Goal: Task Accomplishment & Management: Complete application form

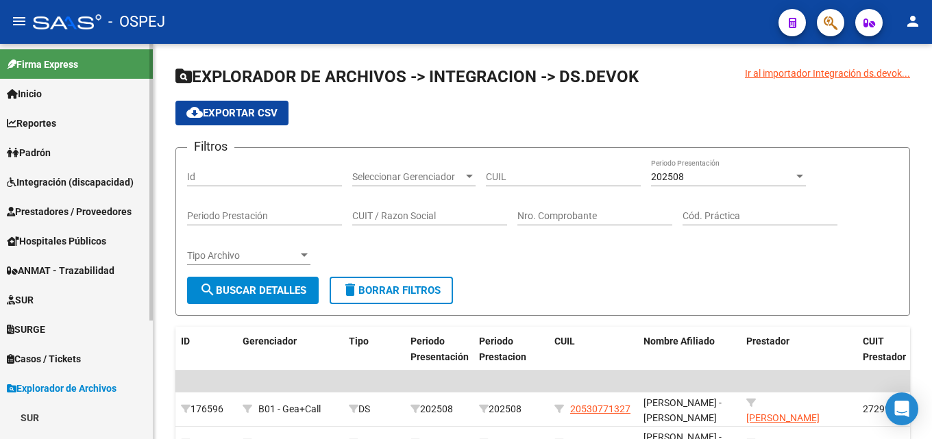
click at [92, 208] on span "Prestadores / Proveedores" at bounding box center [69, 211] width 125 height 15
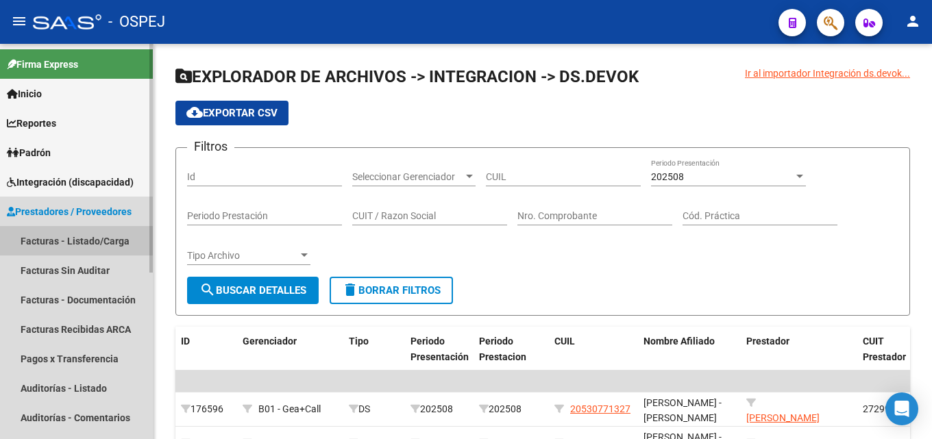
click at [116, 242] on link "Facturas - Listado/Carga" at bounding box center [76, 240] width 153 height 29
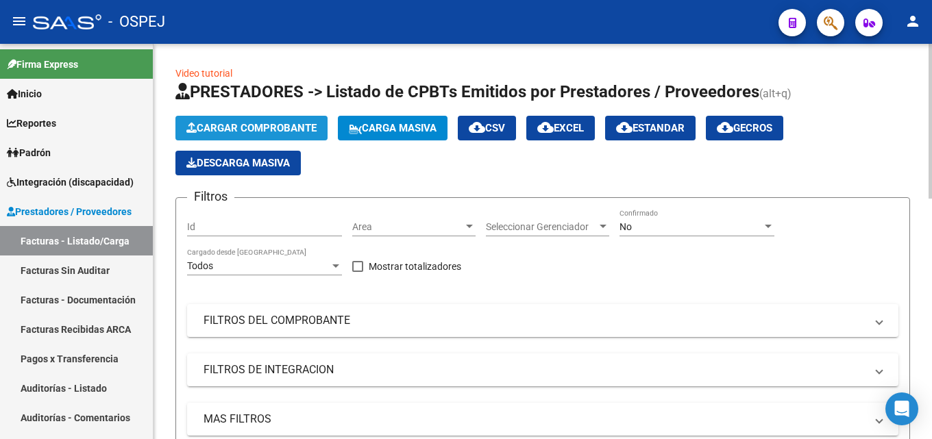
click at [270, 127] on span "Cargar Comprobante" at bounding box center [251, 128] width 130 height 12
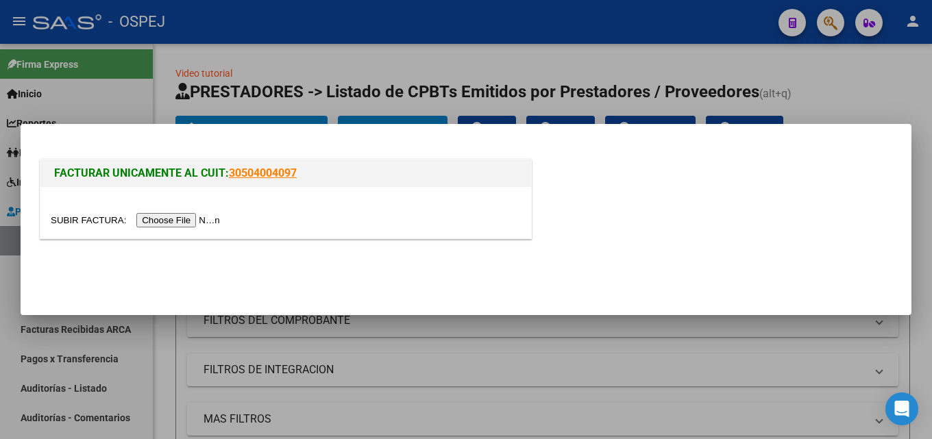
click at [179, 228] on div at bounding box center [285, 212] width 490 height 51
click at [184, 220] on input "file" at bounding box center [137, 220] width 173 height 14
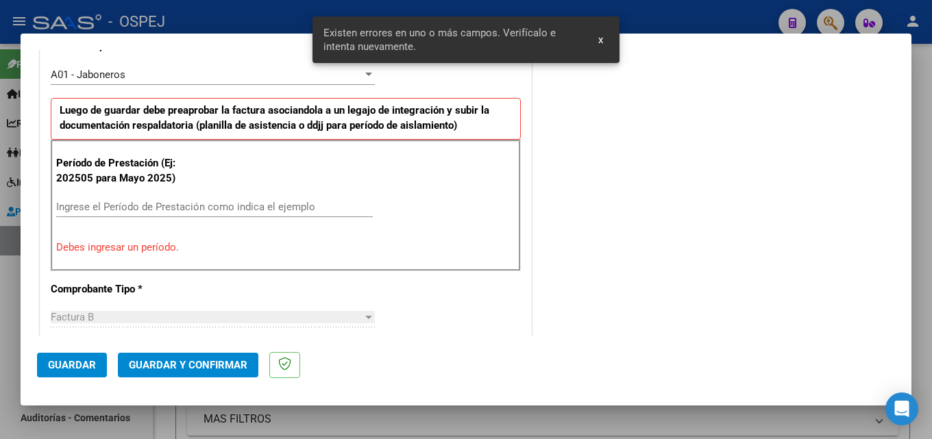
scroll to position [403, 0]
click at [106, 197] on div "Ingrese el Período de Prestación como indica el ejemplo" at bounding box center [214, 207] width 316 height 21
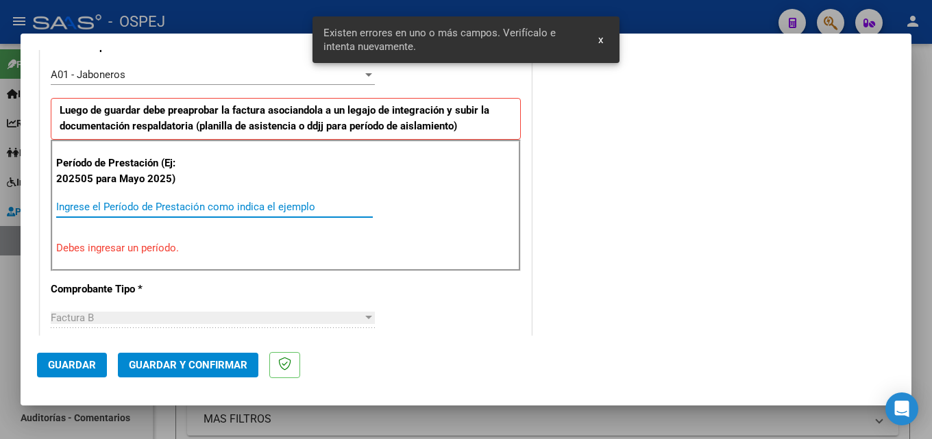
click at [108, 208] on input "Ingrese el Período de Prestación como indica el ejemplo" at bounding box center [214, 207] width 316 height 12
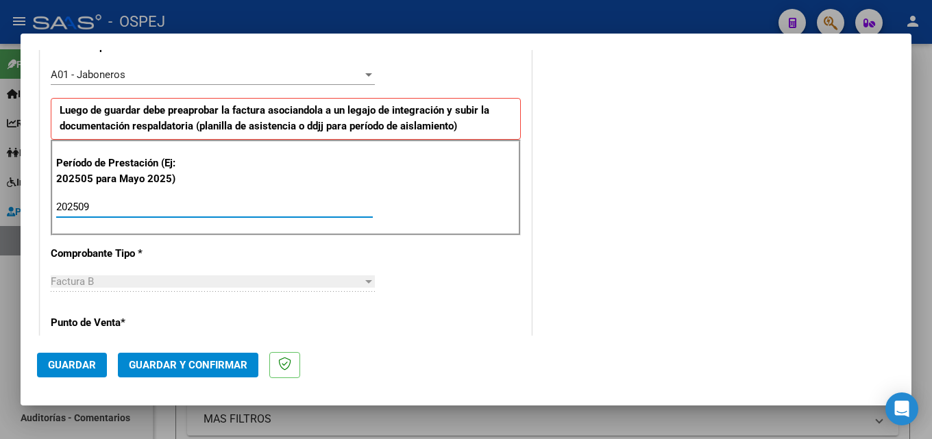
type input "202509"
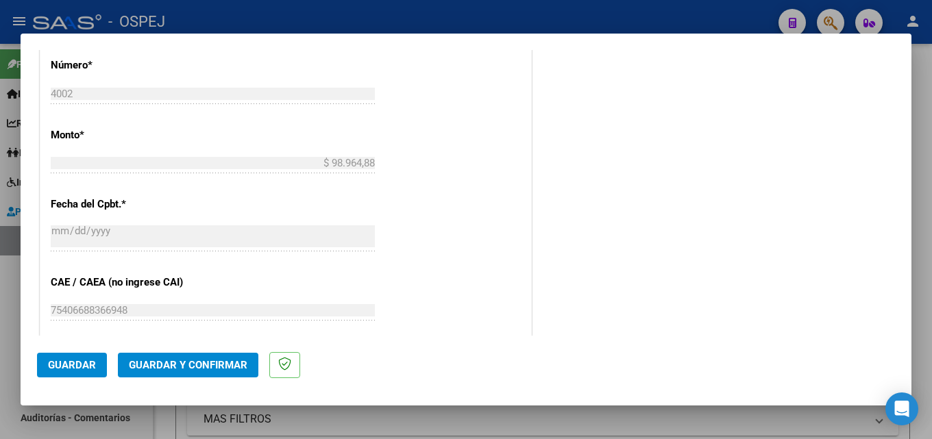
scroll to position [746, 0]
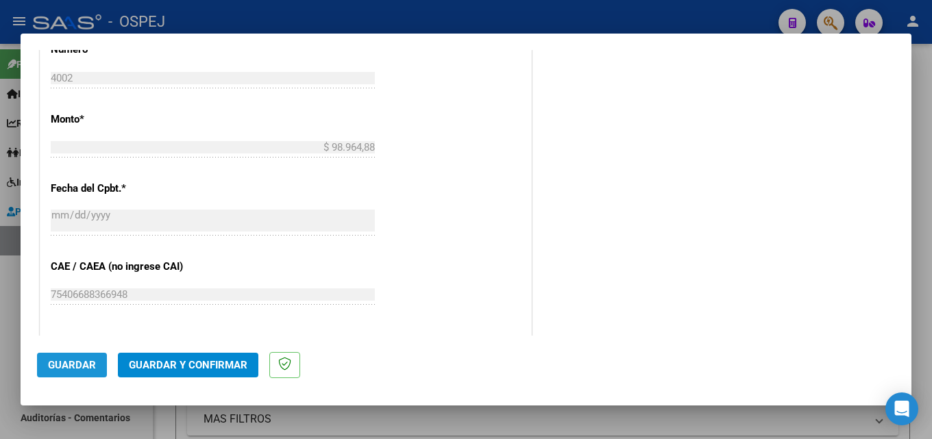
click at [73, 368] on span "Guardar" at bounding box center [72, 365] width 48 height 12
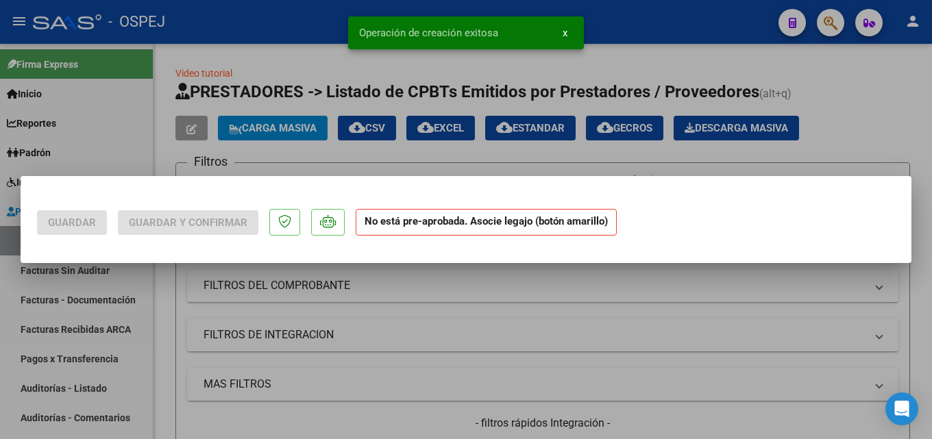
scroll to position [0, 0]
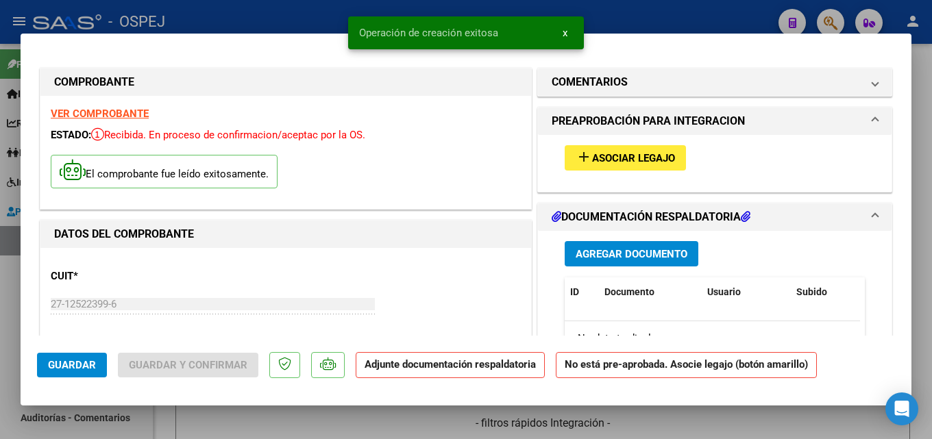
click at [605, 153] on span "Asociar Legajo" at bounding box center [633, 158] width 83 height 12
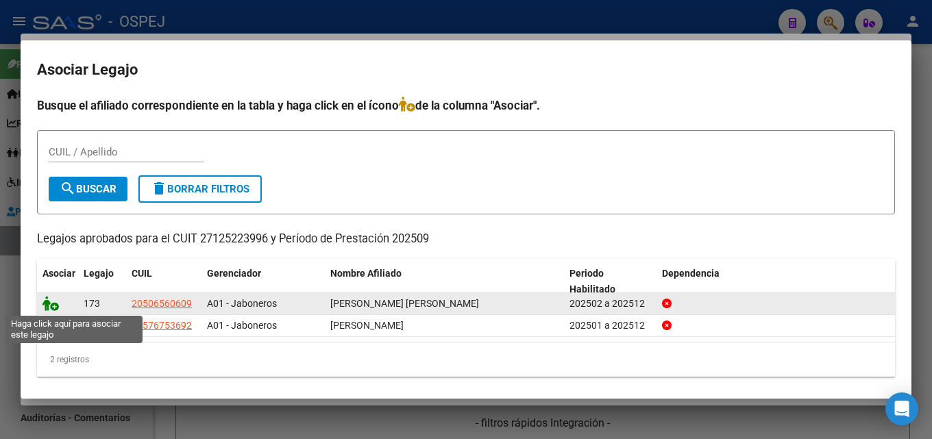
click at [47, 303] on icon at bounding box center [50, 303] width 16 height 15
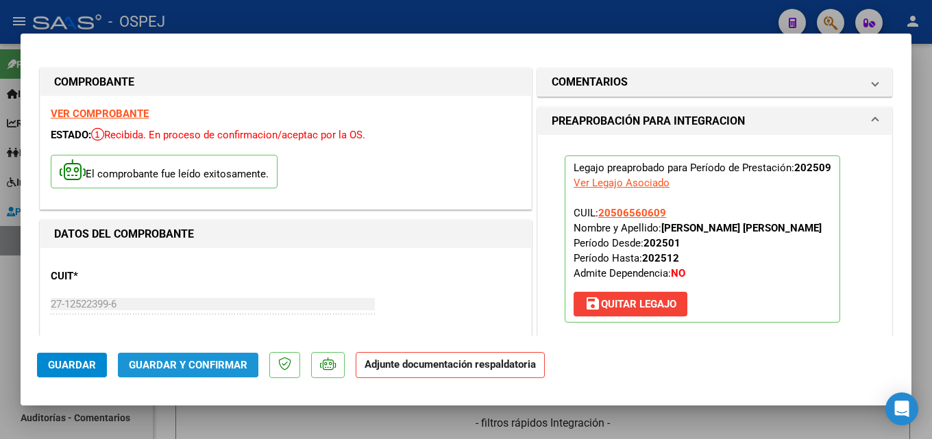
click at [168, 359] on span "Guardar y Confirmar" at bounding box center [188, 365] width 118 height 12
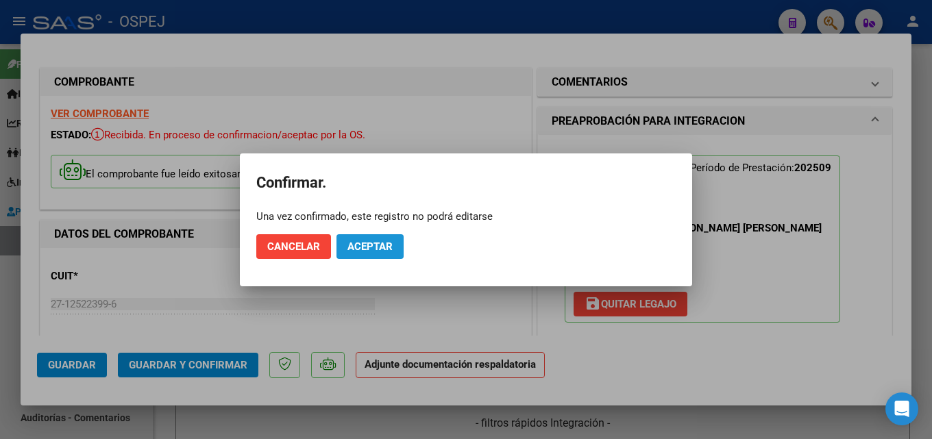
click at [358, 253] on button "Aceptar" at bounding box center [369, 246] width 67 height 25
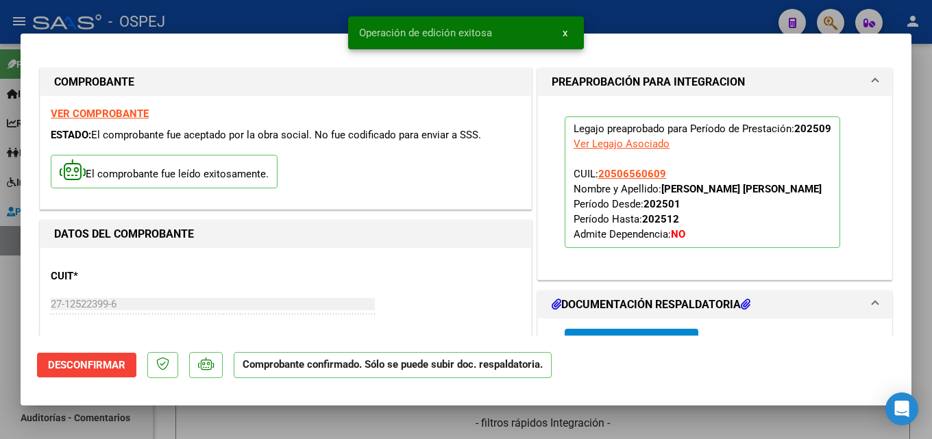
click at [295, 8] on div at bounding box center [466, 219] width 932 height 439
type input "$ 0,00"
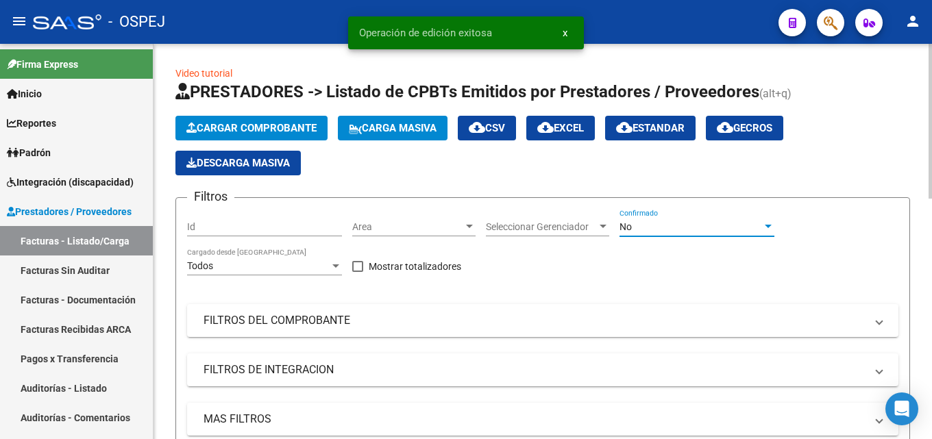
click at [679, 224] on div "No" at bounding box center [690, 227] width 142 height 12
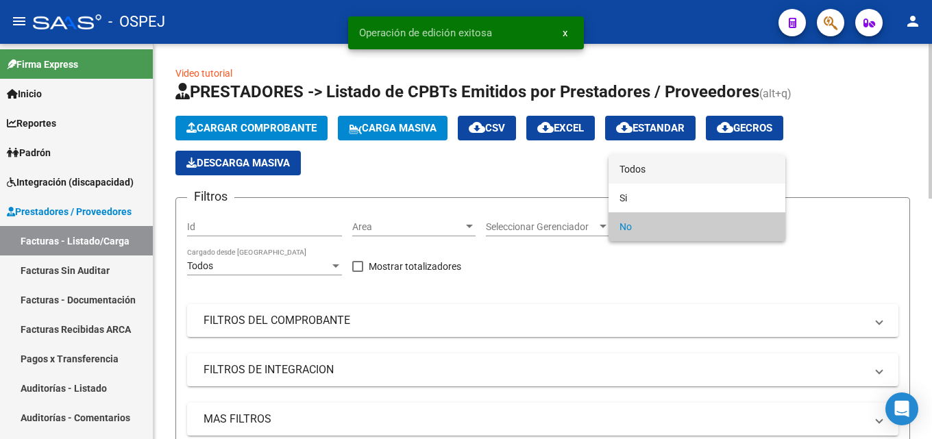
click at [662, 171] on span "Todos" at bounding box center [696, 169] width 155 height 29
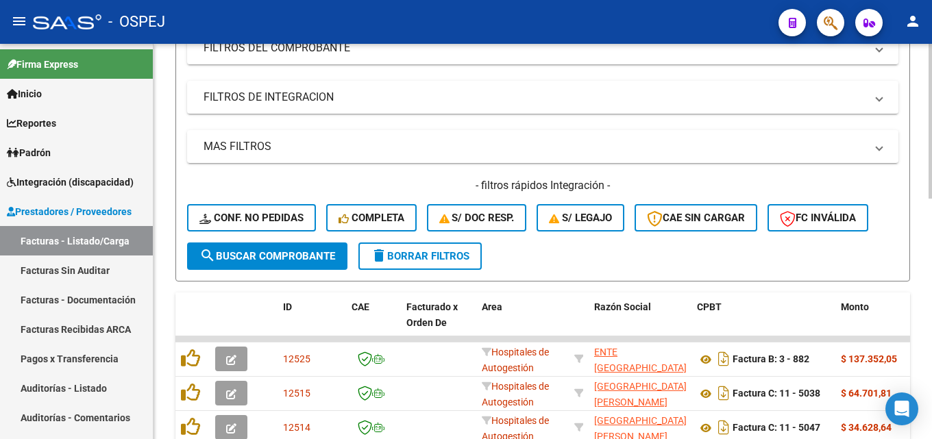
scroll to position [274, 0]
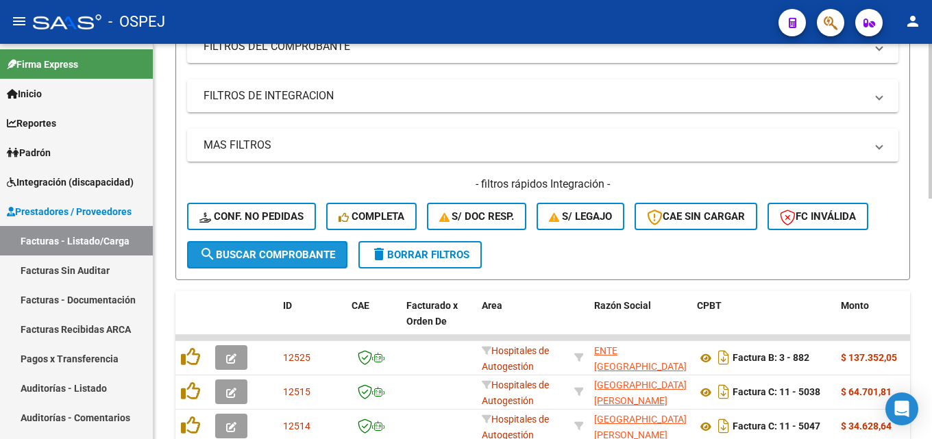
click at [300, 255] on span "search Buscar Comprobante" at bounding box center [267, 255] width 136 height 12
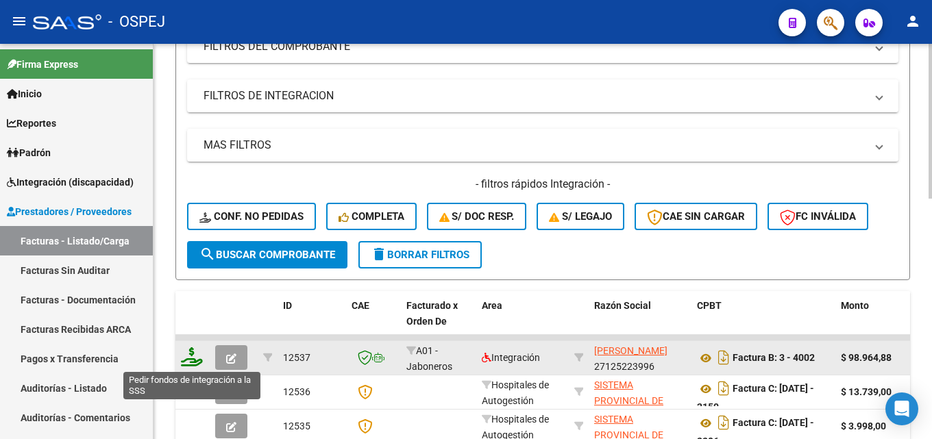
click at [190, 359] on icon at bounding box center [192, 356] width 22 height 19
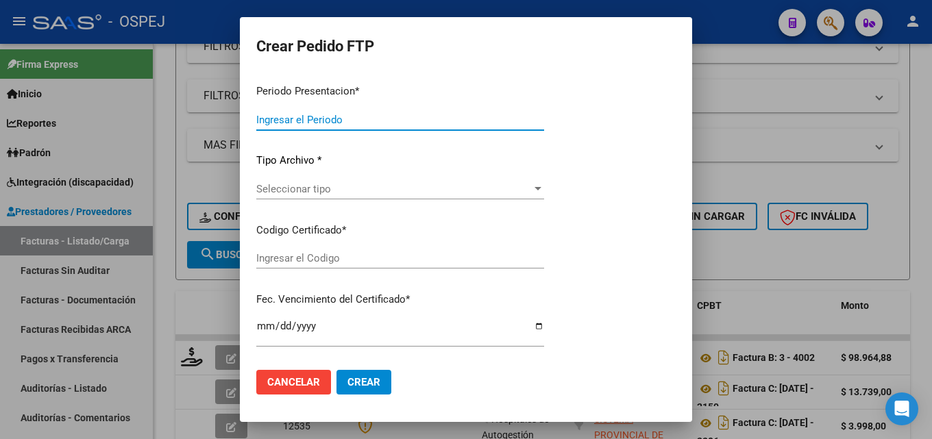
type input "202509"
type input "$ 98.964,88"
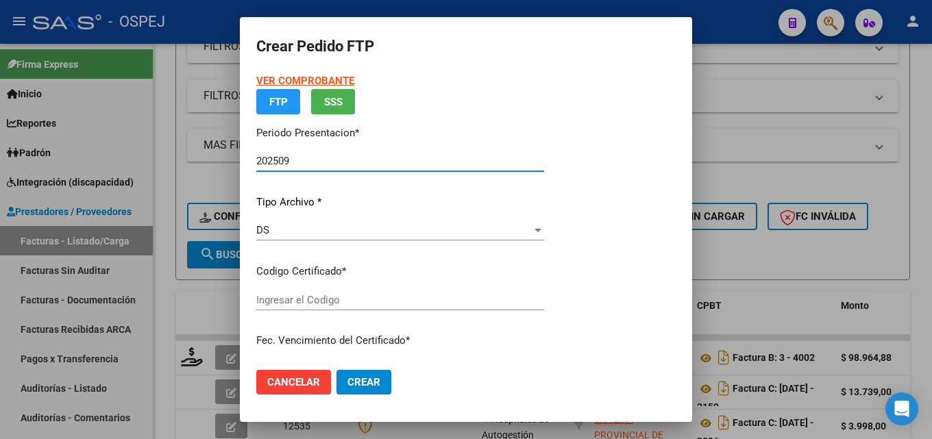
type input "ARG02000506560602022060320250808-BS-427"
type input "[DATE]"
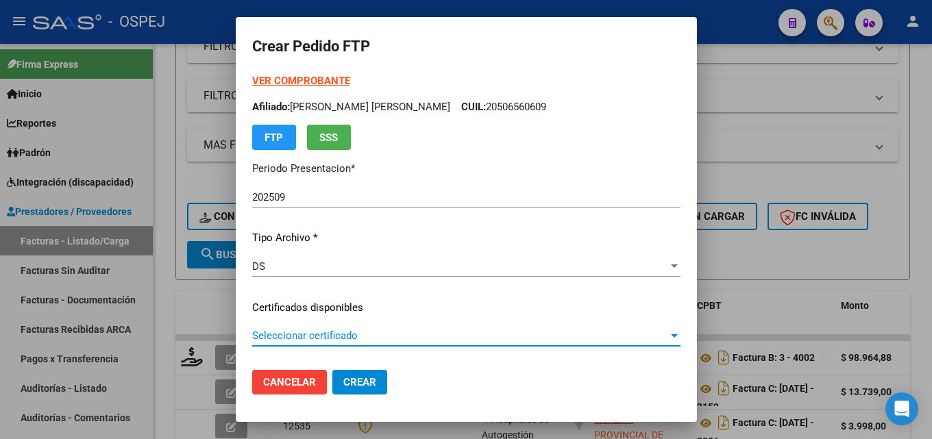
click at [326, 335] on span "Seleccionar certificado" at bounding box center [460, 335] width 416 height 12
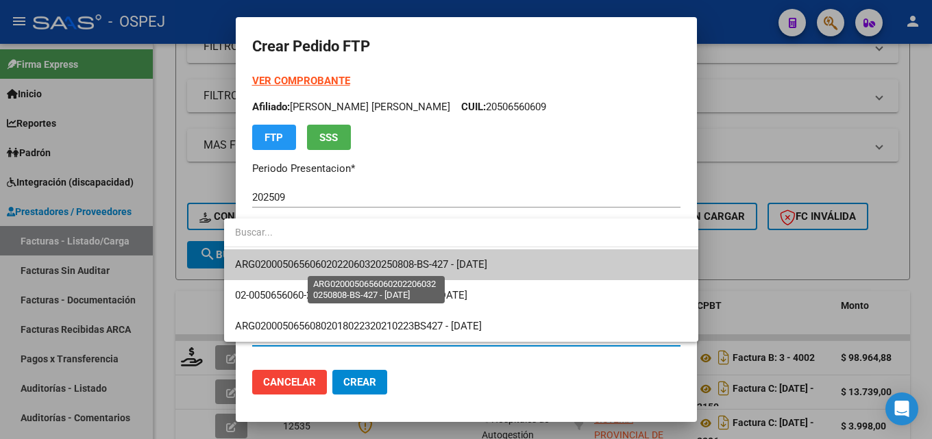
click at [353, 266] on span "ARG02000506560602022060320250808-BS-427 - [DATE]" at bounding box center [361, 264] width 252 height 12
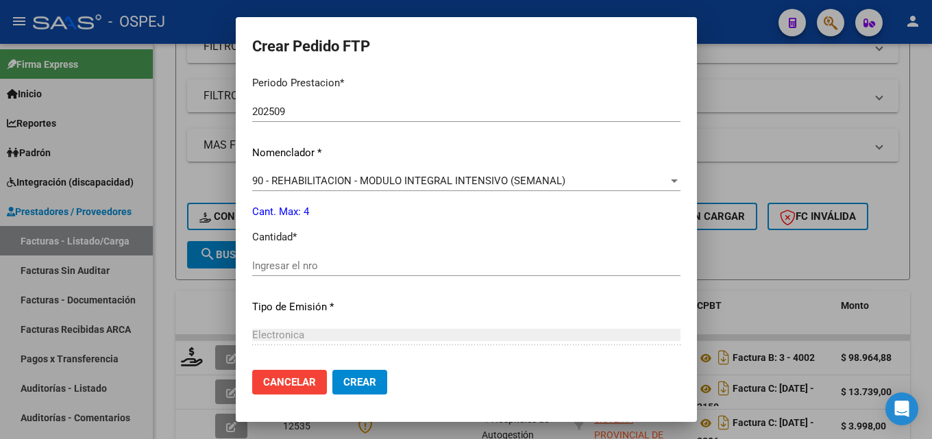
scroll to position [479, 0]
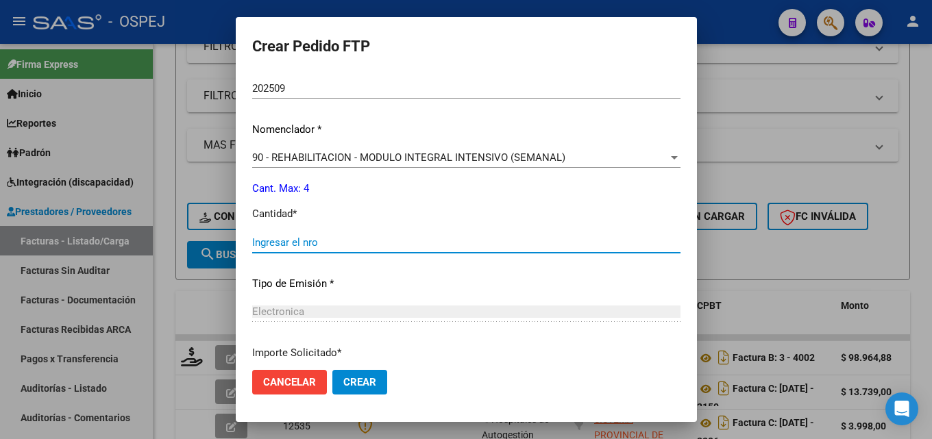
click at [282, 239] on input "Ingresar el nro" at bounding box center [466, 242] width 428 height 12
type input "4"
click at [343, 384] on span "Crear" at bounding box center [359, 382] width 33 height 12
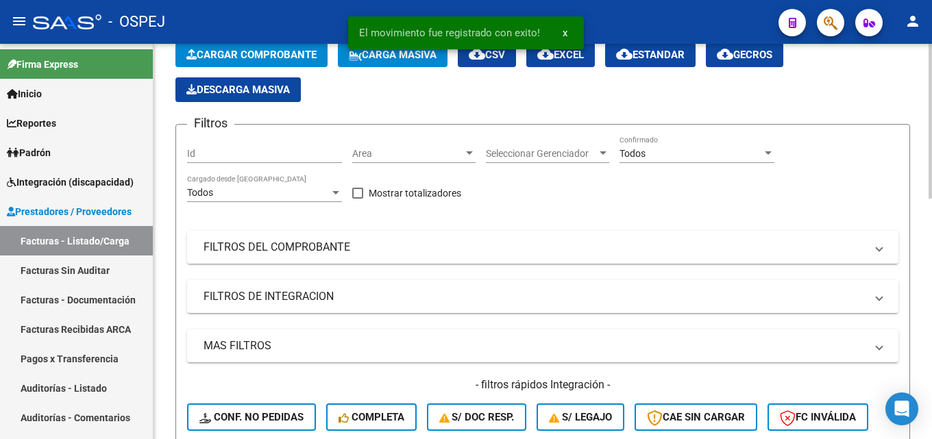
scroll to position [68, 0]
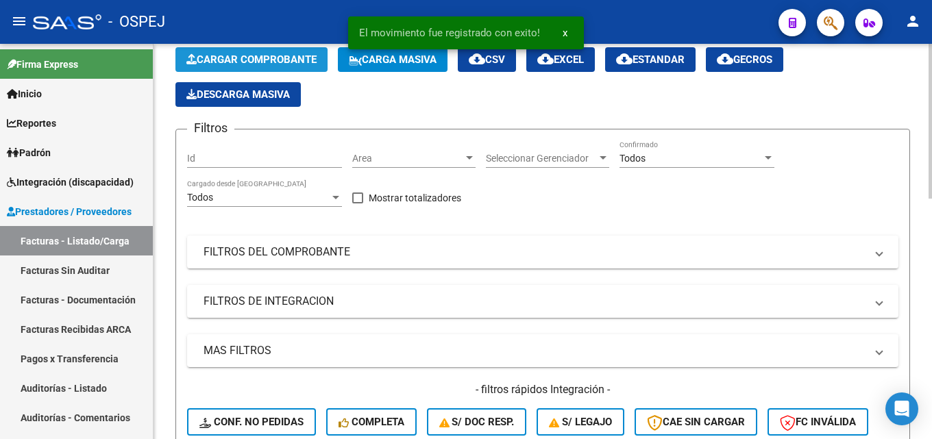
click at [249, 58] on span "Cargar Comprobante" at bounding box center [251, 59] width 130 height 12
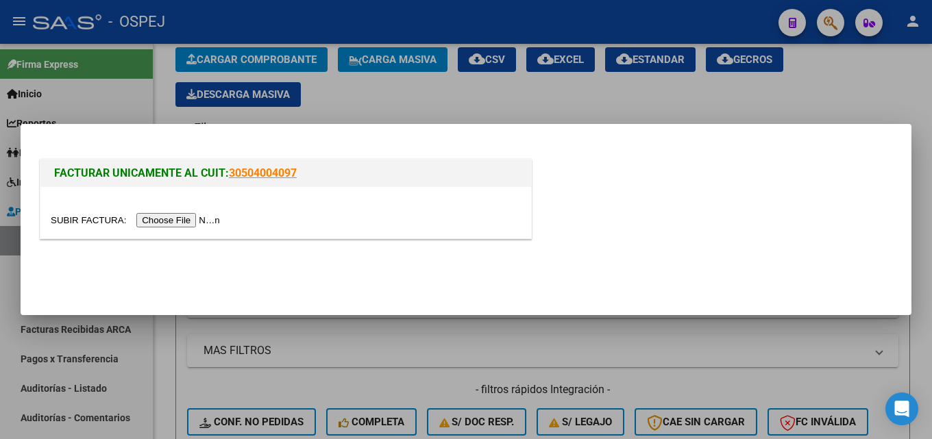
click at [191, 219] on input "file" at bounding box center [137, 220] width 173 height 14
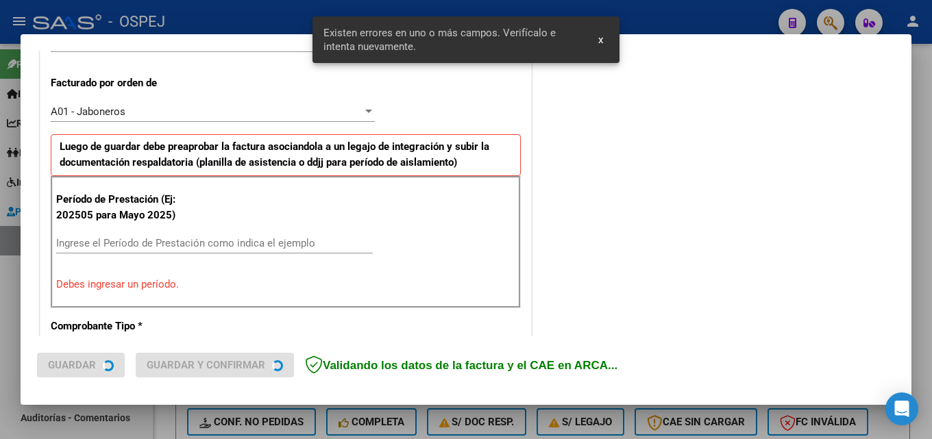
scroll to position [403, 0]
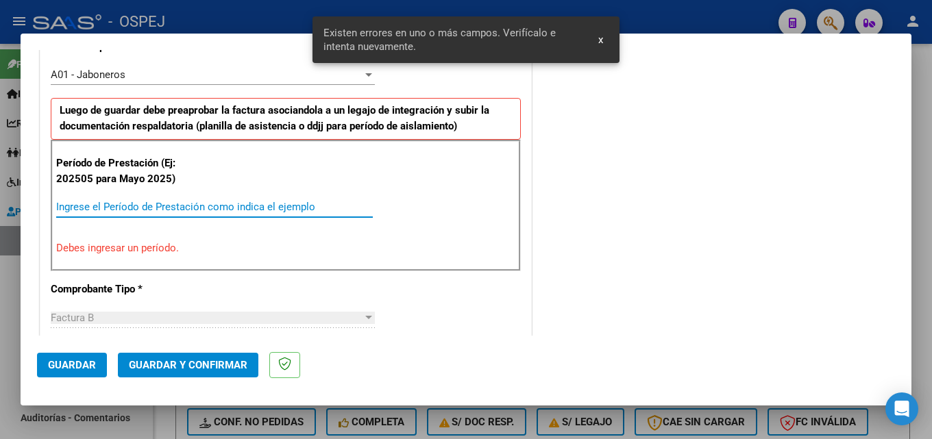
click at [134, 206] on input "Ingrese el Período de Prestación como indica el ejemplo" at bounding box center [214, 207] width 316 height 12
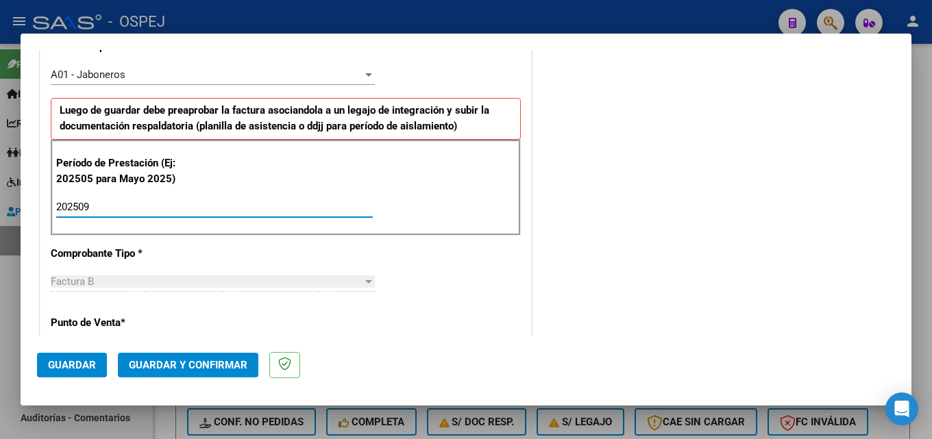
type input "202509"
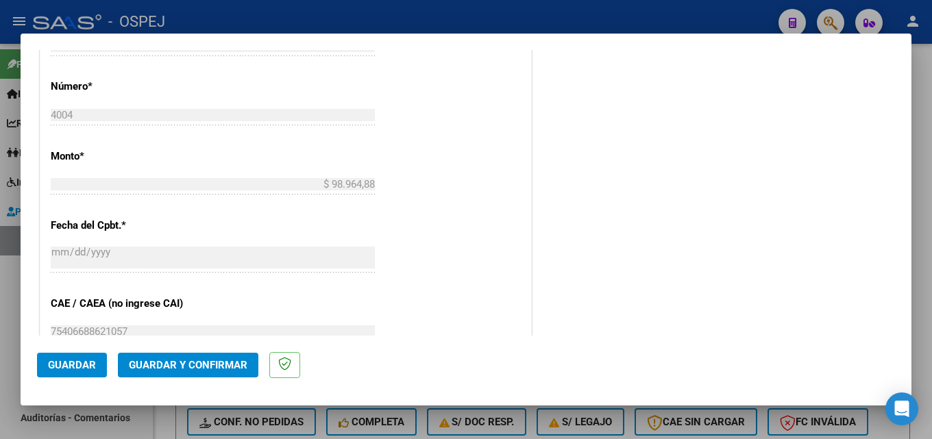
scroll to position [814, 0]
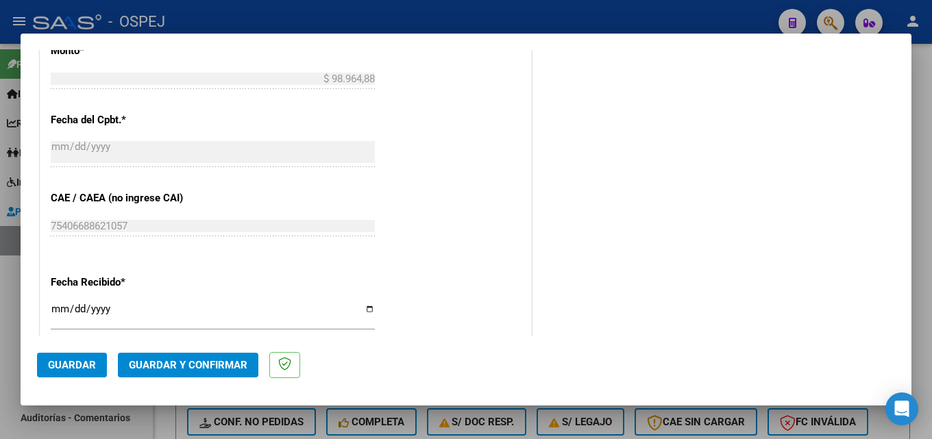
click at [67, 364] on span "Guardar" at bounding box center [72, 365] width 48 height 12
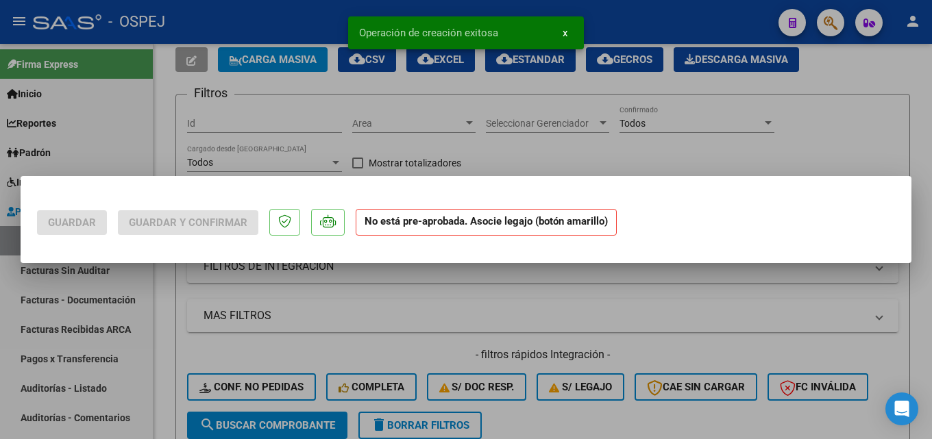
scroll to position [0, 0]
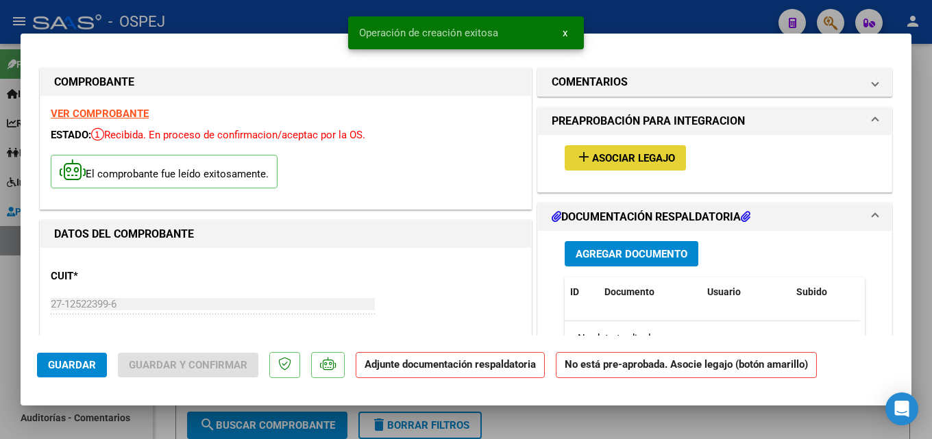
click at [606, 155] on span "Asociar Legajo" at bounding box center [633, 158] width 83 height 12
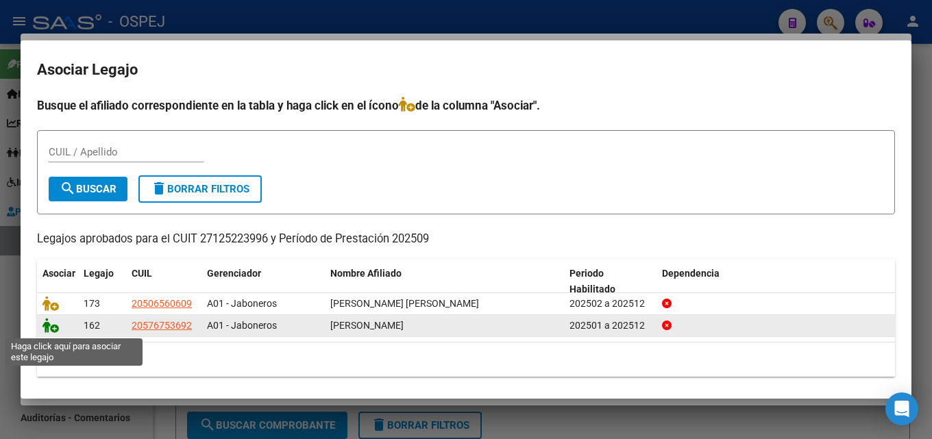
click at [50, 325] on icon at bounding box center [50, 325] width 16 height 15
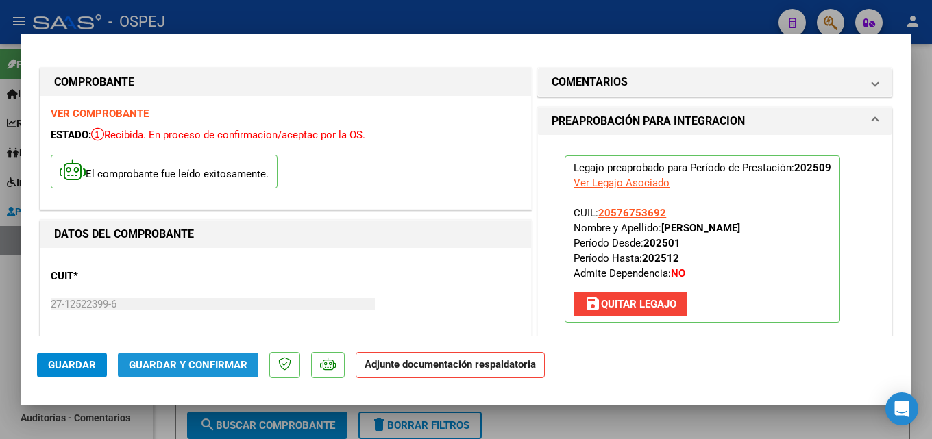
click at [150, 360] on span "Guardar y Confirmar" at bounding box center [188, 365] width 118 height 12
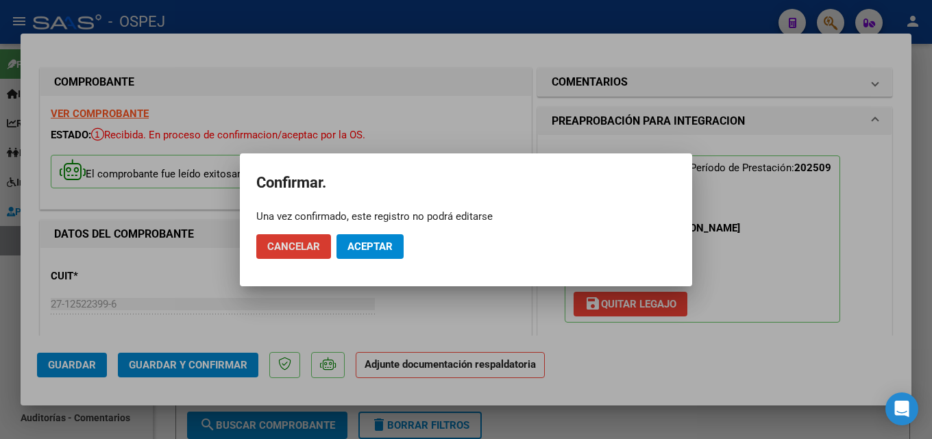
click at [376, 247] on span "Aceptar" at bounding box center [369, 246] width 45 height 12
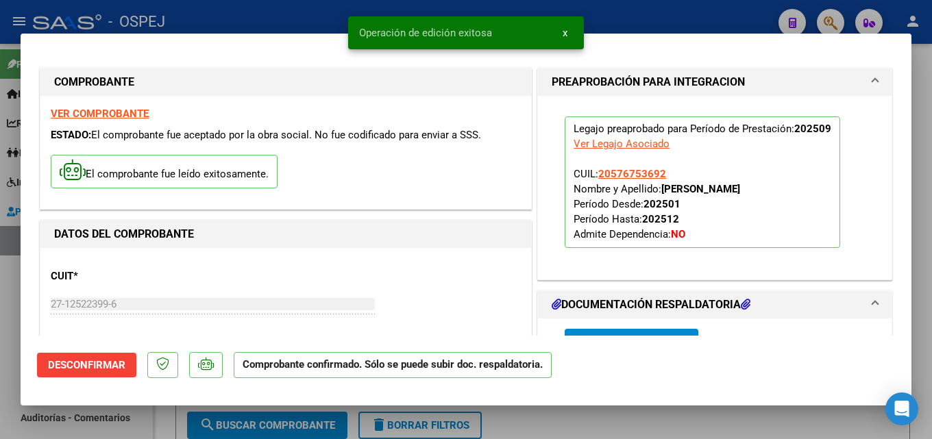
click at [260, 13] on div at bounding box center [466, 219] width 932 height 439
type input "$ 0,00"
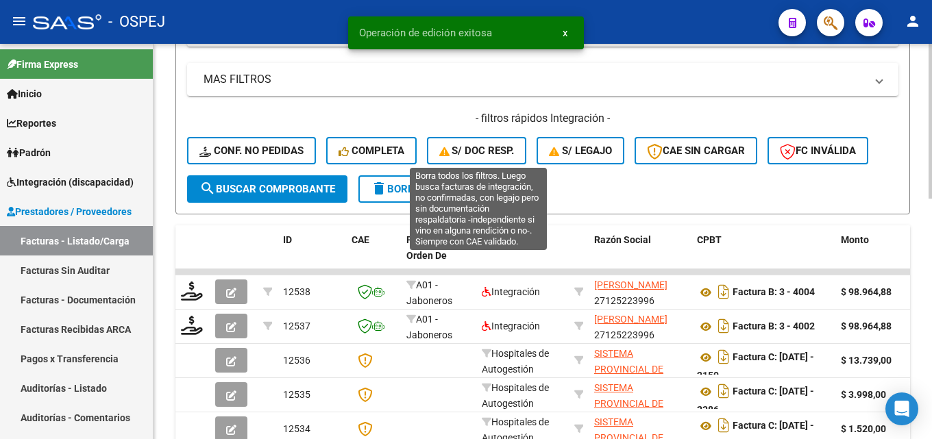
scroll to position [342, 0]
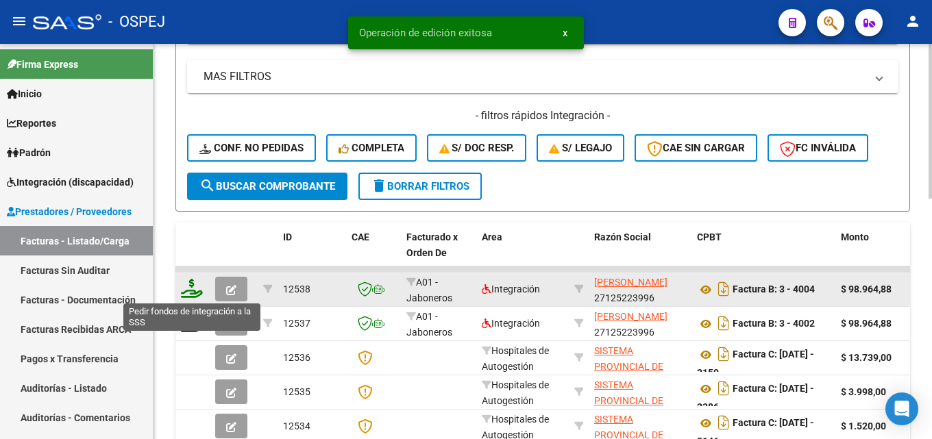
click at [190, 290] on icon at bounding box center [192, 288] width 22 height 19
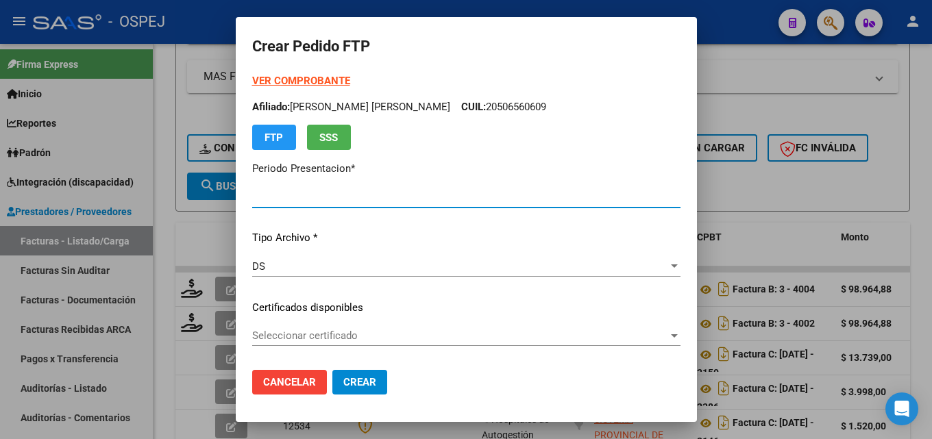
type input "202509"
type input "$ 98.964,88"
type input "ARG02000576753692023041920260419-BS-427"
type input "[DATE]"
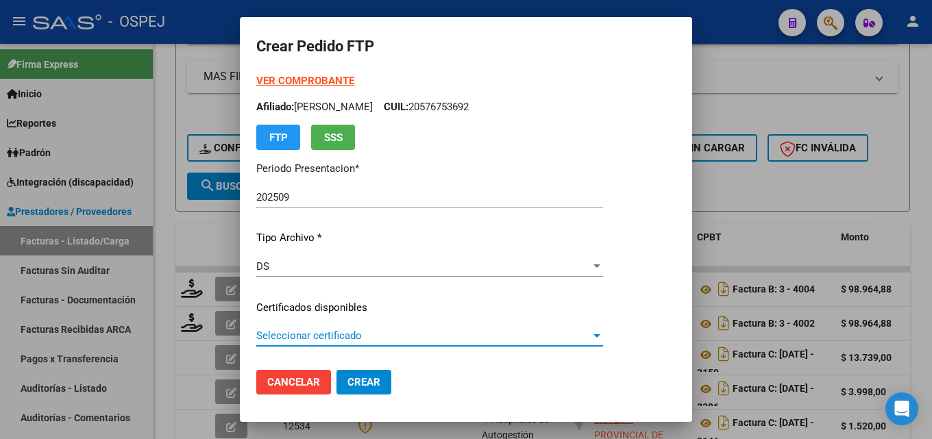
click at [327, 334] on span "Seleccionar certificado" at bounding box center [423, 335] width 334 height 12
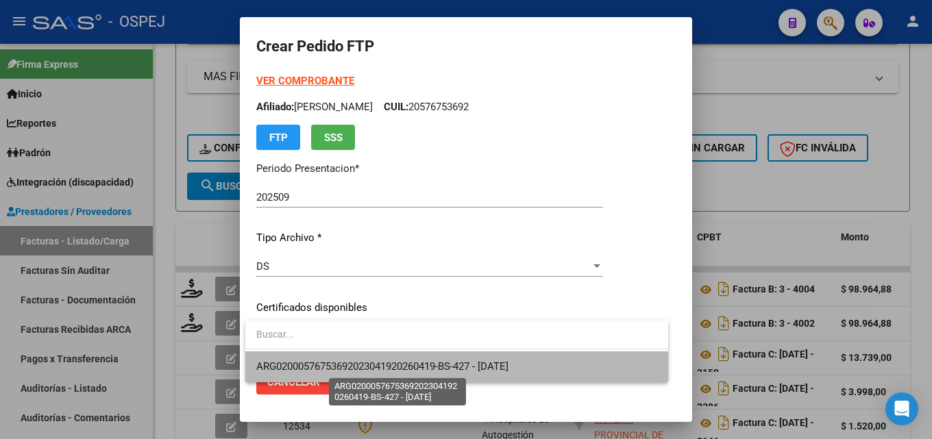
click at [337, 362] on span "ARG02000576753692023041920260419-BS-427 - [DATE]" at bounding box center [382, 366] width 252 height 12
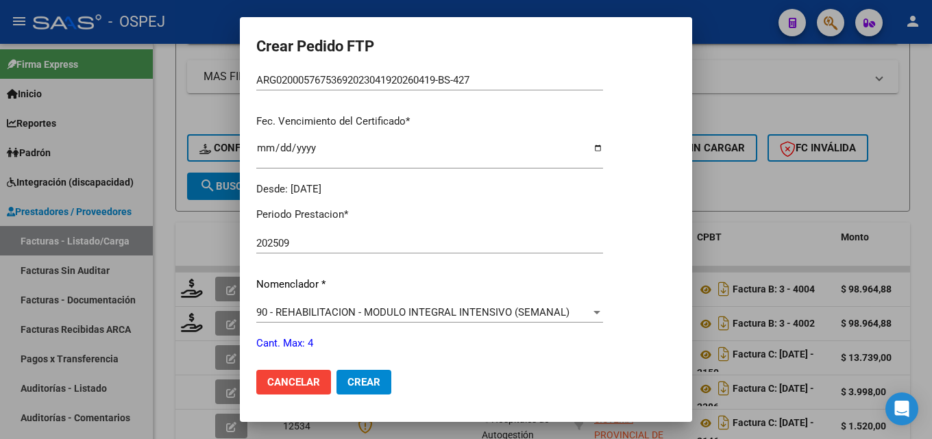
scroll to position [411, 0]
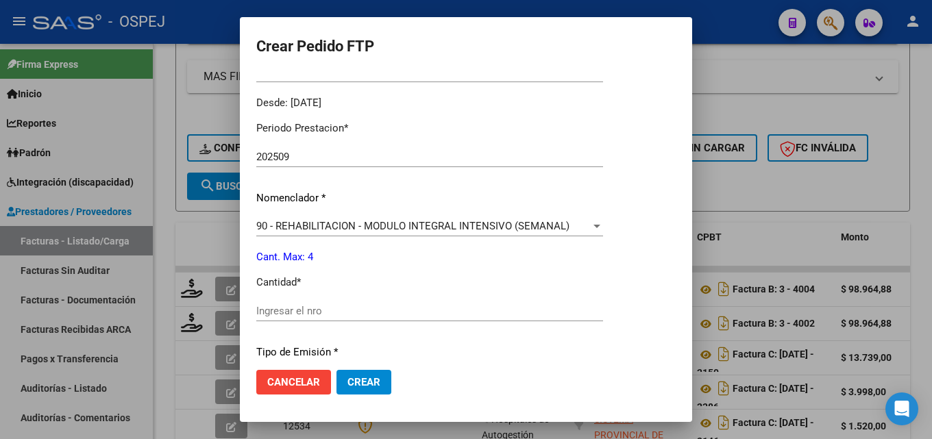
click at [264, 314] on input "Ingresar el nro" at bounding box center [429, 311] width 347 height 12
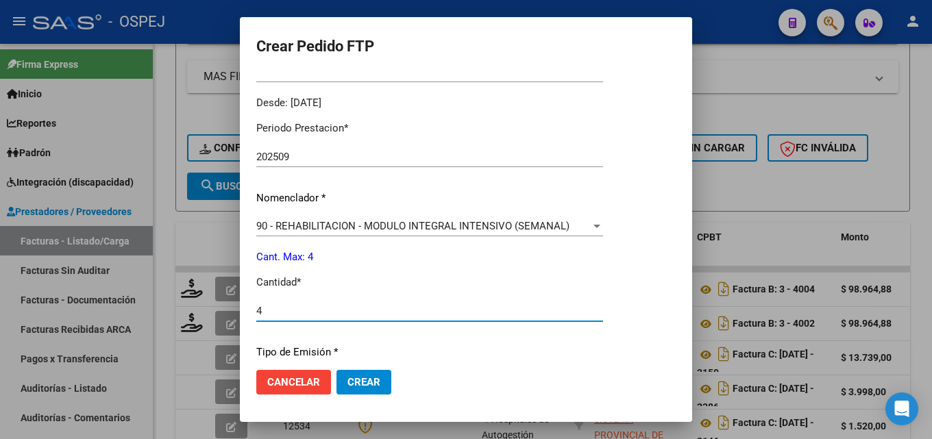
type input "4"
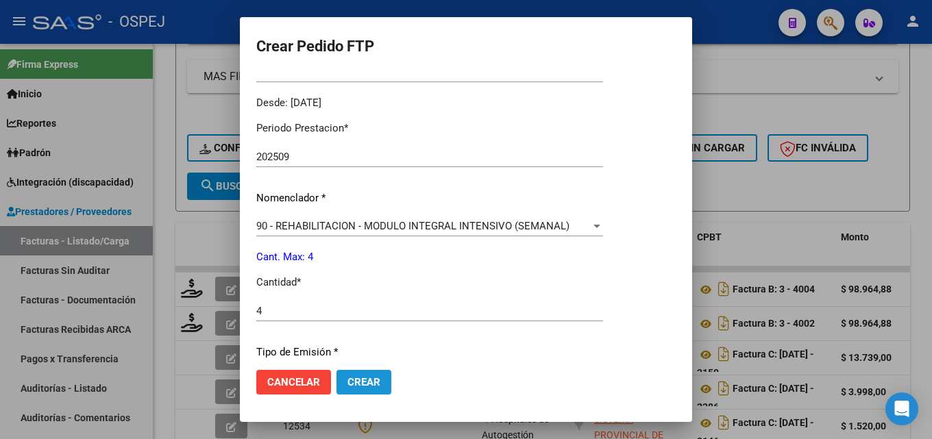
click at [363, 386] on span "Crear" at bounding box center [363, 382] width 33 height 12
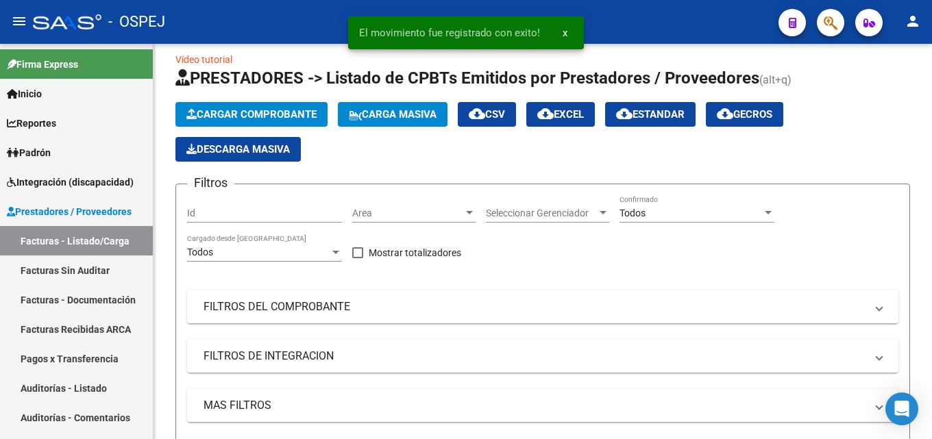
scroll to position [0, 0]
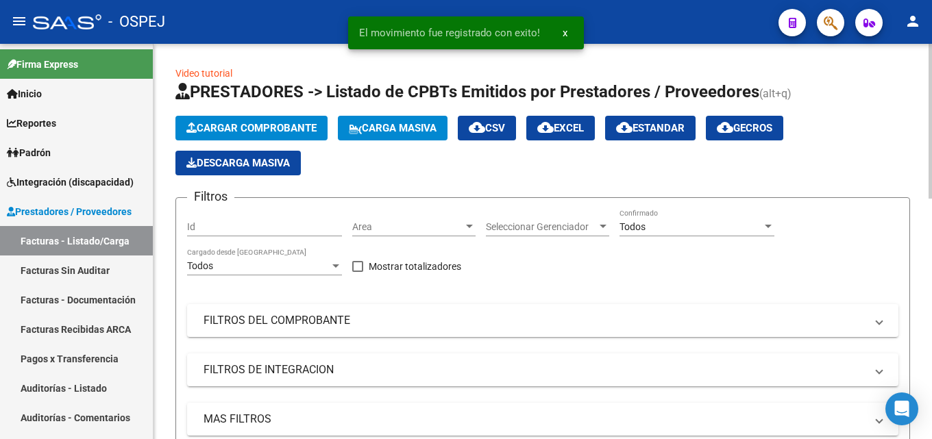
click at [252, 130] on span "Cargar Comprobante" at bounding box center [251, 128] width 130 height 12
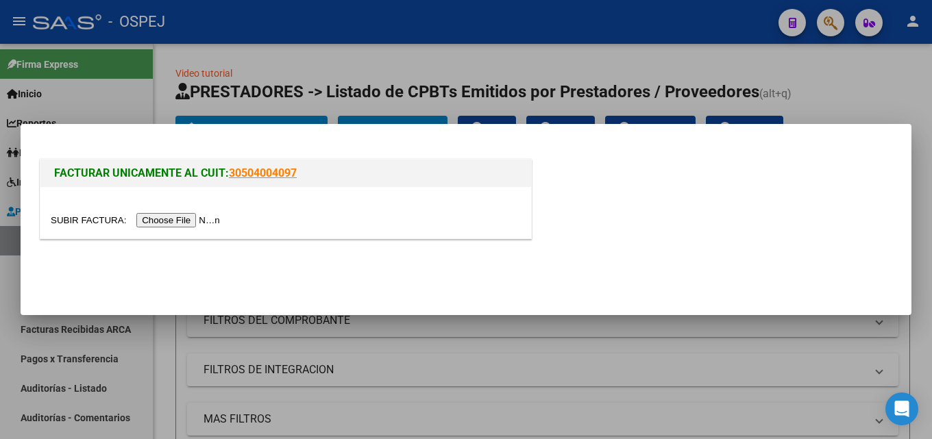
click at [199, 216] on input "file" at bounding box center [137, 220] width 173 height 14
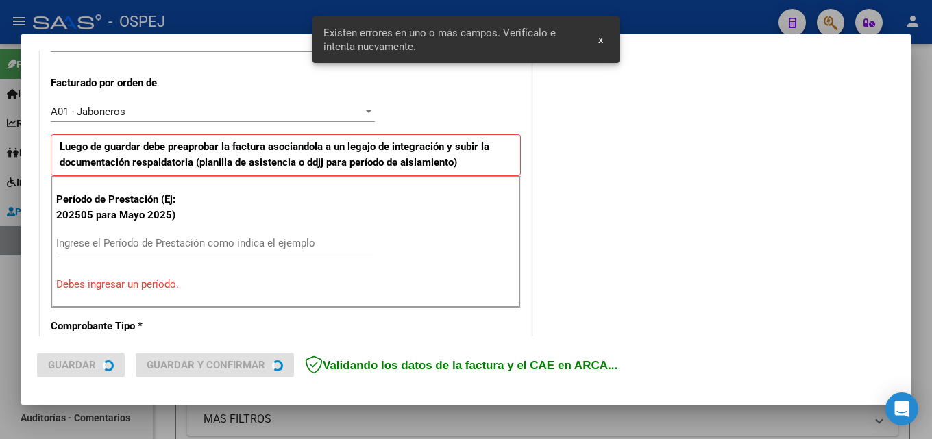
scroll to position [403, 0]
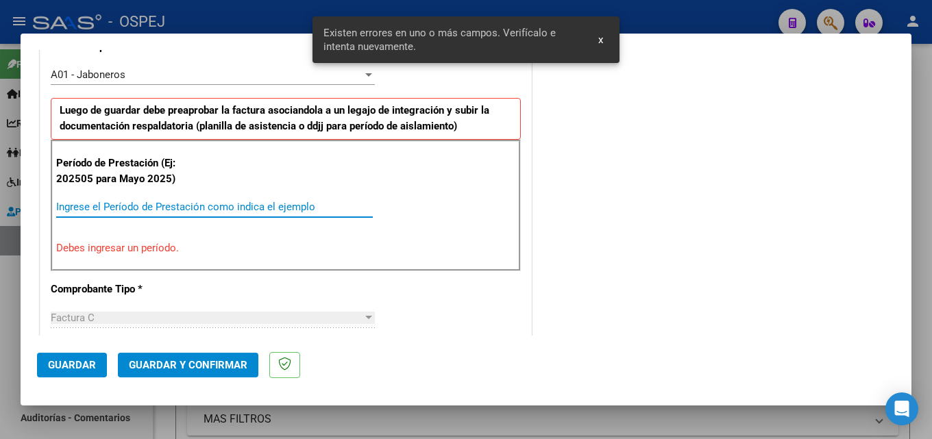
click at [138, 205] on input "Ingrese el Período de Prestación como indica el ejemplo" at bounding box center [214, 207] width 316 height 12
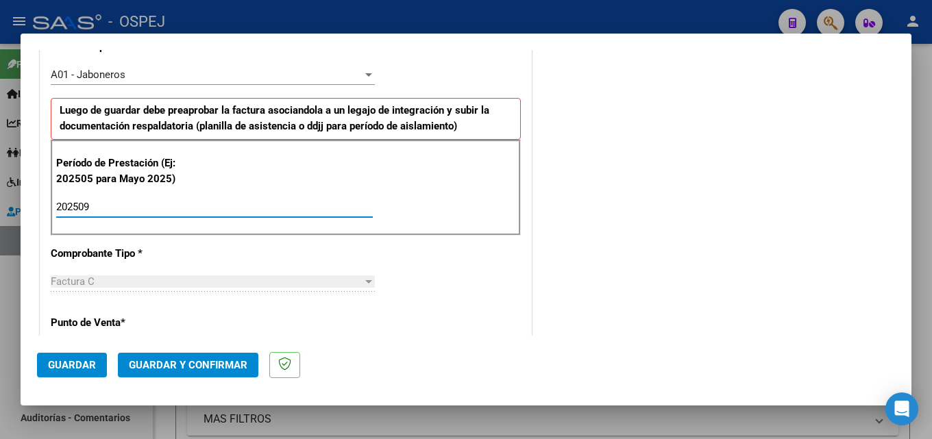
type input "202509"
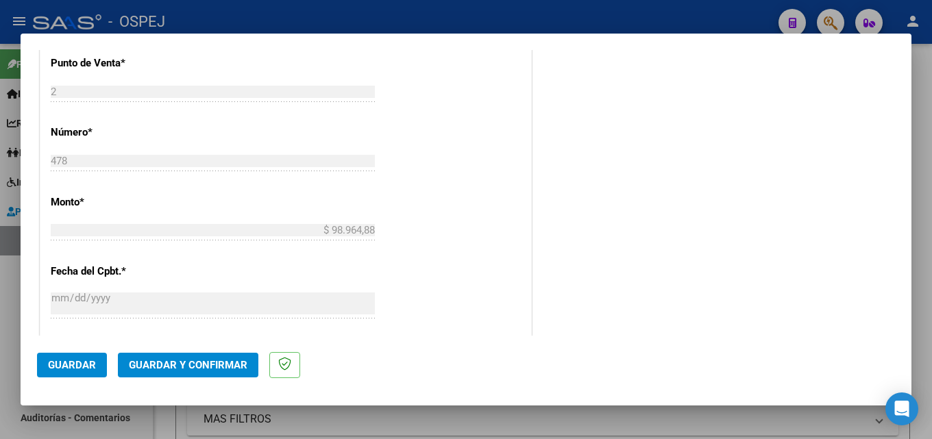
scroll to position [746, 0]
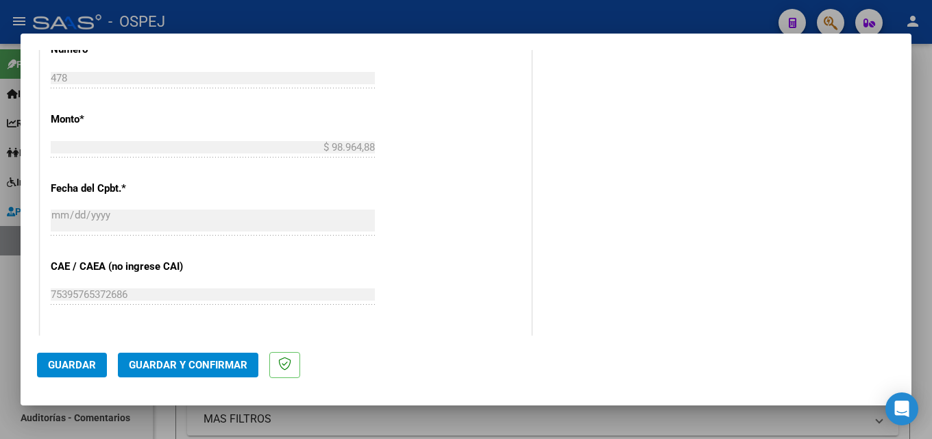
click at [79, 362] on span "Guardar" at bounding box center [72, 365] width 48 height 12
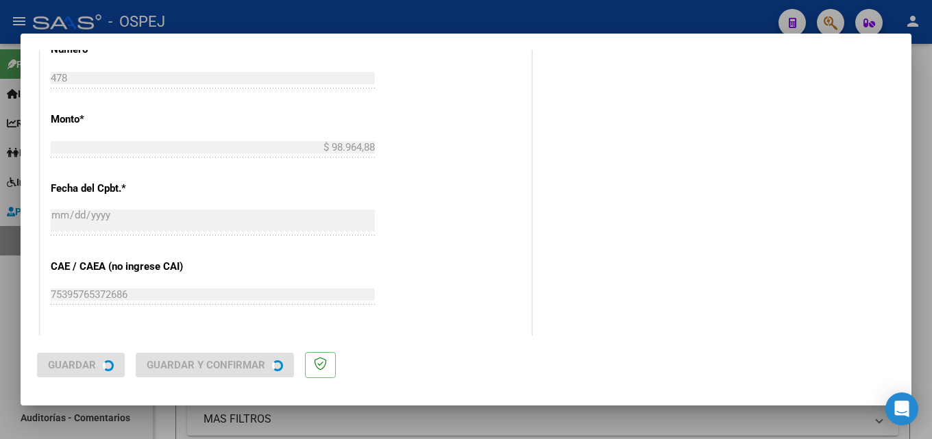
scroll to position [0, 0]
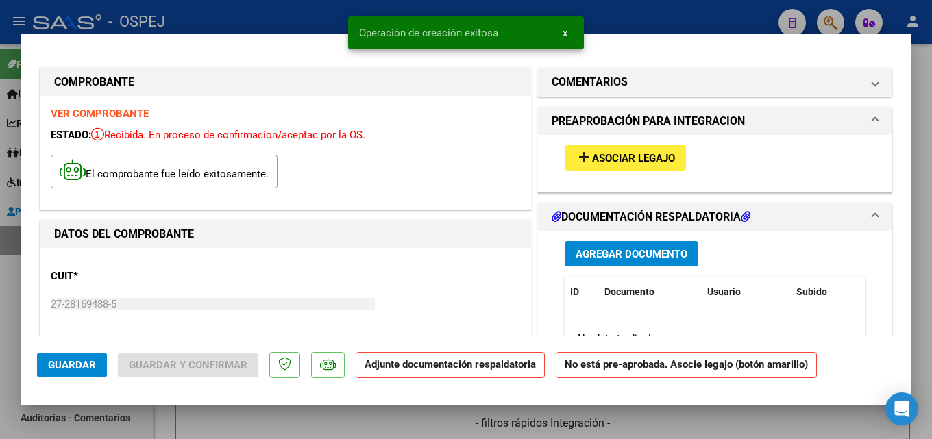
click at [592, 157] on span "Asociar Legajo" at bounding box center [633, 158] width 83 height 12
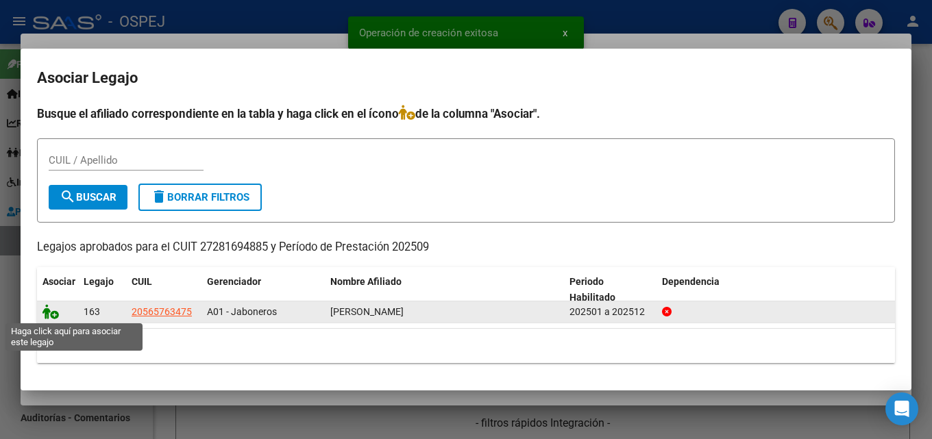
click at [49, 318] on icon at bounding box center [50, 311] width 16 height 15
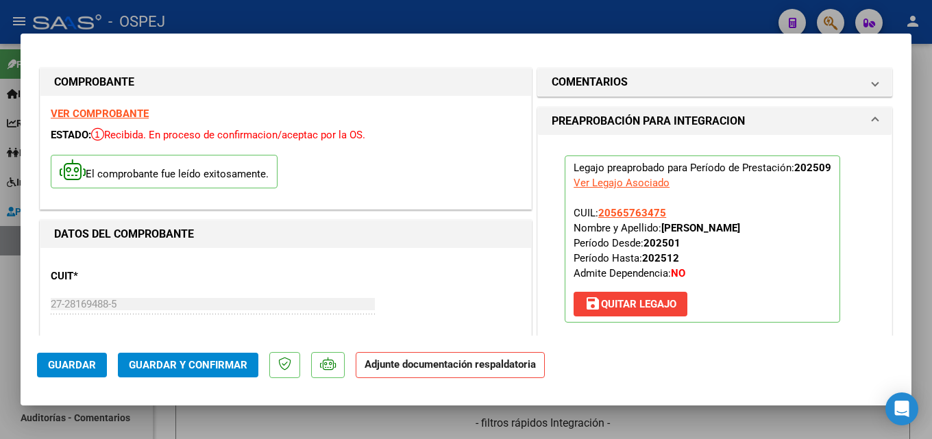
click at [209, 369] on span "Guardar y Confirmar" at bounding box center [188, 365] width 118 height 12
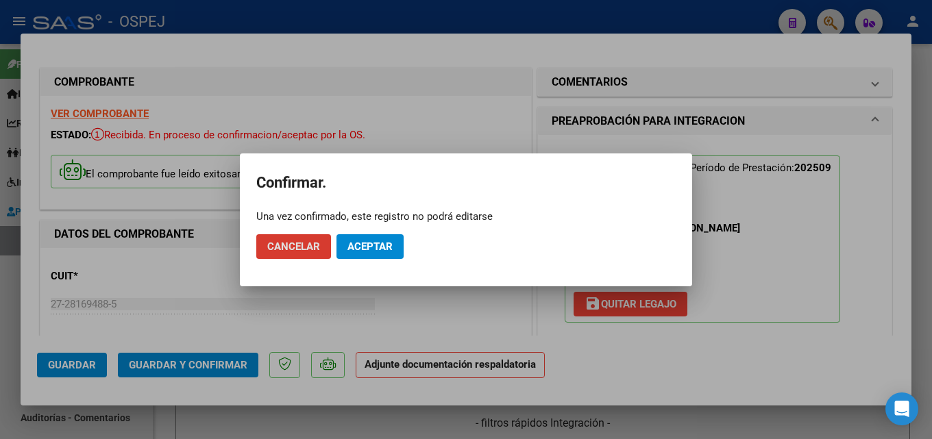
click at [371, 247] on span "Aceptar" at bounding box center [369, 246] width 45 height 12
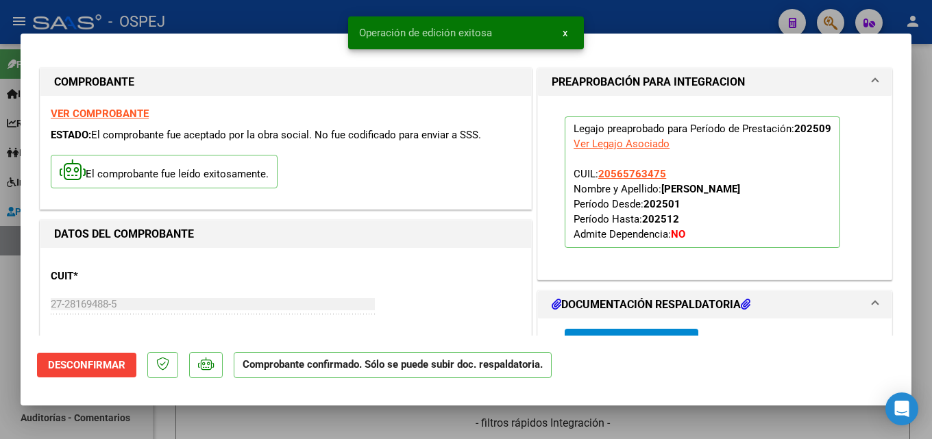
click at [250, 19] on div at bounding box center [466, 219] width 932 height 439
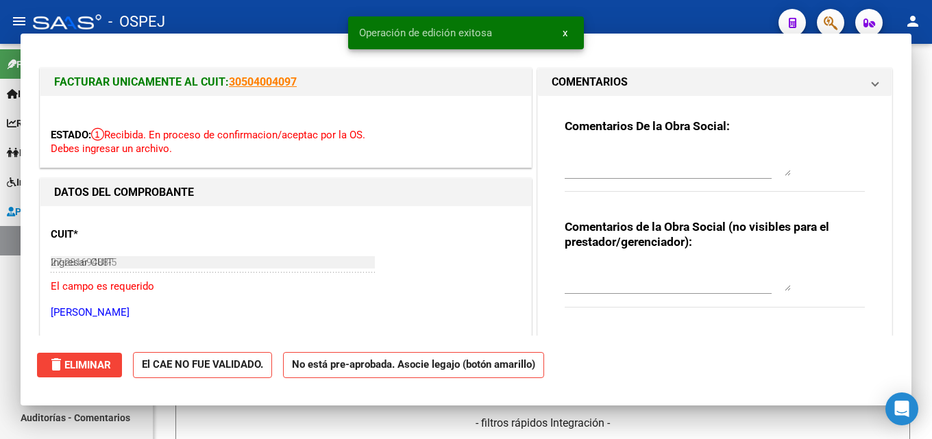
type input "$ 0,00"
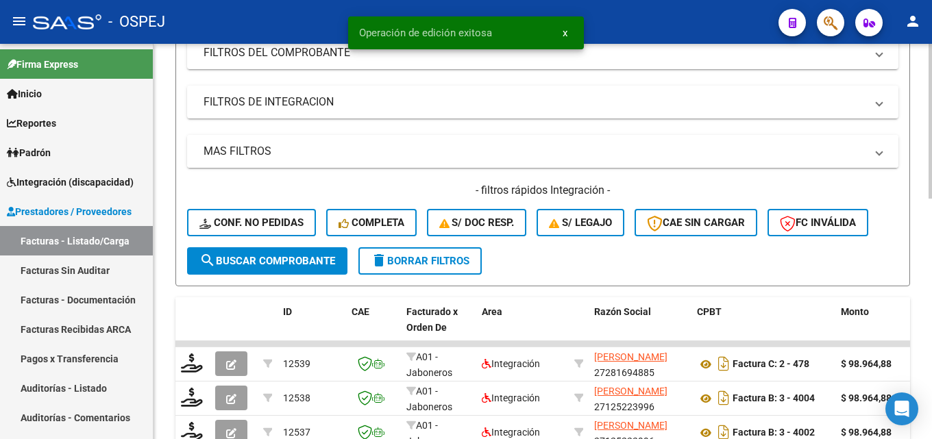
scroll to position [274, 0]
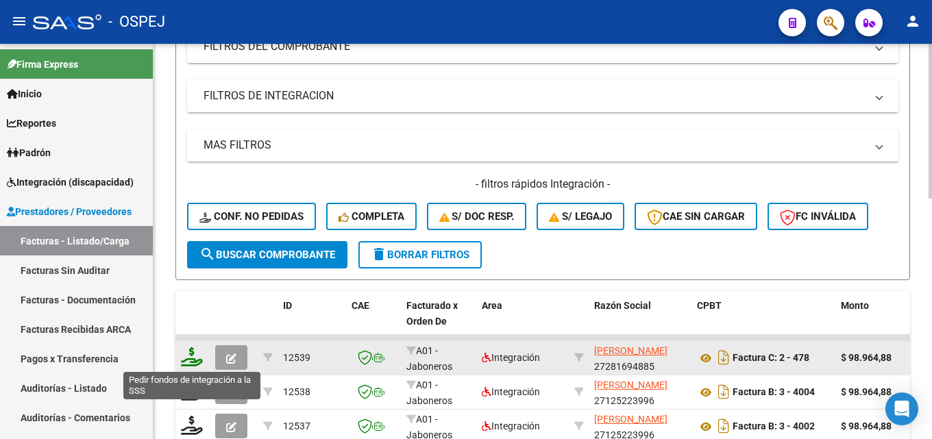
click at [192, 360] on icon at bounding box center [192, 356] width 22 height 19
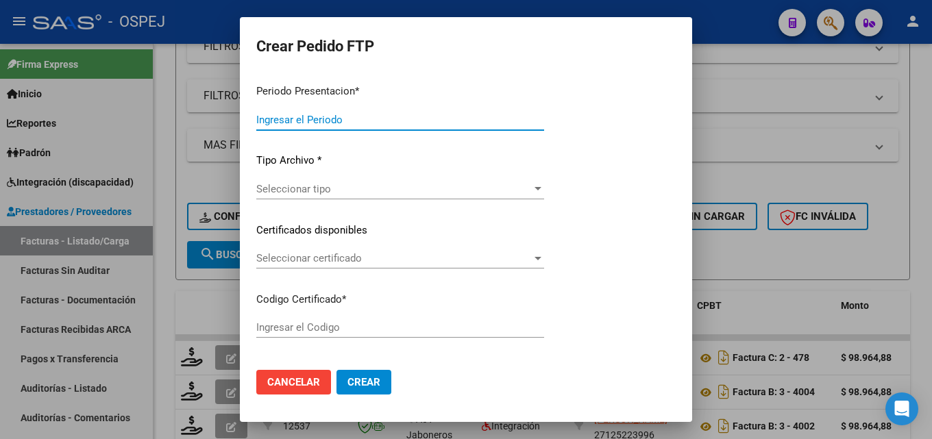
type input "202509"
type input "$ 98.964,88"
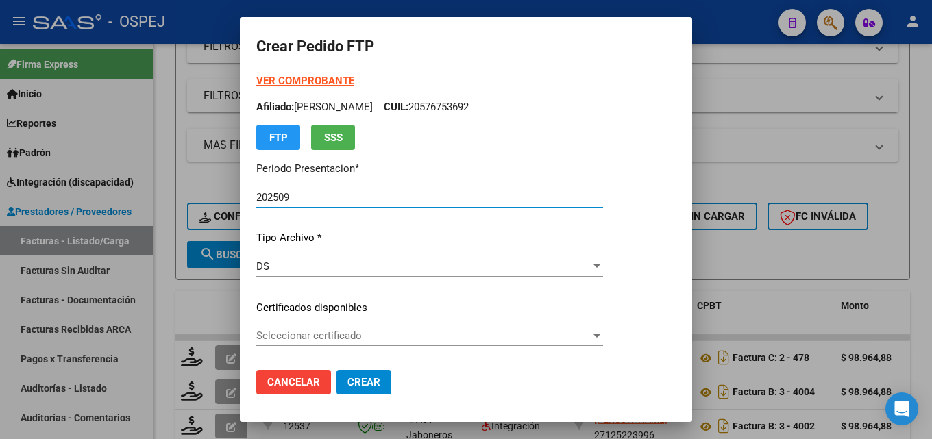
type input "arg020005657634720230828202806bs"
type input "[DATE]"
click at [405, 337] on span "Seleccionar certificado" at bounding box center [423, 335] width 334 height 12
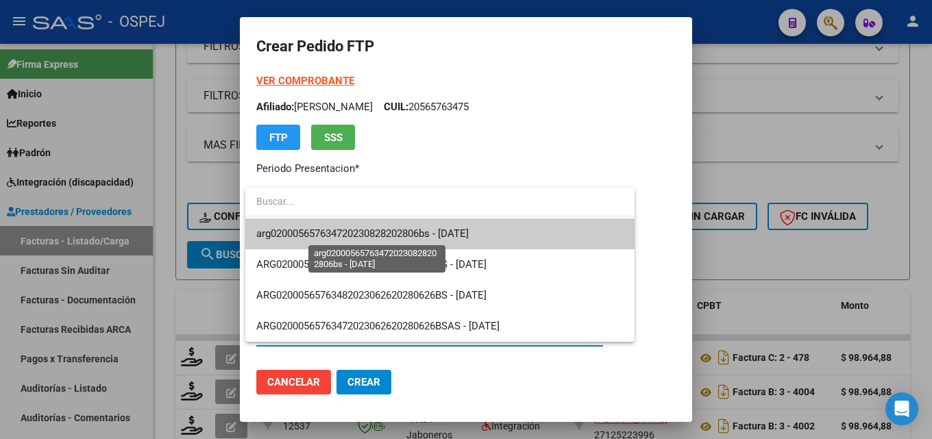
click at [413, 237] on span "arg020005657634720230828202806bs - [DATE]" at bounding box center [362, 233] width 212 height 12
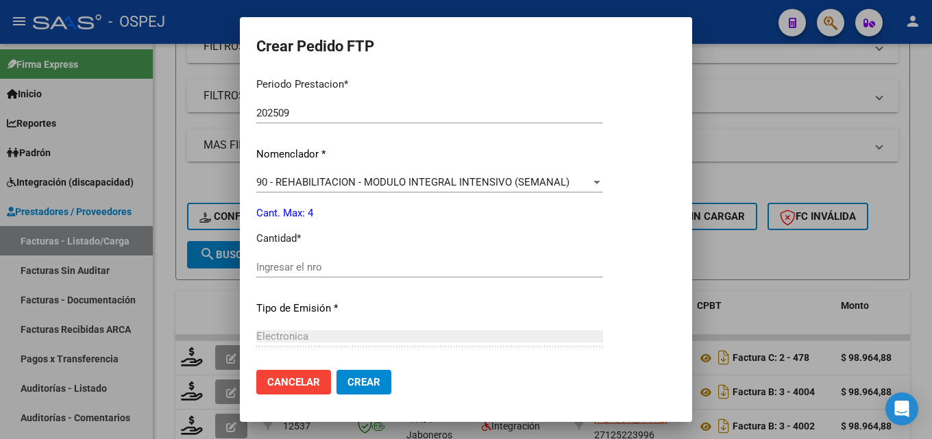
scroll to position [479, 0]
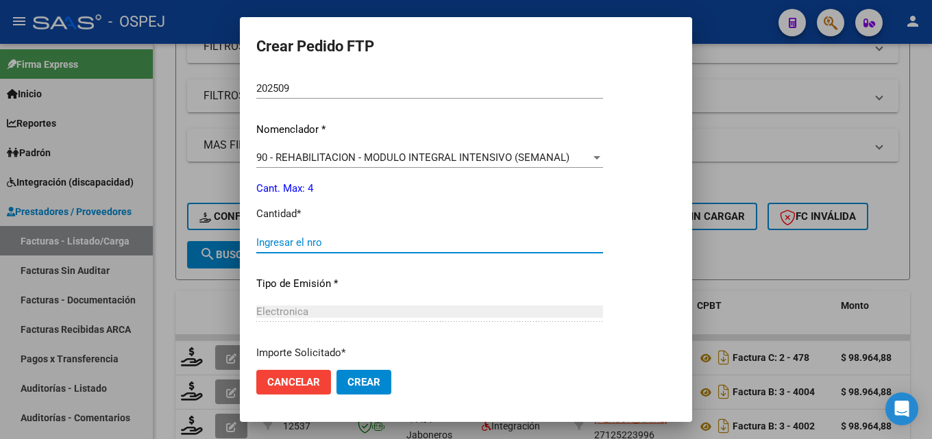
click at [309, 242] on input "Ingresar el nro" at bounding box center [429, 242] width 347 height 12
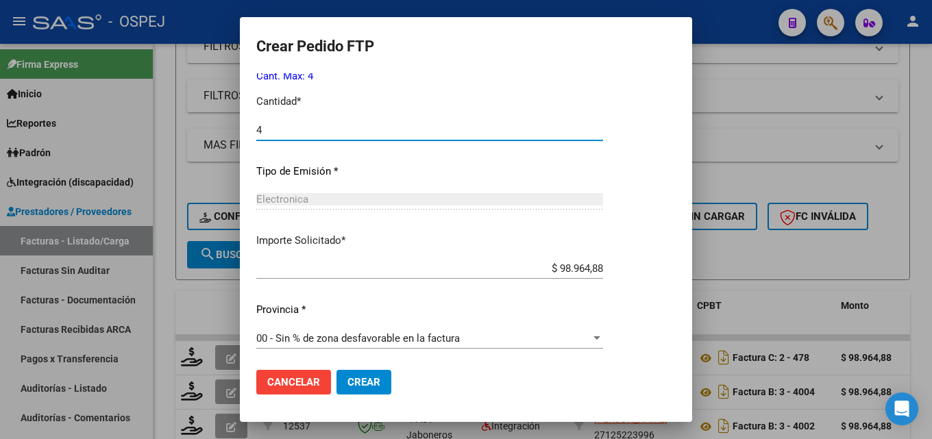
scroll to position [594, 0]
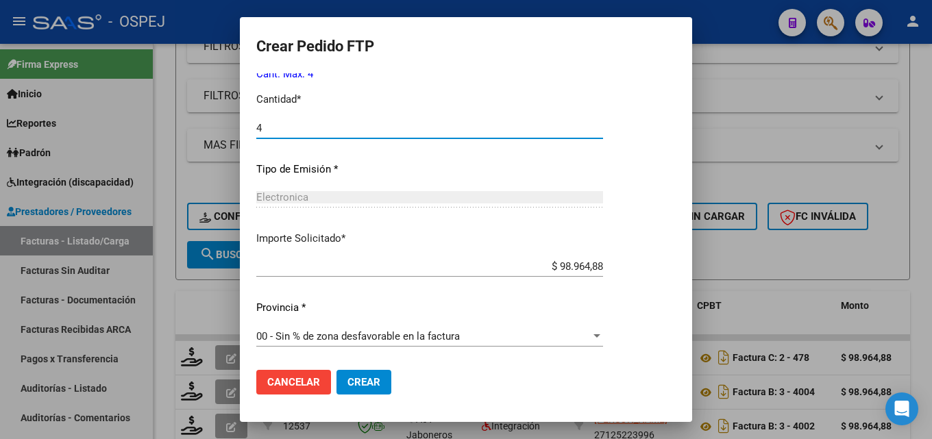
type input "4"
click at [361, 382] on span "Crear" at bounding box center [363, 382] width 33 height 12
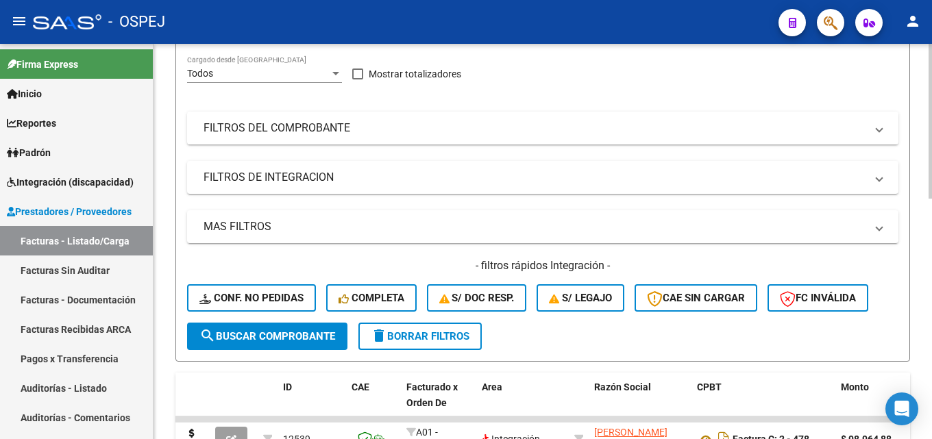
scroll to position [0, 0]
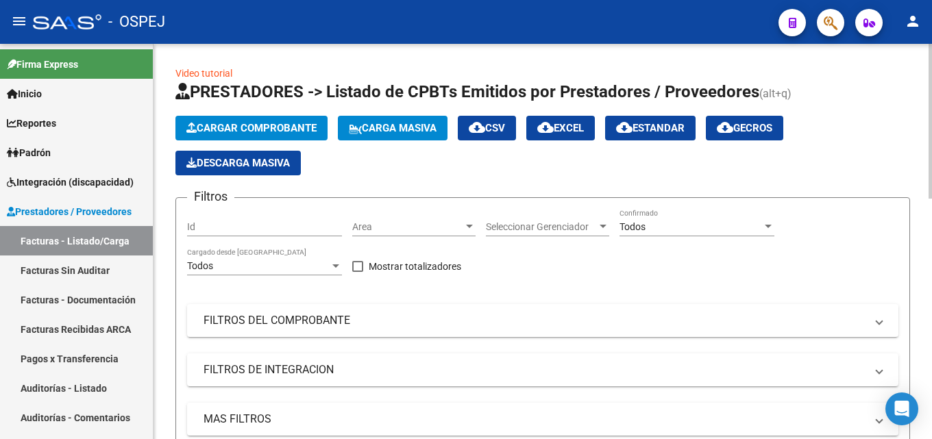
click at [269, 129] on span "Cargar Comprobante" at bounding box center [251, 128] width 130 height 12
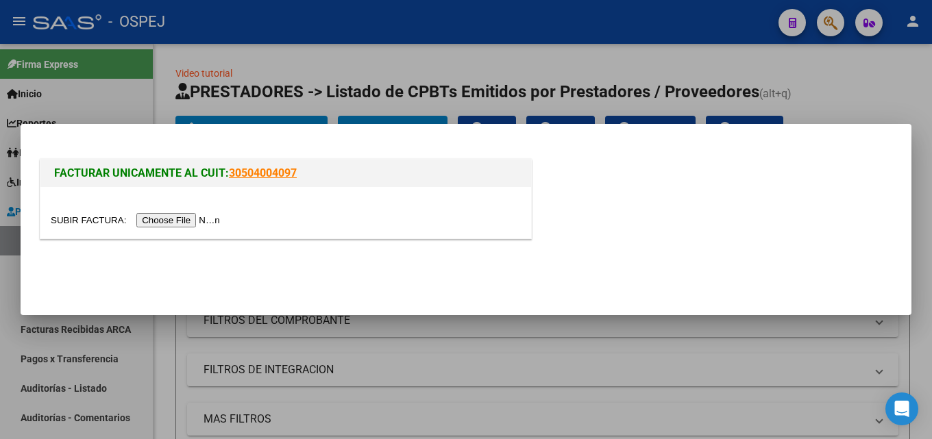
click at [189, 217] on input "file" at bounding box center [137, 220] width 173 height 14
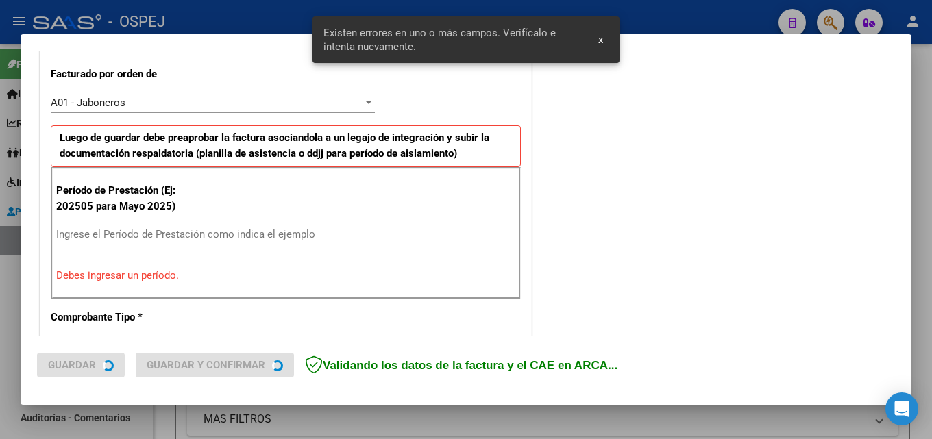
scroll to position [378, 0]
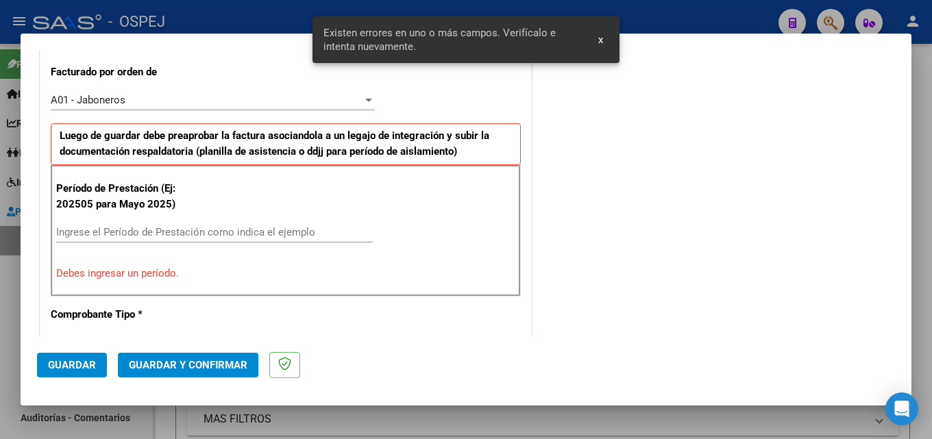
click at [132, 231] on input "Ingrese el Período de Prestación como indica el ejemplo" at bounding box center [214, 232] width 316 height 12
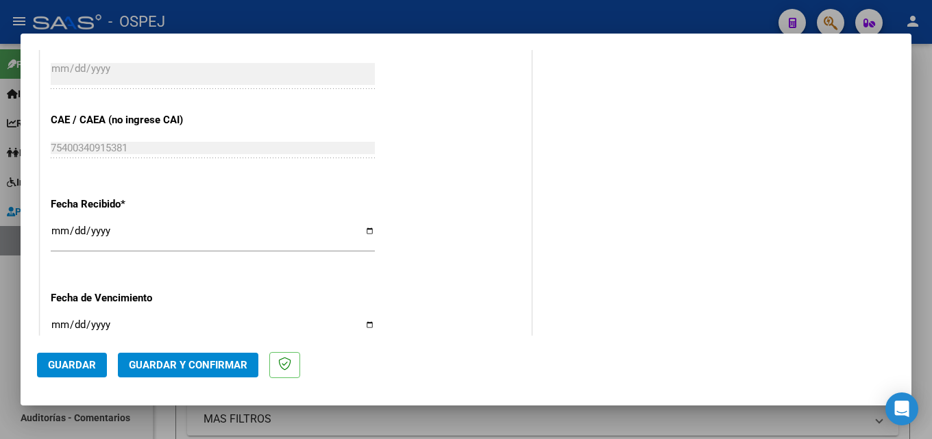
scroll to position [926, 0]
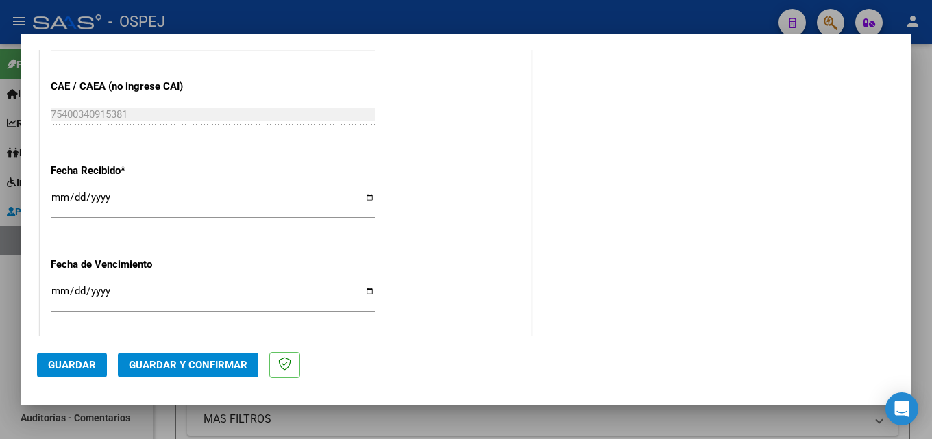
type input "202509"
click at [56, 360] on span "Guardar" at bounding box center [72, 365] width 48 height 12
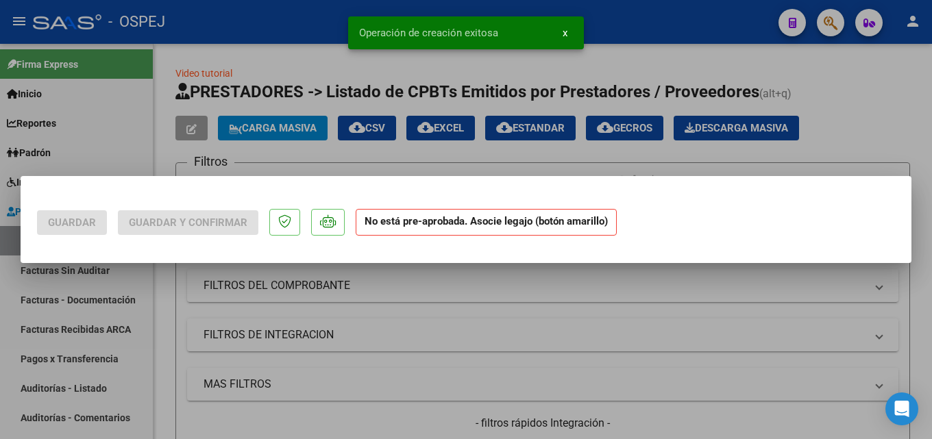
scroll to position [0, 0]
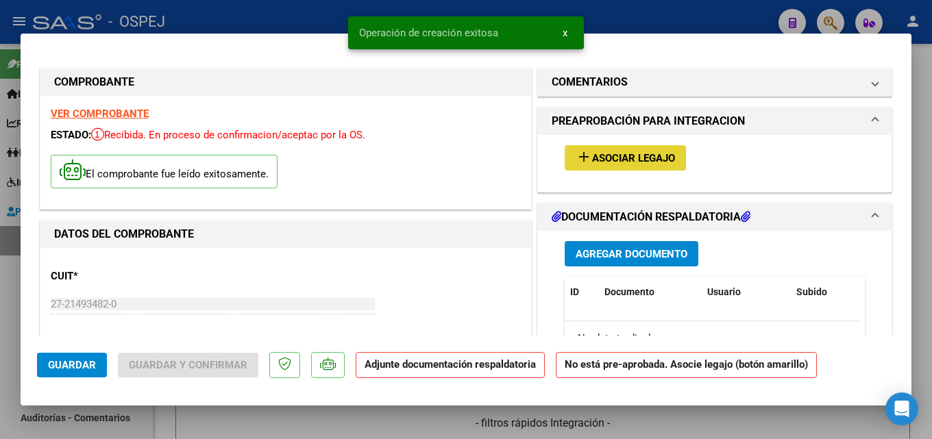
click at [601, 153] on span "Asociar Legajo" at bounding box center [633, 158] width 83 height 12
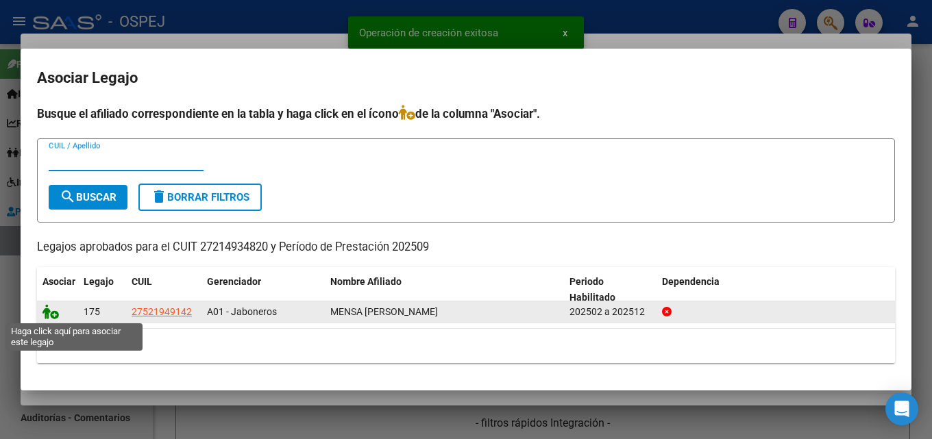
click at [50, 313] on icon at bounding box center [50, 311] width 16 height 15
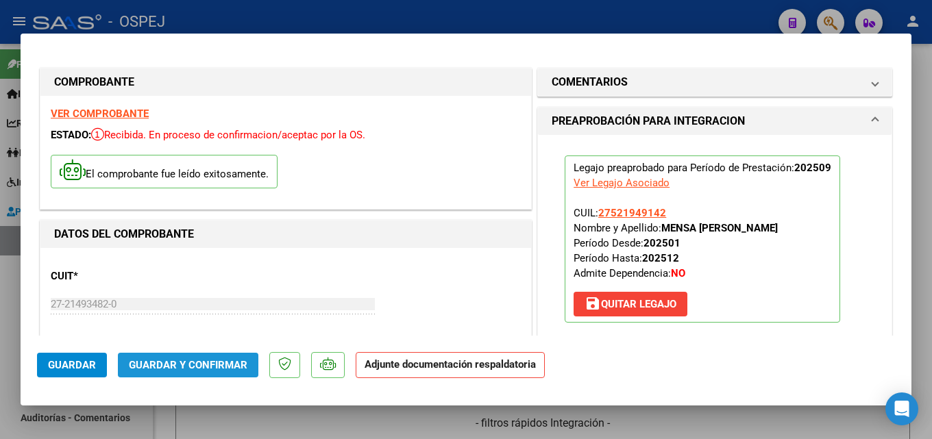
click at [238, 374] on button "Guardar y Confirmar" at bounding box center [188, 365] width 140 height 25
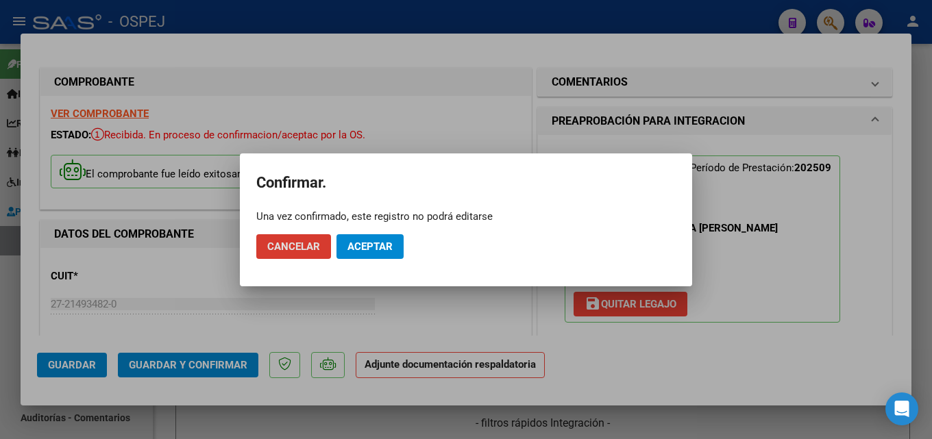
click at [363, 253] on button "Aceptar" at bounding box center [369, 246] width 67 height 25
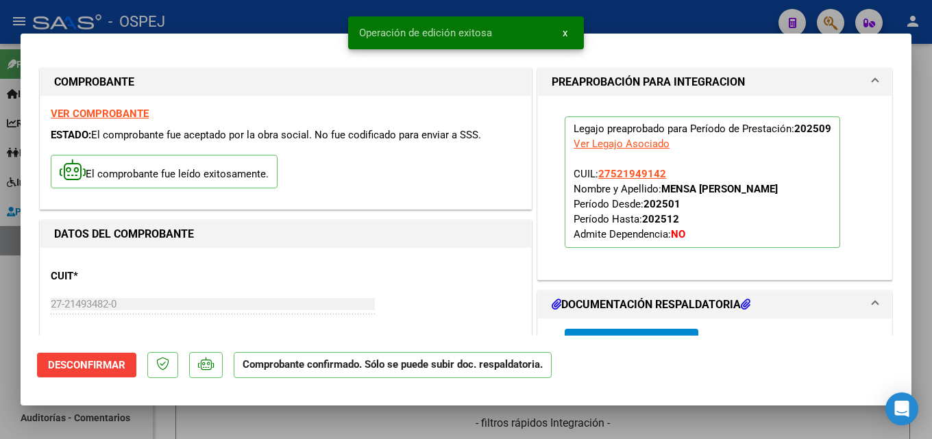
click at [266, 19] on div at bounding box center [466, 219] width 932 height 439
type input "$ 0,00"
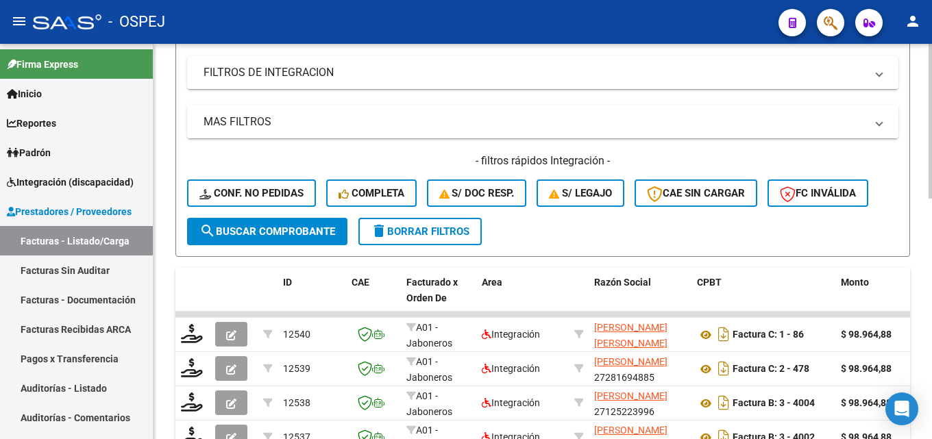
scroll to position [342, 0]
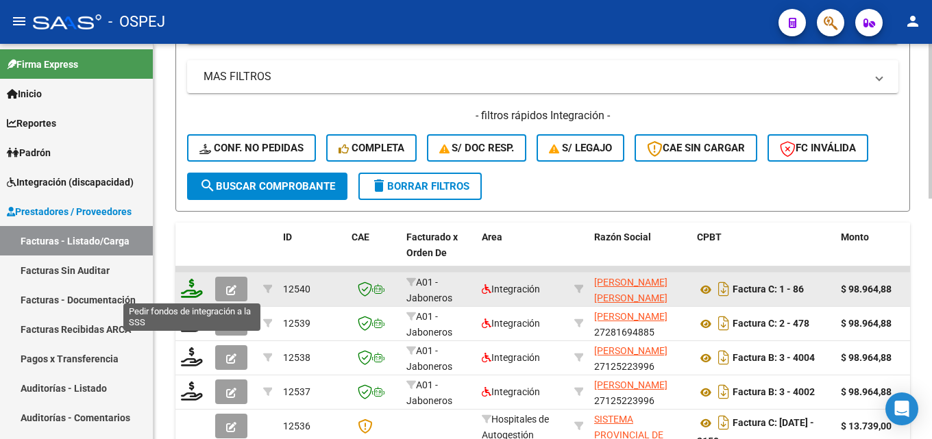
click at [188, 292] on icon at bounding box center [192, 288] width 22 height 19
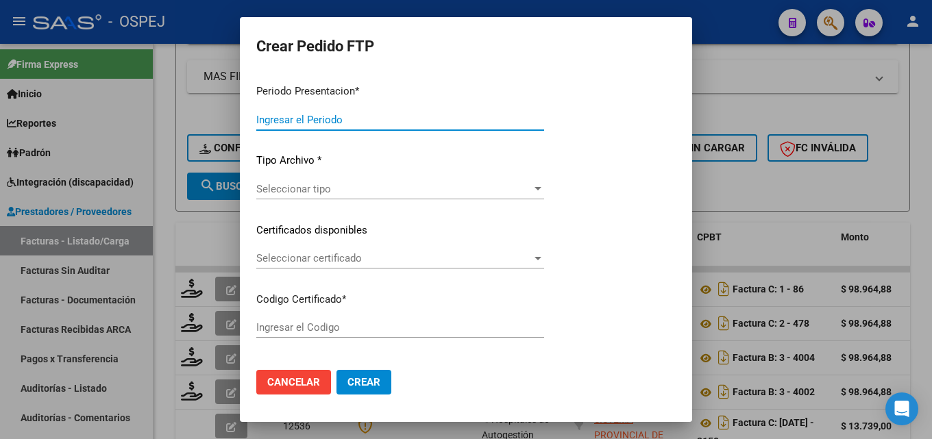
type input "202509"
type input "$ 98.964,88"
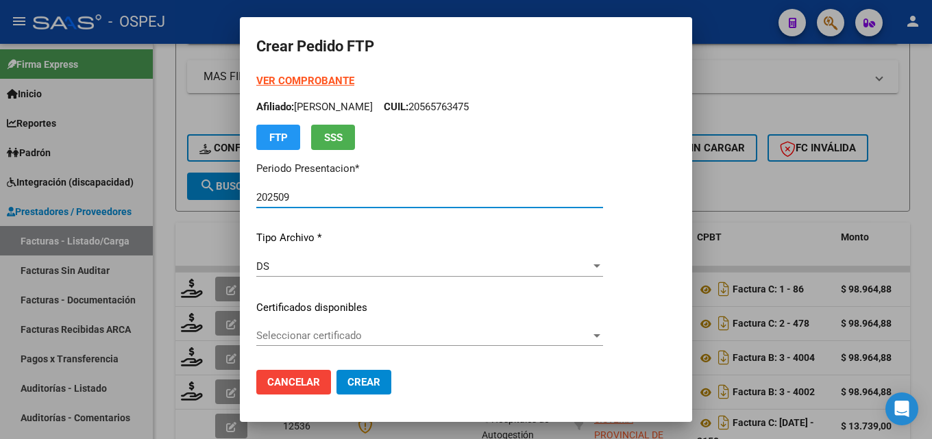
type input "arg01000521949142024021620290216-bsas"
type input "[DATE]"
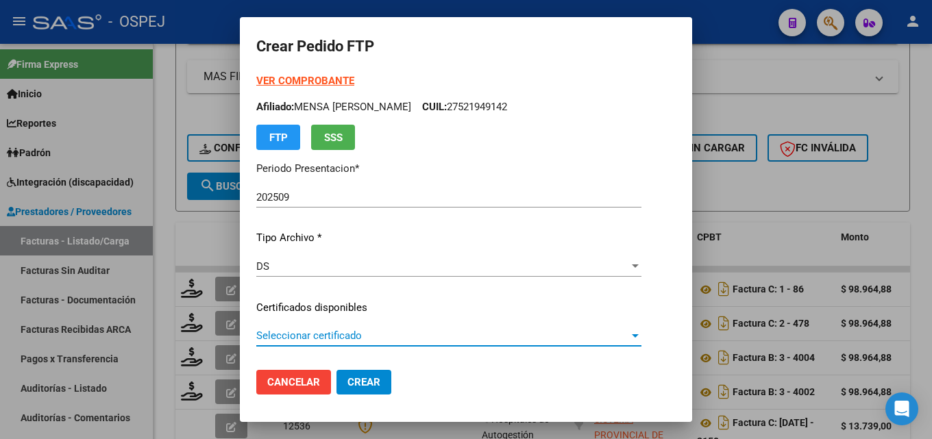
click at [408, 335] on span "Seleccionar certificado" at bounding box center [442, 335] width 373 height 12
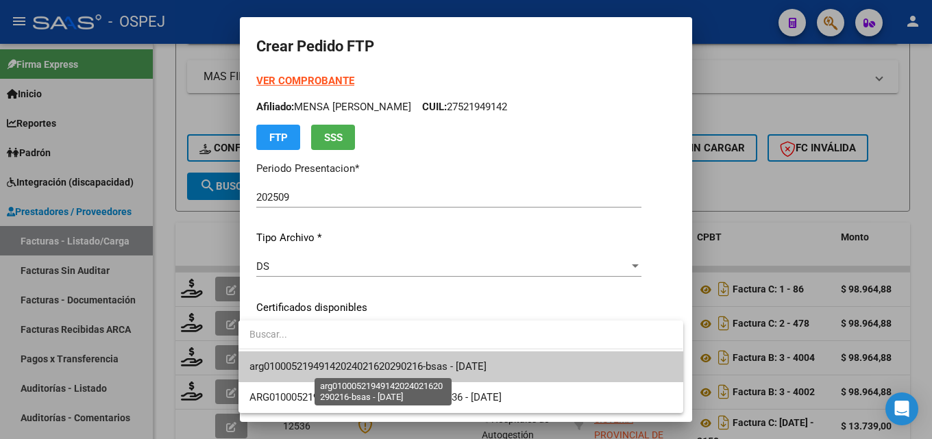
click at [441, 369] on span "arg01000521949142024021620290216-bsas - [DATE]" at bounding box center [367, 366] width 237 height 12
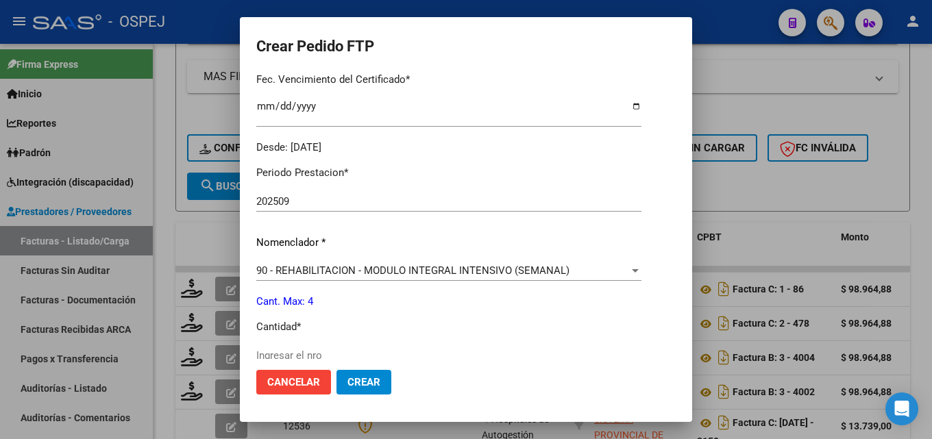
scroll to position [411, 0]
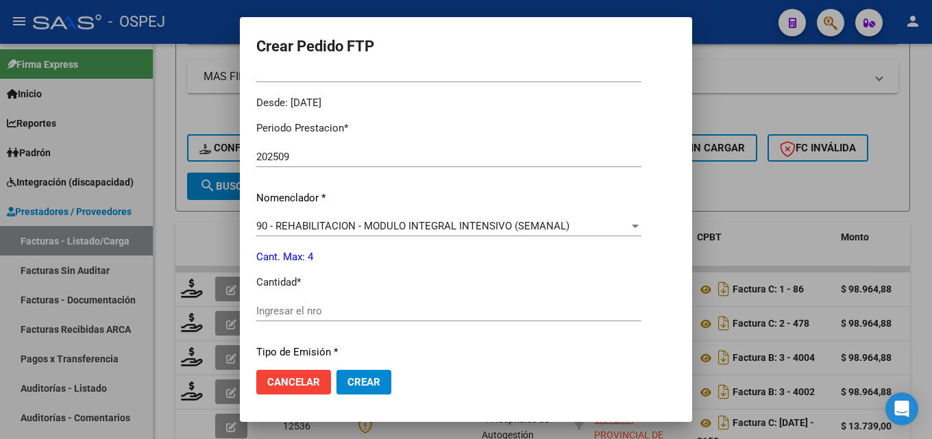
click at [475, 318] on div "Ingresar el nro" at bounding box center [448, 311] width 385 height 21
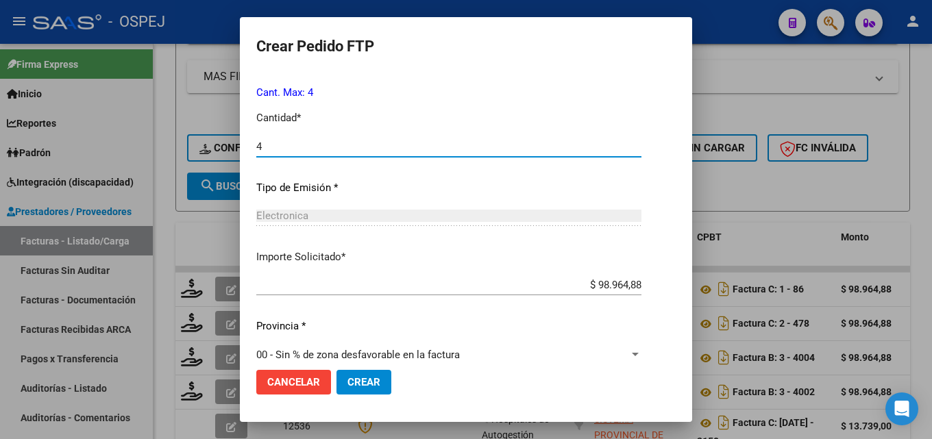
scroll to position [594, 0]
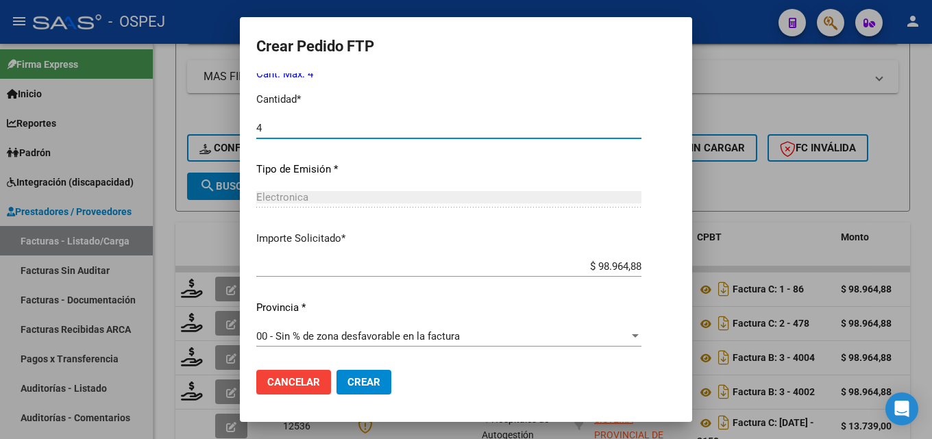
type input "4"
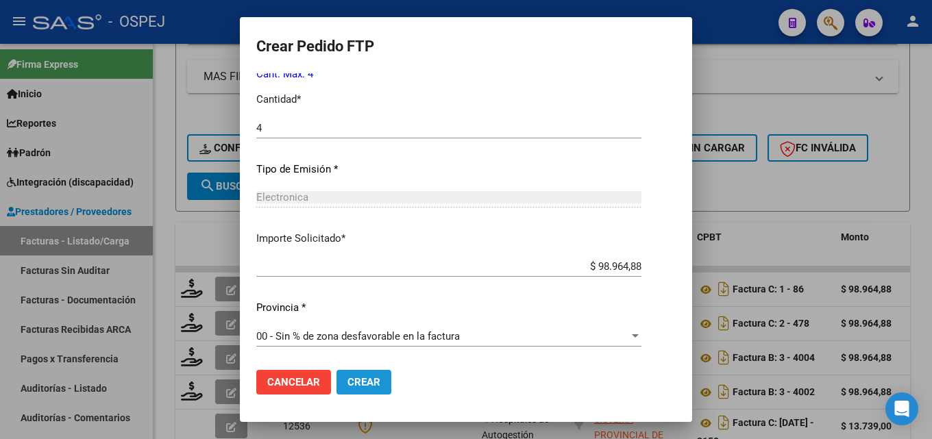
click at [354, 385] on span "Crear" at bounding box center [363, 382] width 33 height 12
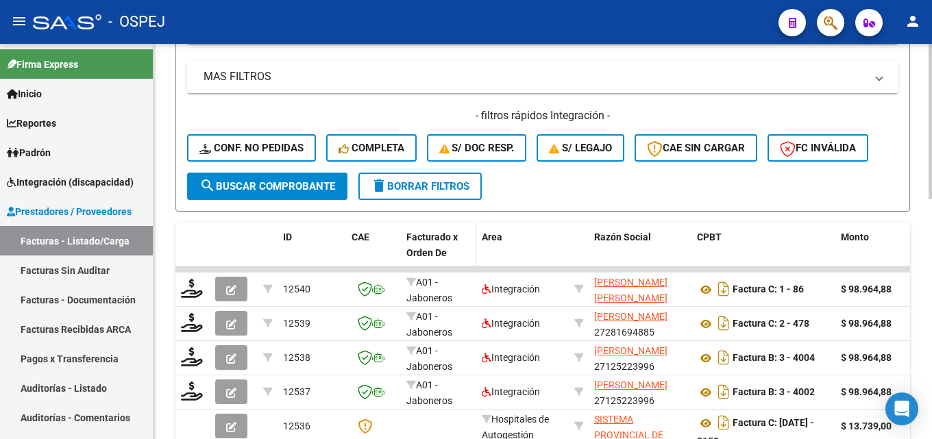
scroll to position [0, 0]
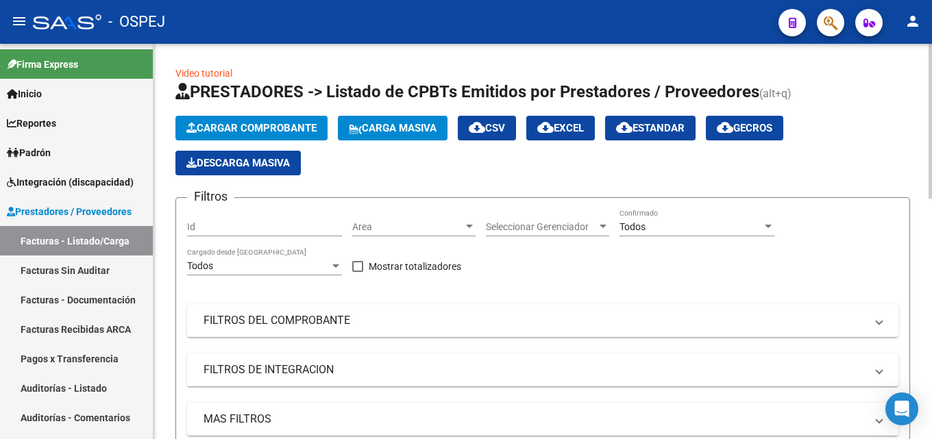
click at [277, 124] on span "Cargar Comprobante" at bounding box center [251, 128] width 130 height 12
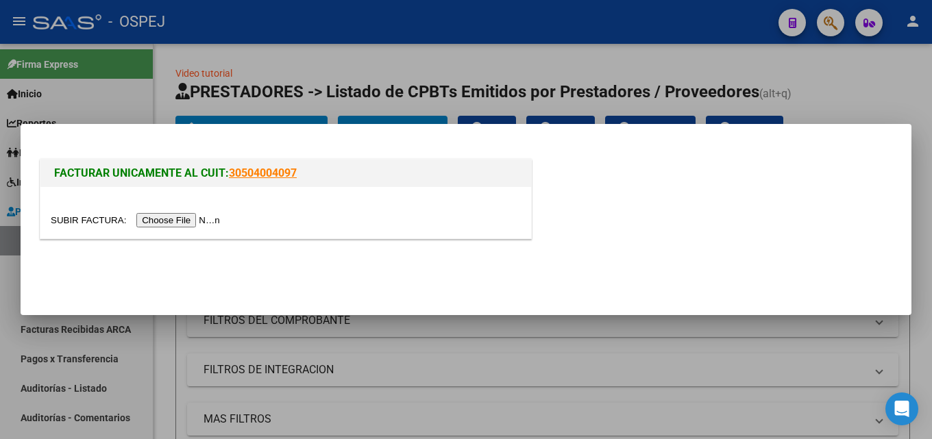
click at [174, 223] on input "file" at bounding box center [137, 220] width 173 height 14
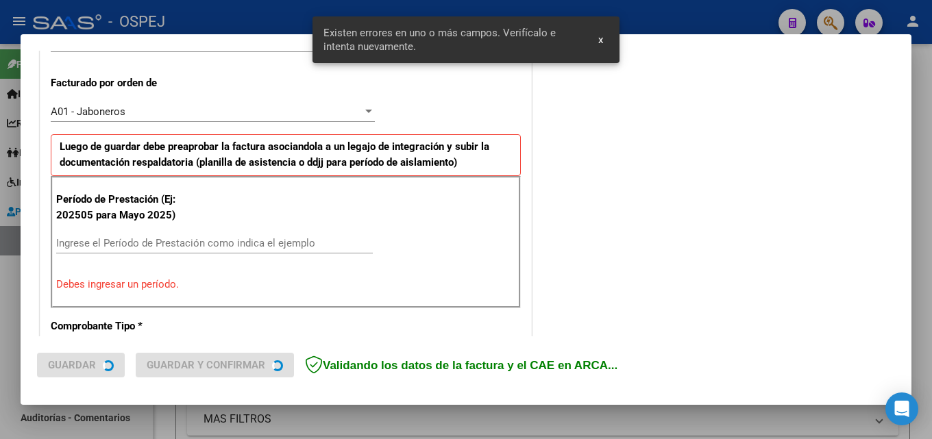
scroll to position [403, 0]
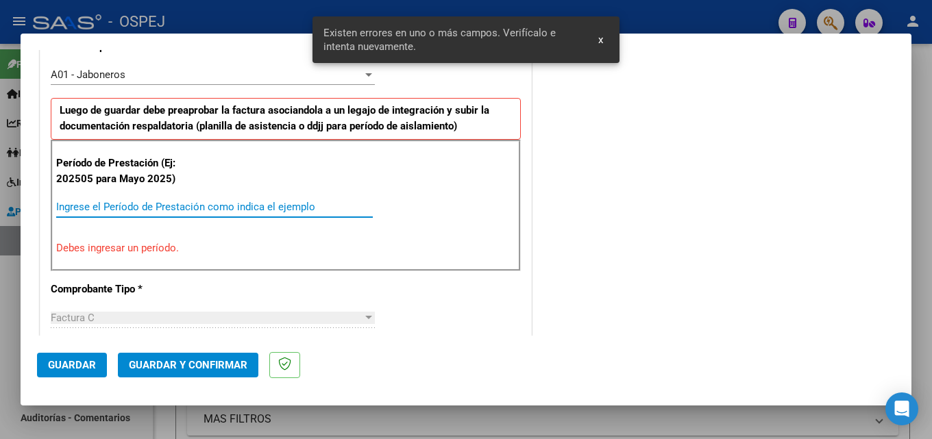
click at [309, 208] on input "Ingrese el Período de Prestación como indica el ejemplo" at bounding box center [214, 207] width 316 height 12
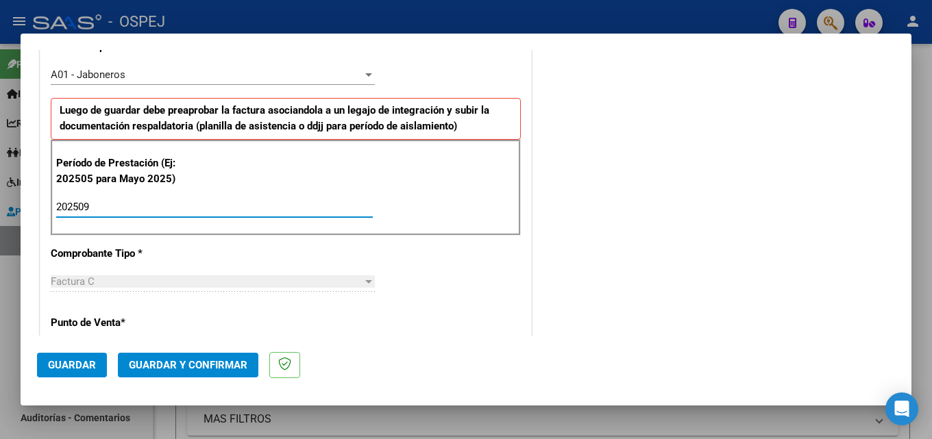
type input "202509"
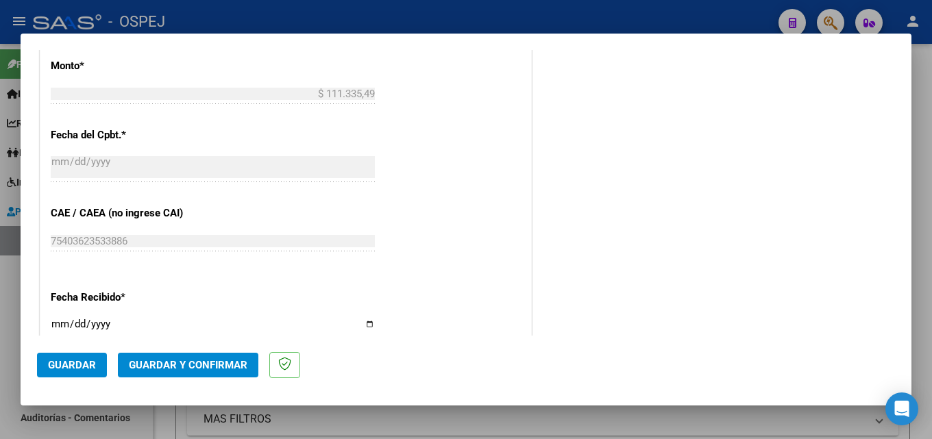
scroll to position [883, 0]
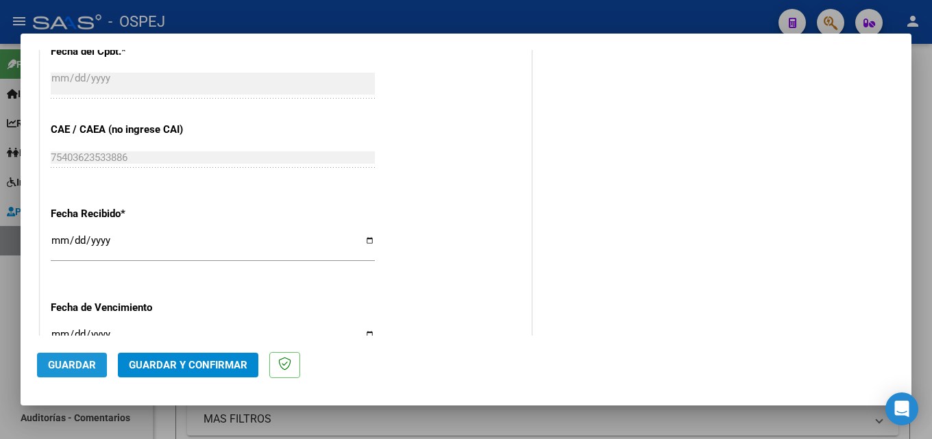
click at [55, 364] on span "Guardar" at bounding box center [72, 365] width 48 height 12
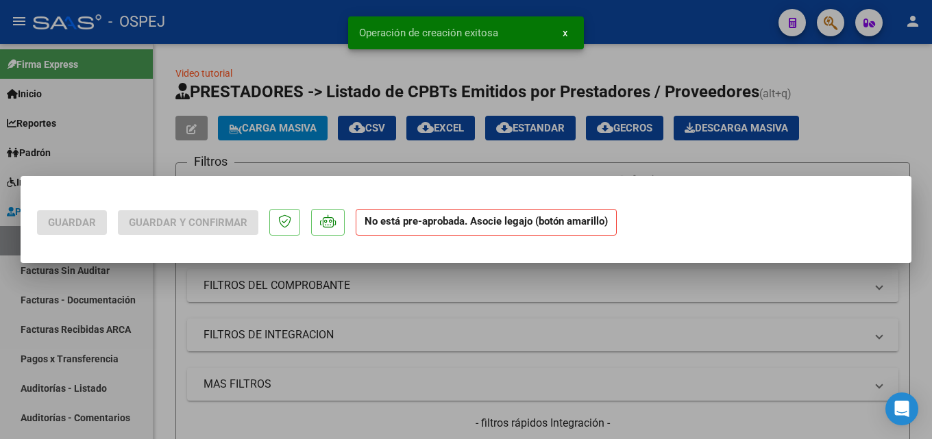
scroll to position [0, 0]
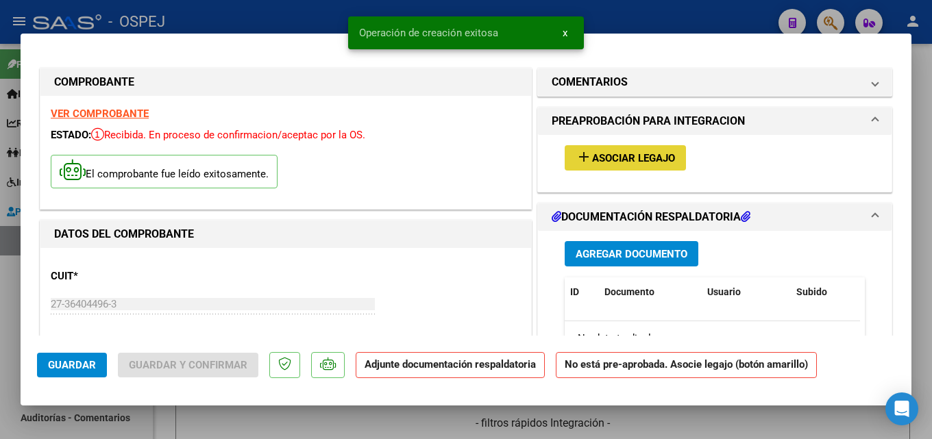
click at [645, 159] on span "Asociar Legajo" at bounding box center [633, 158] width 83 height 12
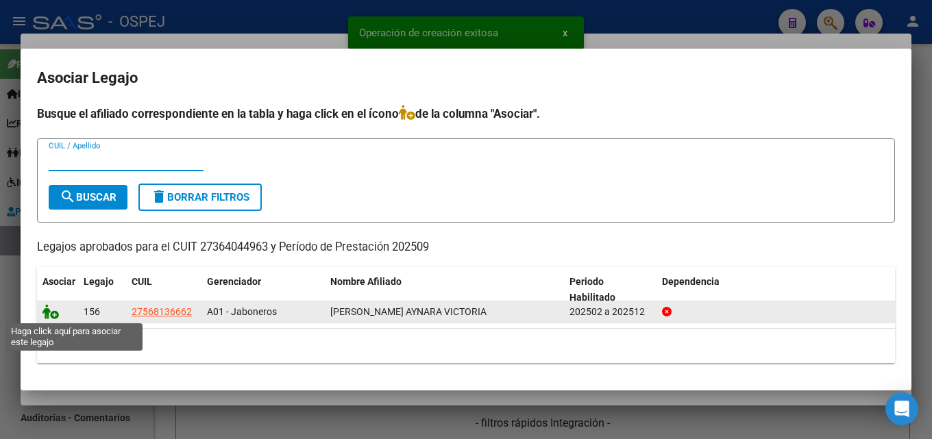
click at [51, 314] on icon at bounding box center [50, 311] width 16 height 15
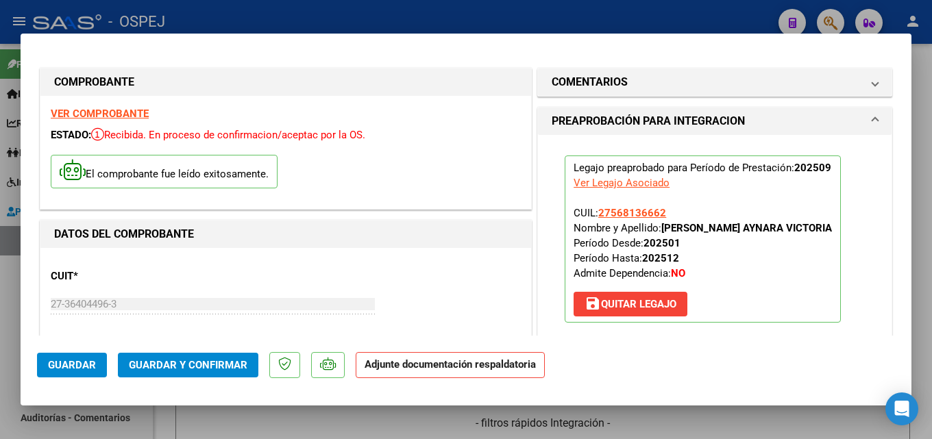
click at [213, 368] on span "Guardar y Confirmar" at bounding box center [188, 365] width 118 height 12
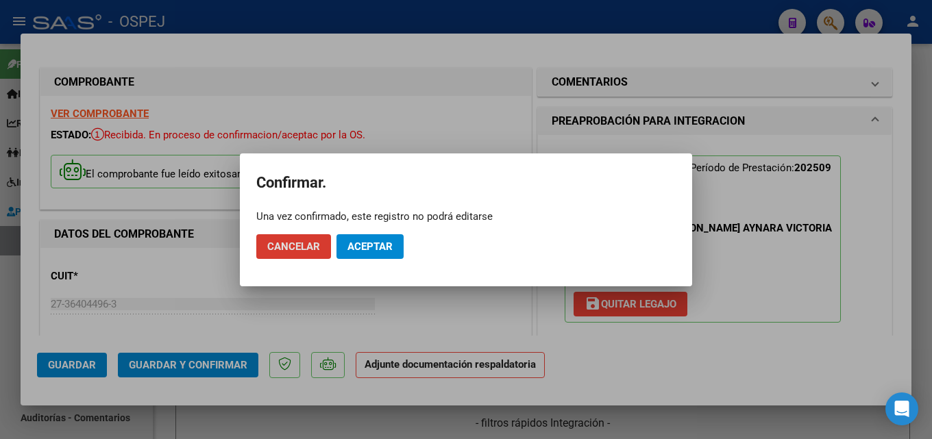
click at [367, 251] on span "Aceptar" at bounding box center [369, 246] width 45 height 12
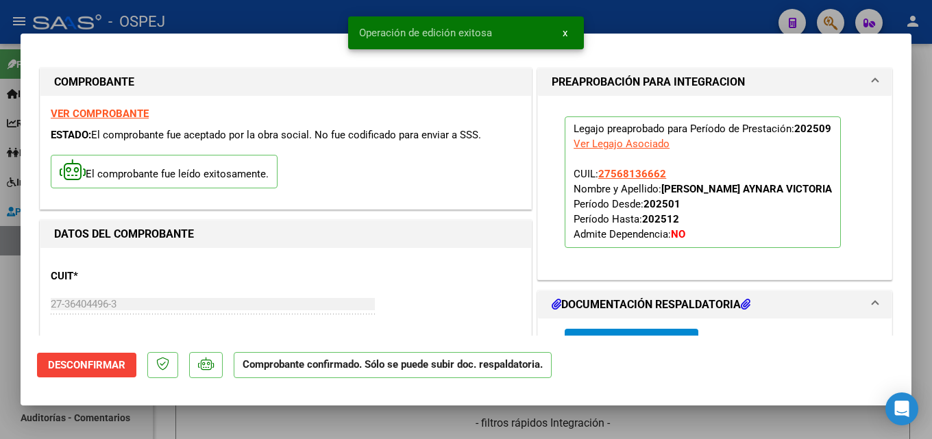
click at [259, 12] on div at bounding box center [466, 219] width 932 height 439
type input "$ 0,00"
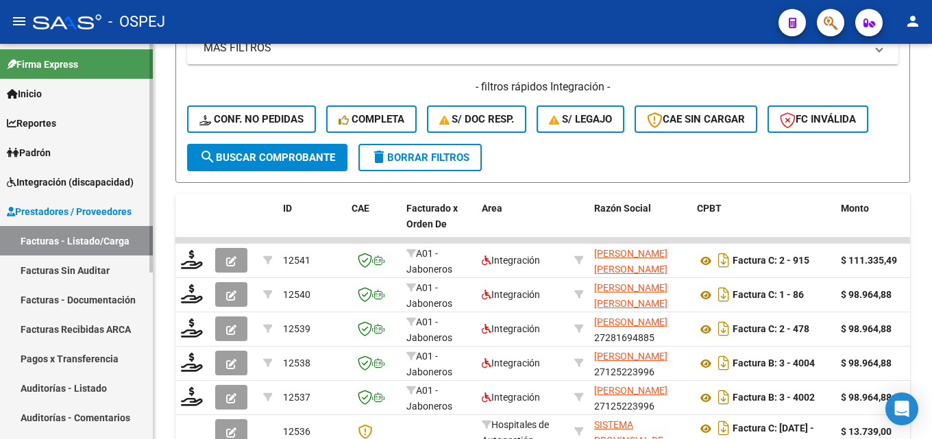
scroll to position [411, 0]
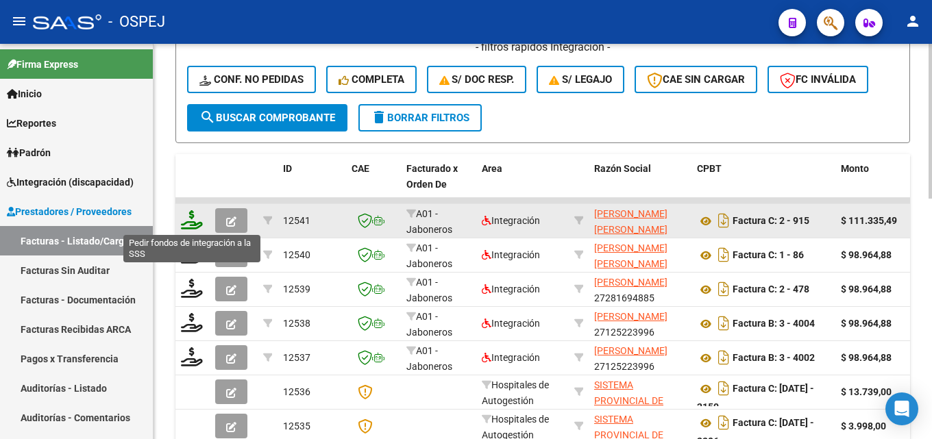
click at [188, 222] on icon at bounding box center [192, 219] width 22 height 19
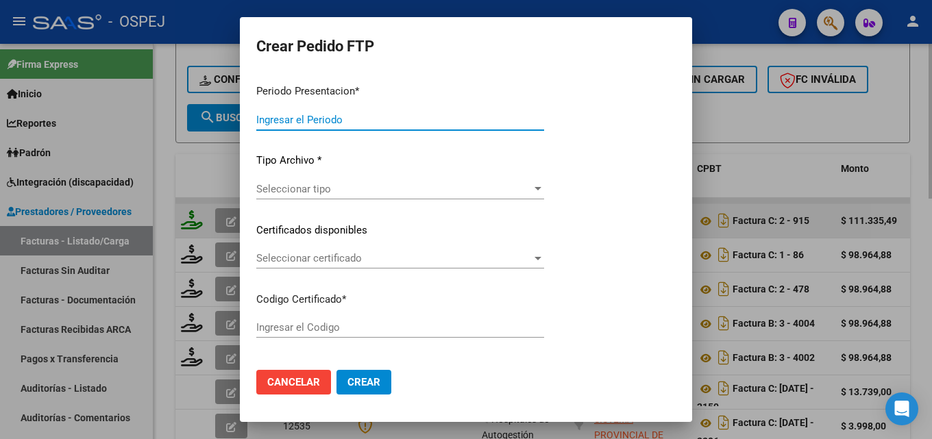
type input "202509"
type input "$ 111.335,49"
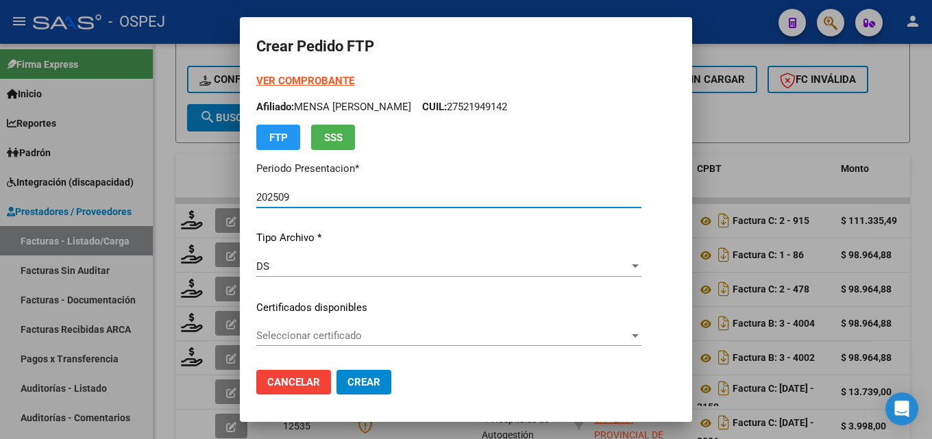
type input "ARG01000568136662021081820240818BS"
type input "[DATE]"
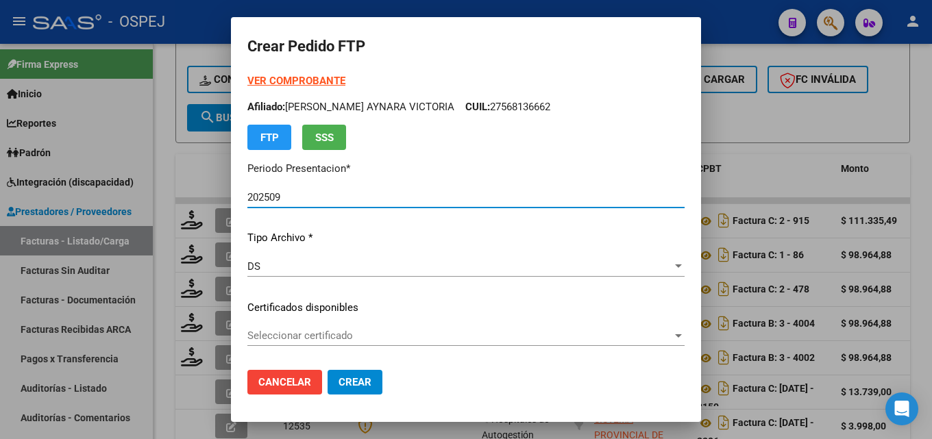
click at [338, 339] on span "Seleccionar certificado" at bounding box center [459, 335] width 425 height 12
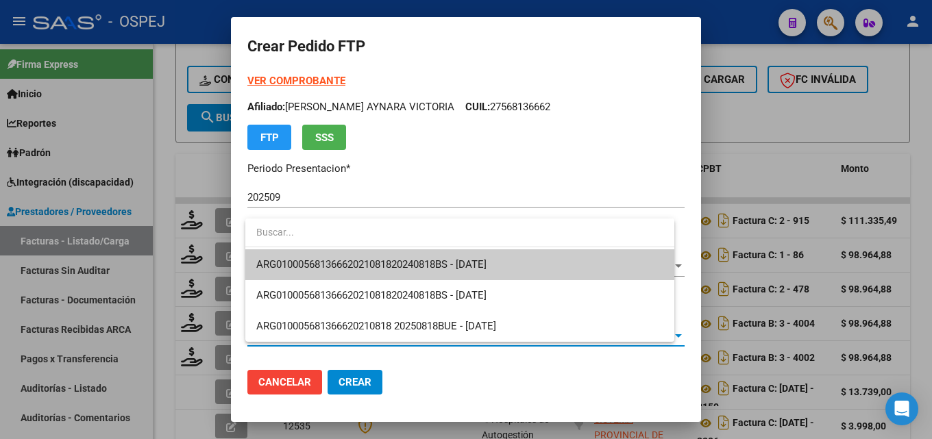
click at [359, 271] on span "ARG01000568136662021081820240818BS - [DATE]" at bounding box center [459, 264] width 407 height 31
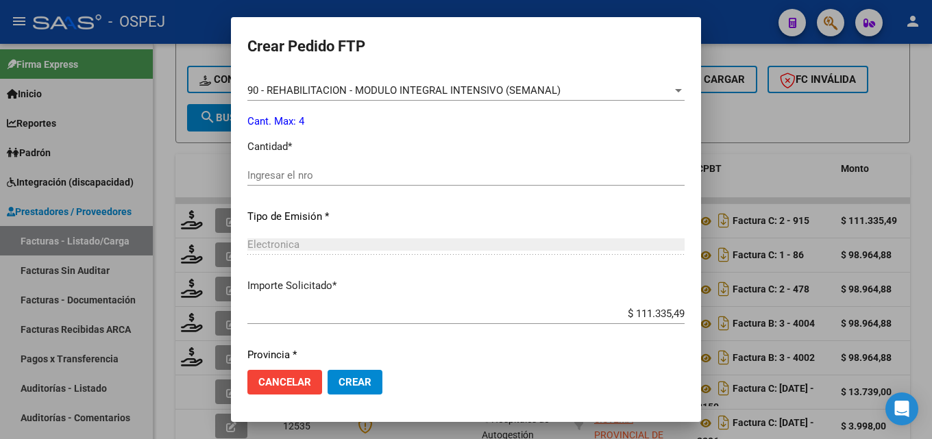
scroll to position [548, 0]
click at [325, 174] on input "Ingresar el nro" at bounding box center [465, 174] width 437 height 12
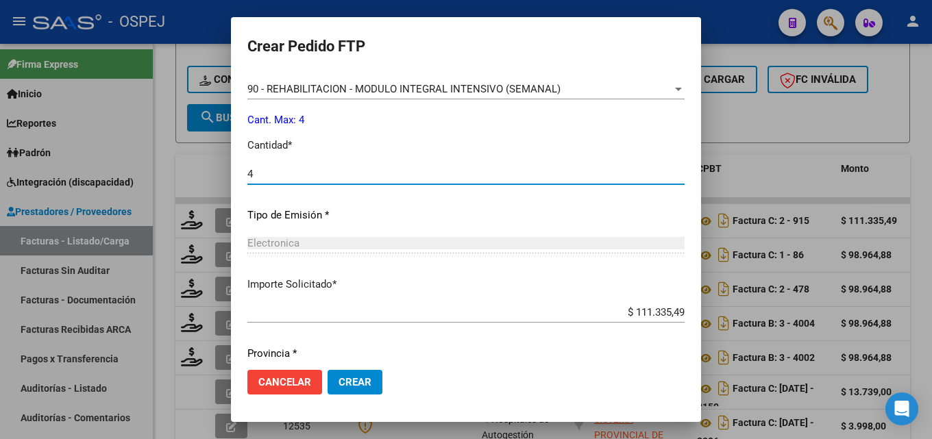
type input "4"
click at [371, 386] on span "Crear" at bounding box center [354, 382] width 33 height 12
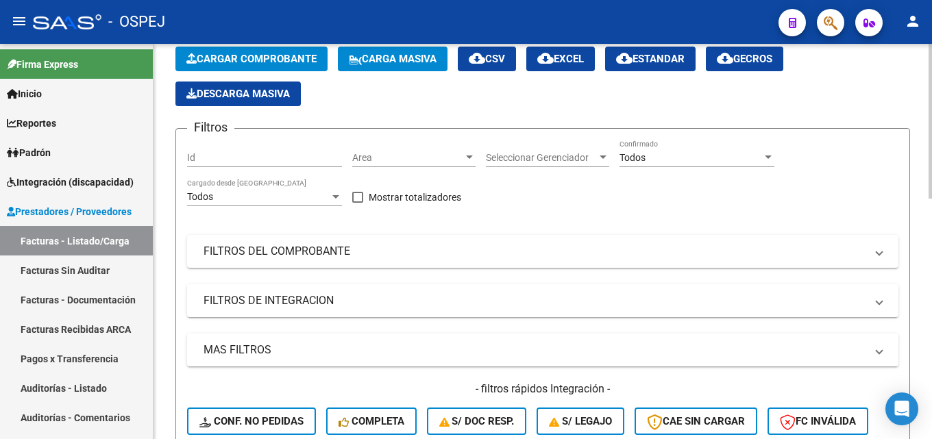
scroll to position [68, 0]
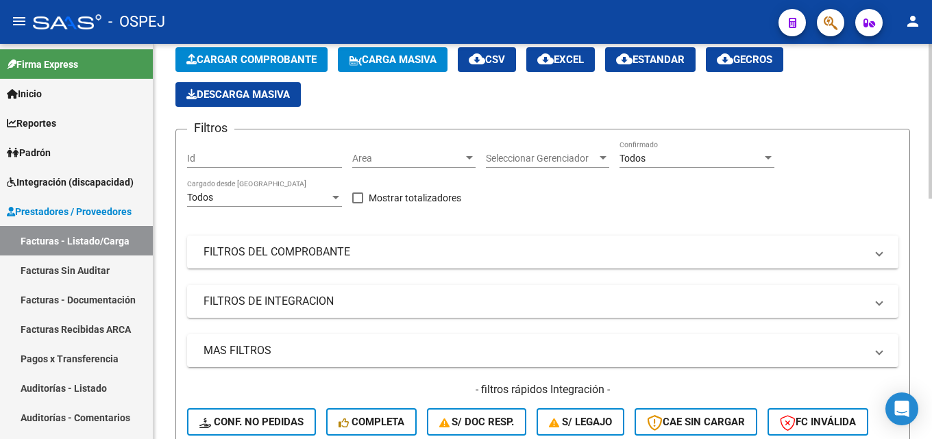
click at [262, 61] on span "Cargar Comprobante" at bounding box center [251, 59] width 130 height 12
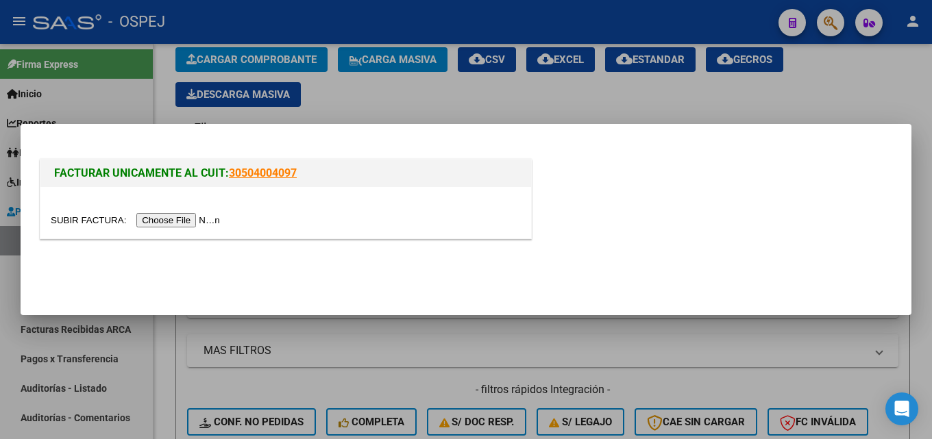
click at [166, 223] on input "file" at bounding box center [137, 220] width 173 height 14
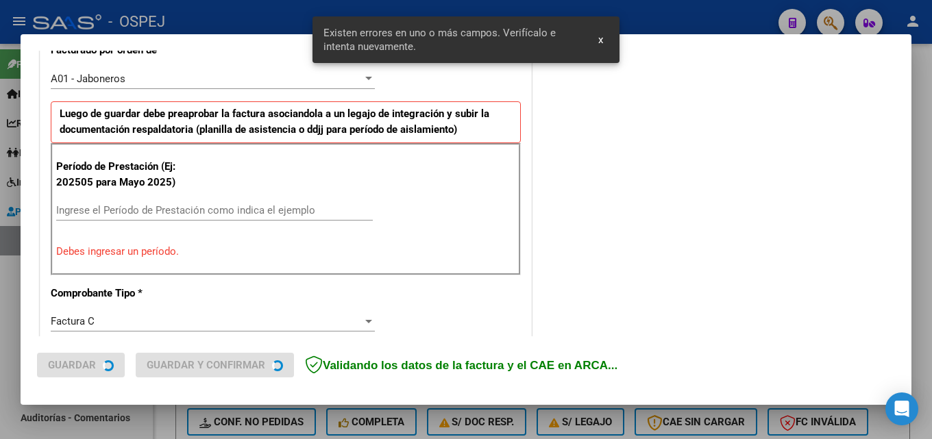
scroll to position [403, 0]
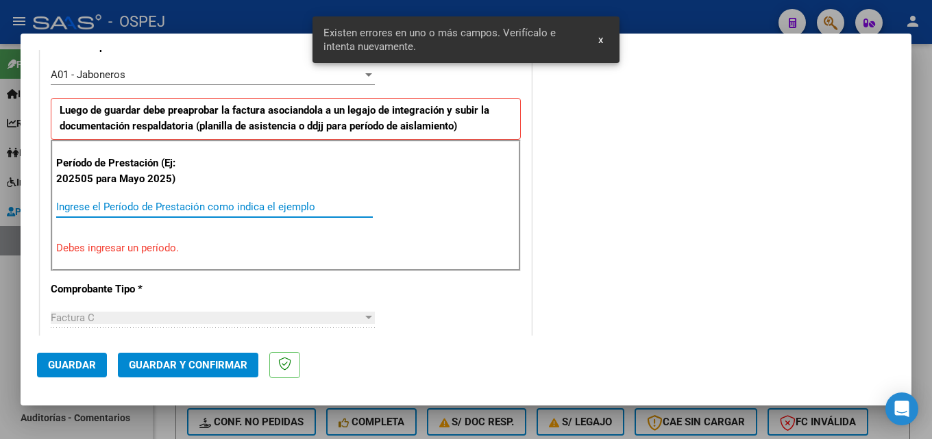
click at [261, 211] on input "Ingrese el Período de Prestación como indica el ejemplo" at bounding box center [214, 207] width 316 height 12
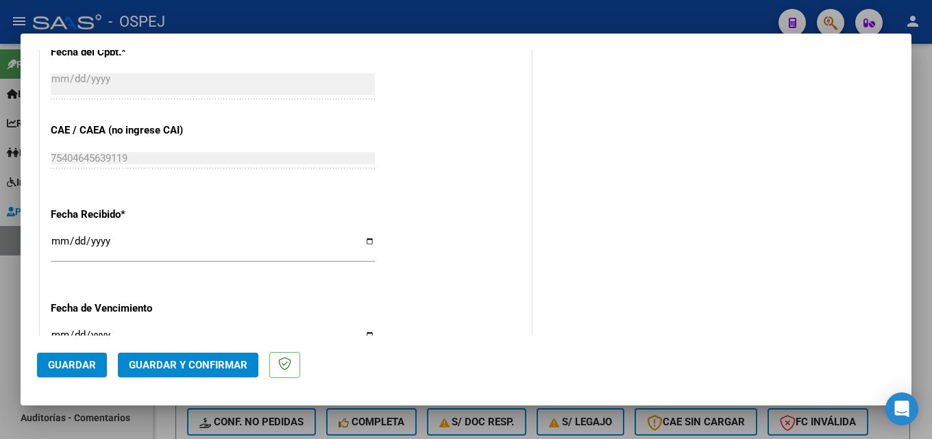
scroll to position [883, 0]
type input "202509"
click at [64, 371] on button "Guardar" at bounding box center [72, 365] width 70 height 25
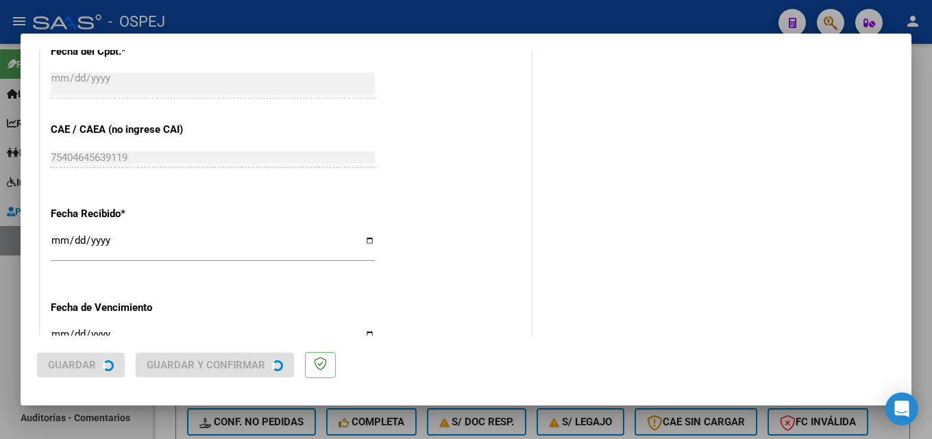
scroll to position [0, 0]
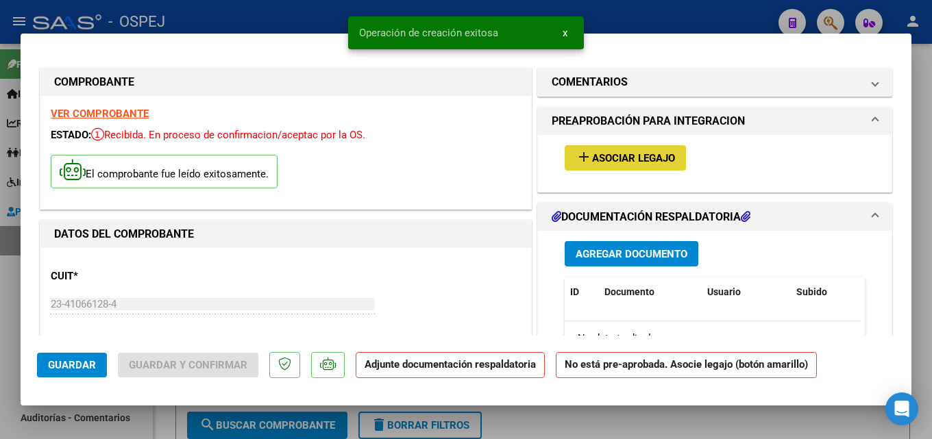
click at [601, 160] on span "Asociar Legajo" at bounding box center [633, 158] width 83 height 12
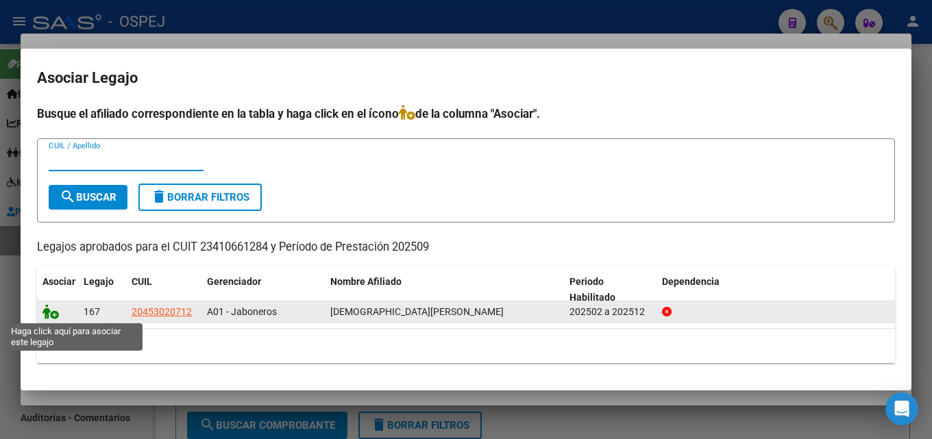
click at [46, 318] on icon at bounding box center [50, 311] width 16 height 15
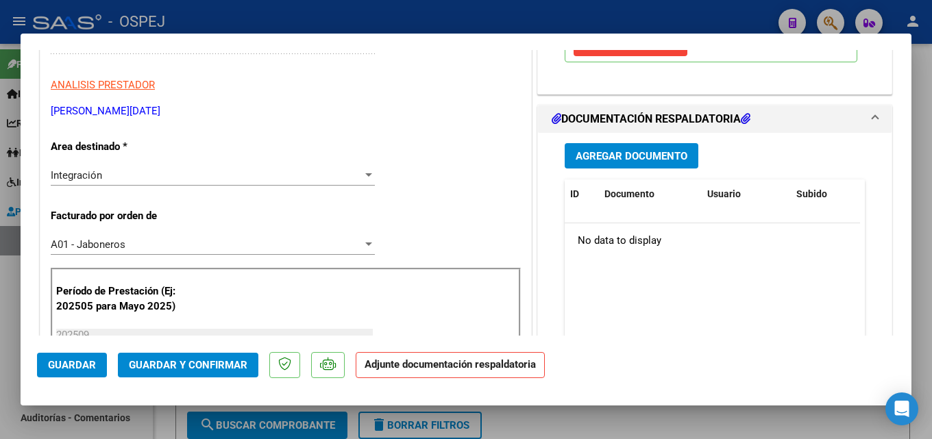
scroll to position [274, 0]
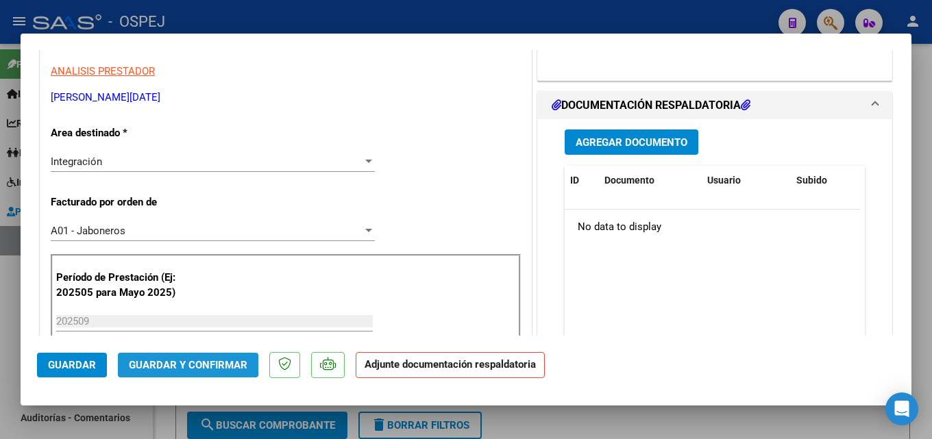
click at [179, 362] on span "Guardar y Confirmar" at bounding box center [188, 365] width 118 height 12
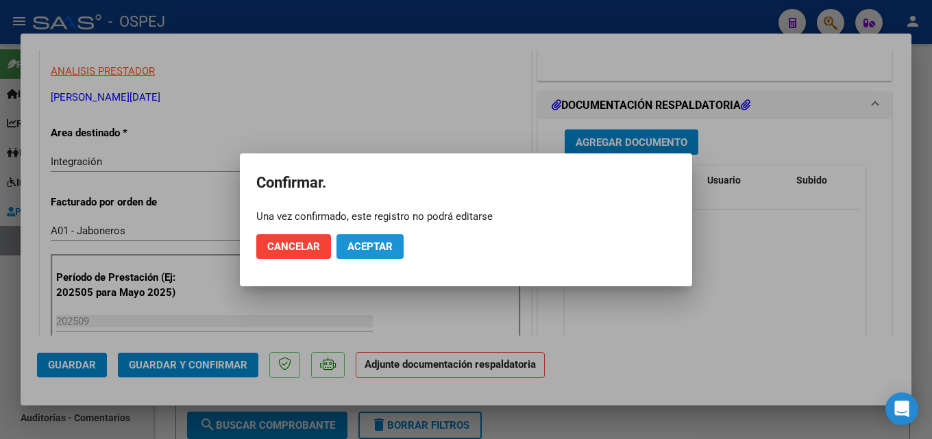
click at [364, 251] on span "Aceptar" at bounding box center [369, 246] width 45 height 12
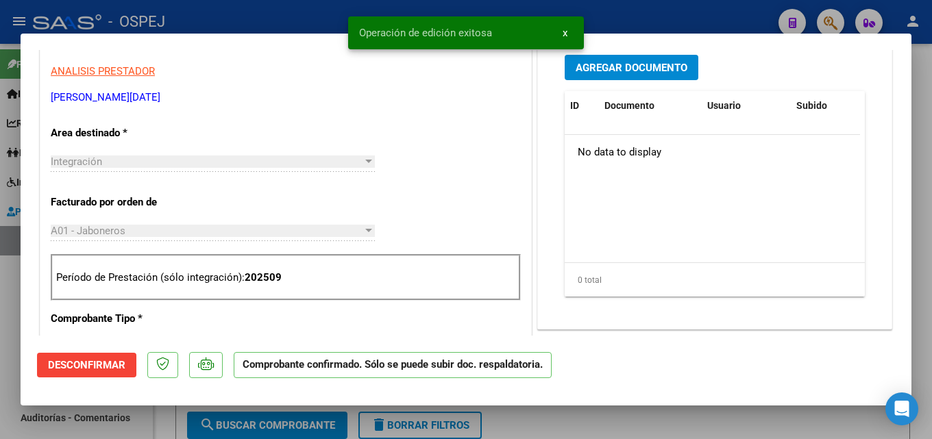
click at [297, 19] on div at bounding box center [466, 219] width 932 height 439
type input "$ 0,00"
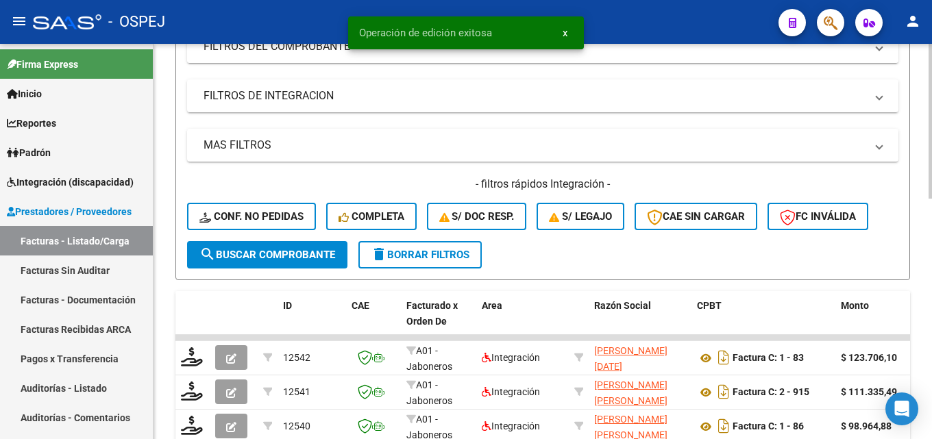
scroll to position [342, 0]
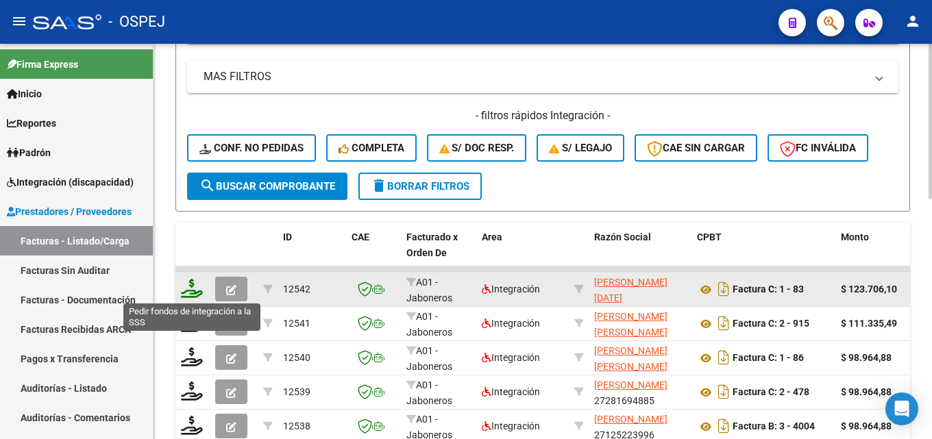
click at [192, 290] on icon at bounding box center [192, 288] width 22 height 19
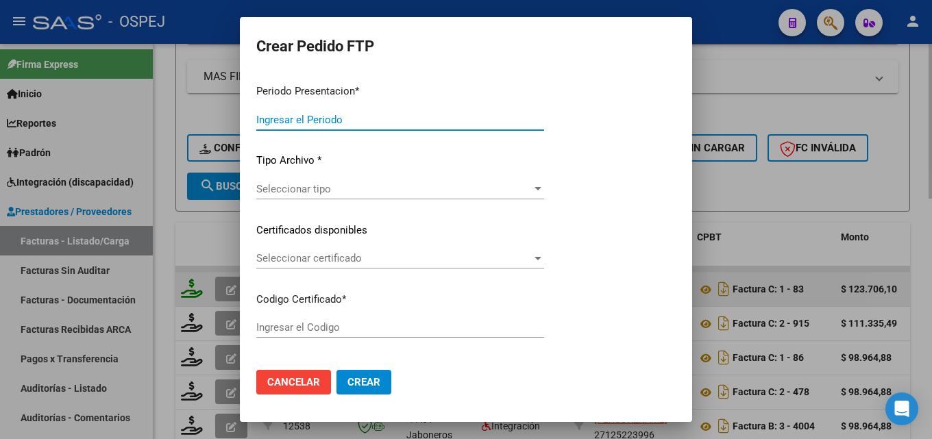
type input "202509"
type input "$ 123.706,10"
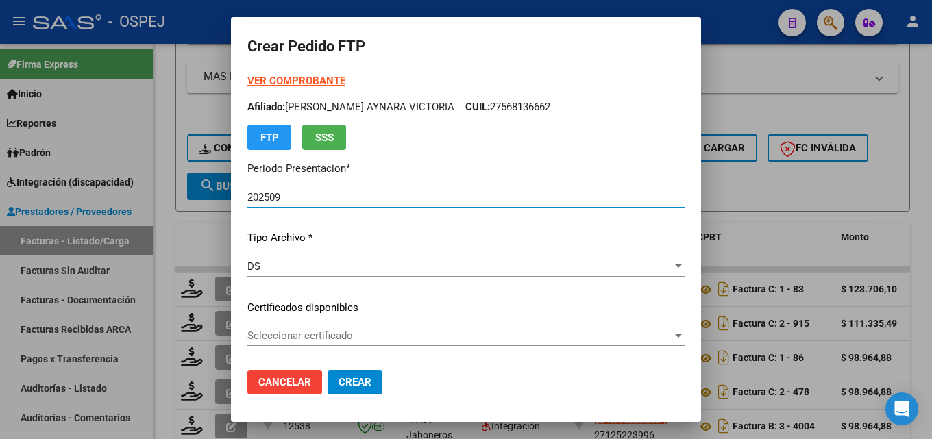
type input "arg02000453020712022041120320411bs"
type input "[DATE]"
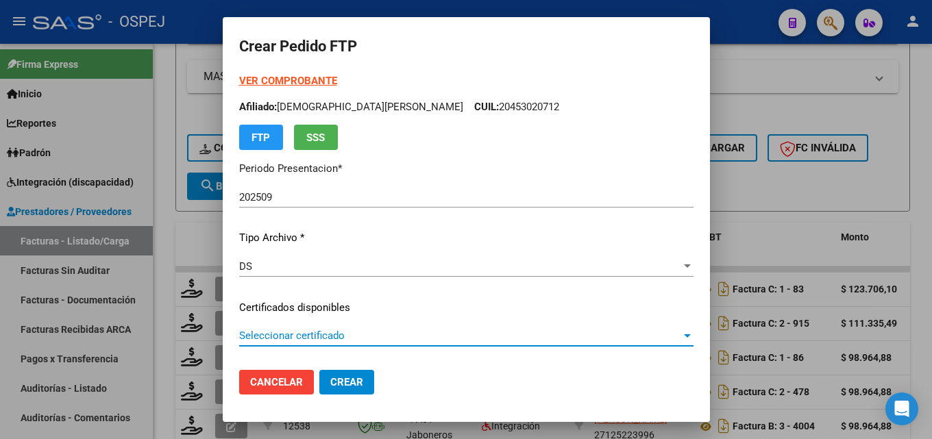
click at [338, 339] on span "Seleccionar certificado" at bounding box center [460, 335] width 442 height 12
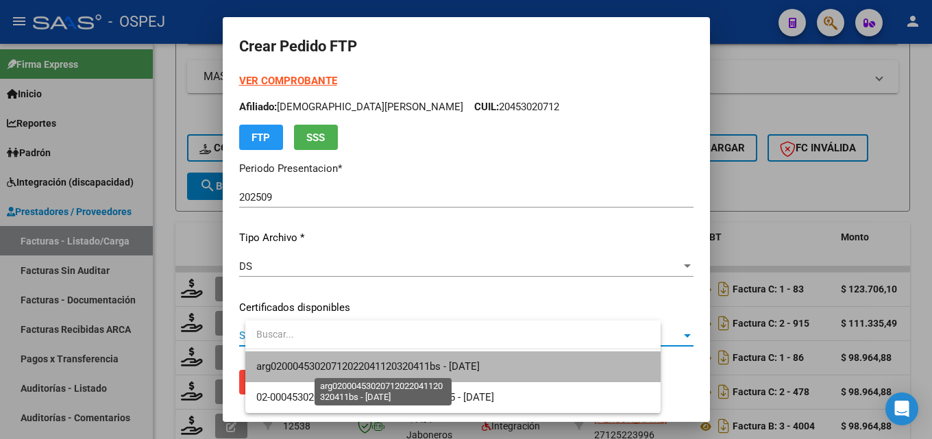
click at [341, 367] on span "arg02000453020712022041120320411bs - [DATE]" at bounding box center [367, 366] width 223 height 12
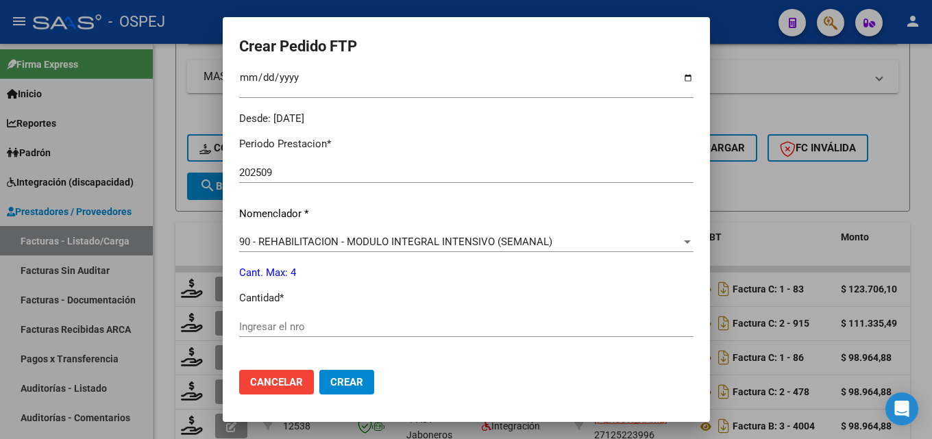
scroll to position [479, 0]
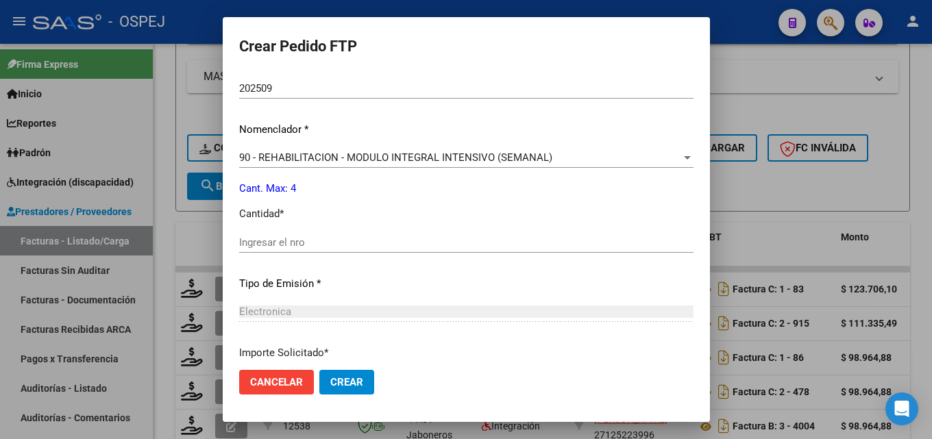
click at [298, 242] on input "Ingresar el nro" at bounding box center [466, 242] width 454 height 12
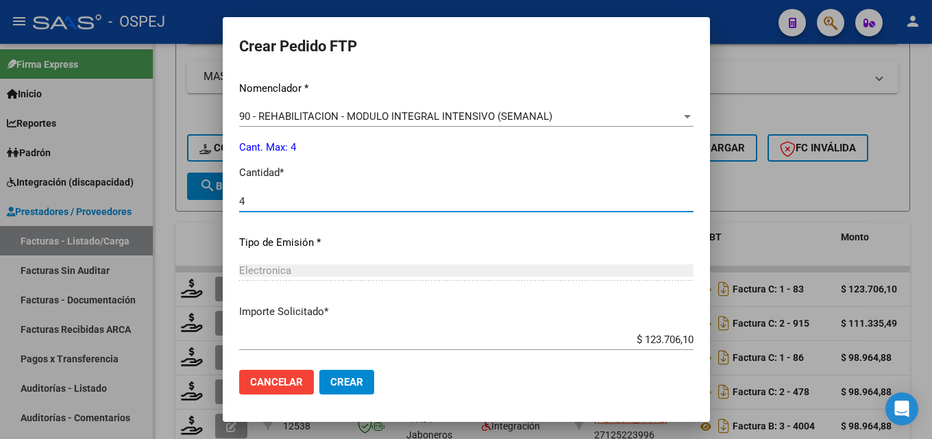
scroll to position [594, 0]
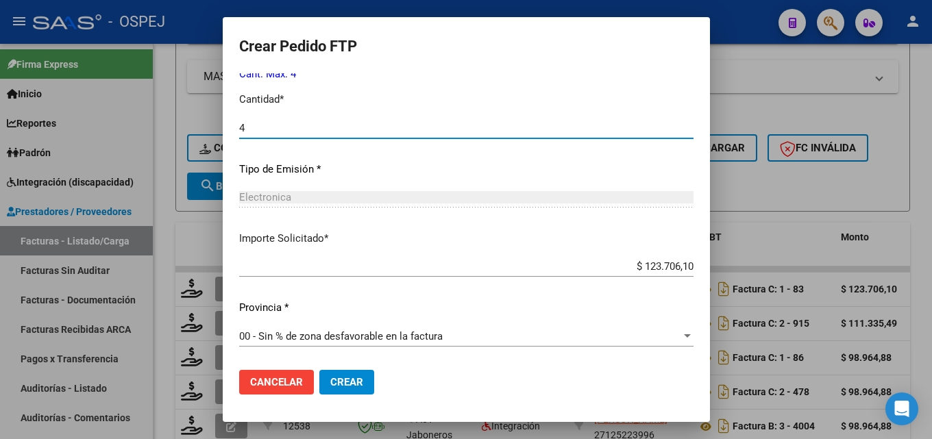
type input "4"
click at [362, 382] on span "Crear" at bounding box center [346, 382] width 33 height 12
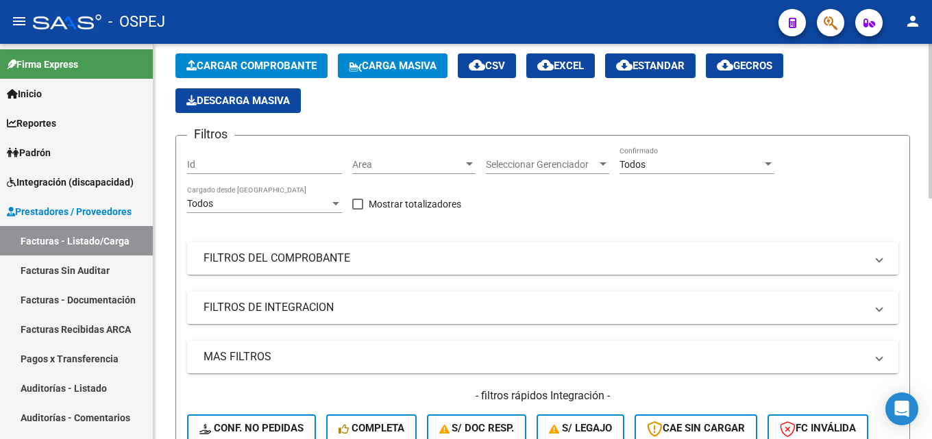
scroll to position [0, 0]
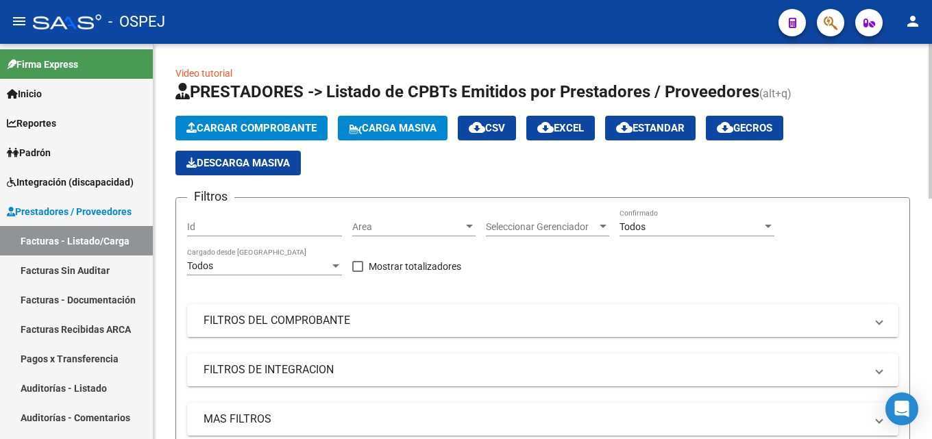
click at [257, 131] on span "Cargar Comprobante" at bounding box center [251, 128] width 130 height 12
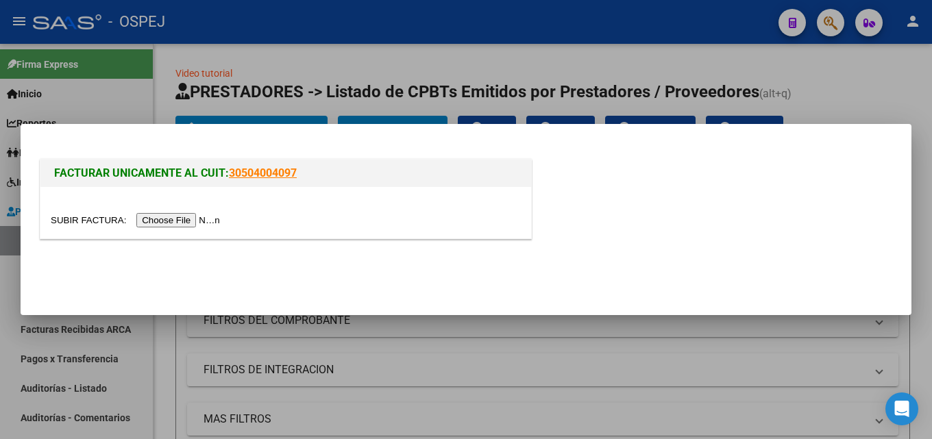
click at [148, 223] on input "file" at bounding box center [137, 220] width 173 height 14
click at [321, 49] on div at bounding box center [466, 219] width 932 height 439
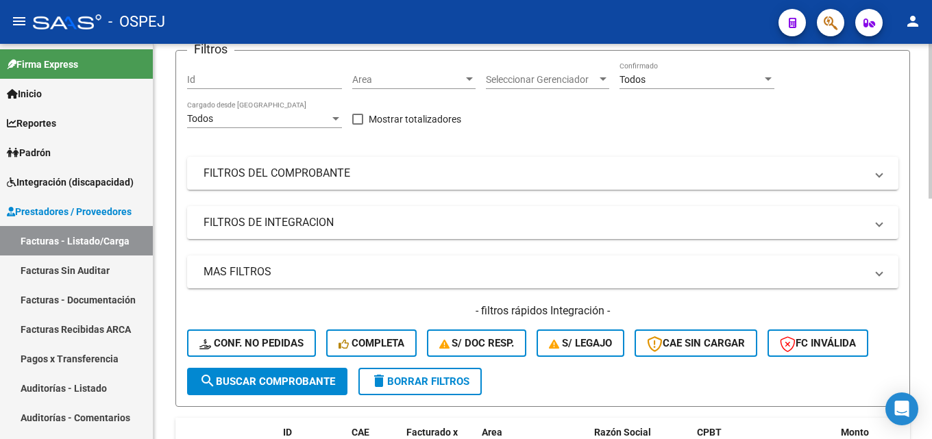
scroll to position [137, 0]
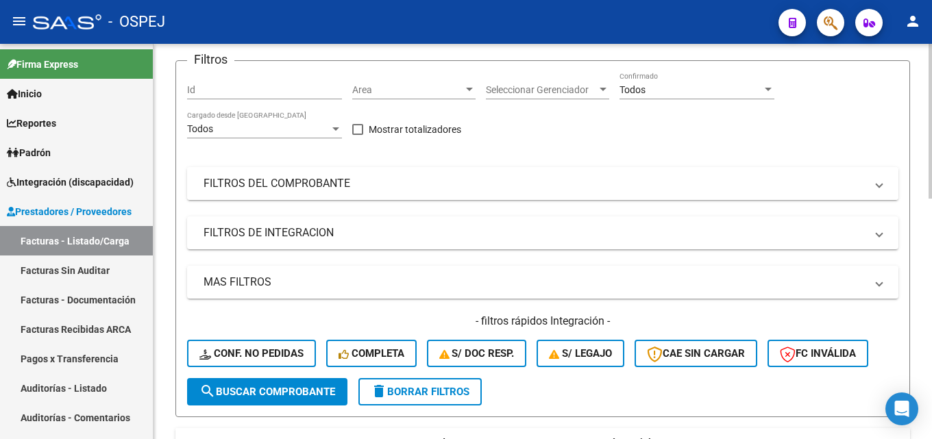
click at [357, 186] on mat-panel-title "FILTROS DEL COMPROBANTE" at bounding box center [534, 183] width 662 height 15
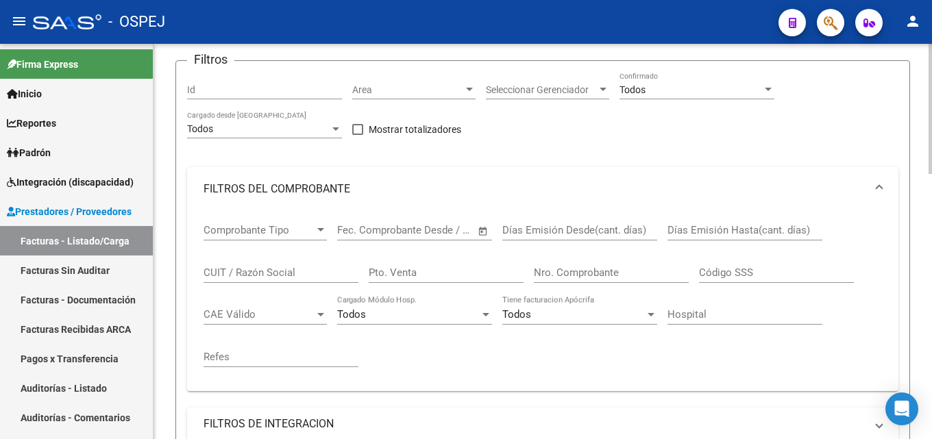
click at [612, 271] on input "Nro. Comprobante" at bounding box center [611, 272] width 155 height 12
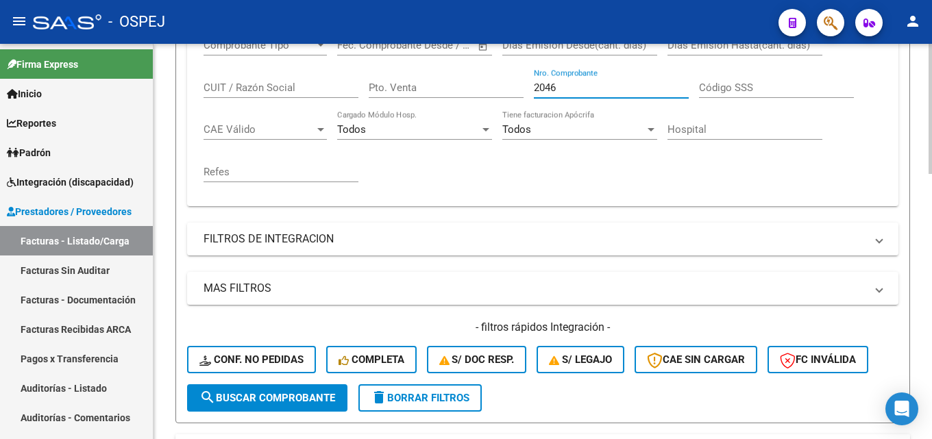
scroll to position [411, 0]
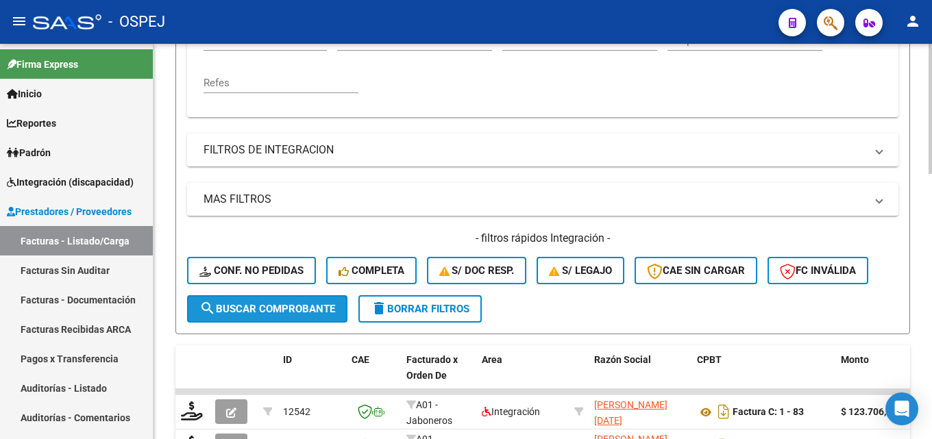
click at [232, 315] on button "search Buscar Comprobante" at bounding box center [267, 308] width 160 height 27
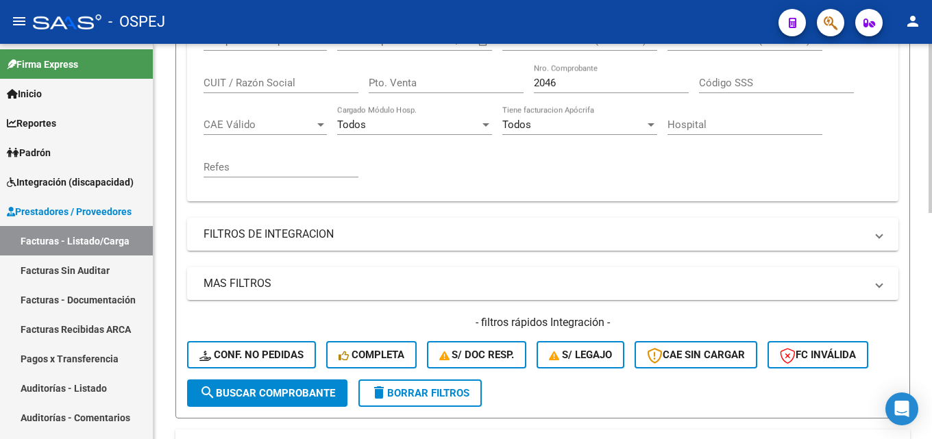
scroll to position [324, 0]
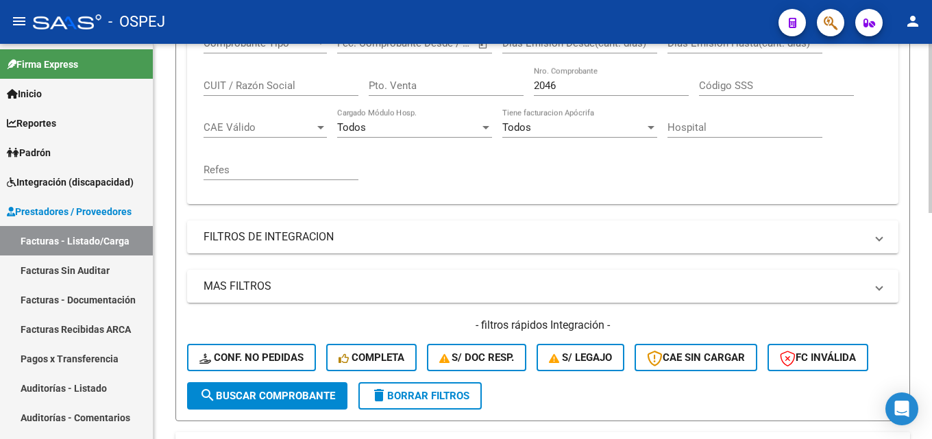
click at [564, 87] on input "2046" at bounding box center [611, 85] width 155 height 12
click at [259, 400] on span "search Buscar Comprobante" at bounding box center [267, 396] width 136 height 12
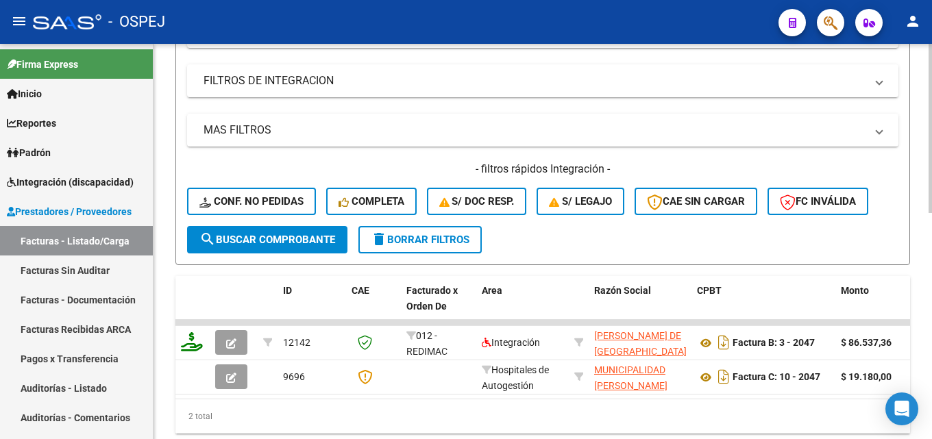
scroll to position [118, 0]
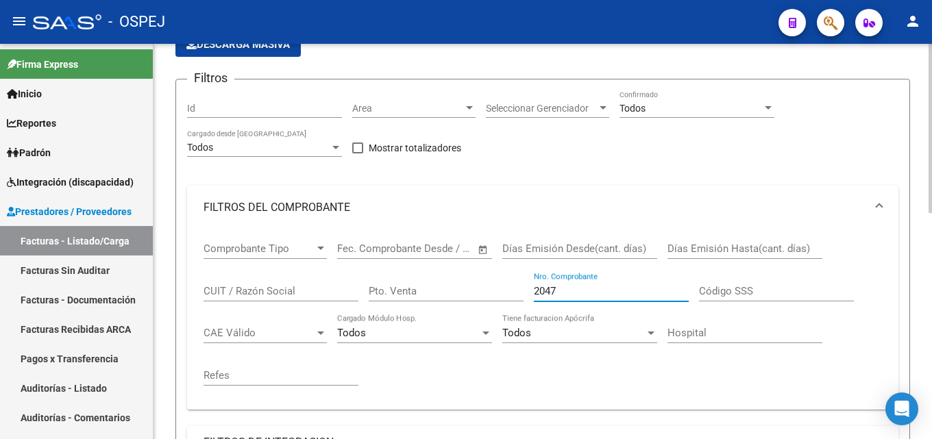
drag, startPoint x: 582, startPoint y: 292, endPoint x: 393, endPoint y: 273, distance: 189.3
click at [394, 274] on div "Comprobante Tipo Comprobante Tipo Fecha inicio – Fecha fin Fec. Comprobante Des…" at bounding box center [542, 313] width 678 height 169
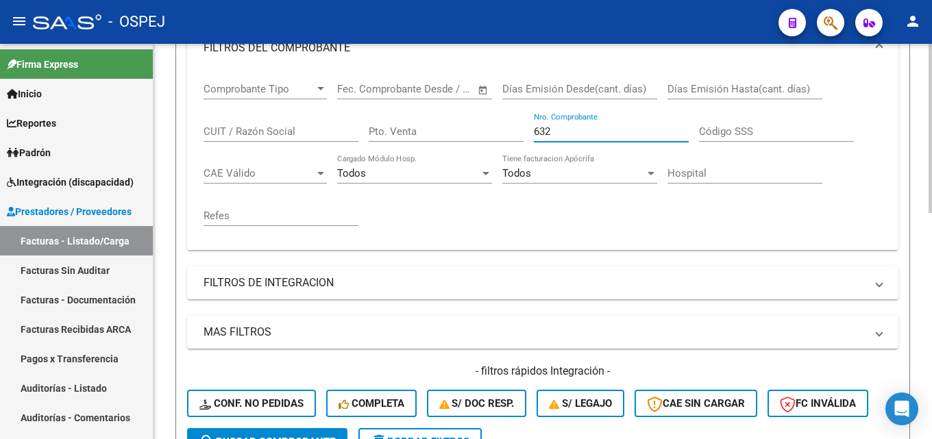
scroll to position [324, 0]
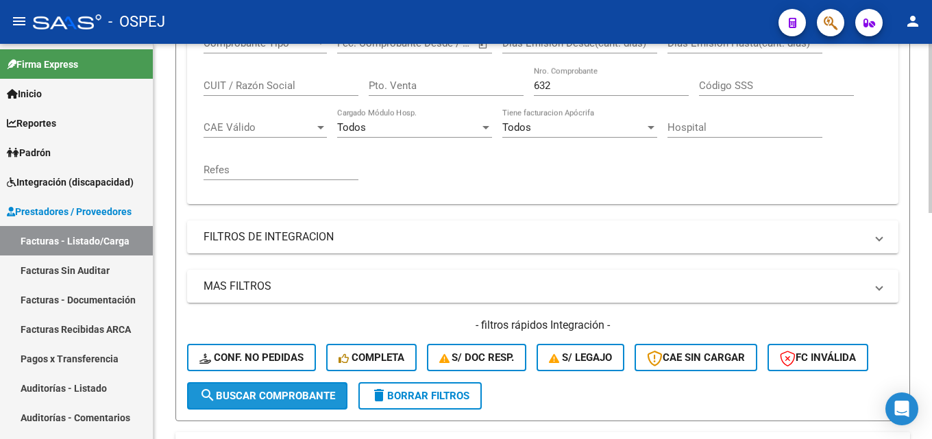
click at [277, 398] on span "search Buscar Comprobante" at bounding box center [267, 396] width 136 height 12
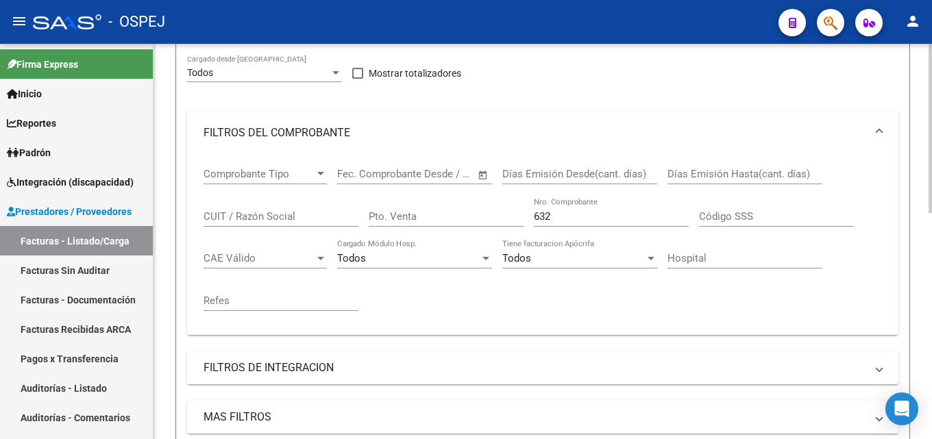
scroll to position [187, 0]
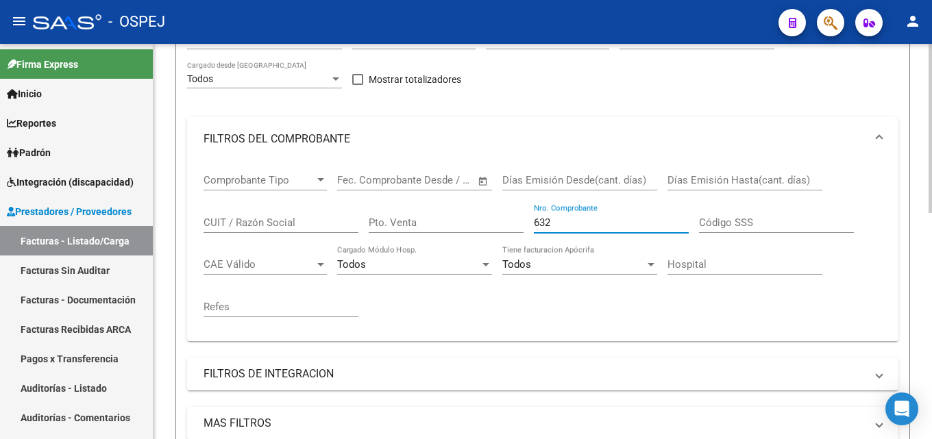
drag, startPoint x: 565, startPoint y: 221, endPoint x: 399, endPoint y: 228, distance: 165.9
click at [401, 228] on div "Comprobante Tipo Comprobante Tipo Fecha inicio – Fecha fin Fec. Comprobante Des…" at bounding box center [542, 245] width 678 height 169
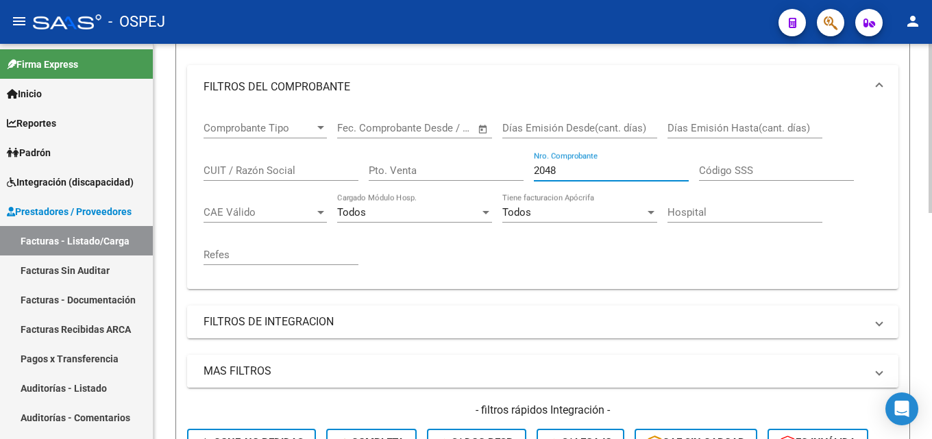
scroll to position [392, 0]
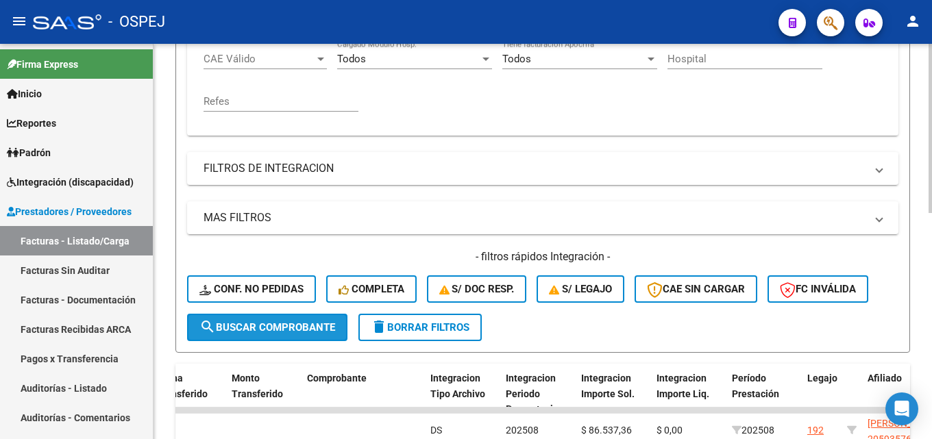
click at [273, 326] on span "search Buscar Comprobante" at bounding box center [267, 327] width 136 height 12
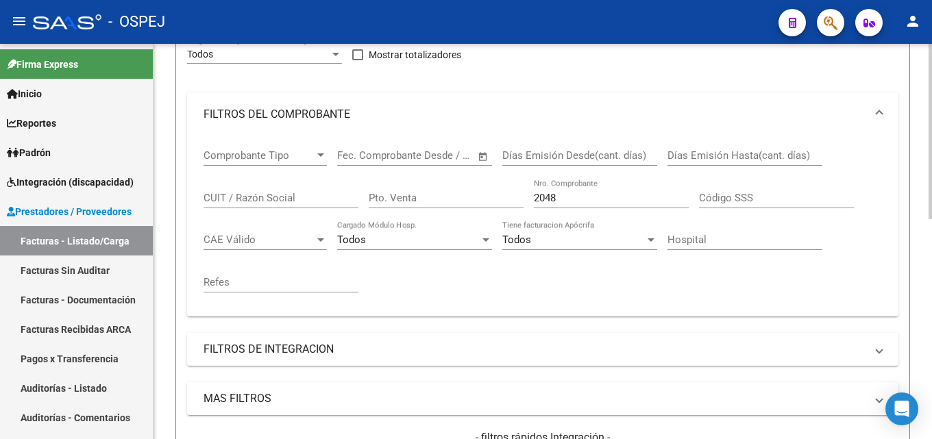
scroll to position [153, 0]
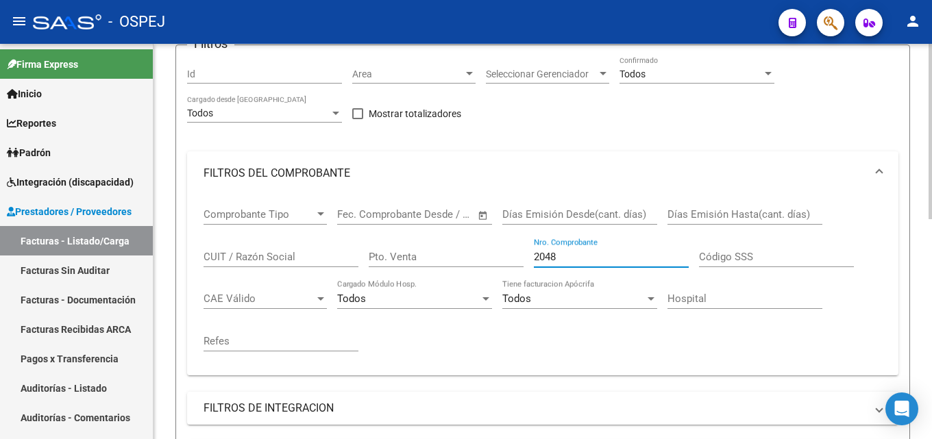
drag, startPoint x: 564, startPoint y: 257, endPoint x: 463, endPoint y: 249, distance: 101.0
click at [463, 249] on div "Comprobante Tipo Comprobante Tipo Fecha inicio – Fecha fin Fec. Comprobante Des…" at bounding box center [542, 279] width 678 height 169
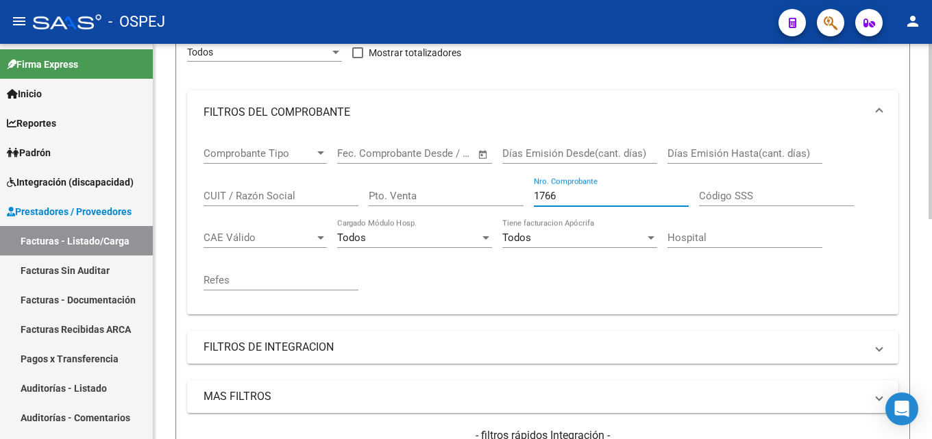
scroll to position [290, 0]
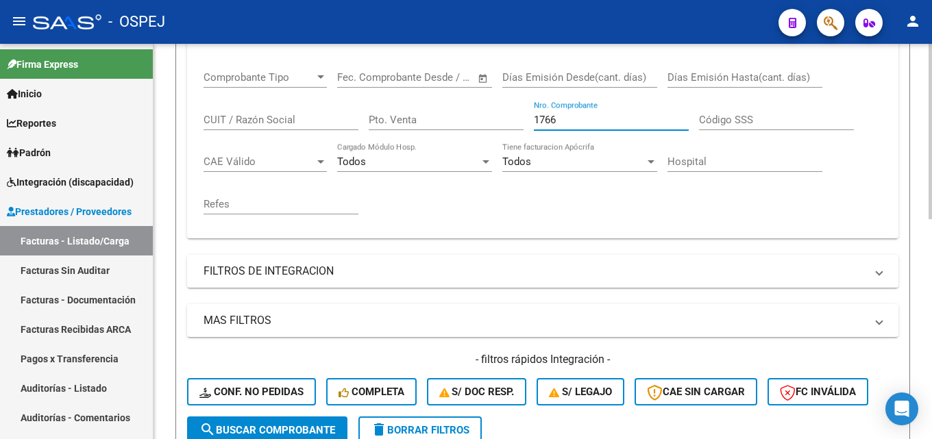
type input "1766"
click at [266, 431] on span "search Buscar Comprobante" at bounding box center [267, 430] width 136 height 12
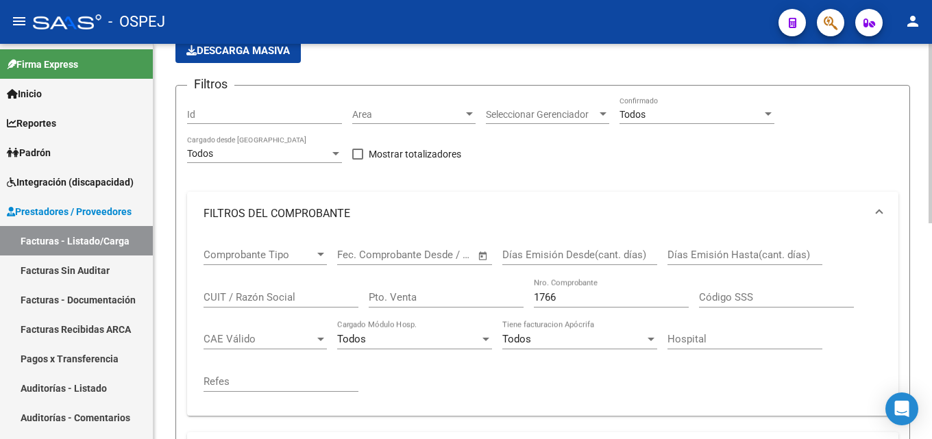
scroll to position [0, 0]
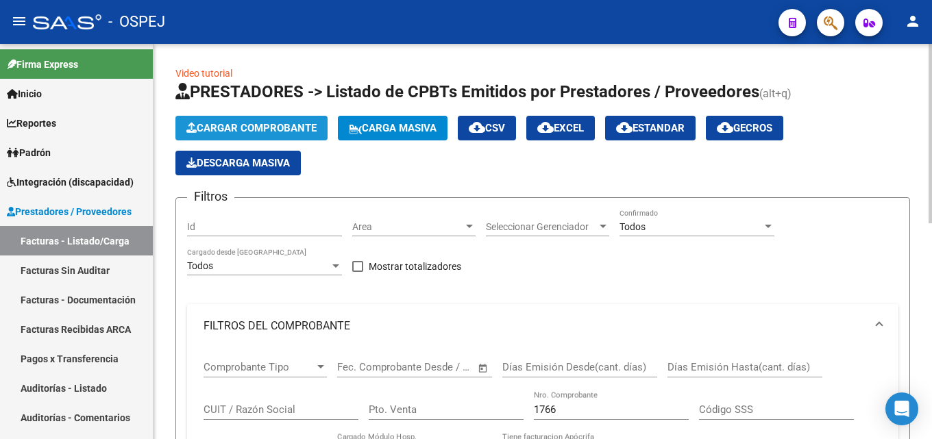
click at [255, 127] on span "Cargar Comprobante" at bounding box center [251, 128] width 130 height 12
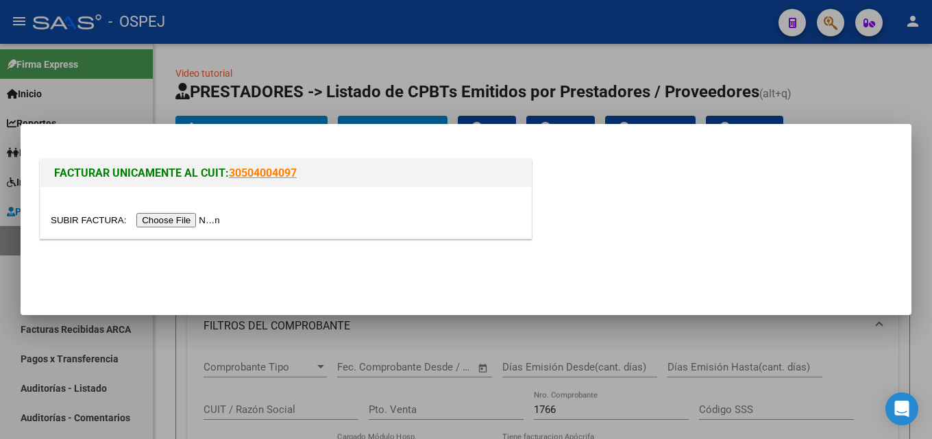
click at [190, 223] on input "file" at bounding box center [137, 220] width 173 height 14
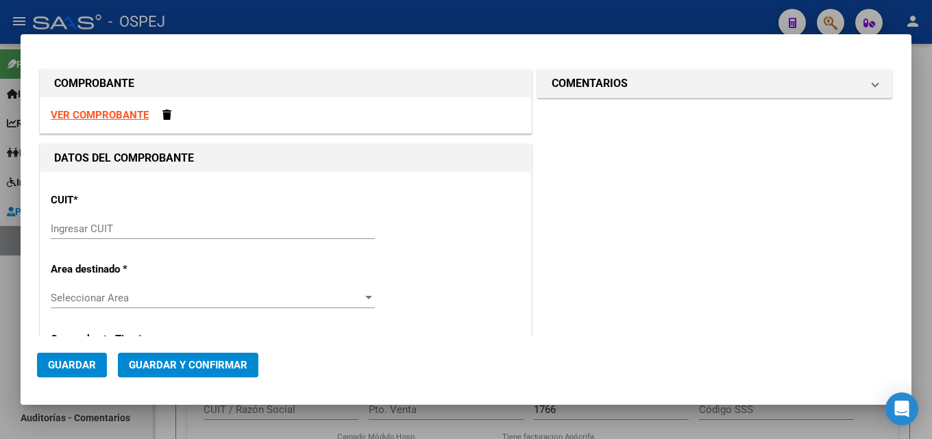
click at [115, 118] on strong "VER COMPROBANTE" at bounding box center [100, 115] width 98 height 12
click at [155, 232] on input "Ingresar CUIT" at bounding box center [213, 229] width 324 height 12
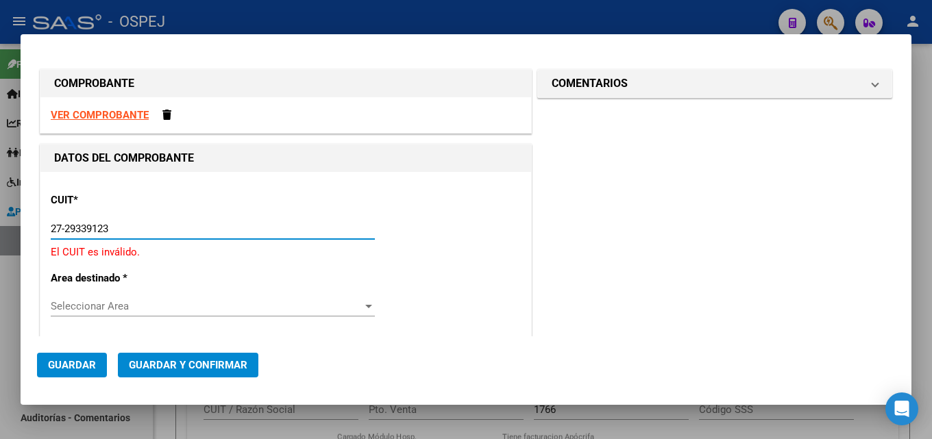
type input "27-29339123-3"
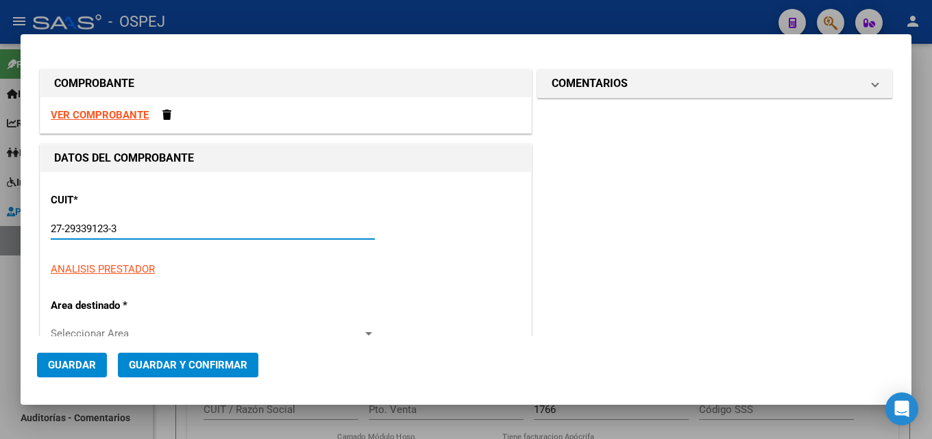
type input "3"
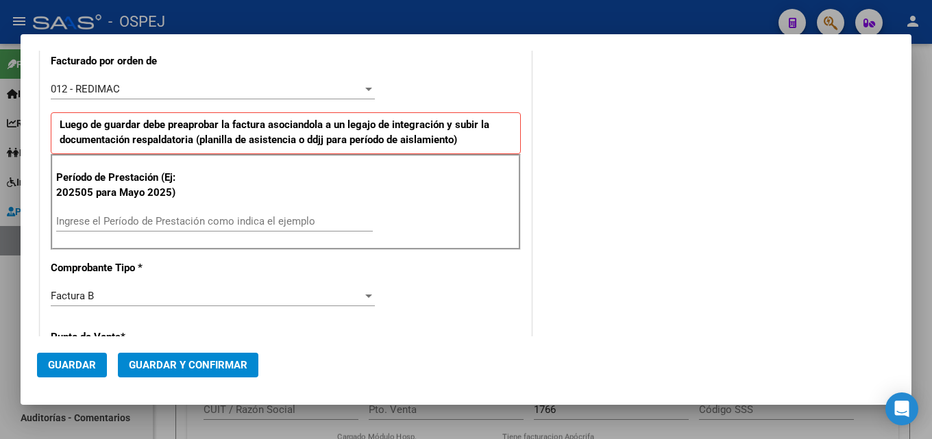
scroll to position [342, 0]
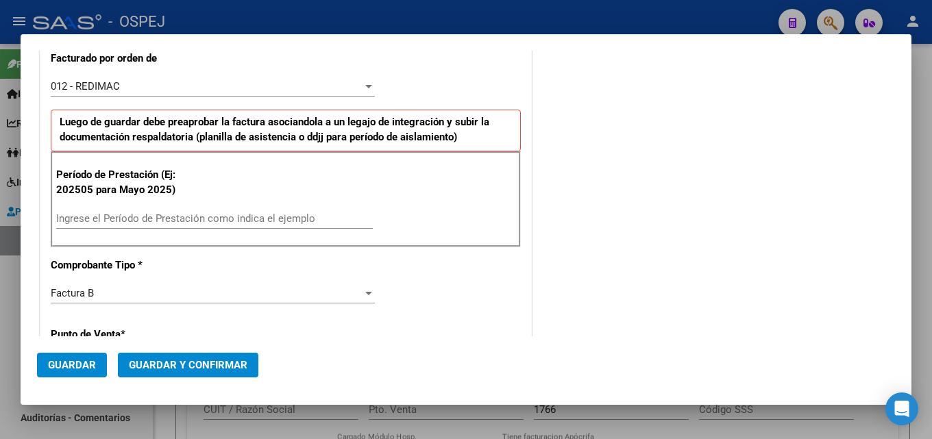
type input "27-29339123-3"
click at [171, 218] on input "Ingrese el Período de Prestación como indica el ejemplo" at bounding box center [214, 218] width 316 height 12
type input "202508"
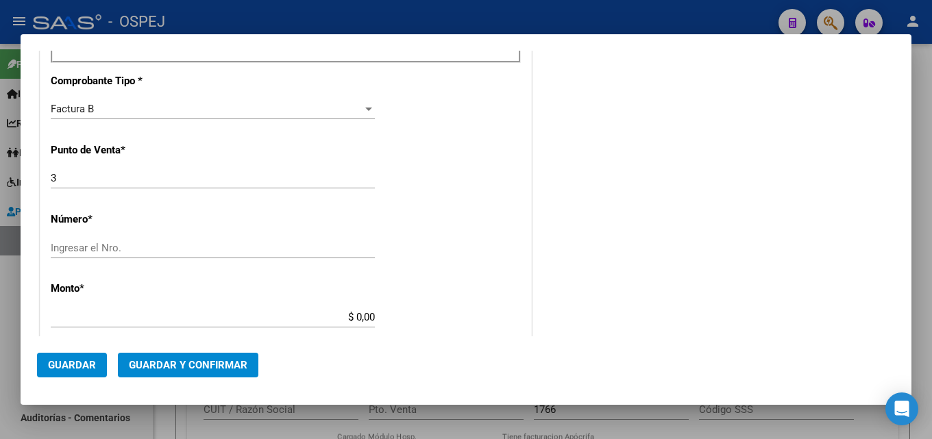
scroll to position [548, 0]
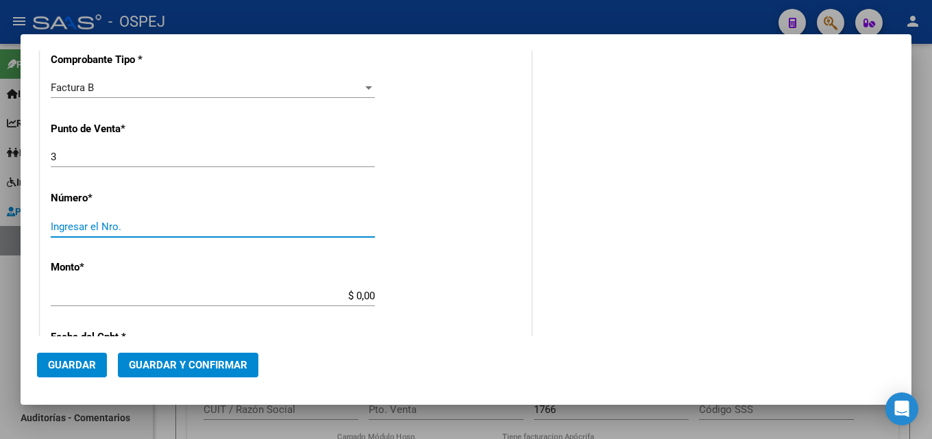
click at [97, 227] on input "Ingresar el Nro." at bounding box center [213, 227] width 324 height 12
type input "2048"
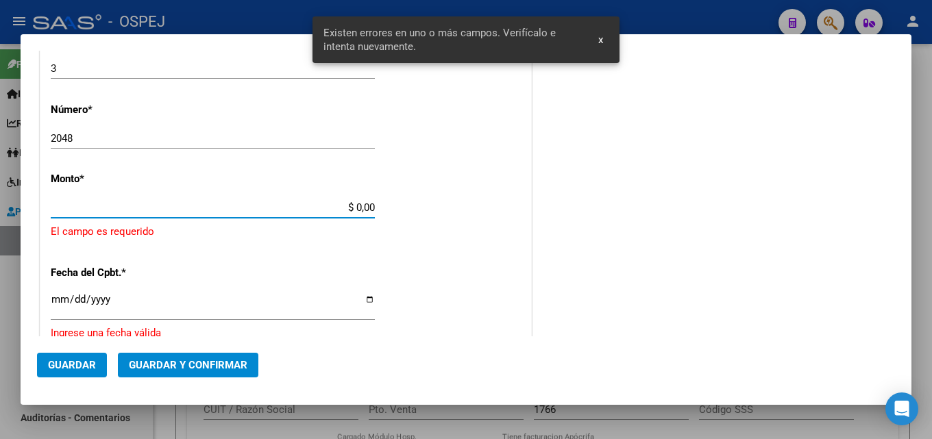
drag, startPoint x: 350, startPoint y: 296, endPoint x: 388, endPoint y: 298, distance: 38.4
click at [388, 298] on div "CUIT * 27-29339123-3 Ingresar CUIT ANALISIS PRESTADOR [PERSON_NAME] DE [GEOGRAP…" at bounding box center [285, 141] width 490 height 1210
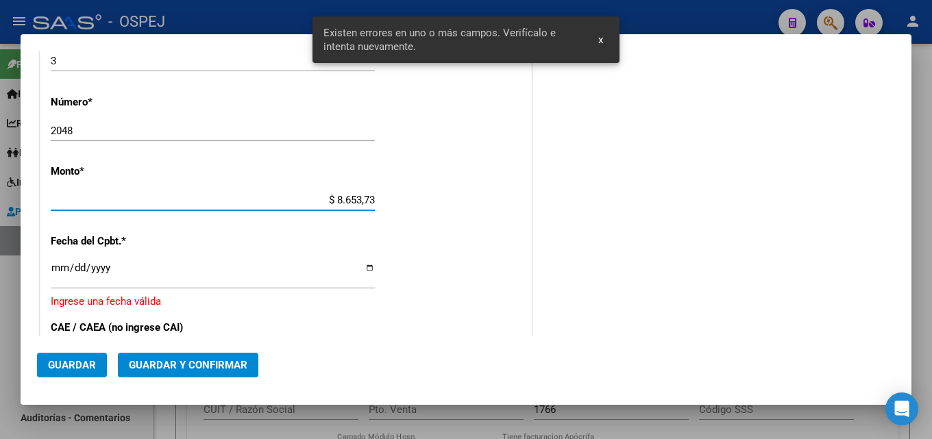
type input "$ 86.537,36"
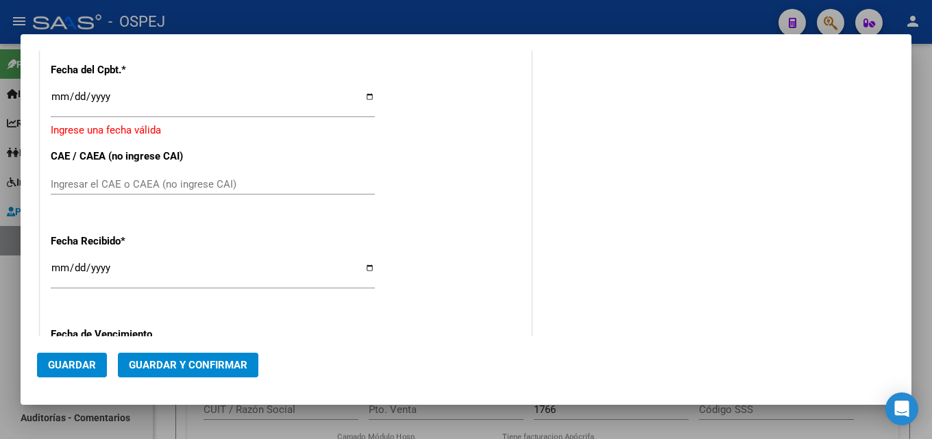
scroll to position [849, 0]
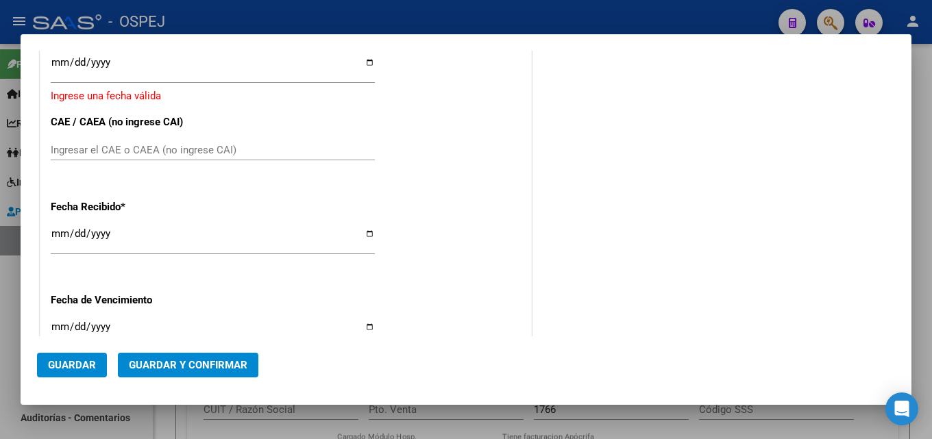
click at [56, 61] on input "Ingresar la fecha" at bounding box center [213, 68] width 324 height 22
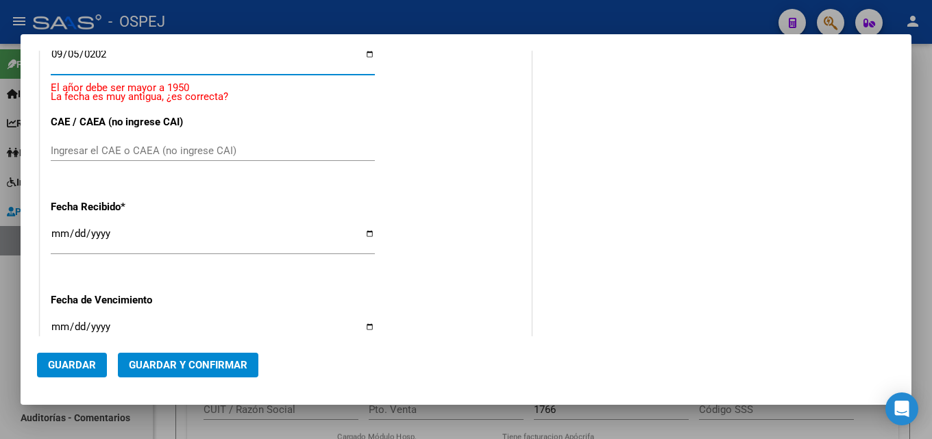
type input "[DATE]"
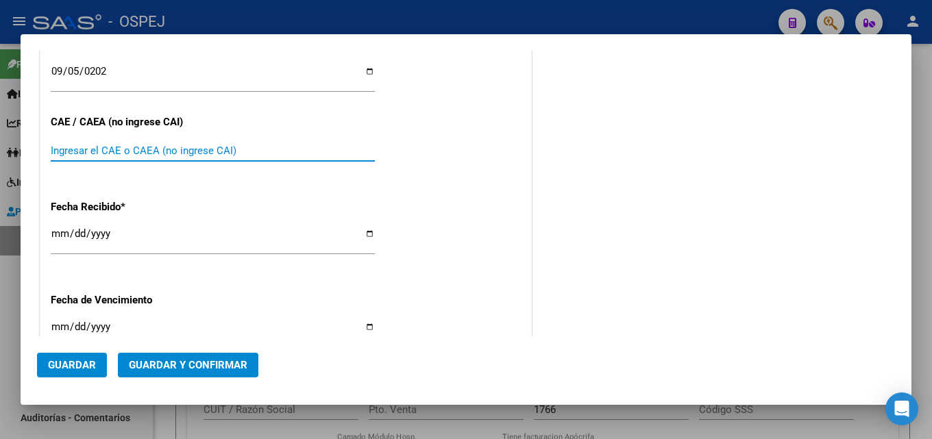
click at [105, 151] on input "Ingresar el CAE o CAEA (no ingrese CAI)" at bounding box center [213, 151] width 324 height 12
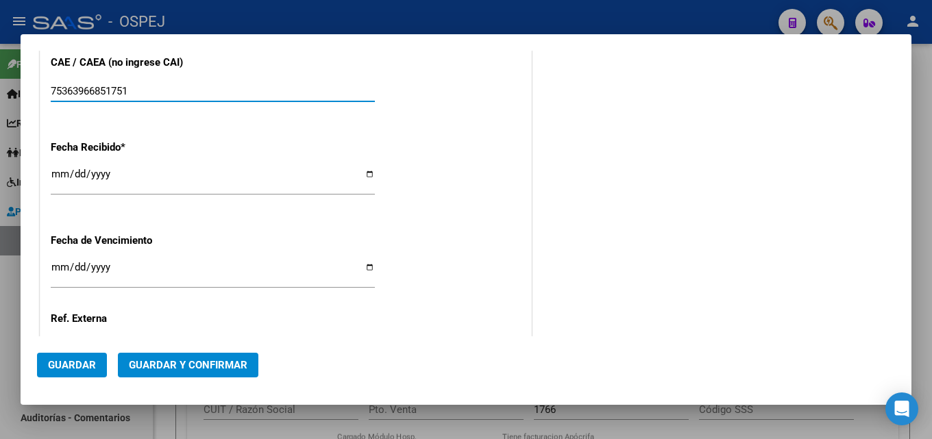
scroll to position [1017, 0]
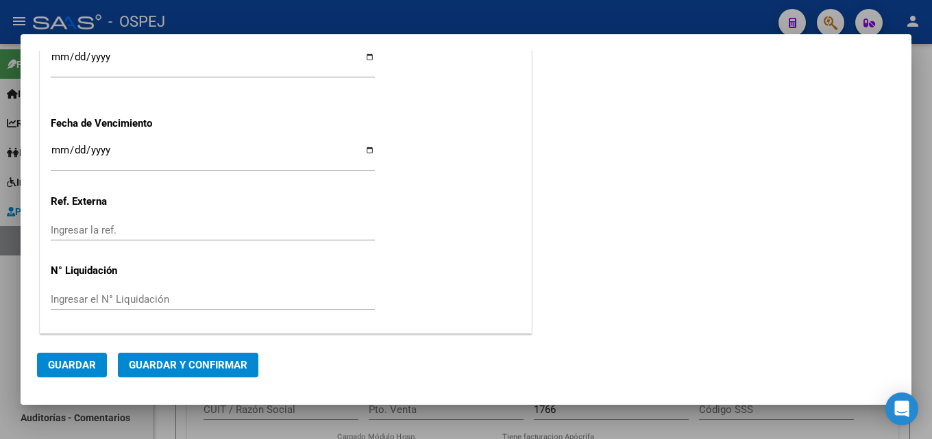
type input "75363966851751"
click at [61, 363] on span "Guardar" at bounding box center [72, 365] width 48 height 12
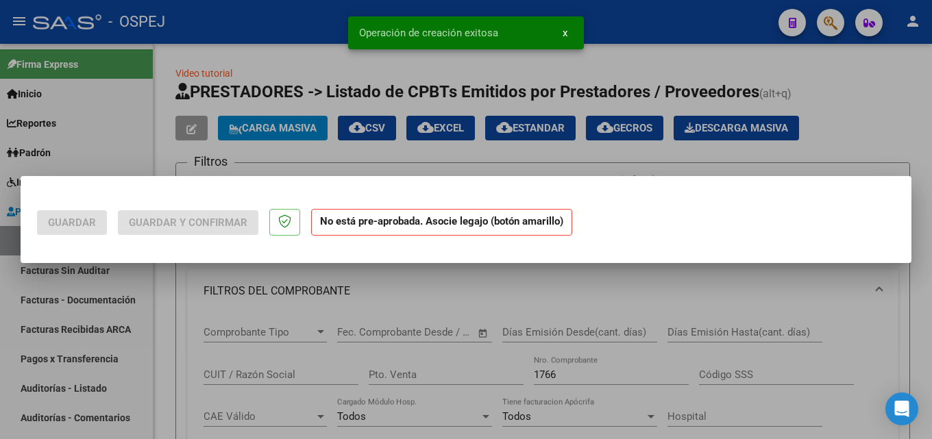
scroll to position [0, 0]
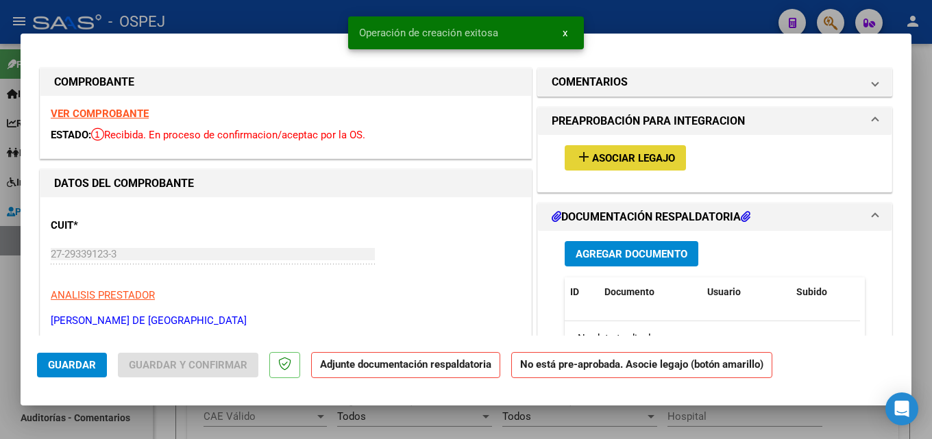
click at [626, 160] on span "Asociar Legajo" at bounding box center [633, 158] width 83 height 12
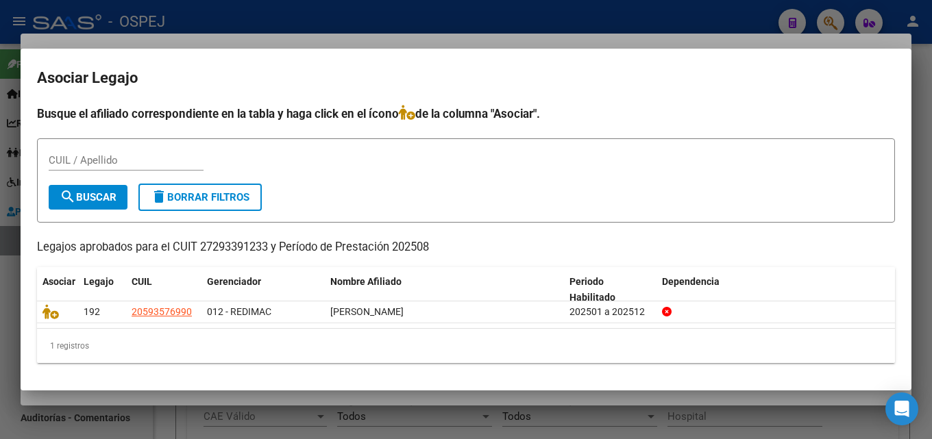
click at [221, 36] on div at bounding box center [466, 219] width 932 height 439
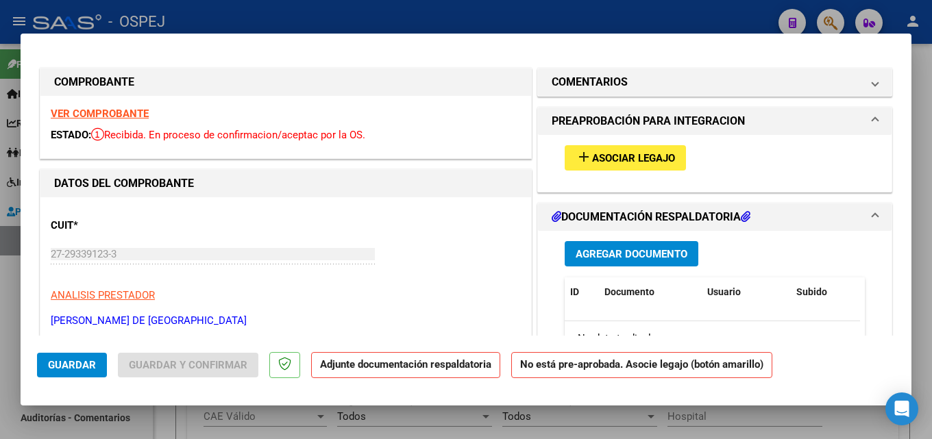
click at [229, 20] on div at bounding box center [466, 219] width 932 height 439
type input "$ 0,00"
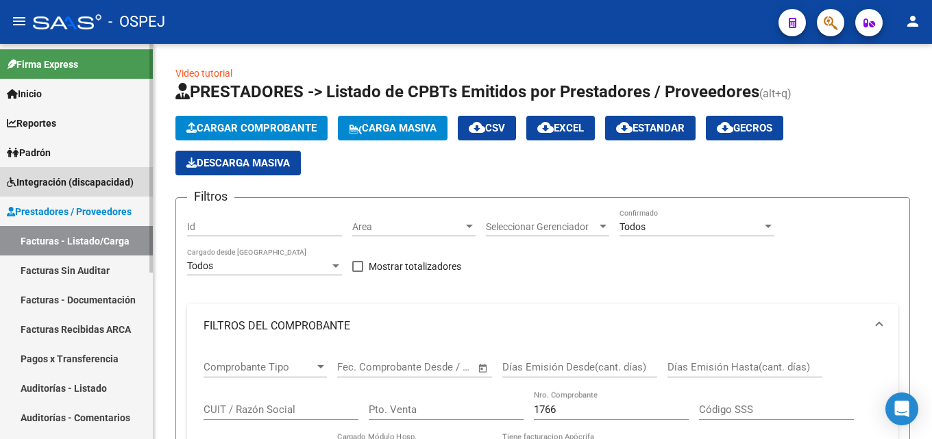
click at [50, 181] on span "Integración (discapacidad)" at bounding box center [70, 182] width 127 height 15
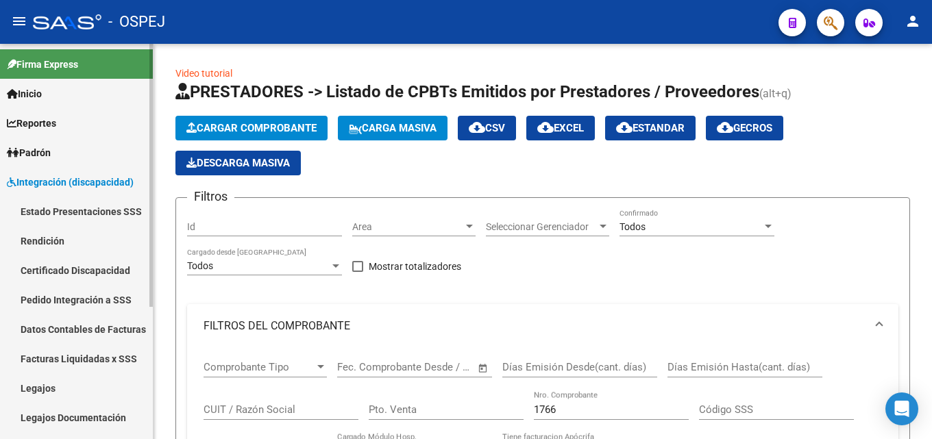
click at [34, 387] on link "Legajos" at bounding box center [76, 387] width 153 height 29
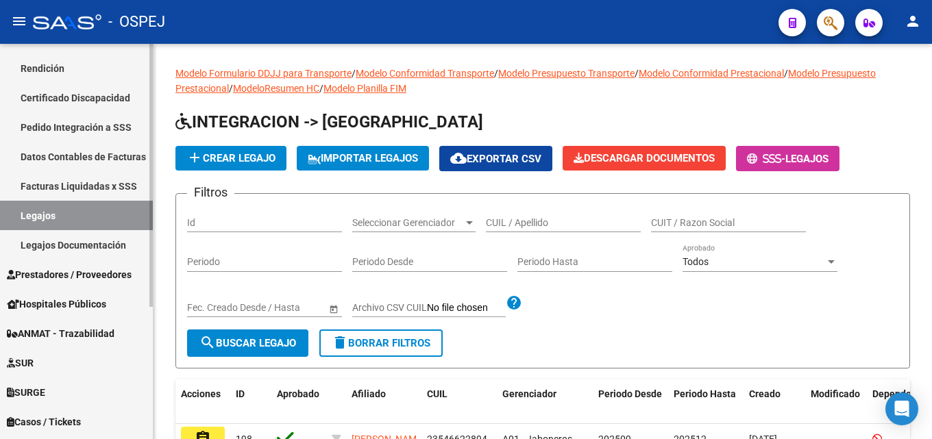
scroll to position [199, 0]
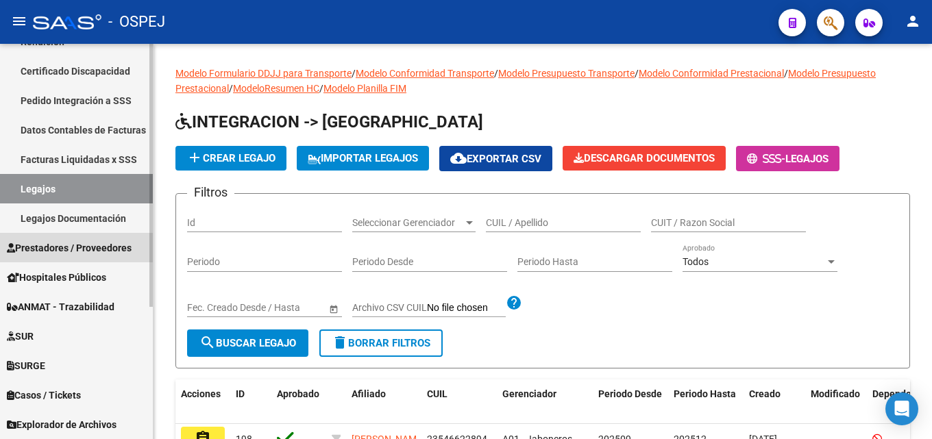
click at [55, 242] on span "Prestadores / Proveedores" at bounding box center [69, 247] width 125 height 15
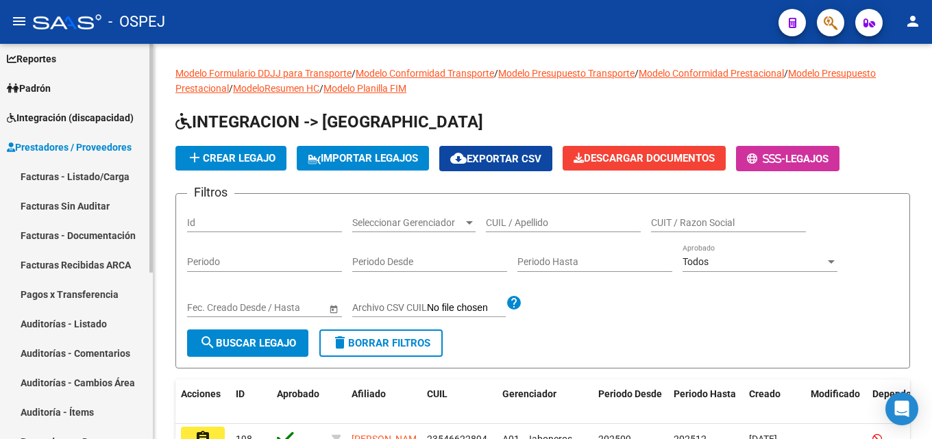
scroll to position [62, 0]
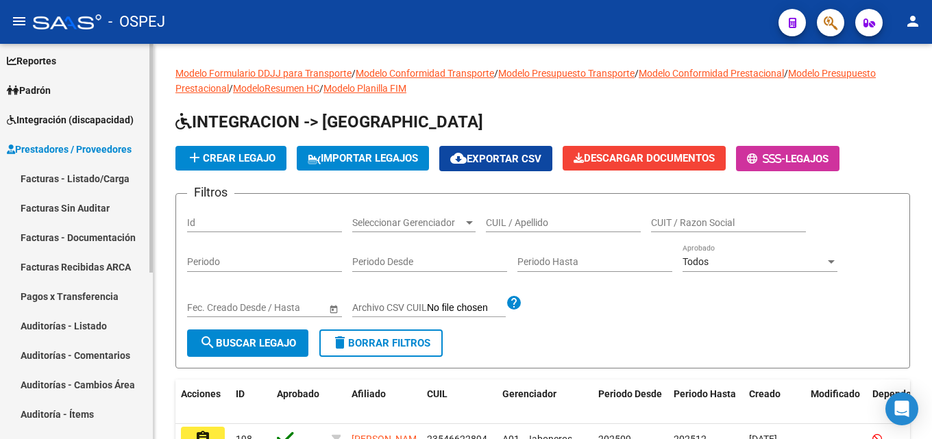
click at [102, 182] on link "Facturas - Listado/Carga" at bounding box center [76, 178] width 153 height 29
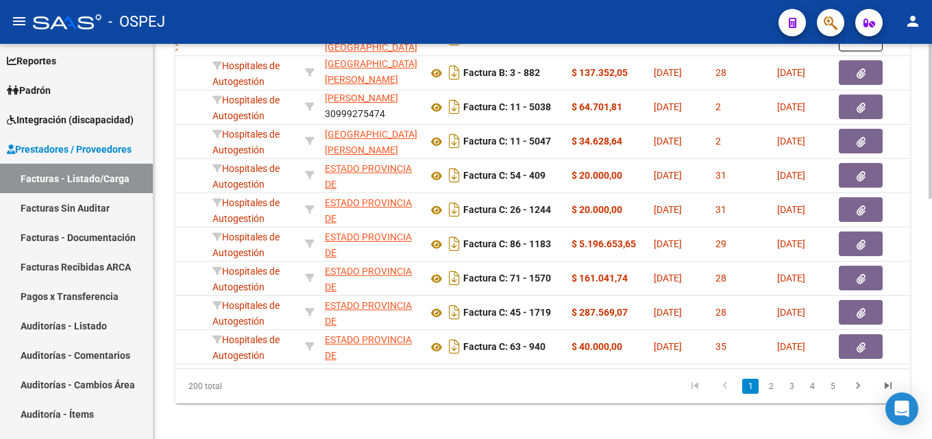
scroll to position [612, 0]
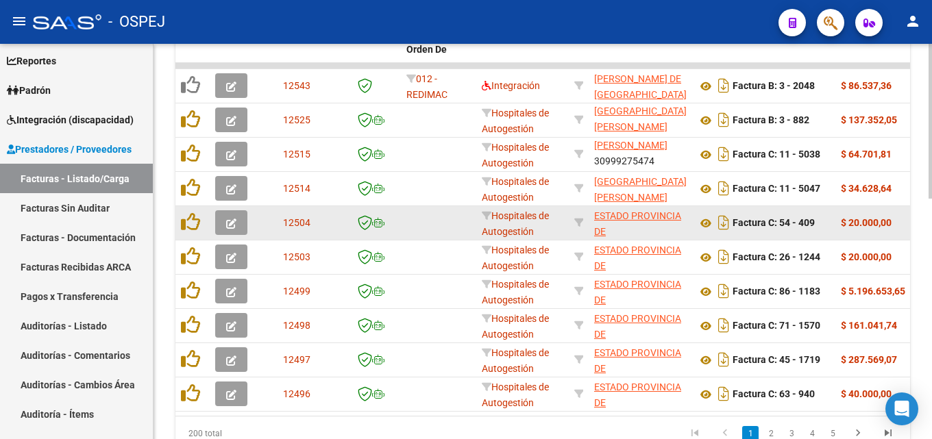
scroll to position [407, 0]
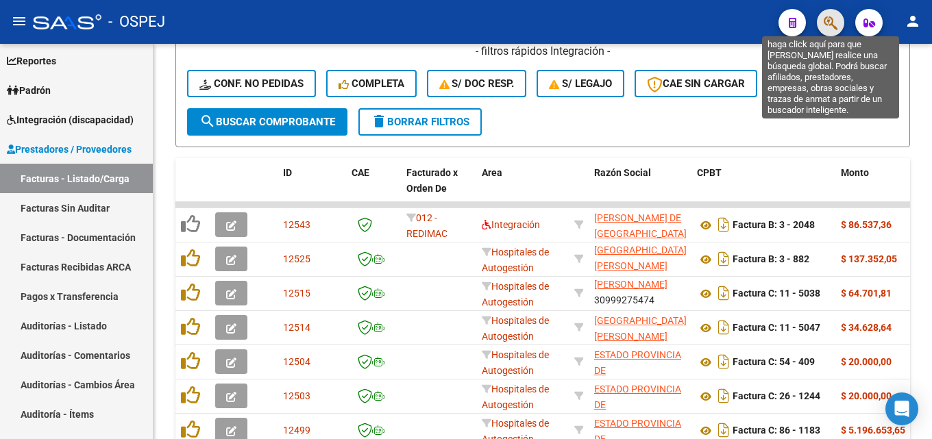
click at [836, 24] on icon "button" at bounding box center [830, 23] width 14 height 16
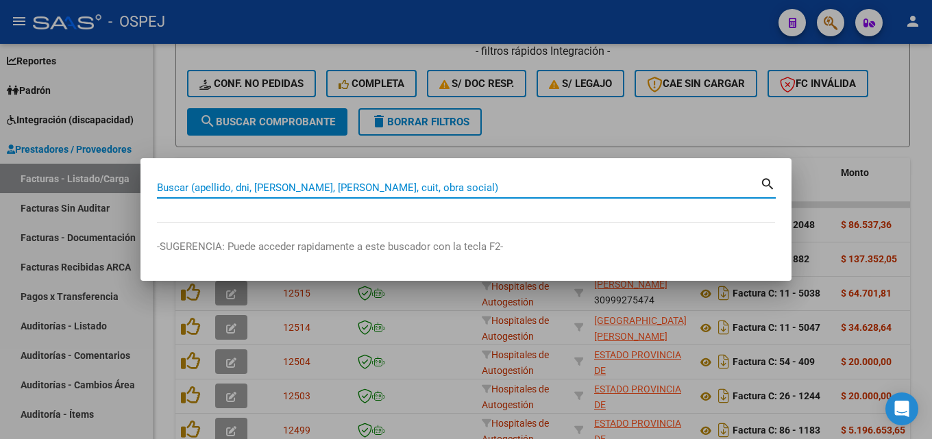
click at [486, 184] on input "Buscar (apellido, dni, [PERSON_NAME], [PERSON_NAME], cuit, obra social)" at bounding box center [458, 188] width 603 height 12
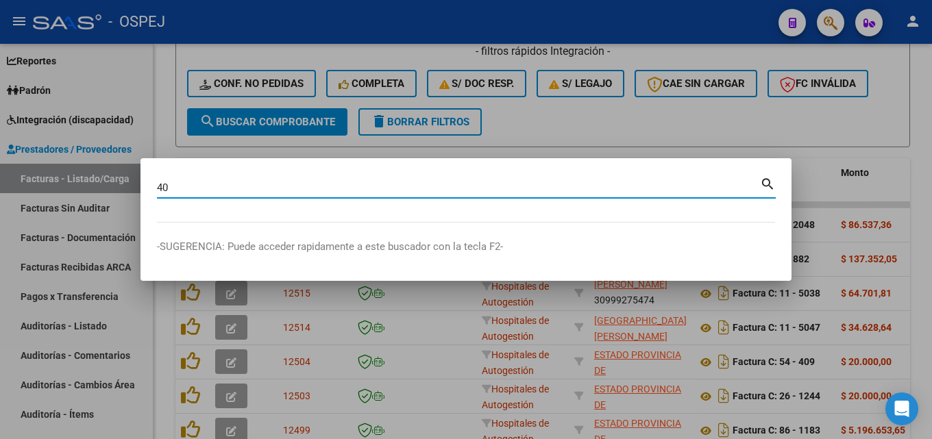
type input "4"
type input "70429014"
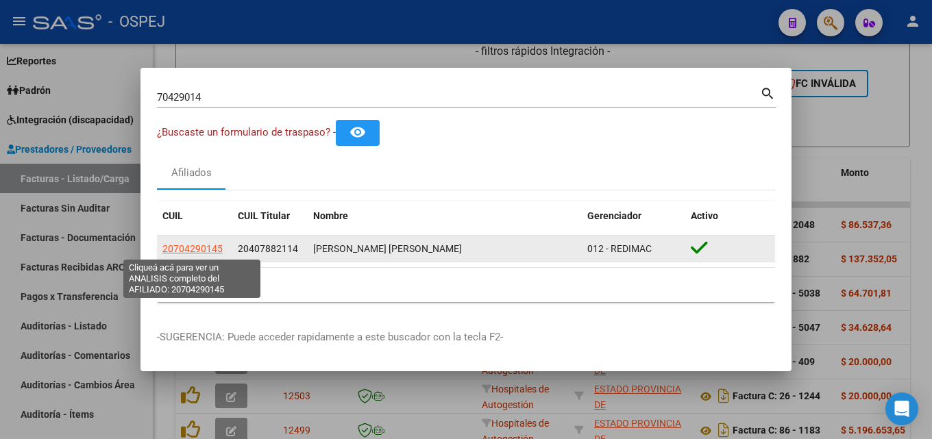
click at [199, 251] on span "20704290145" at bounding box center [192, 248] width 60 height 11
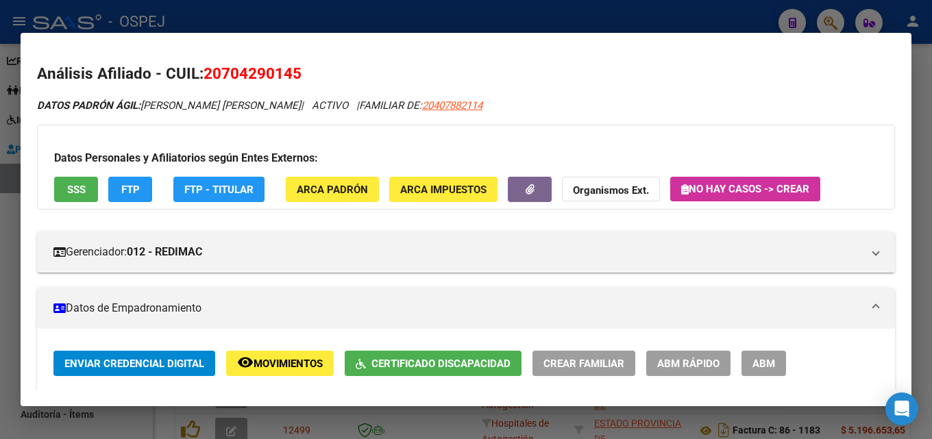
drag, startPoint x: 204, startPoint y: 71, endPoint x: 318, endPoint y: 71, distance: 113.7
click at [318, 71] on h2 "Análisis Afiliado - CUIL: 20704290145" at bounding box center [466, 73] width 858 height 23
copy span "20704290145"
click at [382, 10] on div at bounding box center [466, 219] width 932 height 439
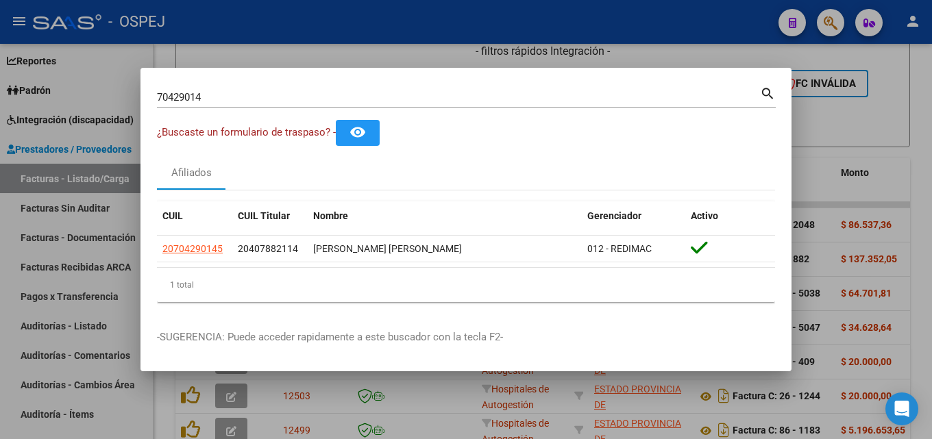
click at [367, 29] on div at bounding box center [466, 219] width 932 height 439
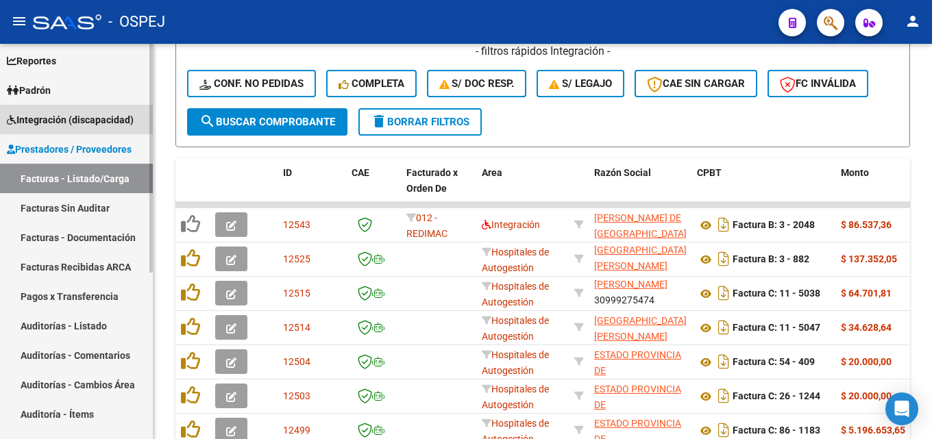
click at [47, 120] on span "Integración (discapacidad)" at bounding box center [70, 119] width 127 height 15
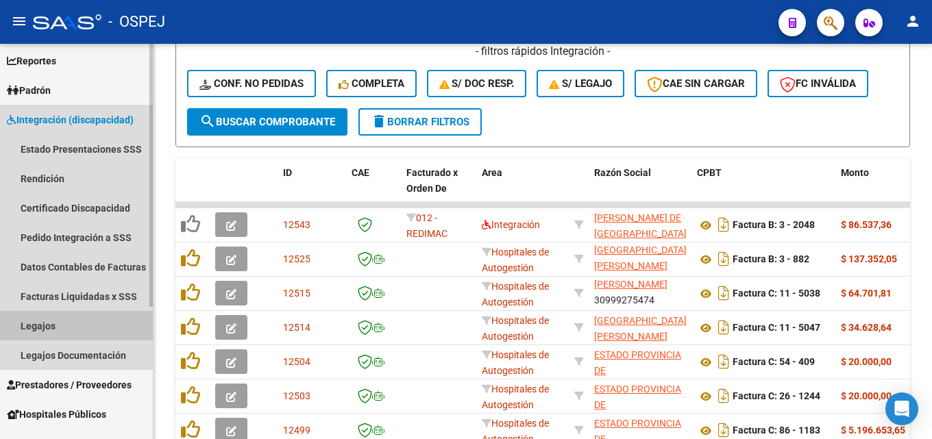
drag, startPoint x: 33, startPoint y: 324, endPoint x: 48, endPoint y: 325, distance: 15.1
click at [33, 325] on link "Legajos" at bounding box center [76, 325] width 153 height 29
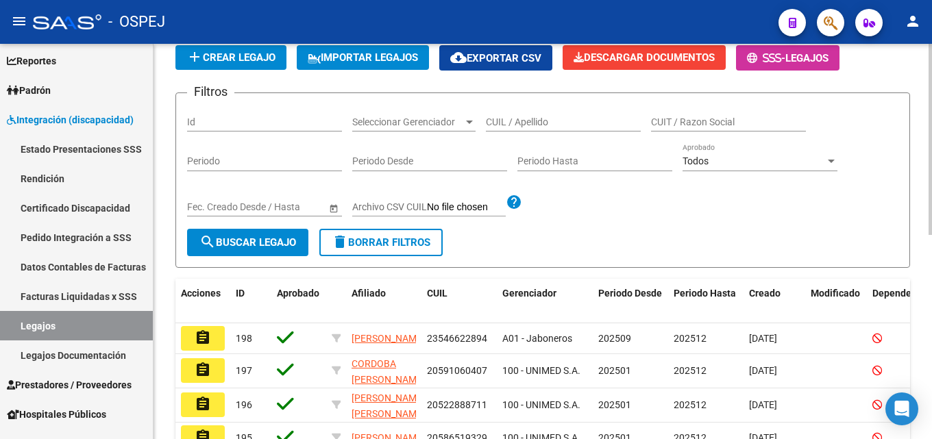
scroll to position [64, 0]
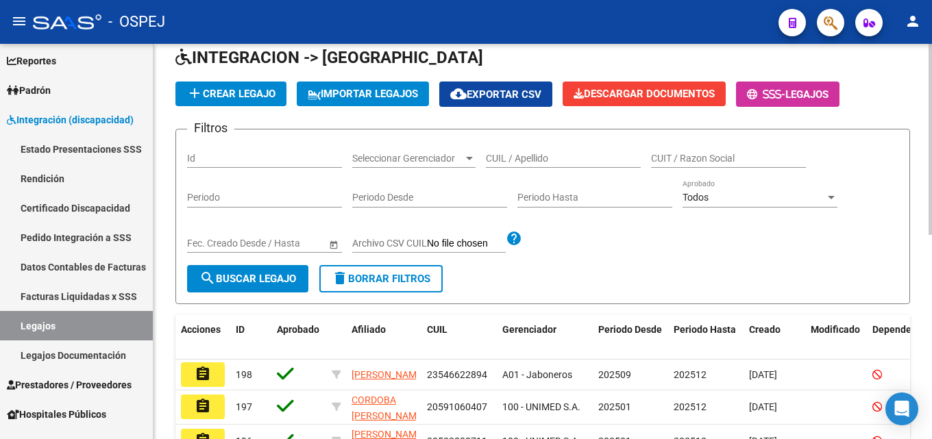
click at [242, 95] on span "add Crear Legajo" at bounding box center [230, 94] width 89 height 12
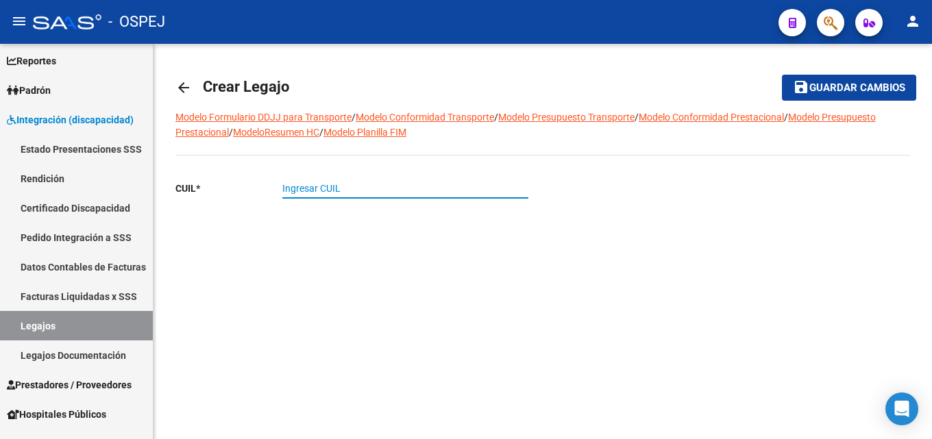
click at [326, 191] on input "Ingresar CUIL" at bounding box center [405, 189] width 246 height 12
paste input "20-70429014-5"
type input "20-70429014-5"
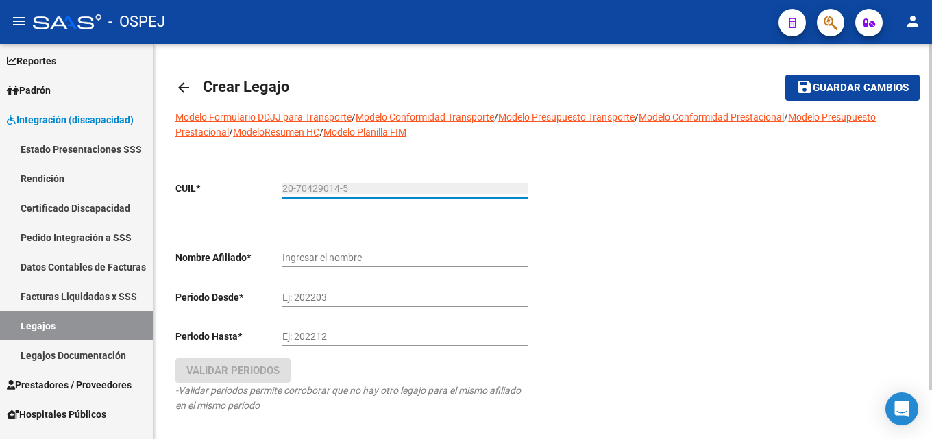
type input "[PERSON_NAME] [PERSON_NAME]"
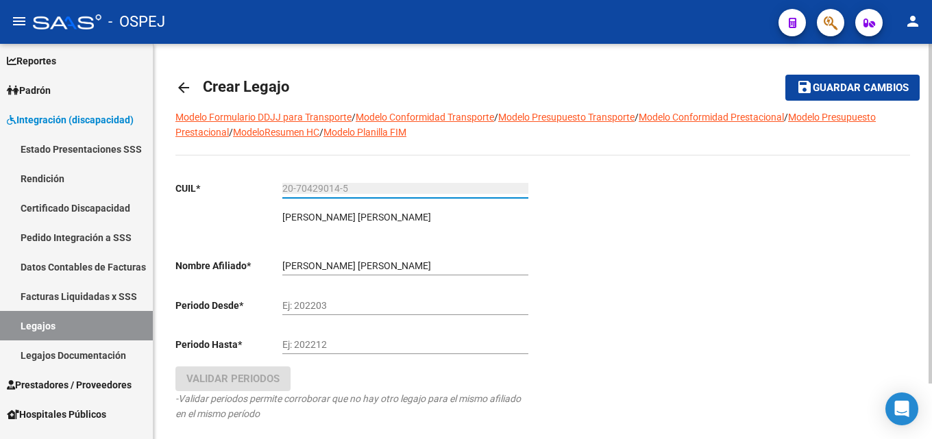
type input "20-70429014-5"
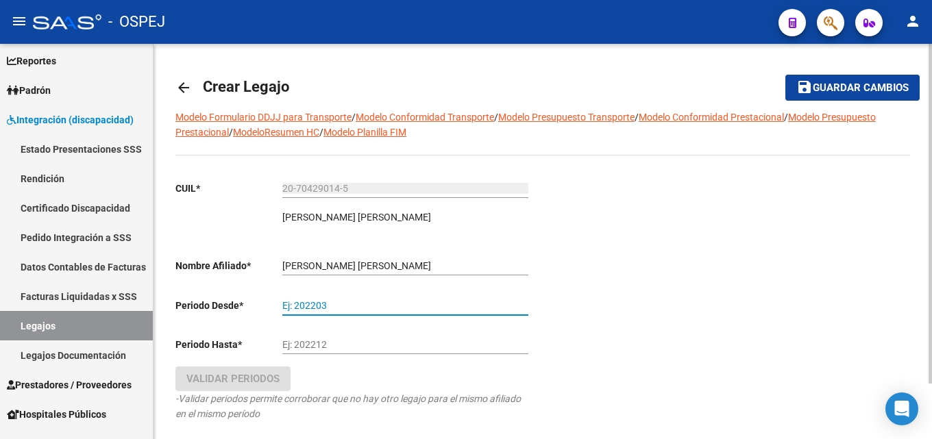
drag, startPoint x: 338, startPoint y: 303, endPoint x: 230, endPoint y: 301, distance: 107.6
click at [230, 301] on app-form-text-field "Periodo Desde * Ej: 202203" at bounding box center [351, 305] width 353 height 11
type input "202501"
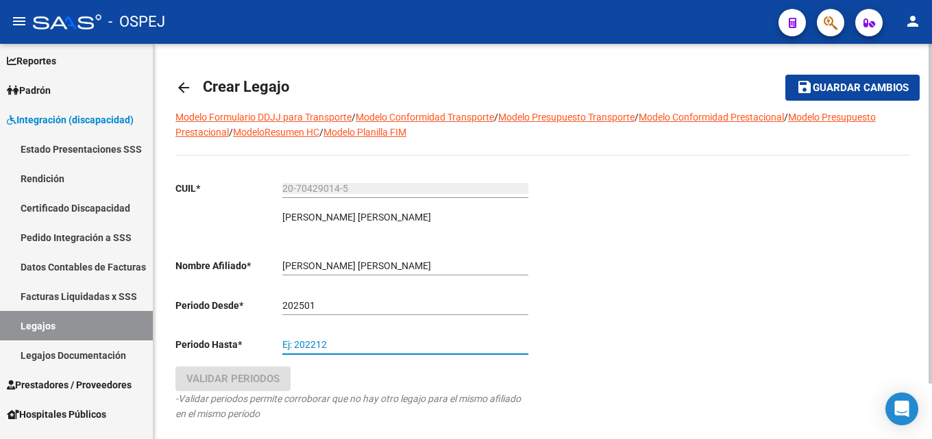
drag, startPoint x: 334, startPoint y: 345, endPoint x: 238, endPoint y: 345, distance: 95.2
click at [238, 345] on app-form-text-field "Periodo Hasta * Ej: 202212" at bounding box center [351, 344] width 353 height 11
type input "202512"
click at [239, 393] on icon "-Validar periodos permite corroborar que no hay otro legajo para el mismo afili…" at bounding box center [347, 406] width 345 height 26
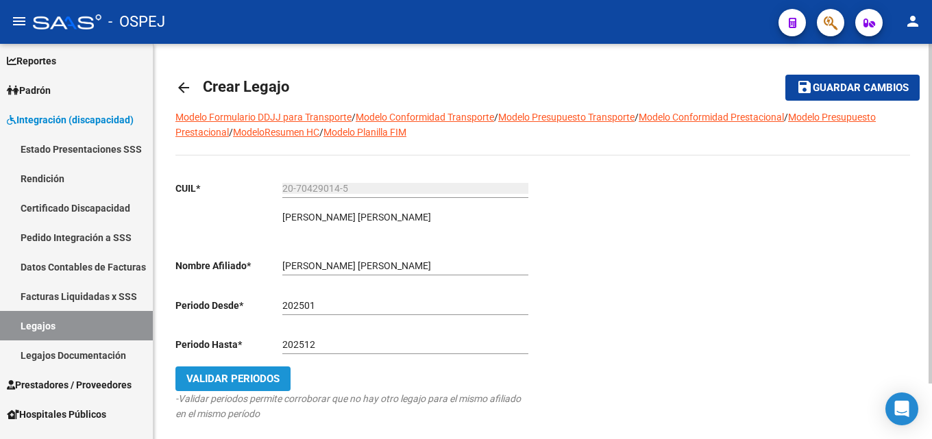
click at [239, 381] on span "Validar Periodos" at bounding box center [232, 379] width 93 height 12
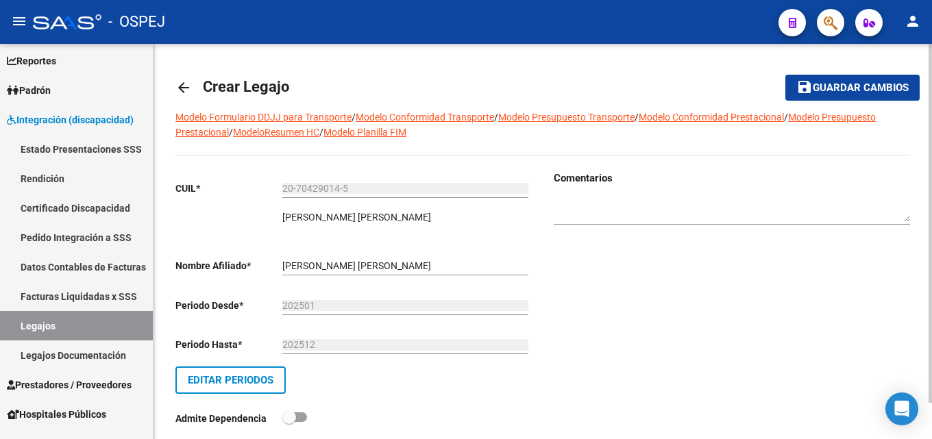
click at [832, 92] on span "Guardar cambios" at bounding box center [860, 88] width 96 height 12
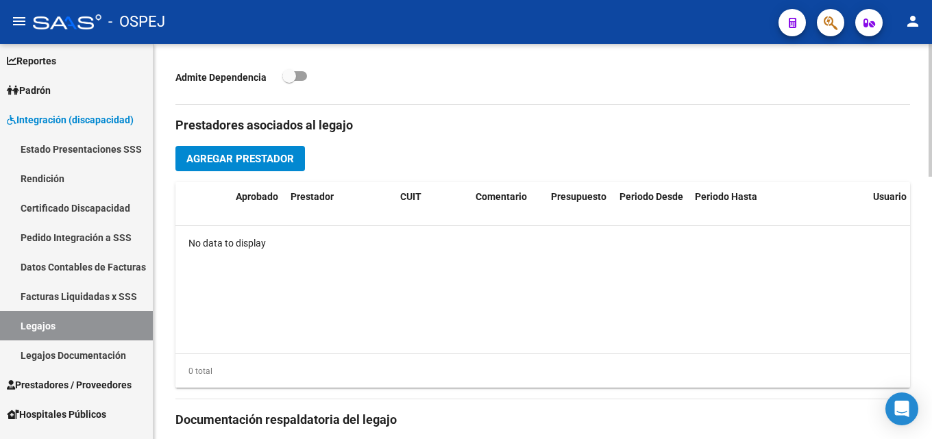
scroll to position [479, 0]
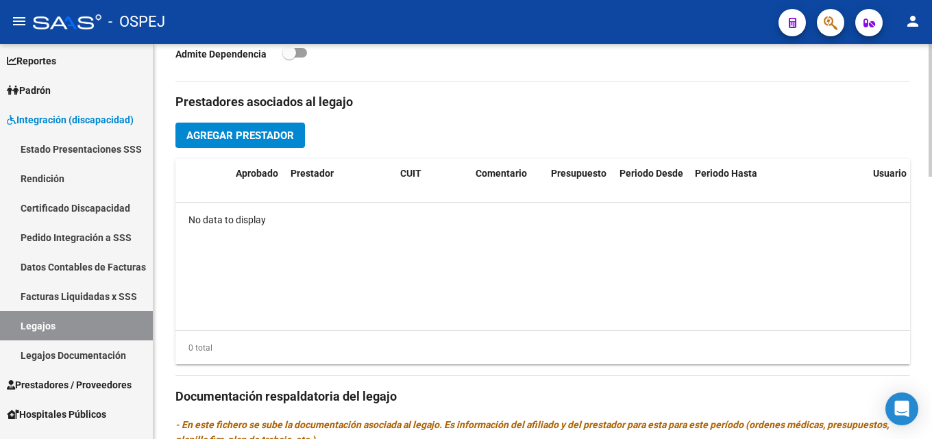
click at [261, 135] on span "Agregar Prestador" at bounding box center [240, 135] width 108 height 12
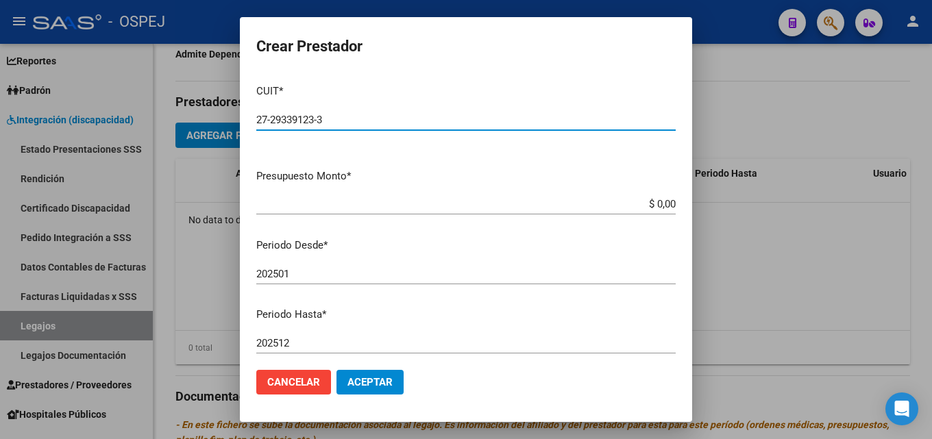
type input "27-29339123-3"
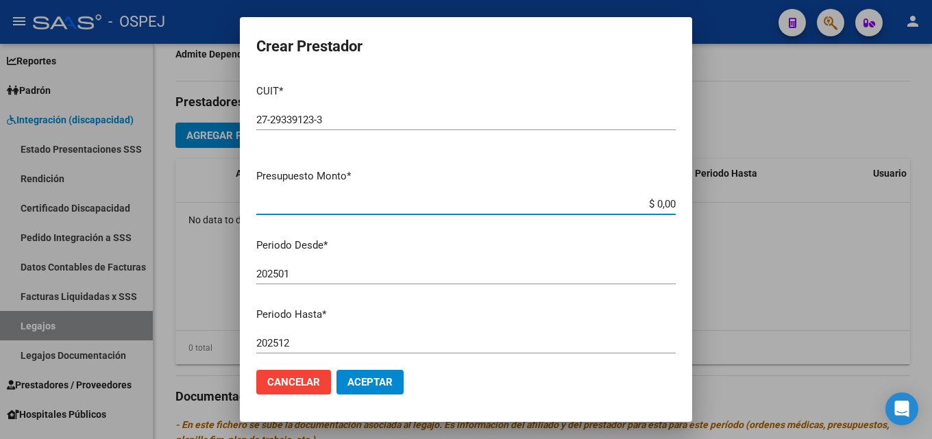
drag, startPoint x: 643, startPoint y: 203, endPoint x: 678, endPoint y: 203, distance: 34.9
click at [678, 203] on mat-dialog-content "CUIT * 27-29339123-3 Ingresar CUIT ARCA Padrón Presupuesto Monto * $ 0,00 Ingre…" at bounding box center [466, 216] width 452 height 286
type input "$ 10.817,17"
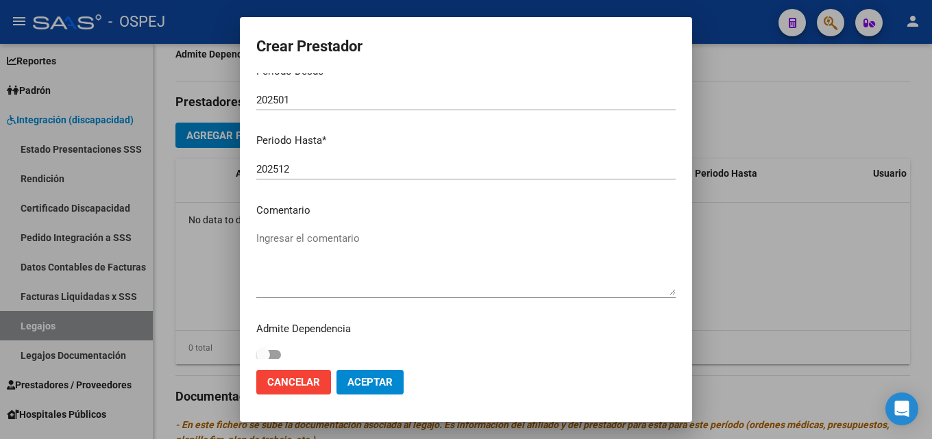
scroll to position [184, 0]
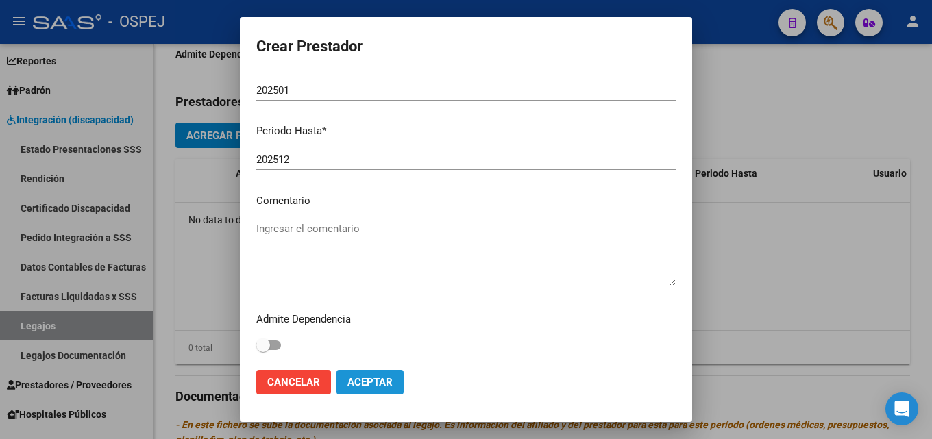
click at [373, 389] on button "Aceptar" at bounding box center [369, 382] width 67 height 25
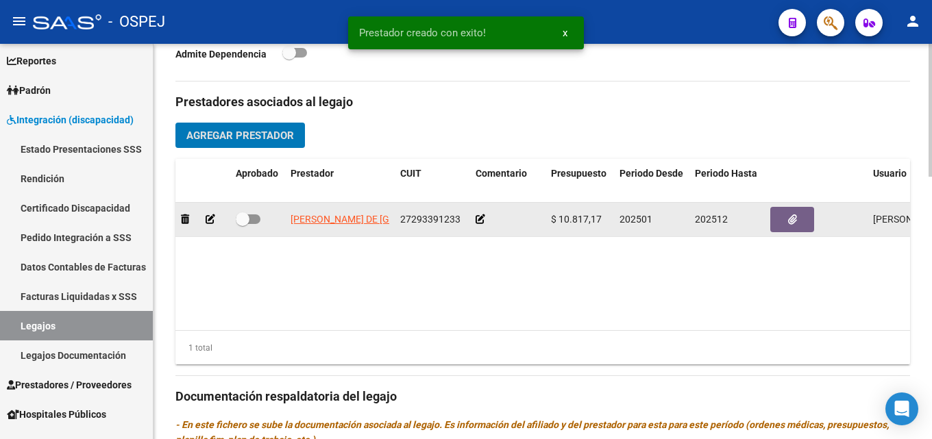
click at [256, 219] on span at bounding box center [248, 219] width 25 height 10
click at [242, 224] on input "checkbox" at bounding box center [242, 224] width 1 height 1
checkbox input "true"
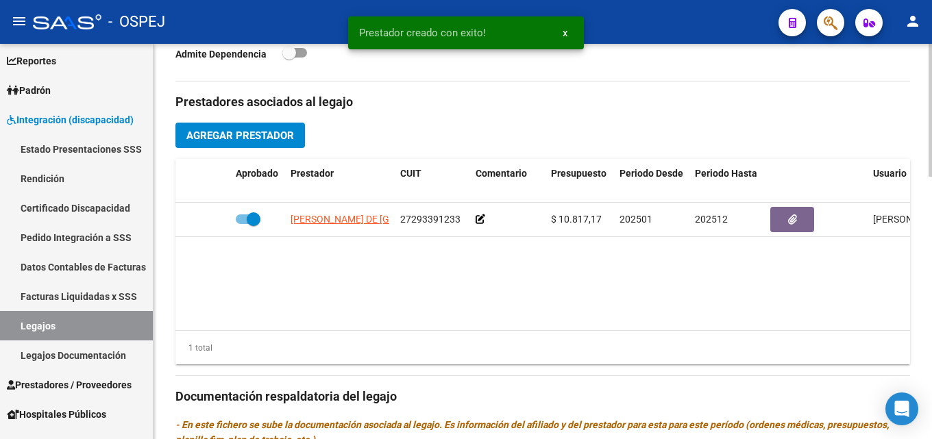
click at [258, 134] on span "Agregar Prestador" at bounding box center [240, 135] width 108 height 12
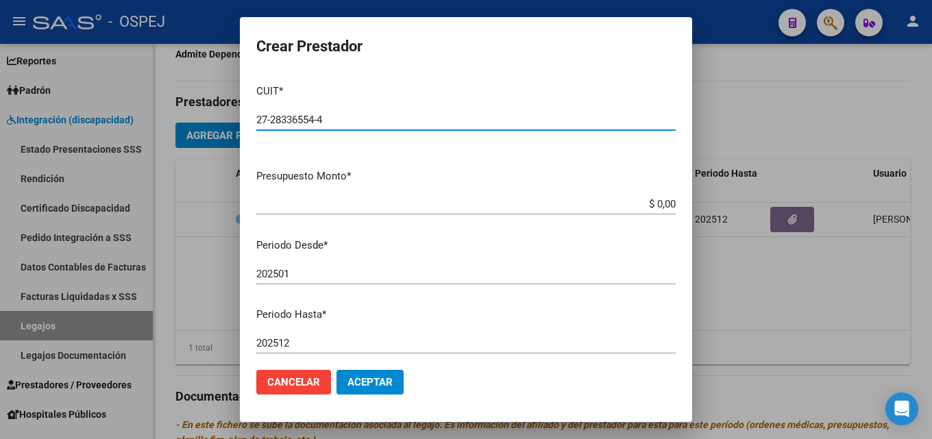
type input "27-28336554-4"
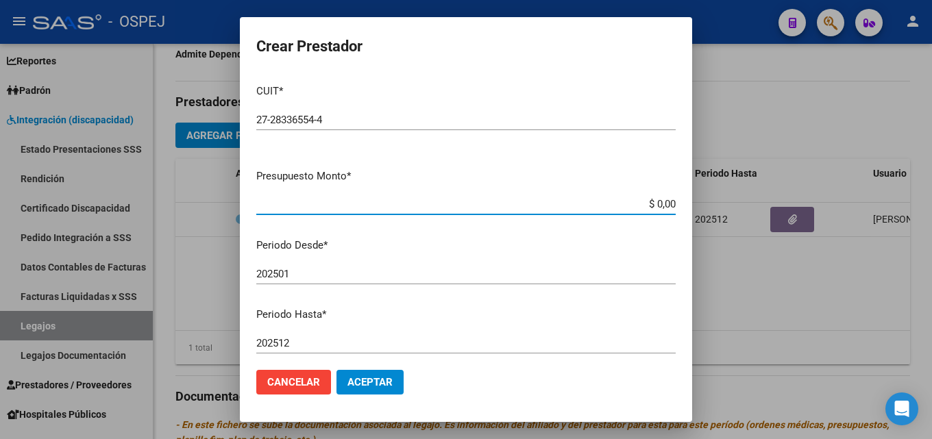
drag, startPoint x: 645, startPoint y: 203, endPoint x: 689, endPoint y: 203, distance: 43.8
click at [689, 203] on mat-dialog-content "CUIT * 27-28336554-4 Ingresar CUIT ARCA Padrón Presupuesto Monto * $ 0,00 Ingre…" at bounding box center [466, 216] width 452 height 286
type input "$ 10.817,17"
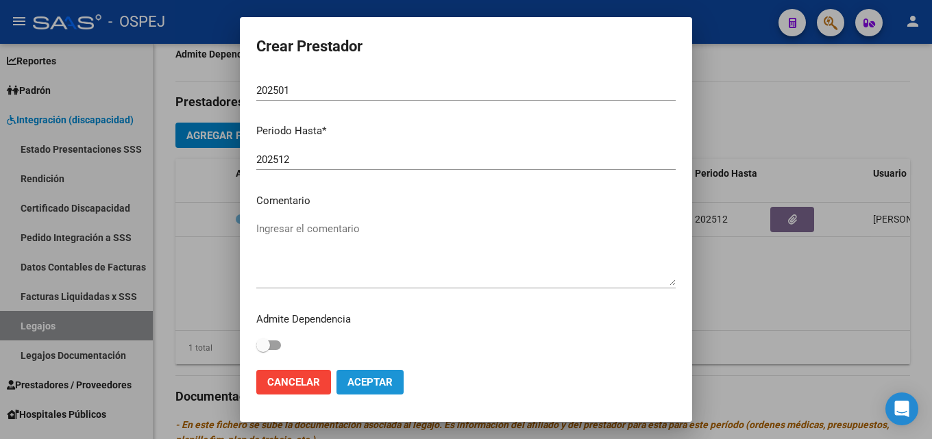
click at [371, 383] on span "Aceptar" at bounding box center [369, 382] width 45 height 12
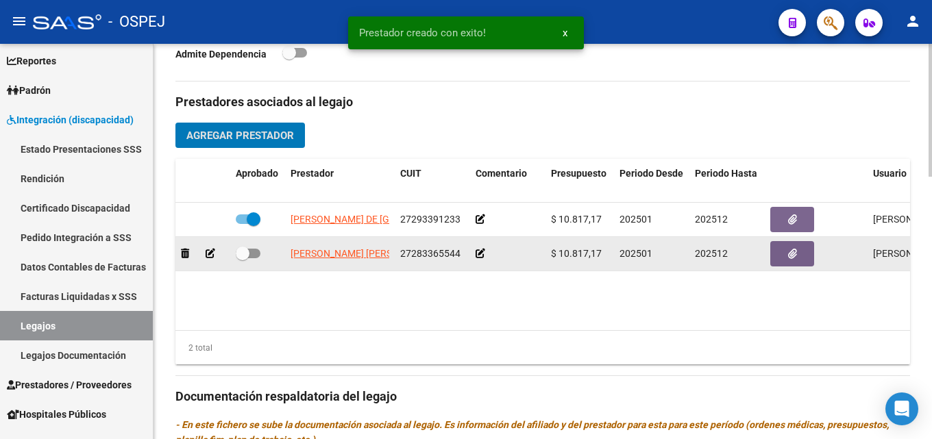
click at [254, 257] on span at bounding box center [248, 254] width 25 height 10
click at [242, 258] on input "checkbox" at bounding box center [242, 258] width 1 height 1
checkbox input "true"
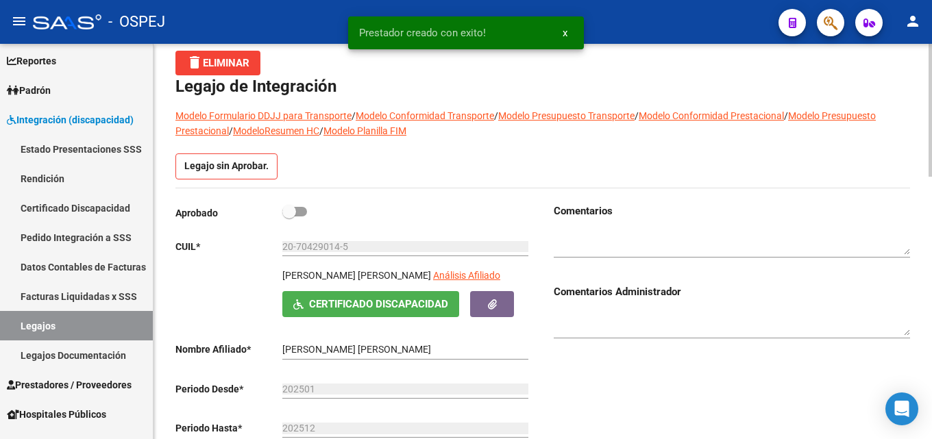
scroll to position [0, 0]
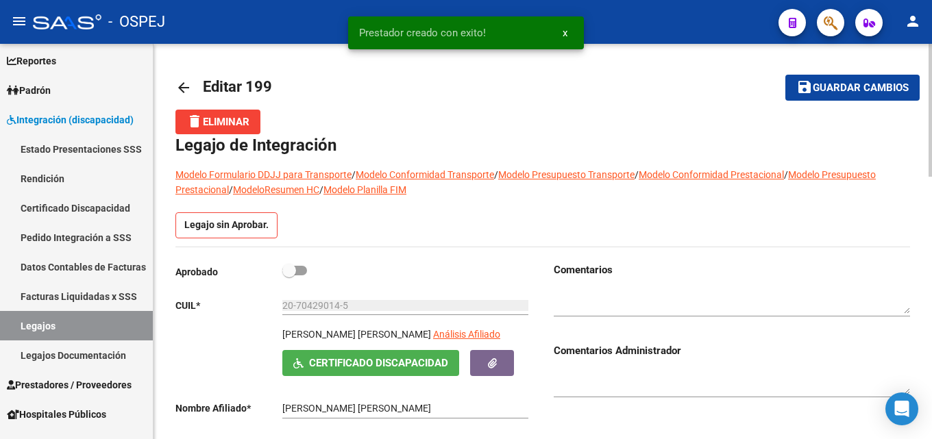
click at [851, 86] on span "Guardar cambios" at bounding box center [860, 88] width 96 height 12
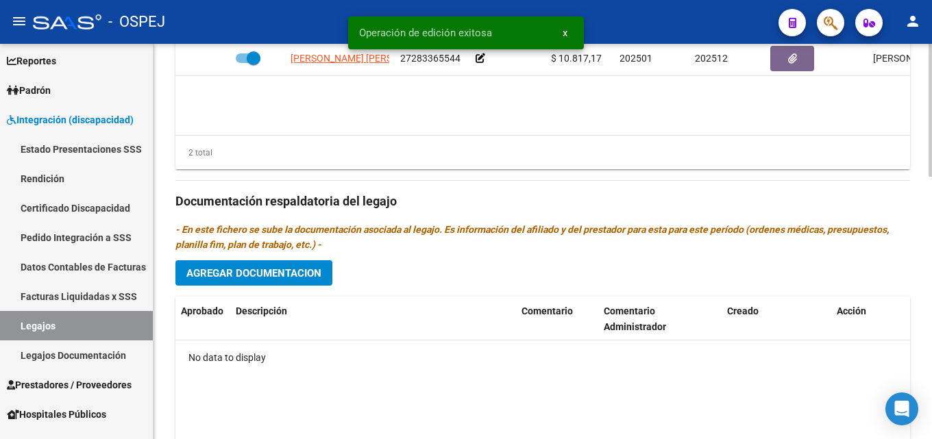
scroll to position [685, 0]
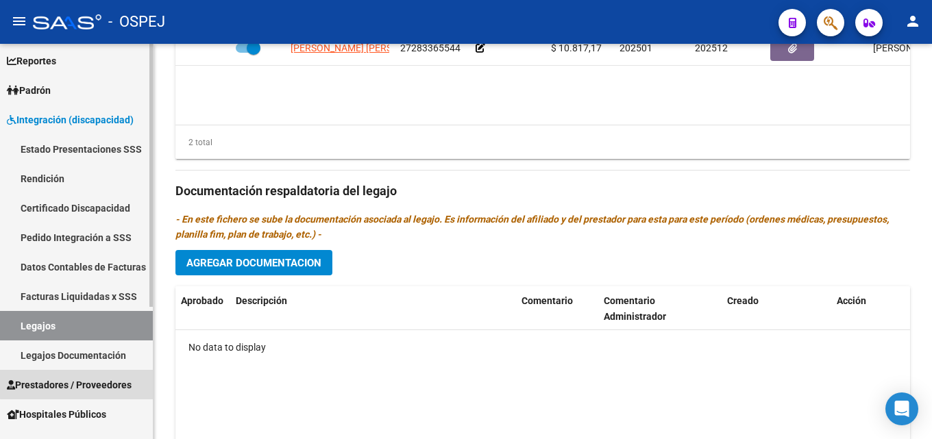
click at [79, 381] on span "Prestadores / Proveedores" at bounding box center [69, 384] width 125 height 15
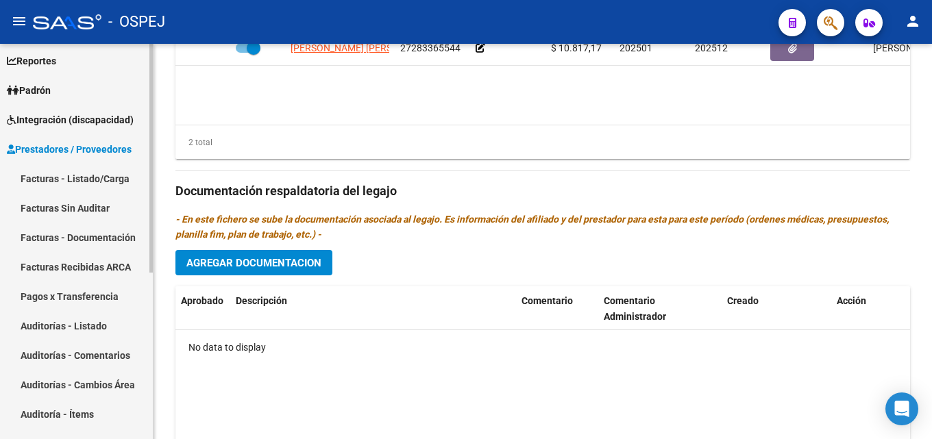
click at [85, 180] on link "Facturas - Listado/Carga" at bounding box center [76, 178] width 153 height 29
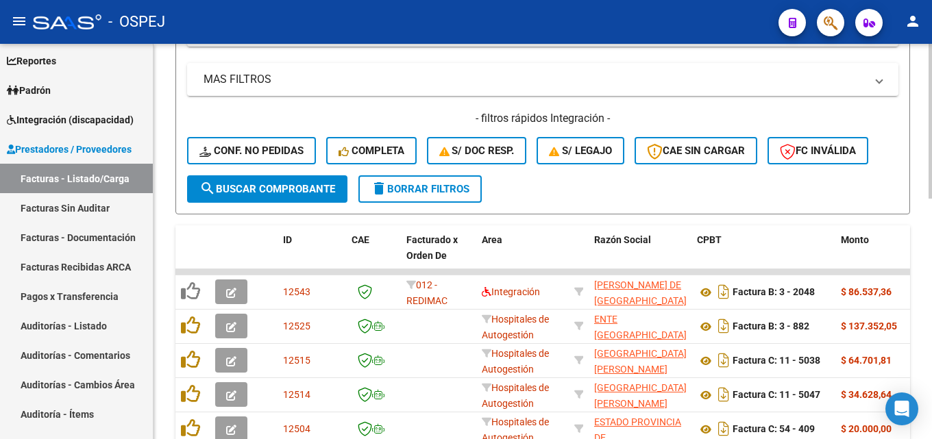
scroll to position [338, 0]
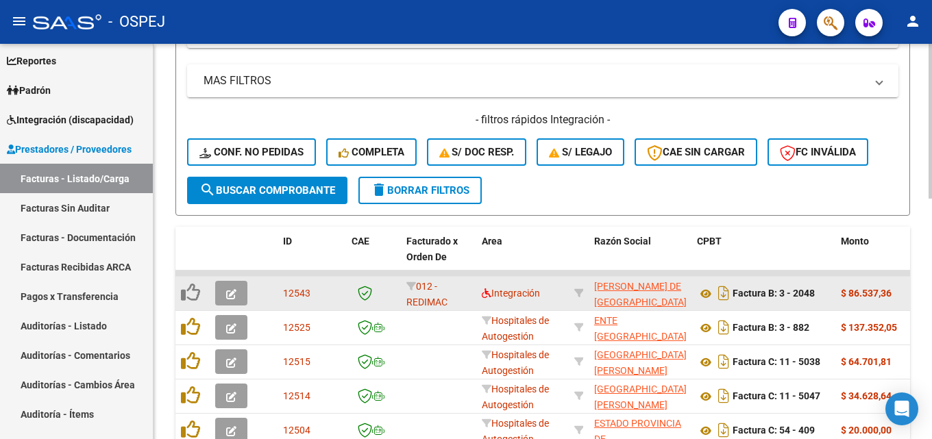
click at [233, 294] on icon "button" at bounding box center [231, 294] width 10 height 10
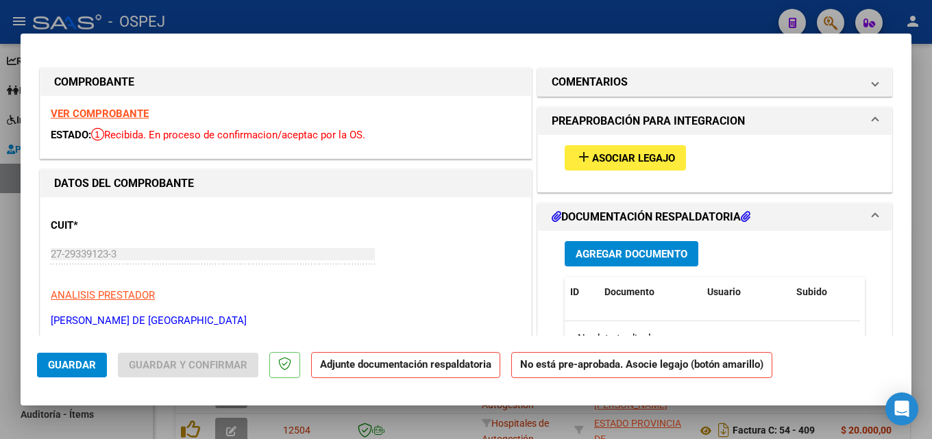
click at [652, 164] on span "Asociar Legajo" at bounding box center [633, 158] width 83 height 12
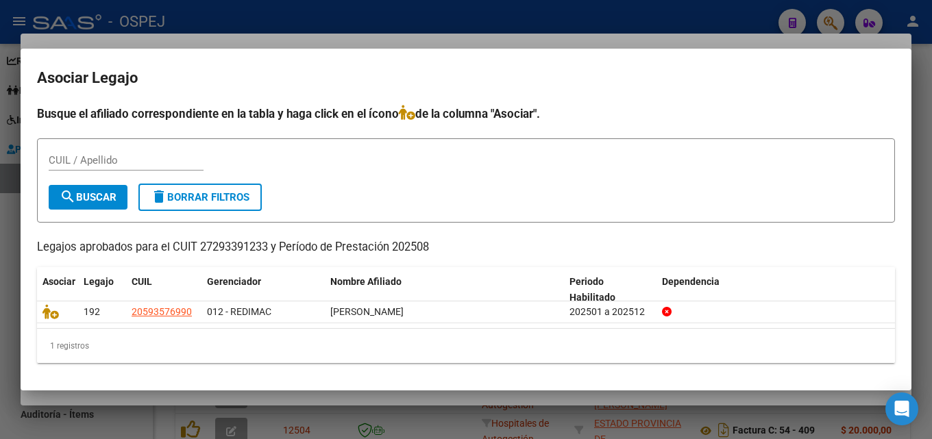
click at [565, 32] on div at bounding box center [466, 219] width 932 height 439
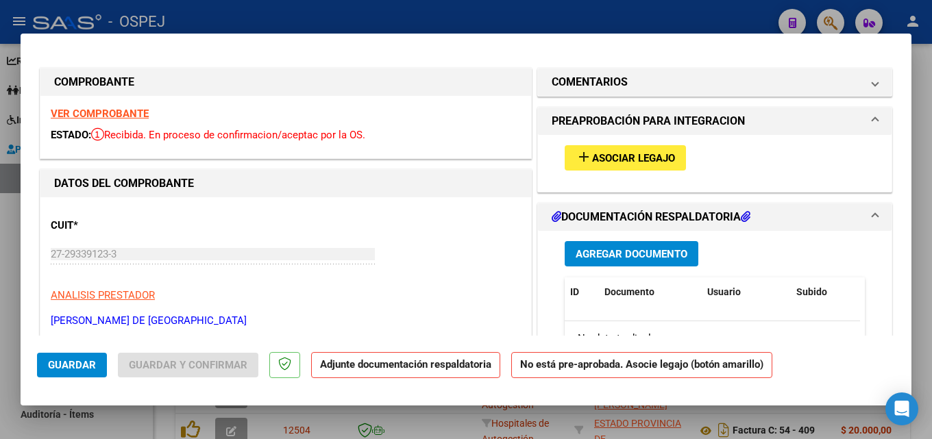
click at [498, 23] on div at bounding box center [466, 219] width 932 height 439
type input "$ 0,00"
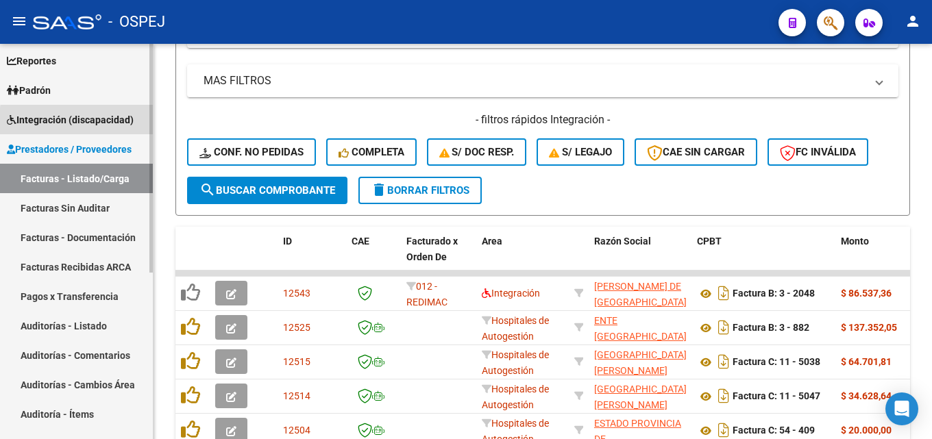
click at [86, 121] on span "Integración (discapacidad)" at bounding box center [70, 119] width 127 height 15
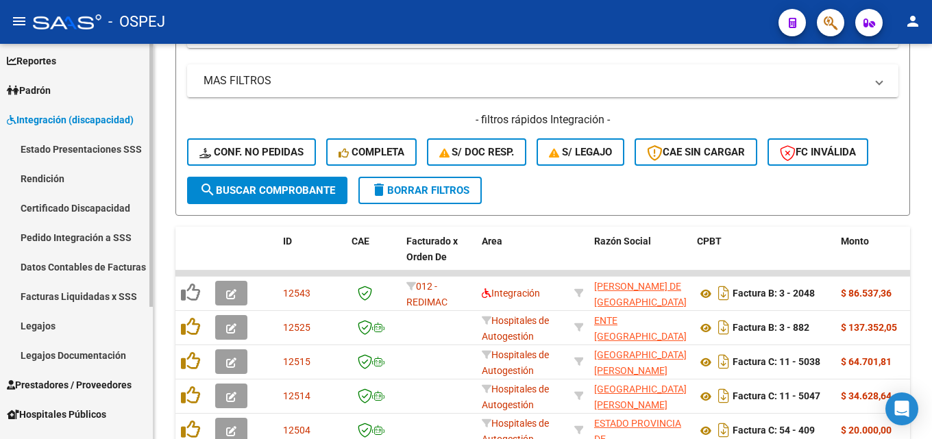
click at [27, 318] on link "Legajos" at bounding box center [76, 325] width 153 height 29
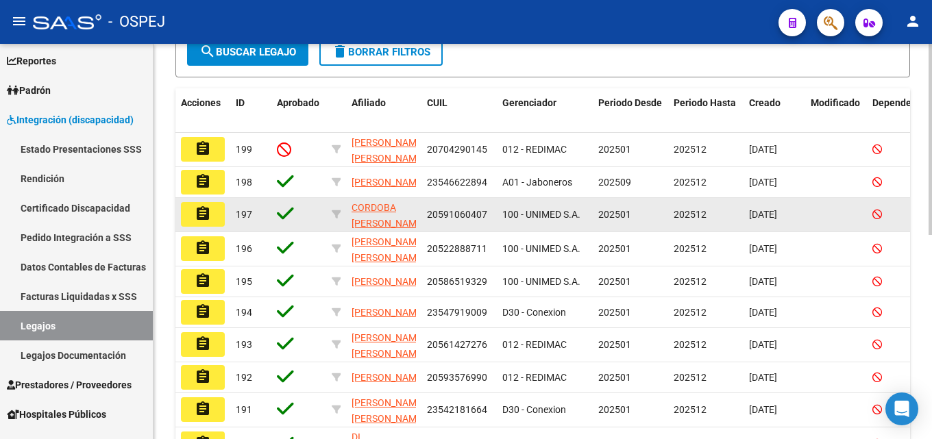
scroll to position [270, 0]
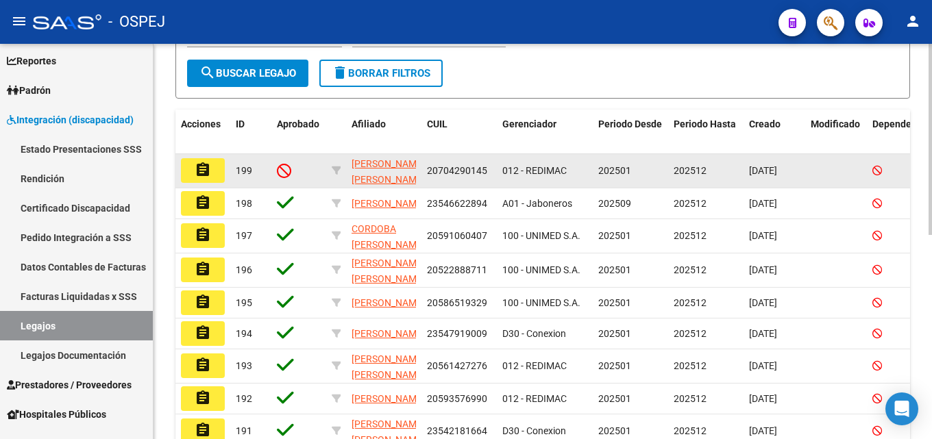
click at [282, 168] on icon at bounding box center [284, 170] width 14 height 15
click at [210, 175] on mat-icon "assignment" at bounding box center [203, 170] width 16 height 16
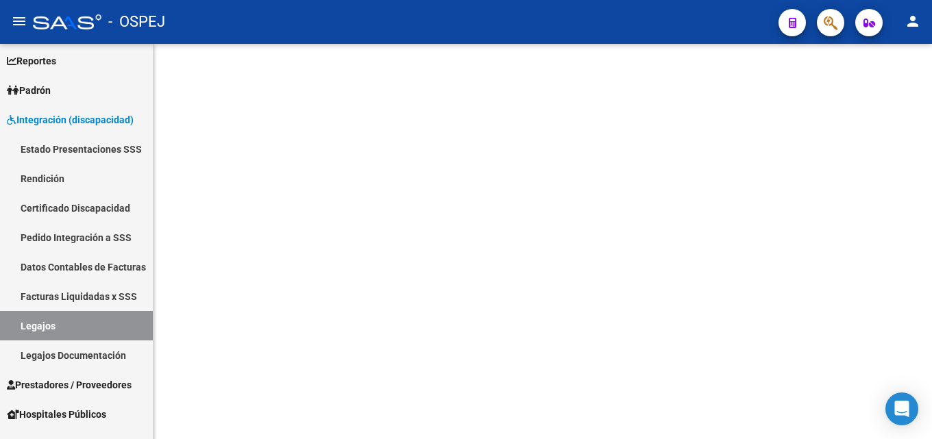
click at [210, 175] on mat-sidenav-content at bounding box center [542, 241] width 778 height 395
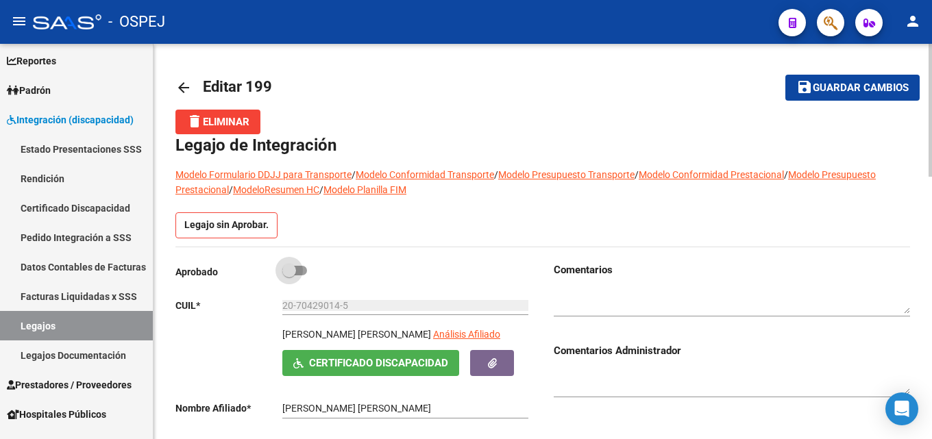
click at [304, 270] on span at bounding box center [294, 271] width 25 height 10
click at [289, 275] on input "checkbox" at bounding box center [288, 275] width 1 height 1
checkbox input "true"
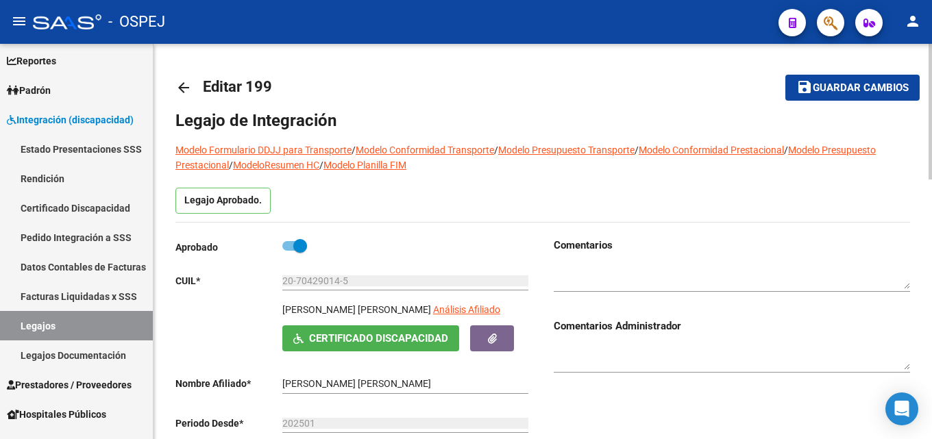
click at [878, 83] on span "Guardar cambios" at bounding box center [860, 88] width 96 height 12
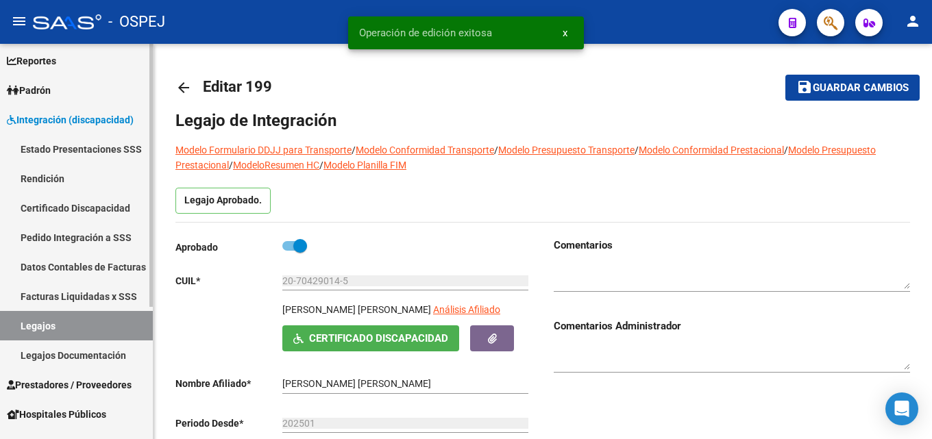
click at [80, 383] on span "Prestadores / Proveedores" at bounding box center [69, 384] width 125 height 15
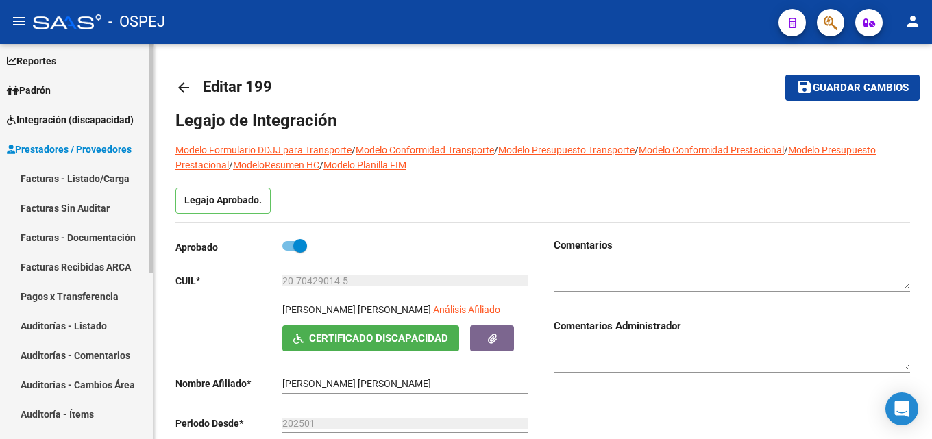
click at [86, 178] on link "Facturas - Listado/Carga" at bounding box center [76, 178] width 153 height 29
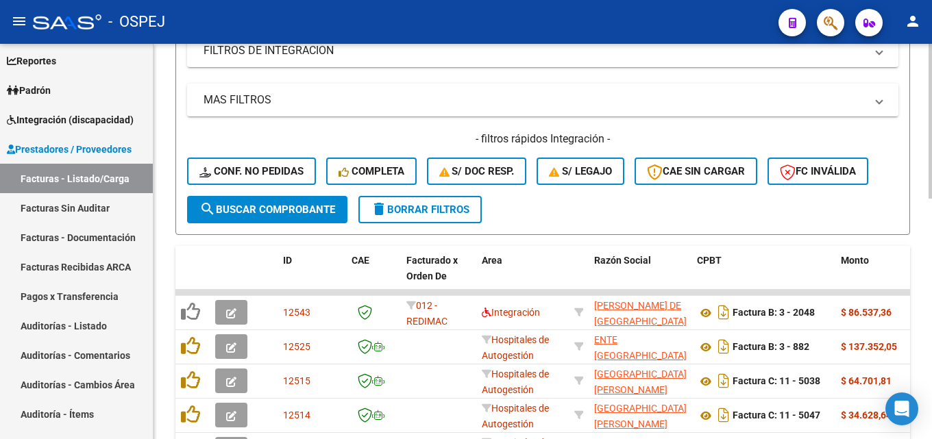
scroll to position [342, 0]
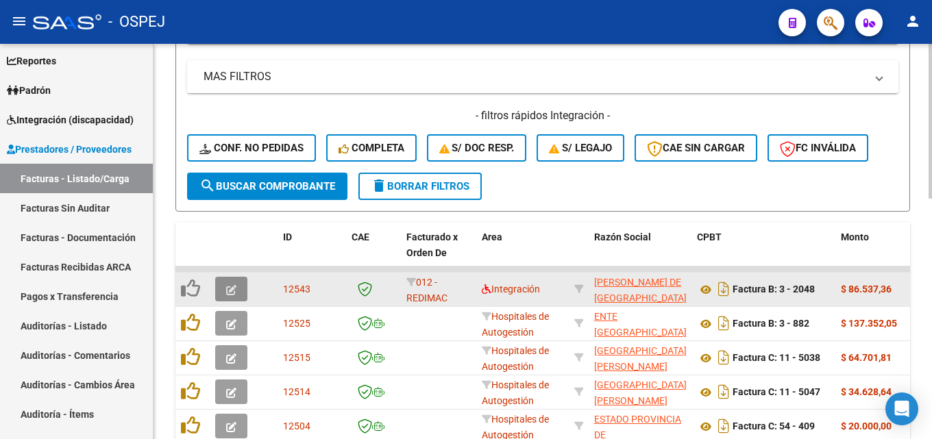
click at [221, 291] on button "button" at bounding box center [231, 289] width 32 height 25
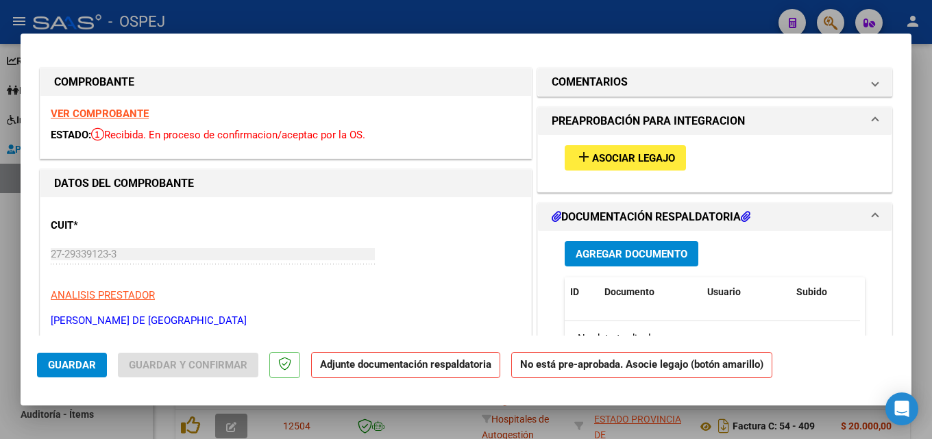
click at [631, 161] on span "Asociar Legajo" at bounding box center [633, 158] width 83 height 12
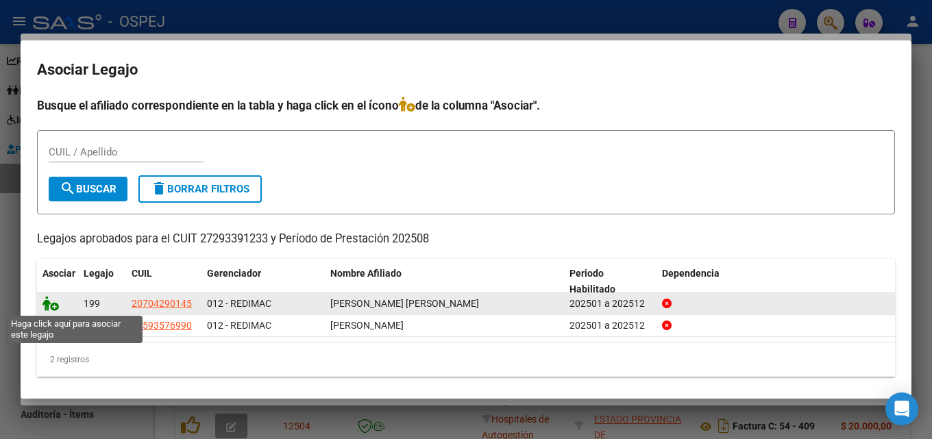
click at [46, 305] on icon at bounding box center [50, 303] width 16 height 15
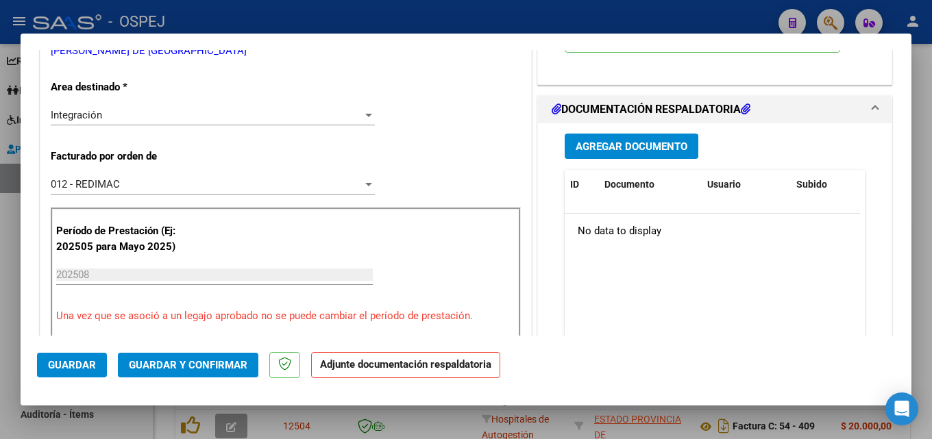
scroll to position [274, 0]
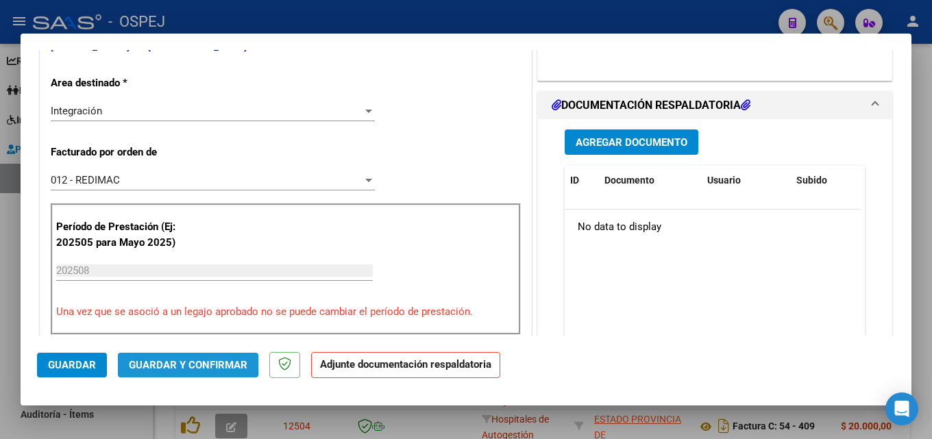
click at [166, 362] on span "Guardar y Confirmar" at bounding box center [188, 365] width 118 height 12
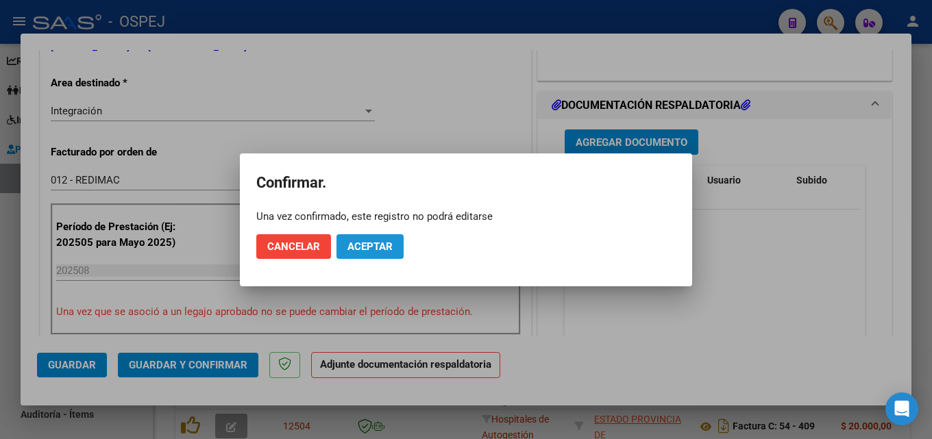
click at [386, 254] on button "Aceptar" at bounding box center [369, 246] width 67 height 25
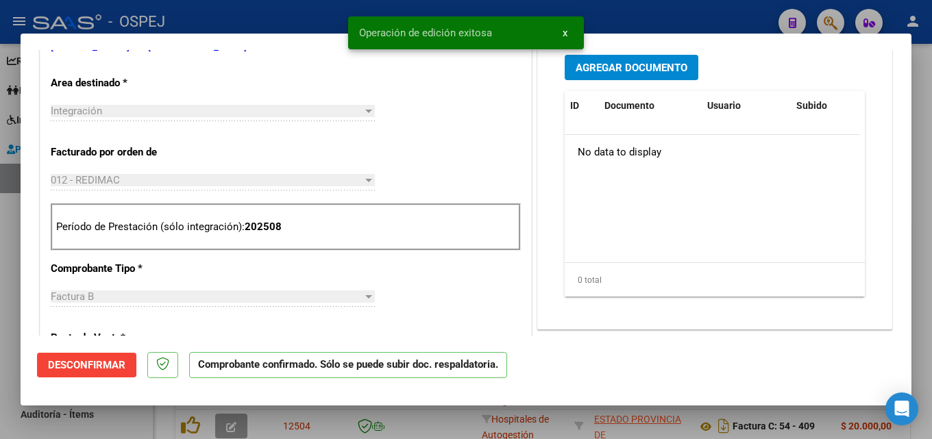
click at [295, 15] on div at bounding box center [466, 219] width 932 height 439
type input "$ 0,00"
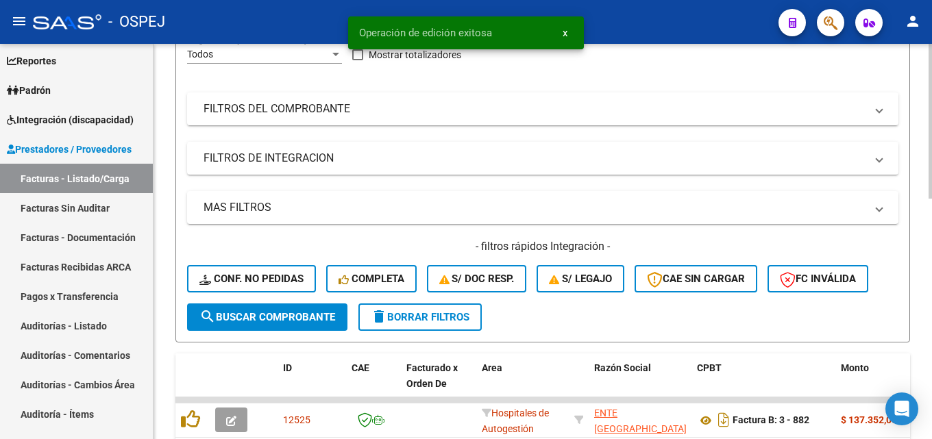
scroll to position [0, 0]
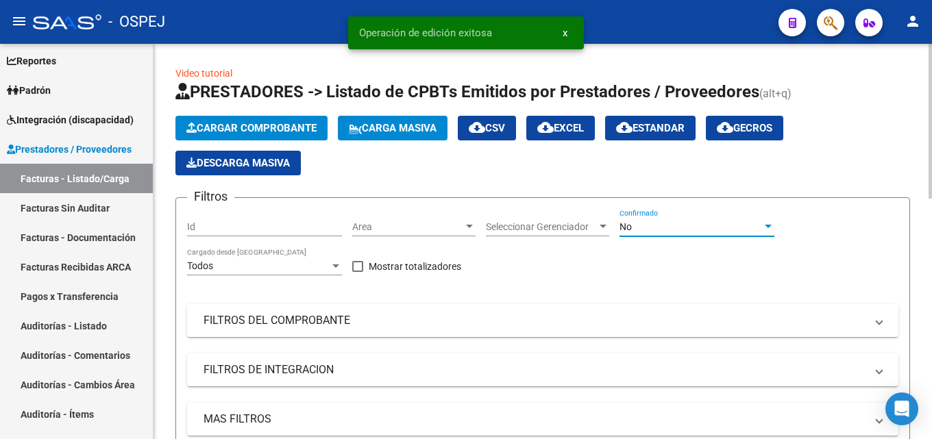
click at [666, 224] on div "No" at bounding box center [690, 227] width 142 height 12
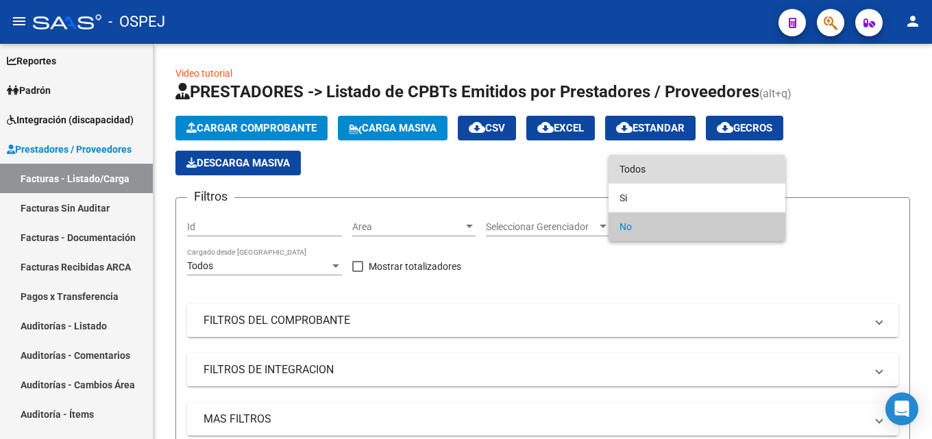
click at [659, 166] on span "Todos" at bounding box center [696, 169] width 155 height 29
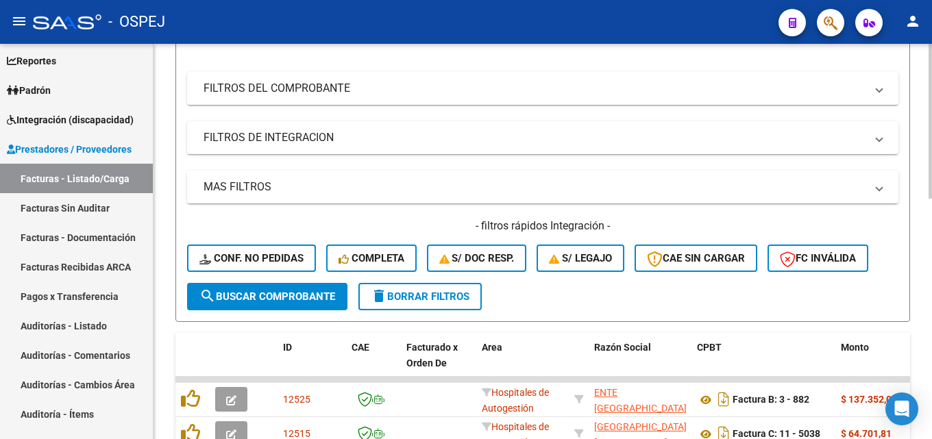
scroll to position [274, 0]
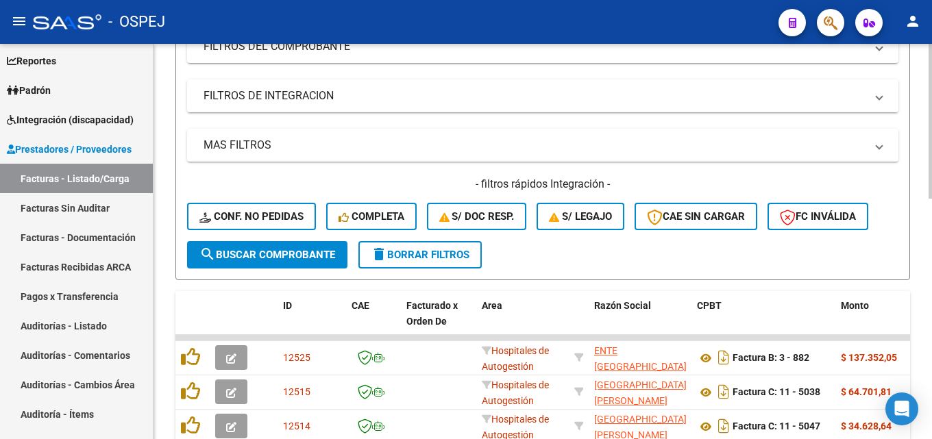
click at [253, 256] on span "search Buscar Comprobante" at bounding box center [267, 255] width 136 height 12
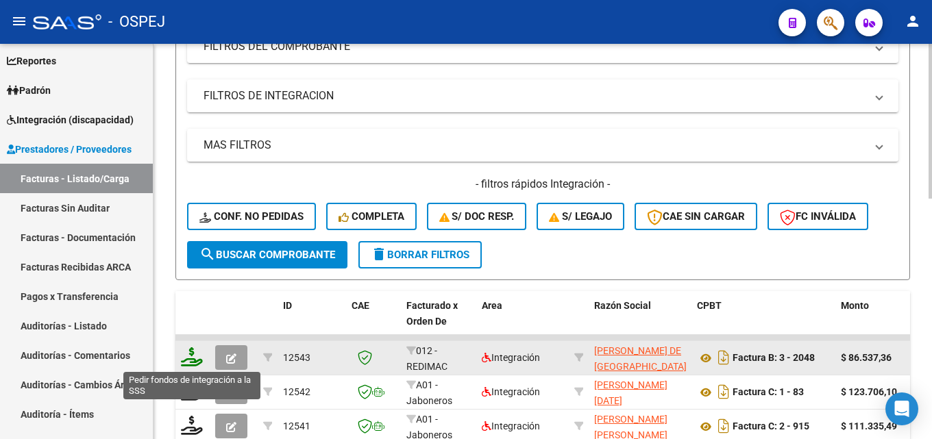
click at [191, 359] on icon at bounding box center [192, 356] width 22 height 19
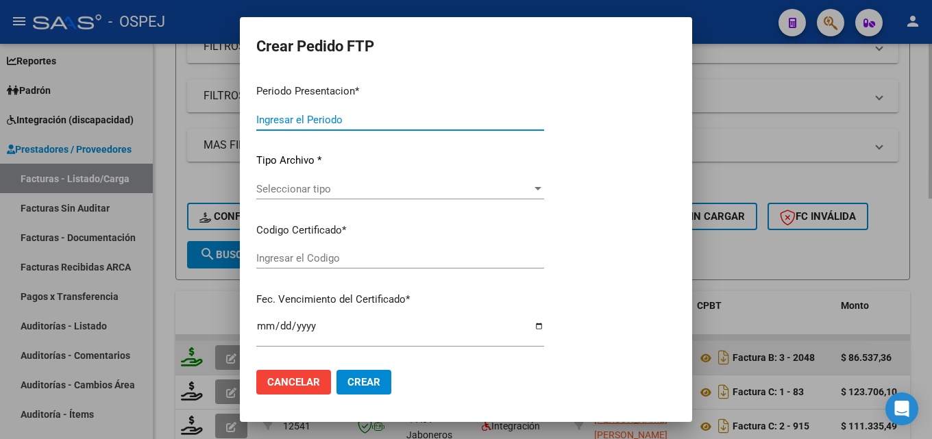
type input "202509"
type input "202508"
type input "$ 86.537,36"
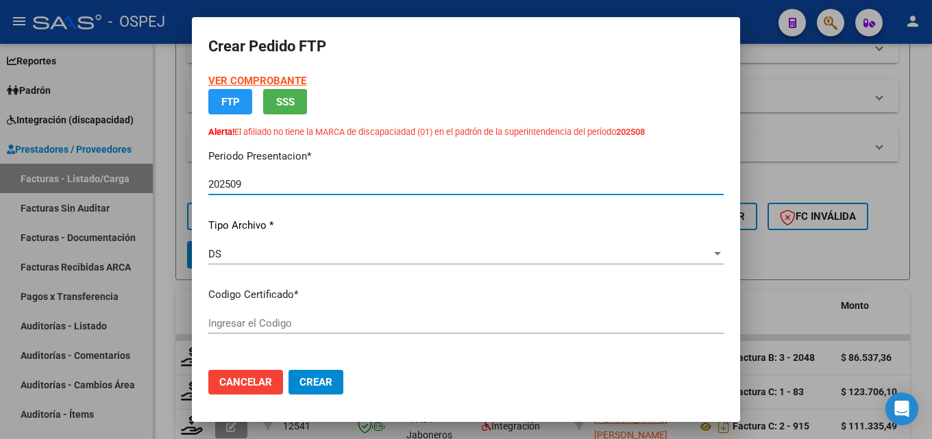
type input "arg020007042901452025051320290513"
type input "[DATE]"
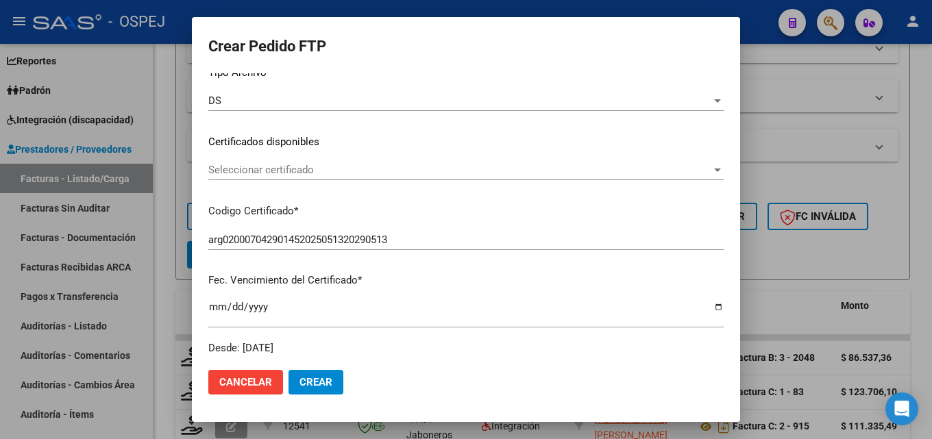
scroll to position [205, 0]
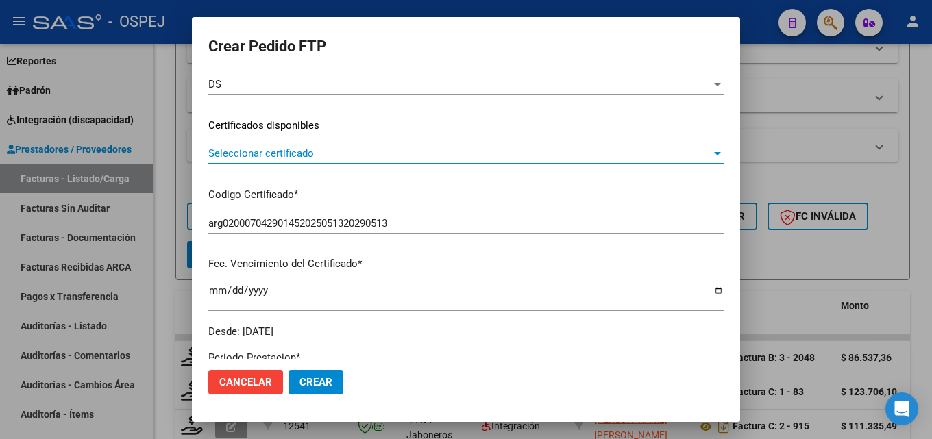
click at [255, 150] on span "Seleccionar certificado" at bounding box center [459, 153] width 503 height 12
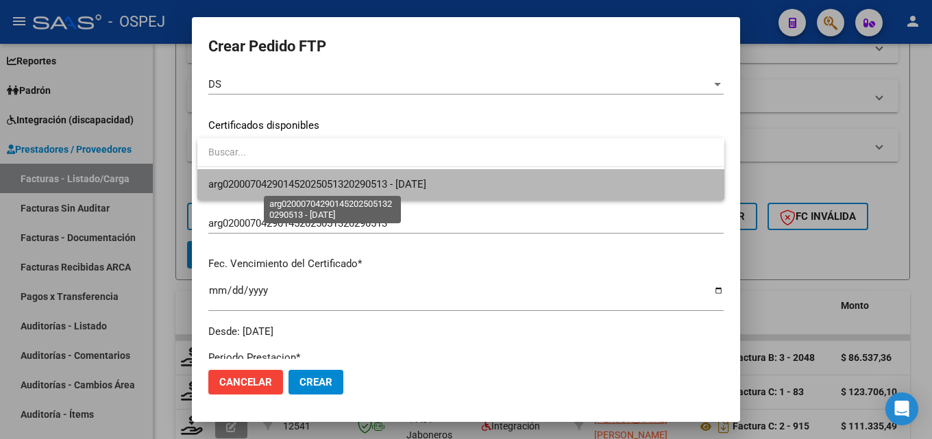
click at [266, 181] on span "arg020007042901452025051320290513 - [DATE]" at bounding box center [317, 184] width 218 height 12
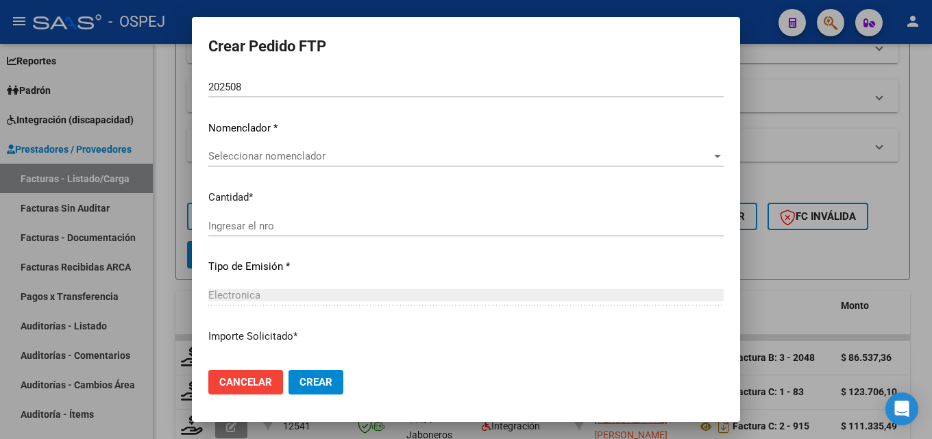
scroll to position [411, 0]
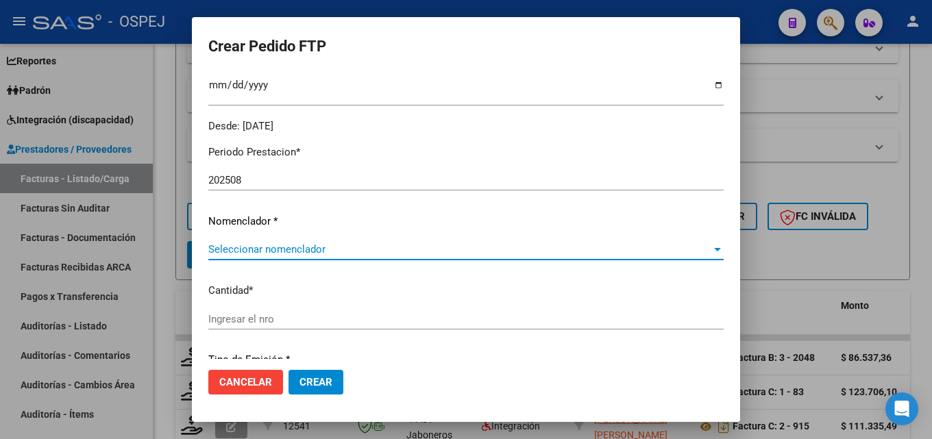
click at [423, 245] on span "Seleccionar nomenclador" at bounding box center [459, 249] width 503 height 12
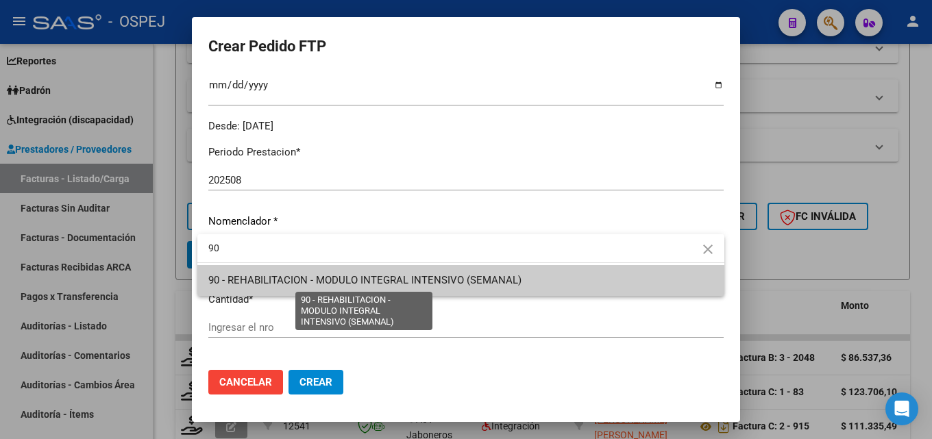
type input "90"
click at [405, 282] on span "90 - REHABILITACION - MODULO INTEGRAL INTENSIVO (SEMANAL)" at bounding box center [364, 280] width 313 height 12
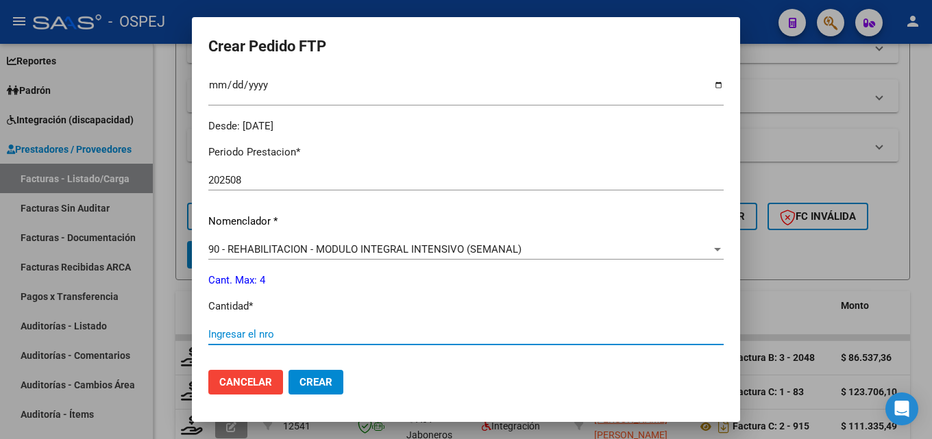
click at [312, 336] on input "Ingresar el nro" at bounding box center [465, 334] width 515 height 12
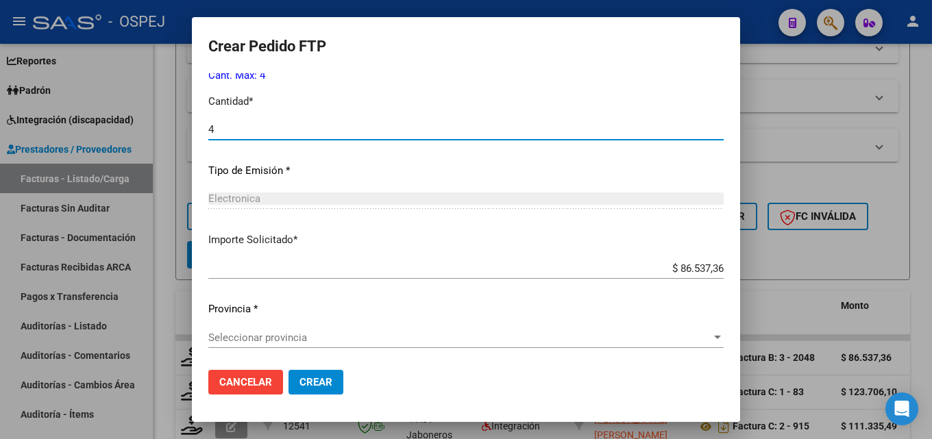
scroll to position [616, 0]
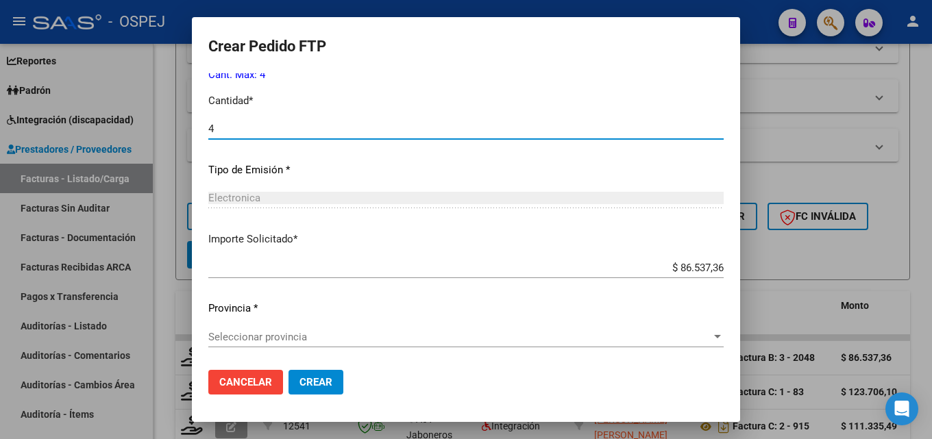
type input "4"
click at [323, 336] on span "Seleccionar provincia" at bounding box center [459, 337] width 503 height 12
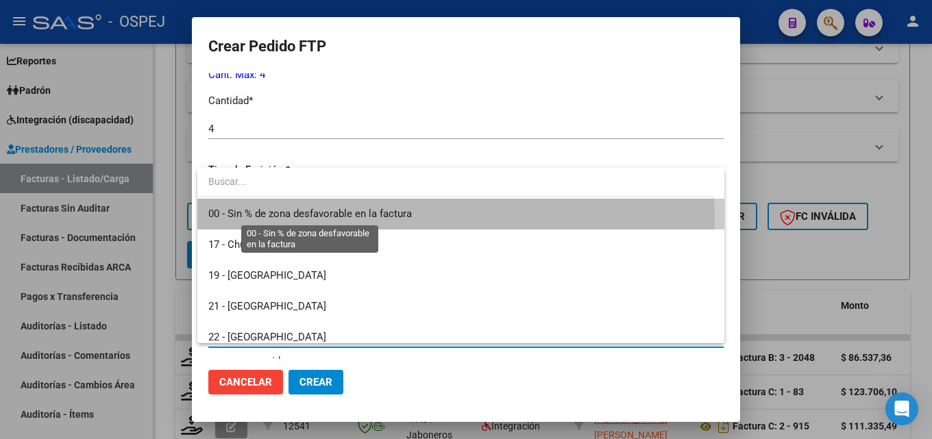
click at [334, 217] on span "00 - Sin % de zona desfavorable en la factura" at bounding box center [309, 214] width 203 height 12
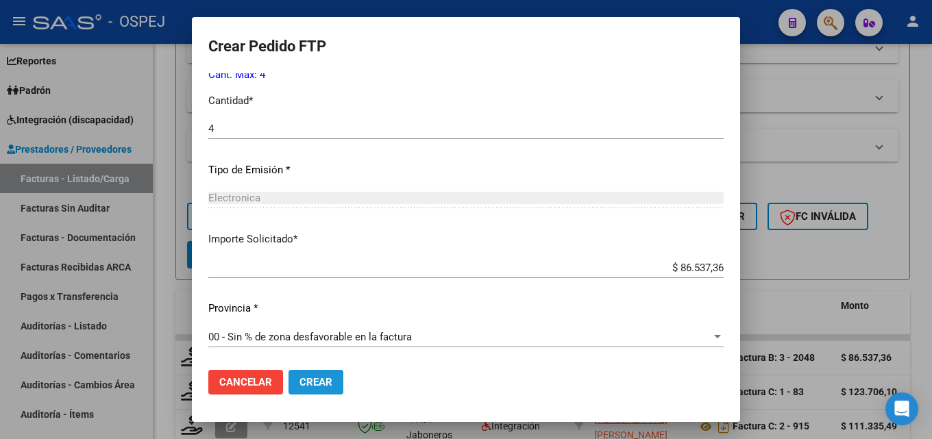
click at [306, 389] on button "Crear" at bounding box center [315, 382] width 55 height 25
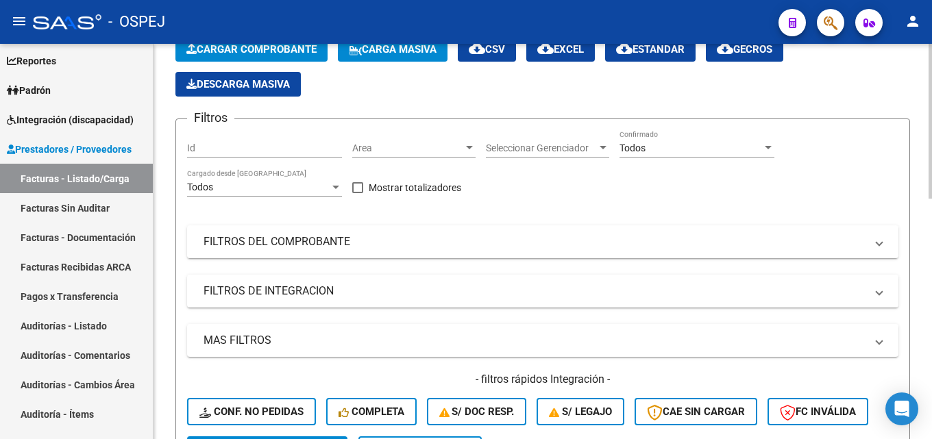
scroll to position [0, 0]
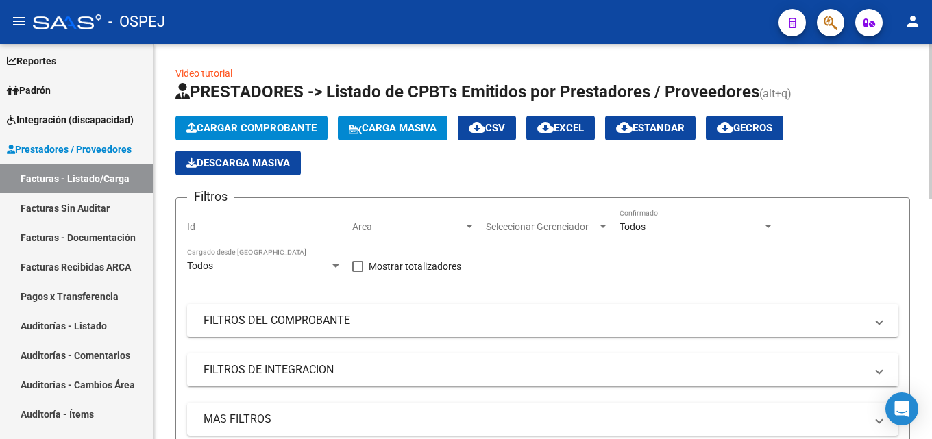
click at [277, 130] on span "Cargar Comprobante" at bounding box center [251, 128] width 130 height 12
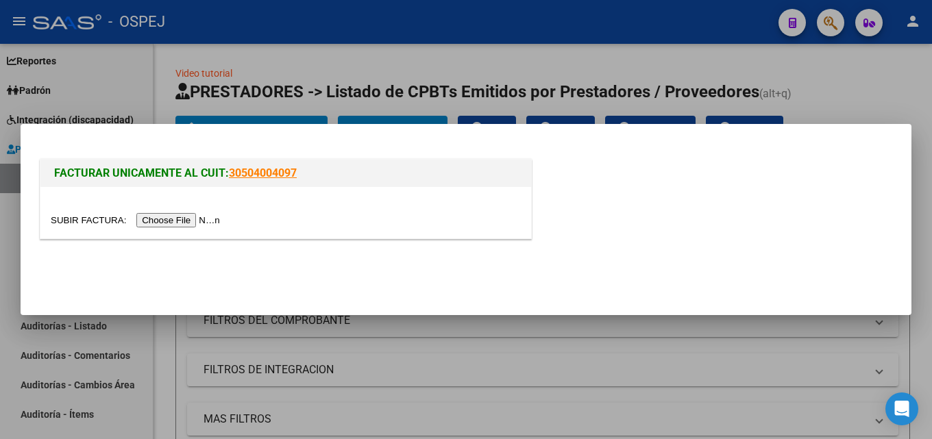
click at [197, 223] on input "file" at bounding box center [137, 220] width 173 height 14
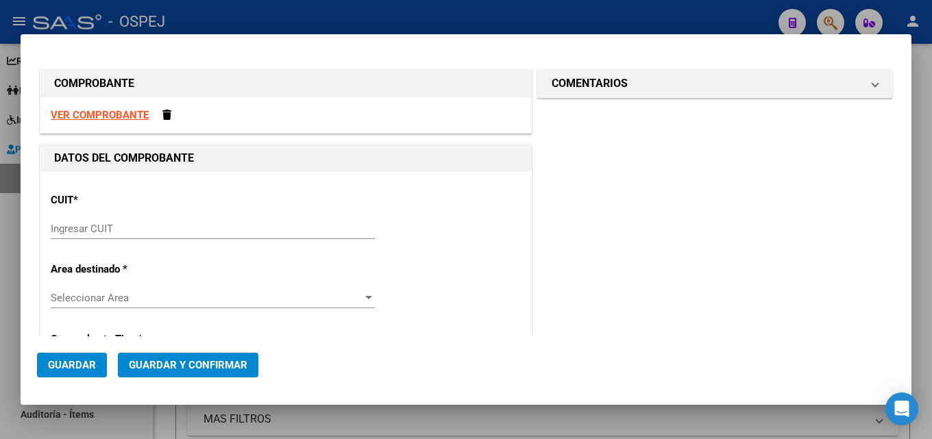
click at [110, 119] on strong "VER COMPROBANTE" at bounding box center [100, 115] width 98 height 12
click at [236, 227] on input "Ingresar CUIT" at bounding box center [213, 229] width 324 height 12
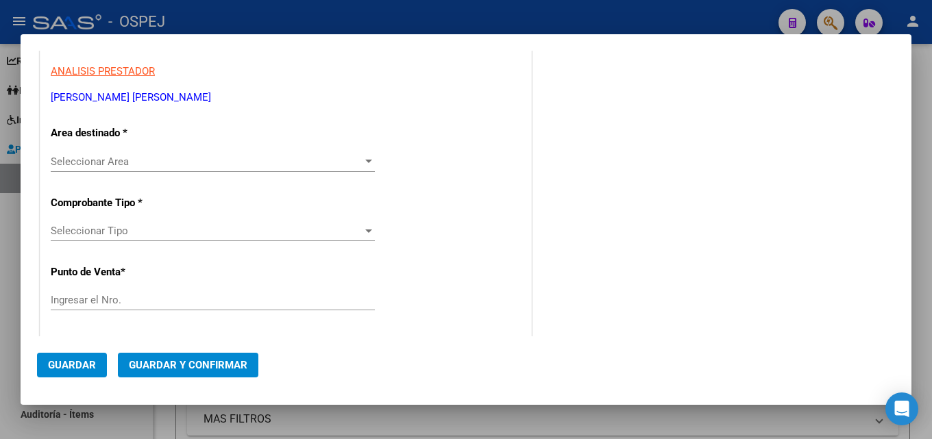
scroll to position [205, 0]
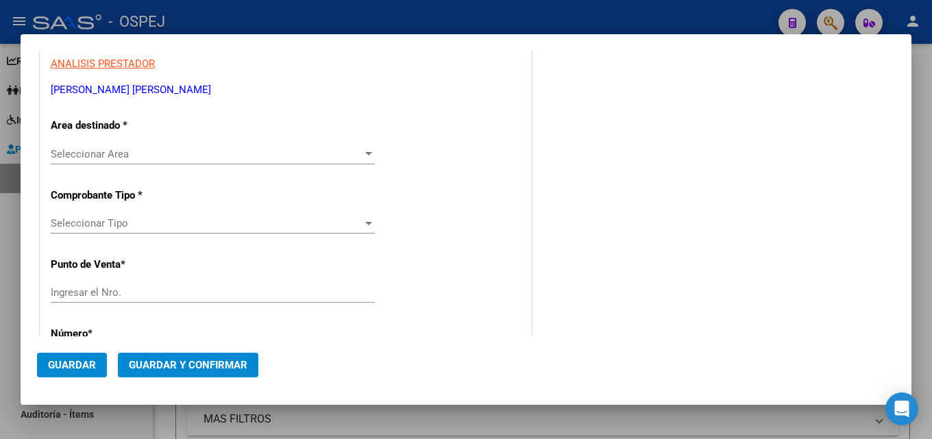
type input "27-28336554-4"
click at [112, 154] on span "Seleccionar Area" at bounding box center [207, 154] width 312 height 12
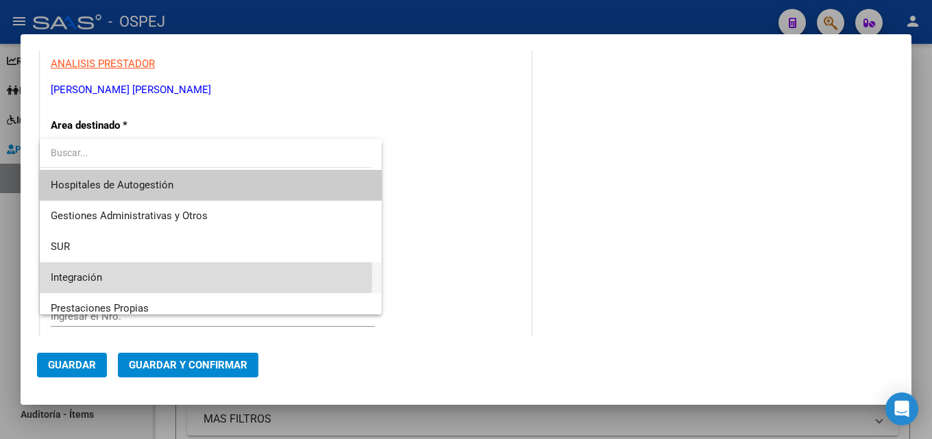
click at [103, 275] on span "Integración" at bounding box center [211, 277] width 320 height 31
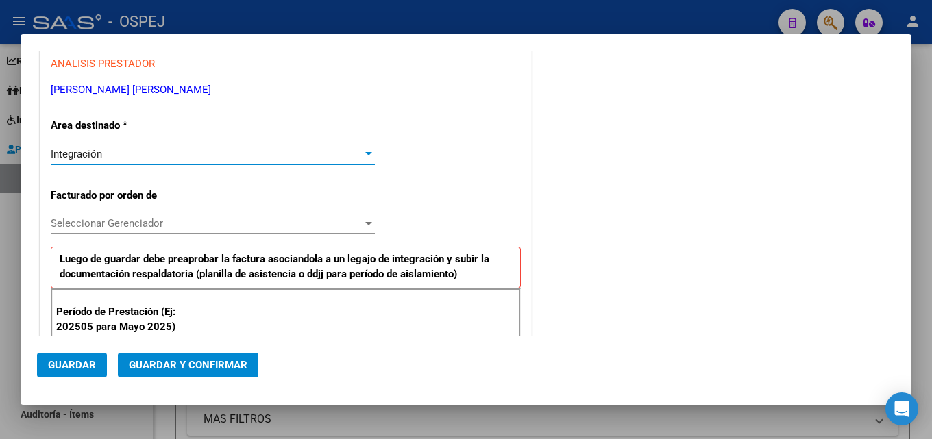
click at [134, 225] on span "Seleccionar Gerenciador" at bounding box center [207, 223] width 312 height 12
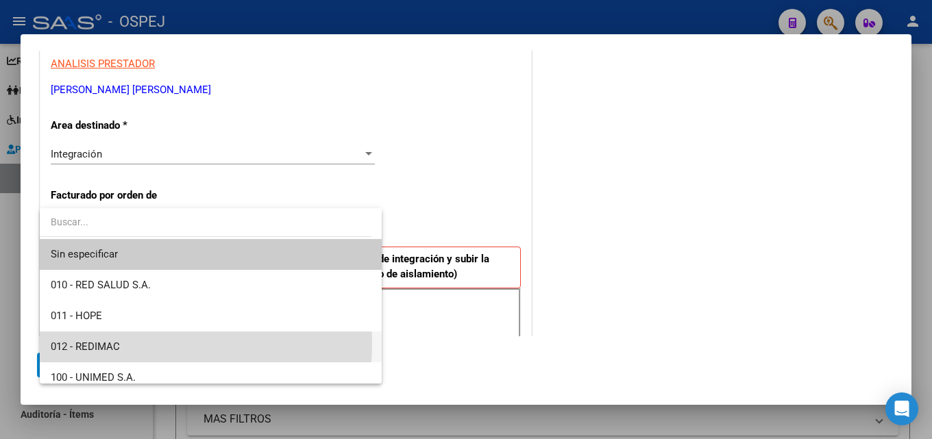
click at [129, 344] on span "012 - REDIMAC" at bounding box center [211, 347] width 320 height 31
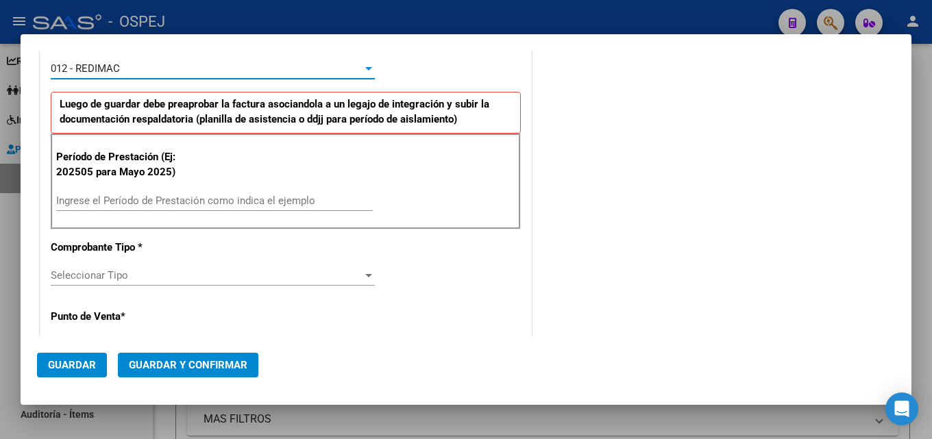
scroll to position [411, 0]
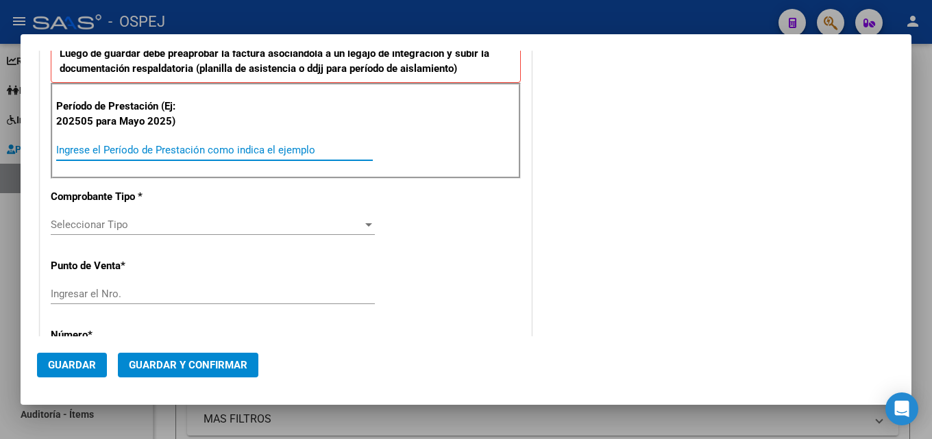
click at [173, 153] on input "Ingrese el Período de Prestación como indica el ejemplo" at bounding box center [214, 150] width 316 height 12
type input "202508"
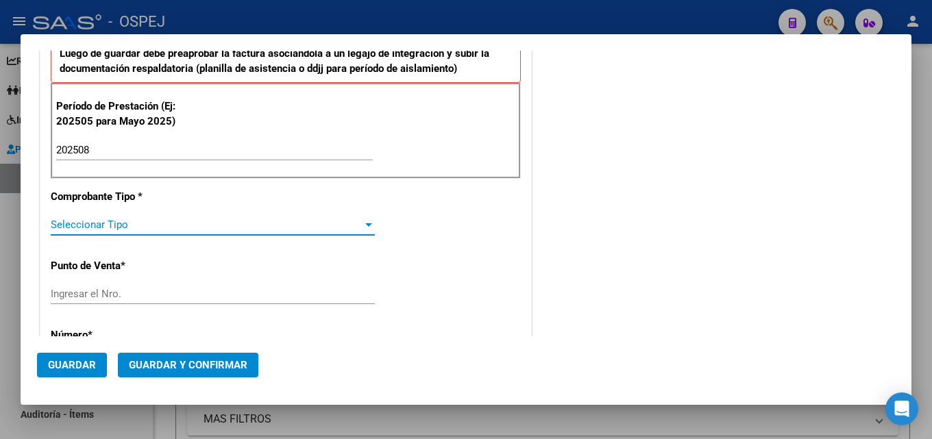
click at [169, 221] on span "Seleccionar Tipo" at bounding box center [207, 224] width 312 height 12
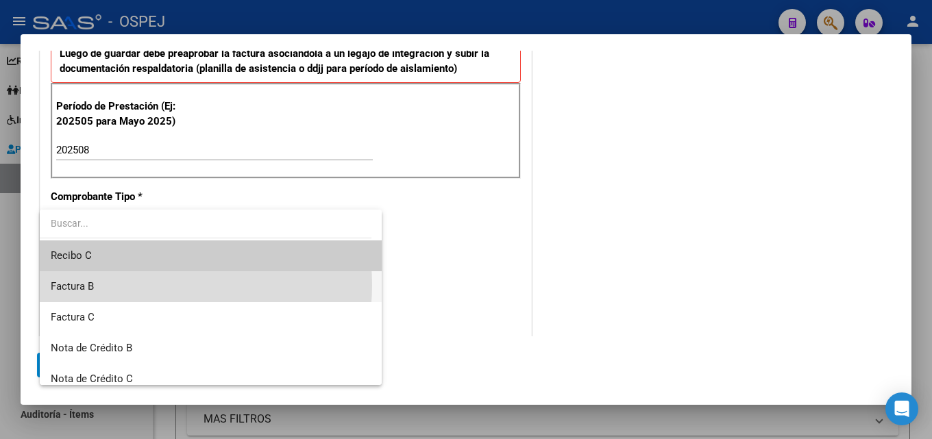
click at [149, 285] on span "Factura B" at bounding box center [211, 286] width 320 height 31
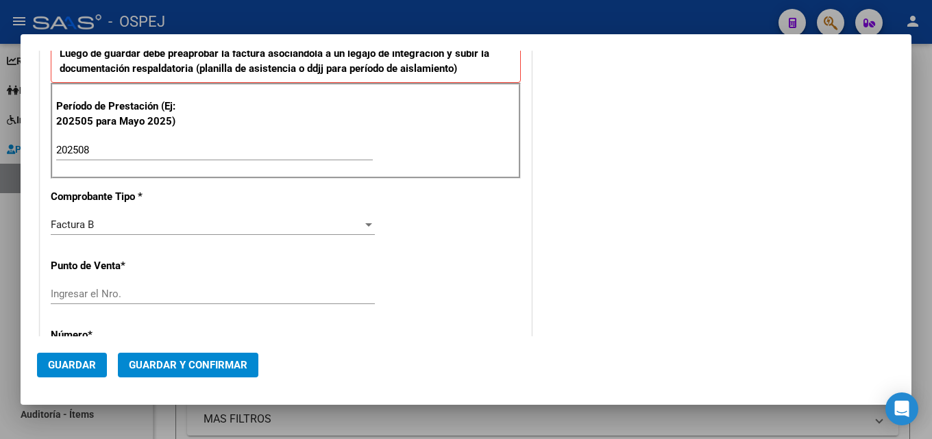
click at [150, 301] on div "Ingresar el Nro." at bounding box center [213, 294] width 324 height 21
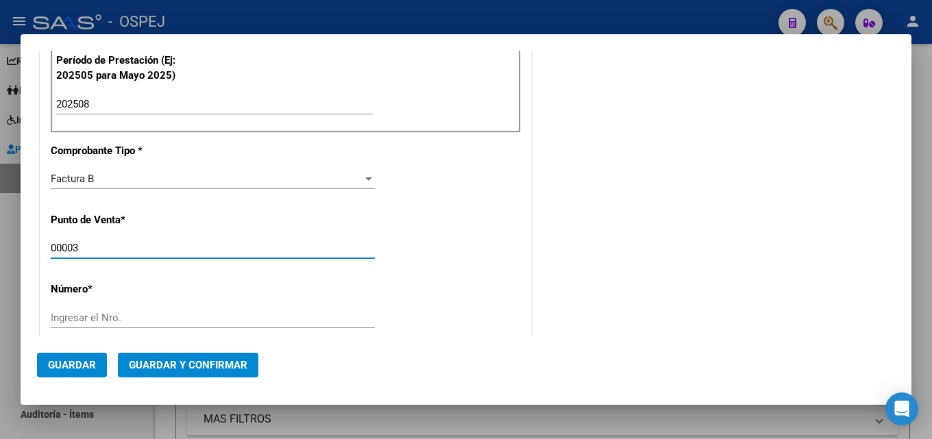
scroll to position [548, 0]
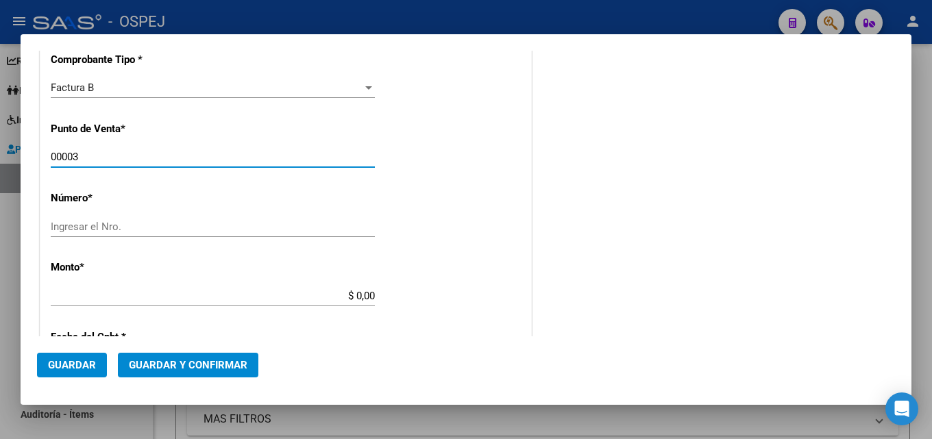
type input "00003"
click at [145, 232] on input "Ingresar el Nro." at bounding box center [213, 227] width 324 height 12
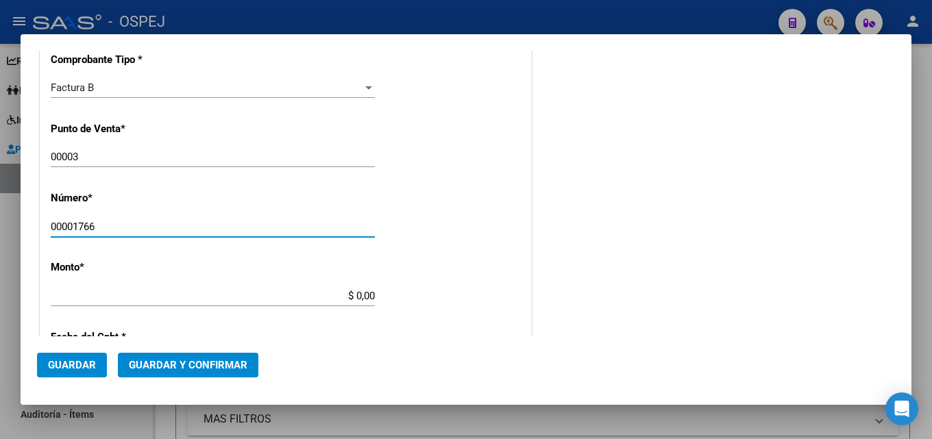
type input "00001766"
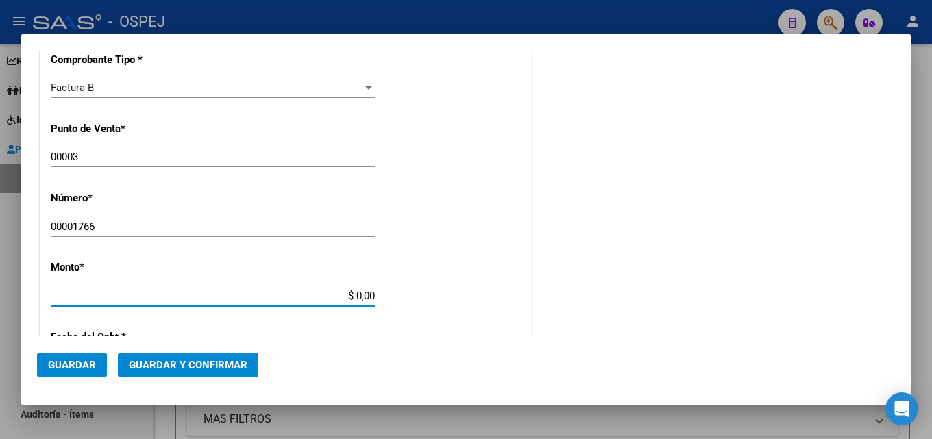
drag, startPoint x: 351, startPoint y: 297, endPoint x: 395, endPoint y: 297, distance: 43.8
click at [395, 297] on div "CUIT * 27-28336554-4 Ingresar CUIT ANALISIS PRESTADOR [PERSON_NAME] [PERSON_NAM…" at bounding box center [285, 213] width 490 height 1178
type input "$ 86.537,36"
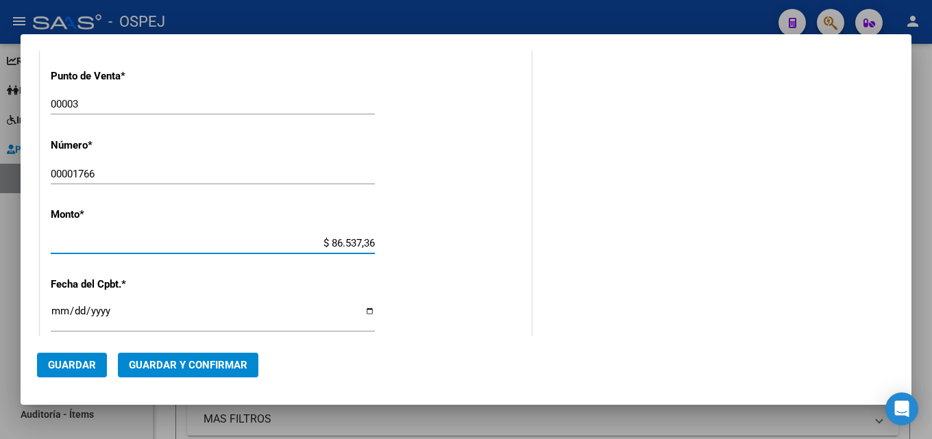
scroll to position [753, 0]
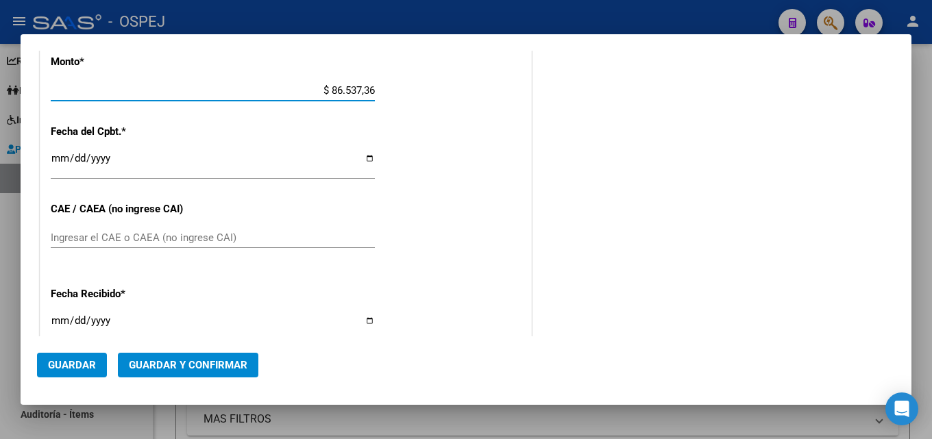
click at [56, 159] on input "Ingresar la fecha" at bounding box center [213, 164] width 324 height 22
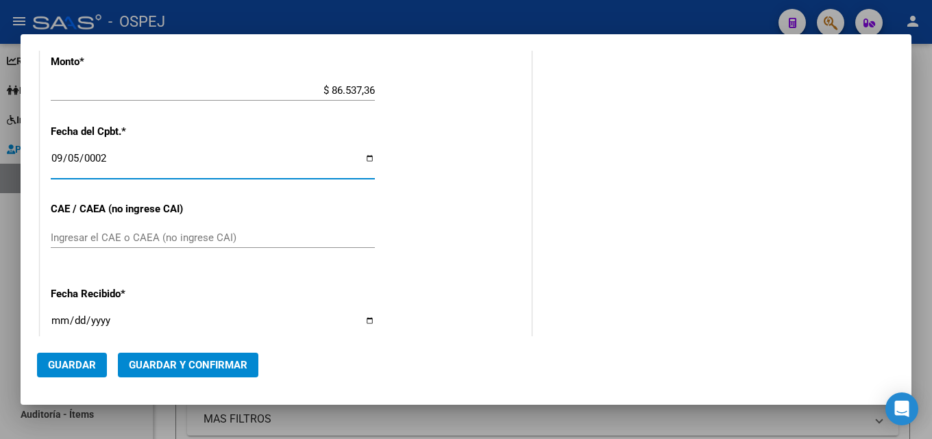
scroll to position [762, 0]
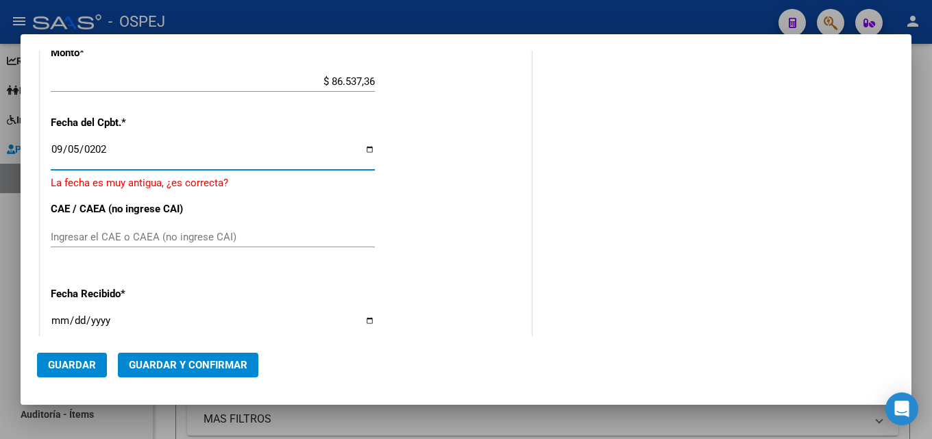
type input "[DATE]"
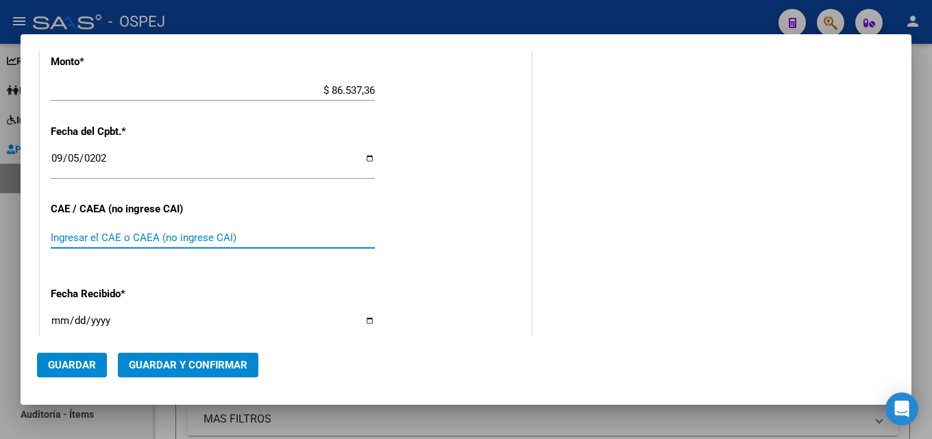
click at [60, 242] on input "Ingresar el CAE o CAEA (no ingrese CAI)" at bounding box center [213, 238] width 324 height 12
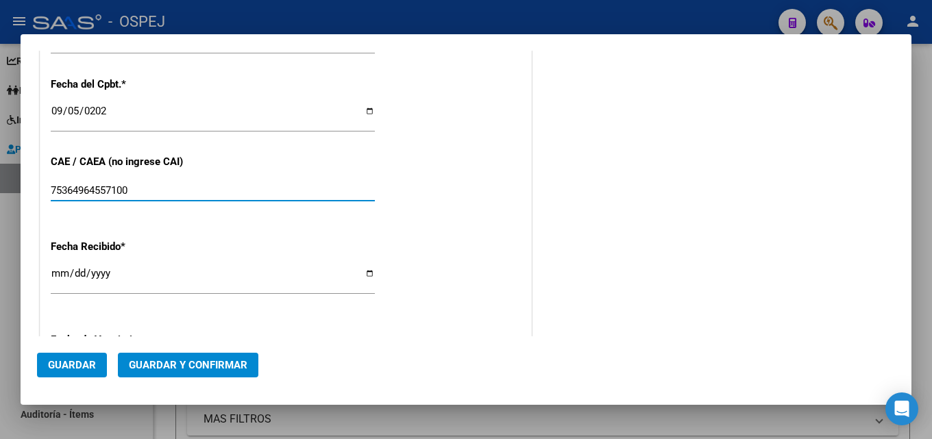
scroll to position [959, 0]
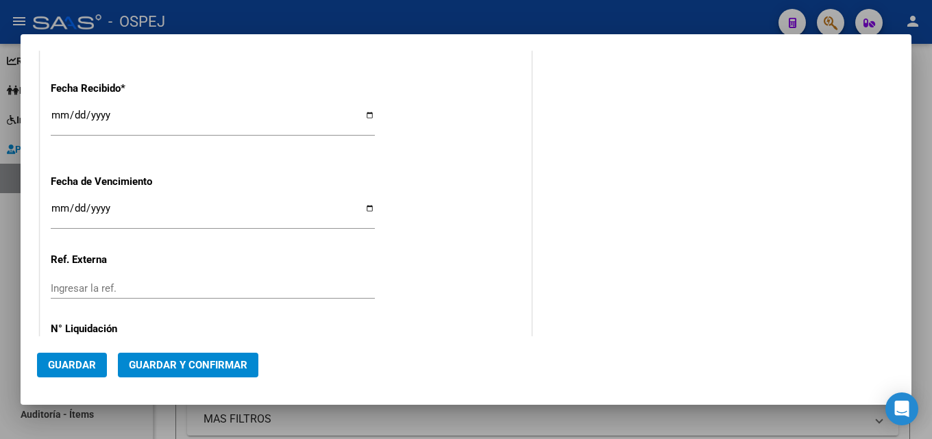
type input "75364964557100"
click at [58, 373] on button "Guardar" at bounding box center [72, 365] width 70 height 25
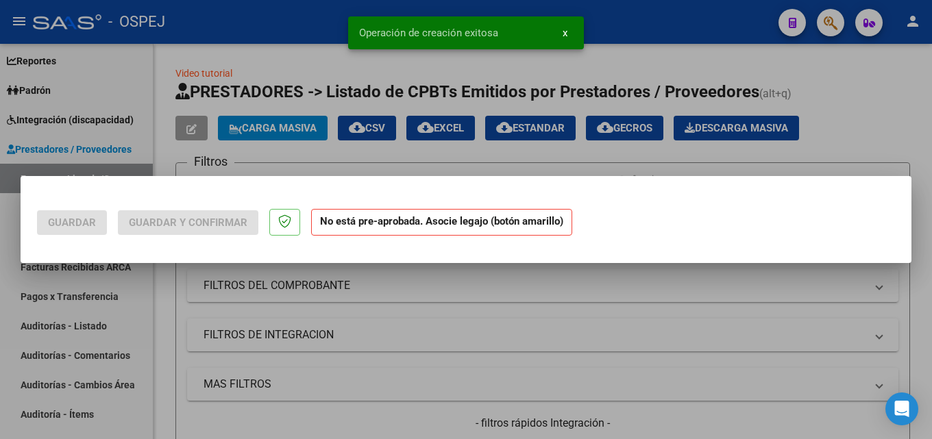
scroll to position [0, 0]
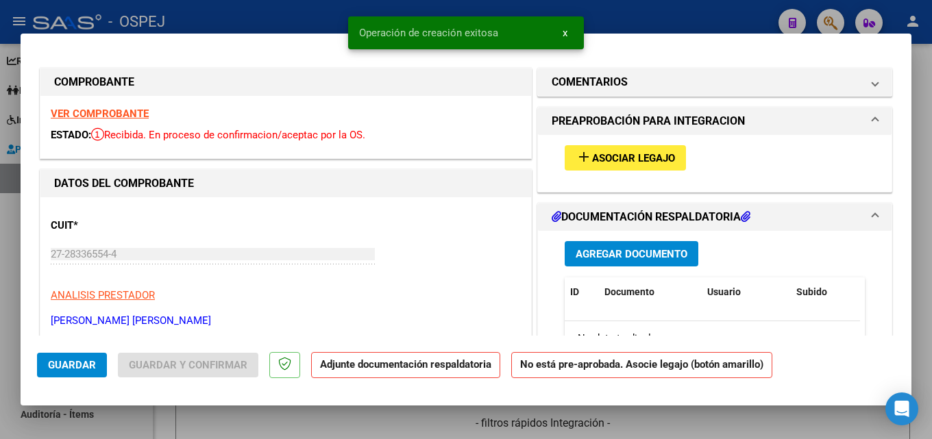
click at [647, 164] on span "Asociar Legajo" at bounding box center [633, 158] width 83 height 12
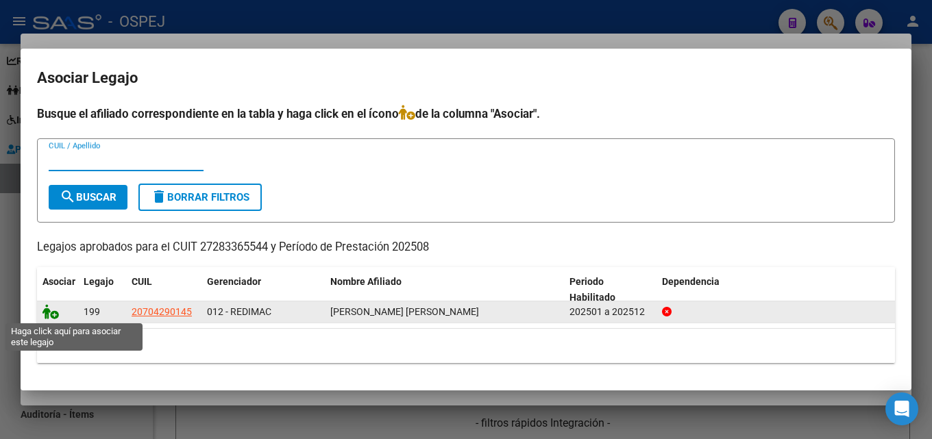
click at [51, 318] on icon at bounding box center [50, 311] width 16 height 15
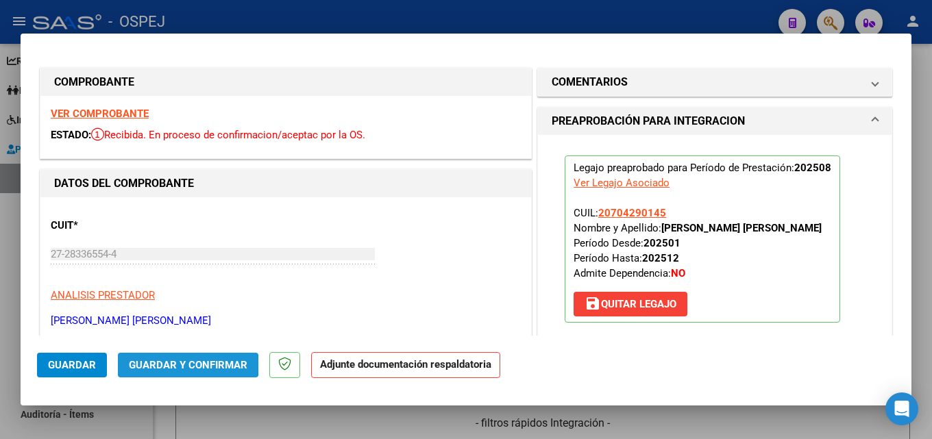
click at [170, 364] on span "Guardar y Confirmar" at bounding box center [188, 365] width 118 height 12
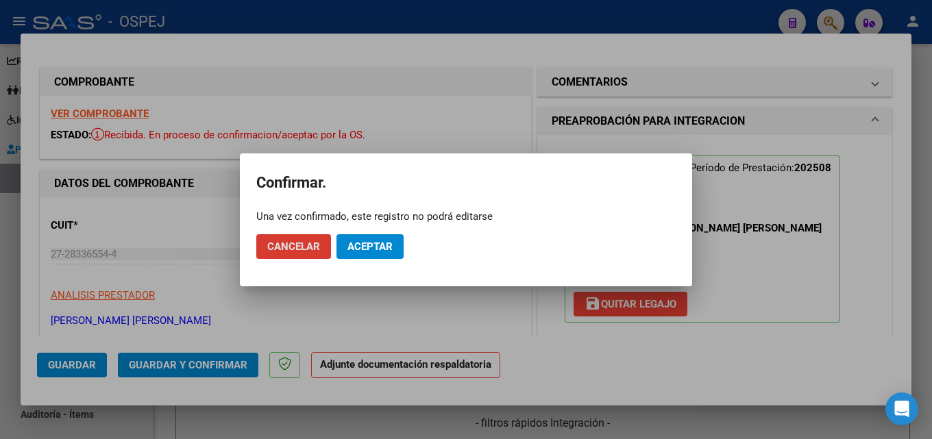
click at [391, 256] on button "Aceptar" at bounding box center [369, 246] width 67 height 25
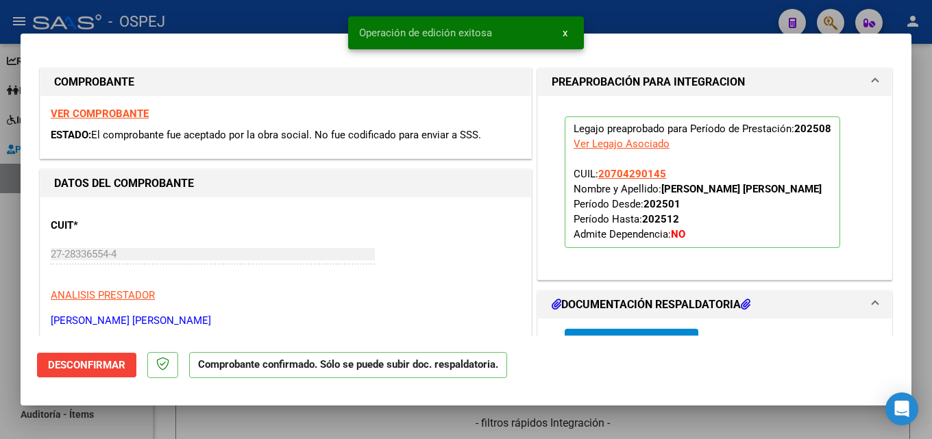
click at [286, 15] on div at bounding box center [466, 219] width 932 height 439
type input "$ 0,00"
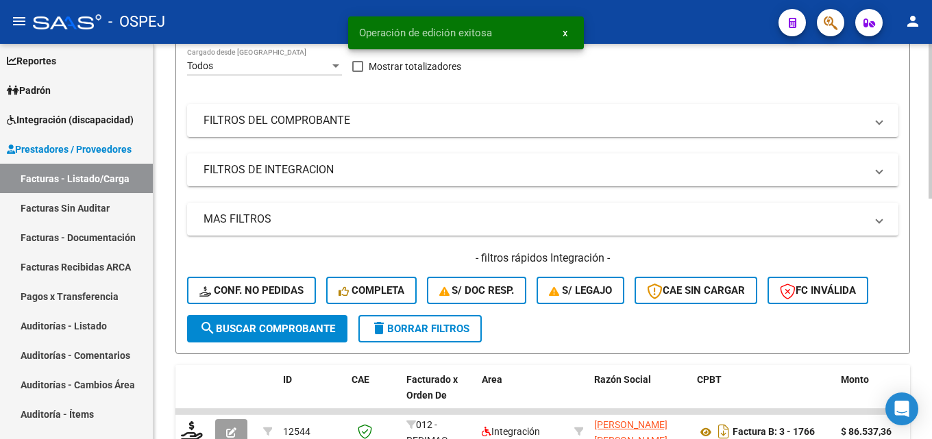
scroll to position [274, 0]
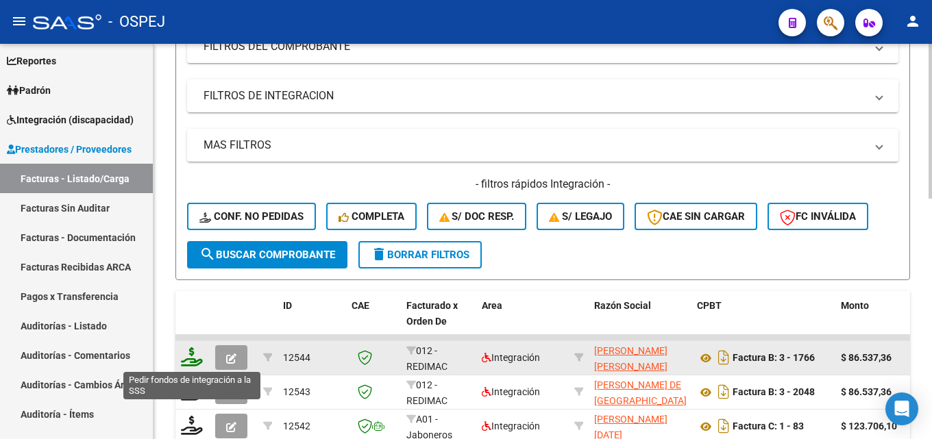
click at [193, 362] on icon at bounding box center [192, 356] width 22 height 19
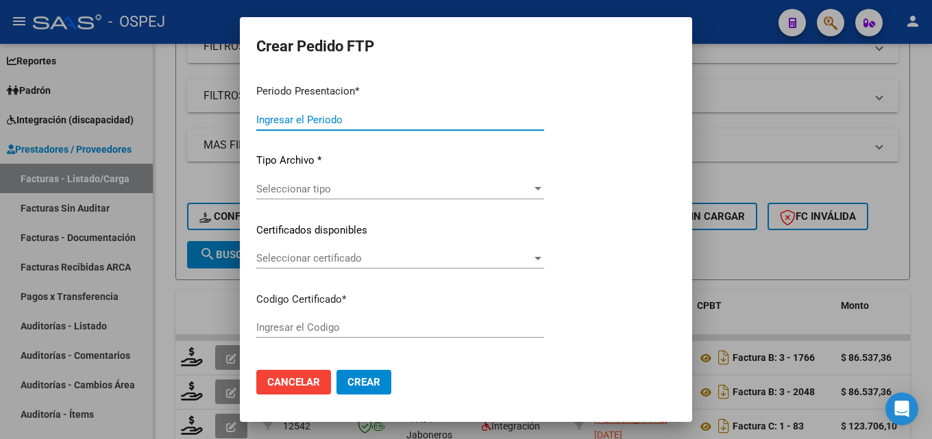
type input "202509"
type input "202508"
type input "$ 86.537,36"
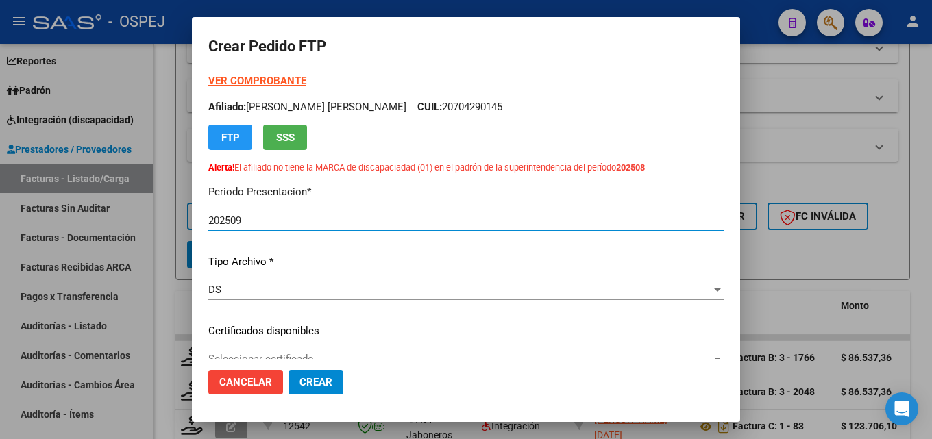
type input "arg020007042901452025051320290513"
type input "[DATE]"
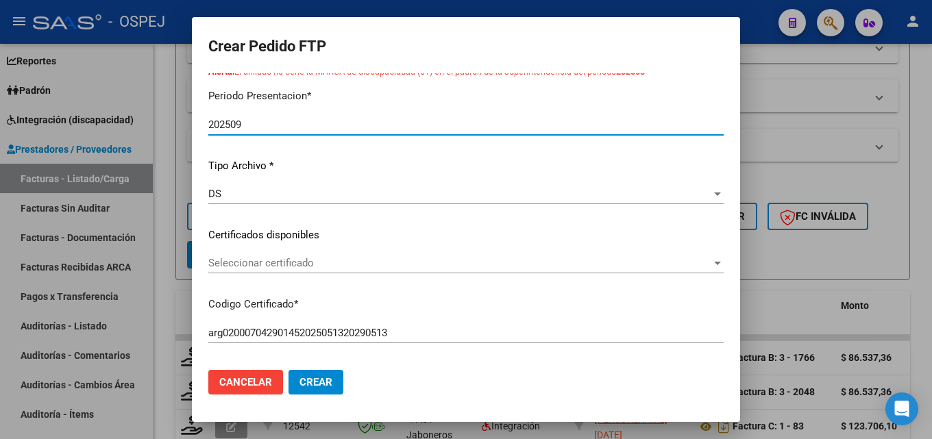
scroll to position [137, 0]
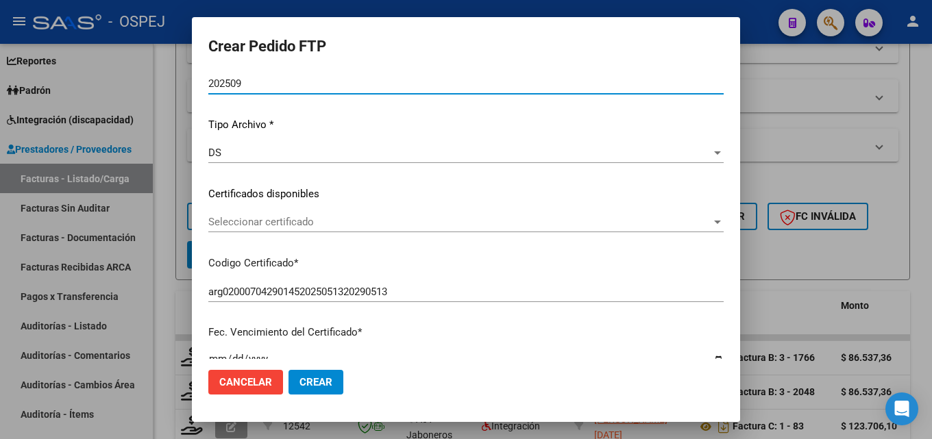
click at [310, 227] on span "Seleccionar certificado" at bounding box center [459, 222] width 503 height 12
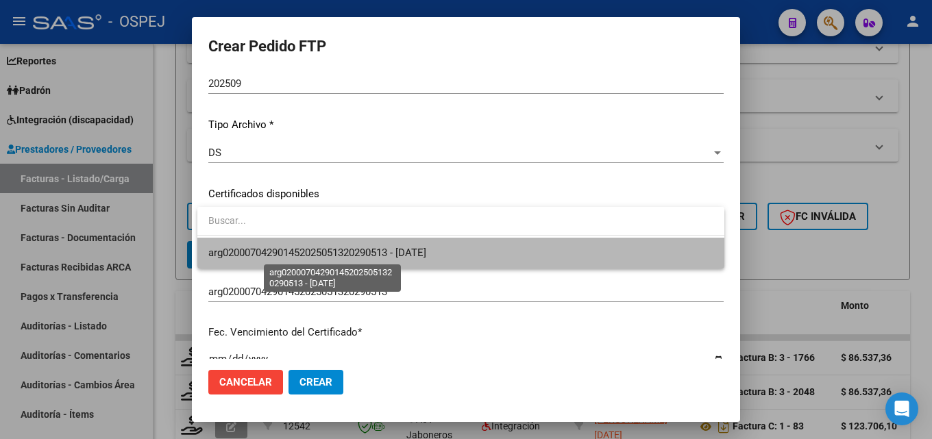
click at [312, 255] on span "arg020007042901452025051320290513 - [DATE]" at bounding box center [317, 253] width 218 height 12
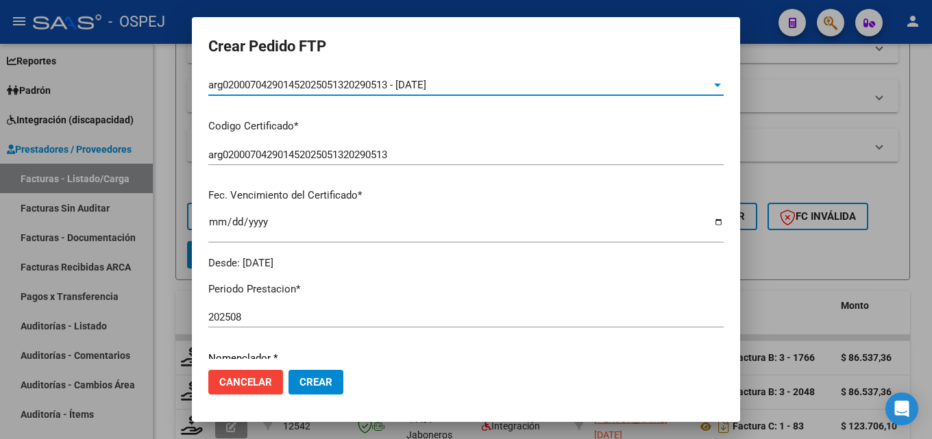
scroll to position [342, 0]
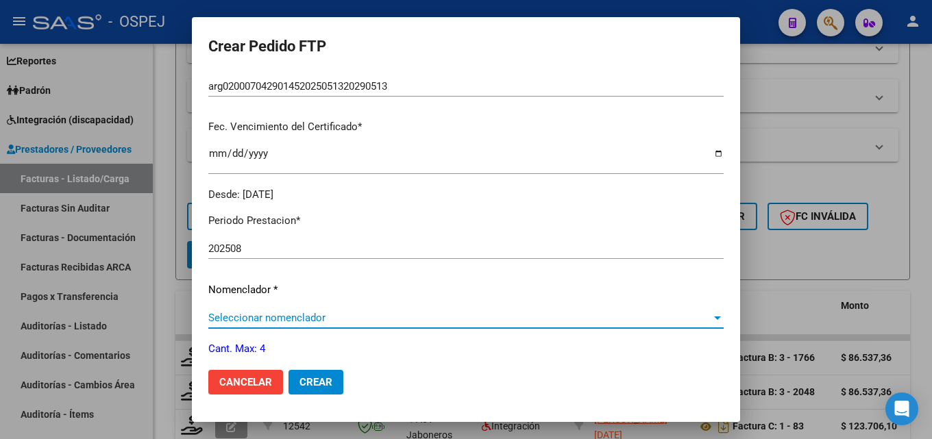
click at [270, 316] on span "Seleccionar nomenclador" at bounding box center [459, 318] width 503 height 12
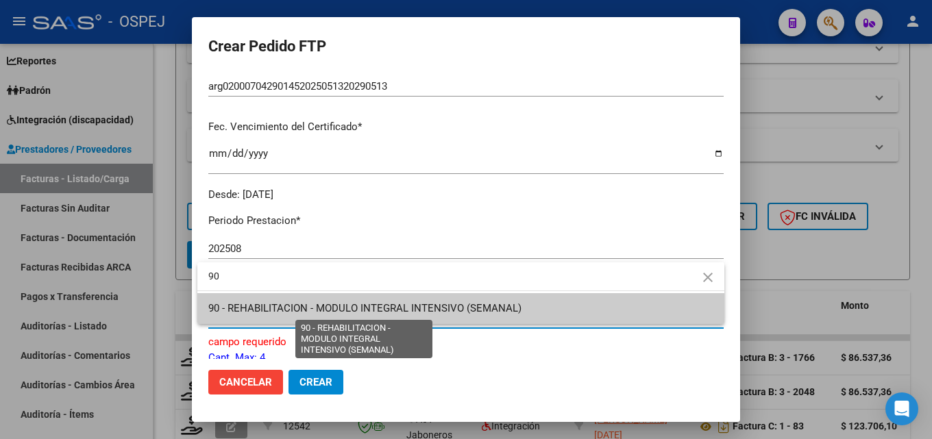
type input "90"
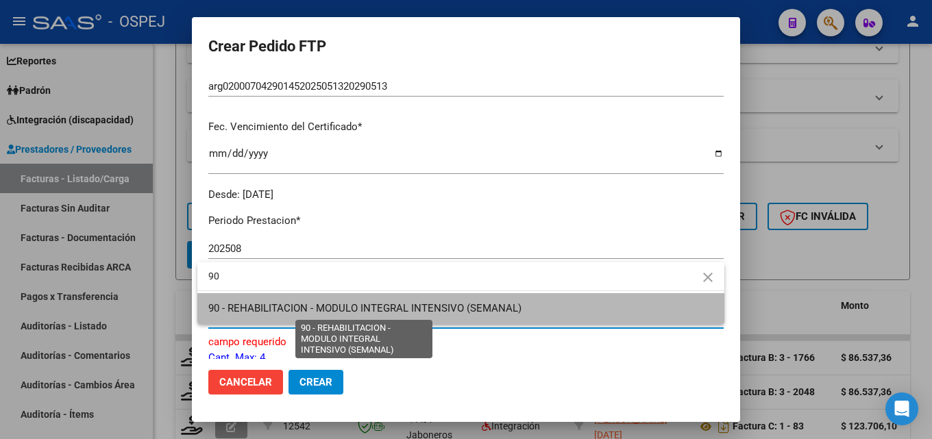
click at [271, 312] on span "90 - REHABILITACION - MODULO INTEGRAL INTENSIVO (SEMANAL)" at bounding box center [364, 308] width 313 height 12
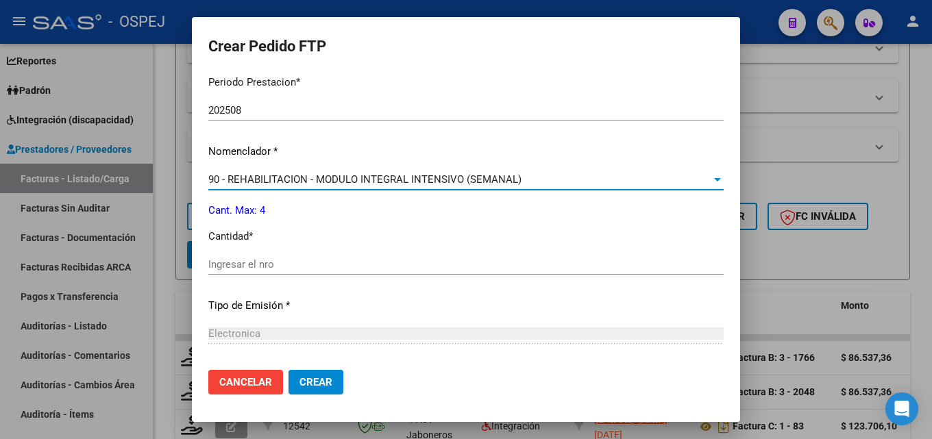
scroll to position [548, 0]
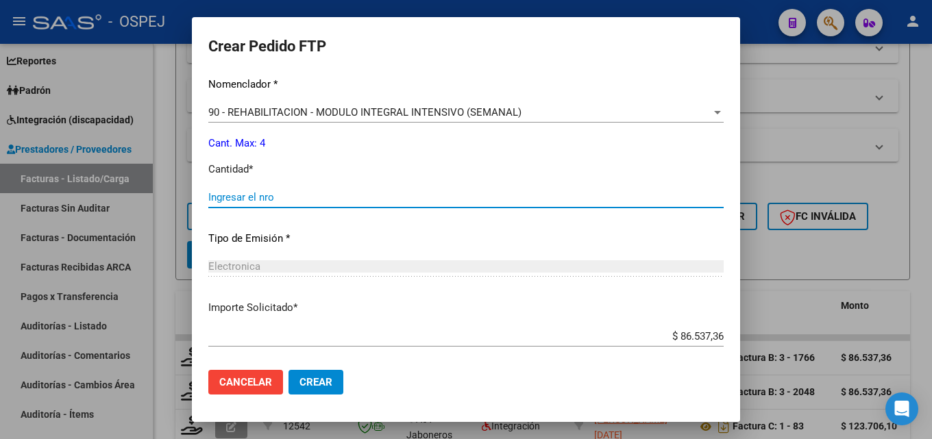
click at [284, 198] on input "Ingresar el nro" at bounding box center [465, 197] width 515 height 12
type input "4"
click at [301, 387] on span "Crear" at bounding box center [315, 382] width 33 height 12
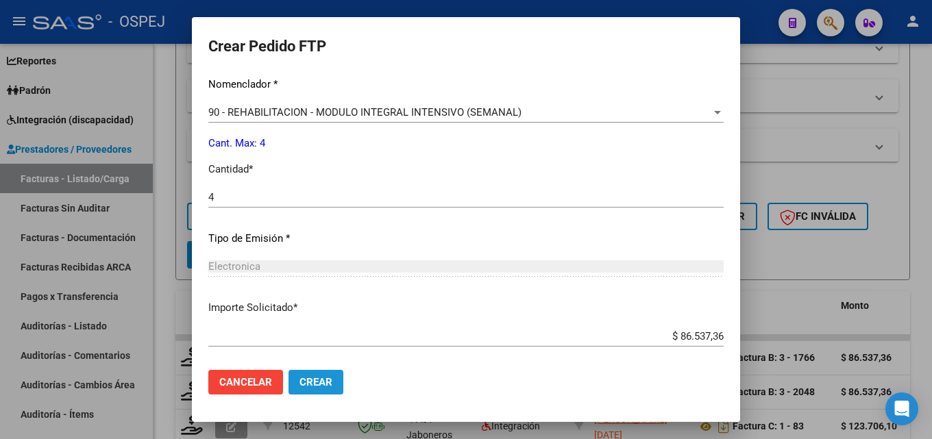
click at [326, 382] on span "Crear" at bounding box center [315, 382] width 33 height 12
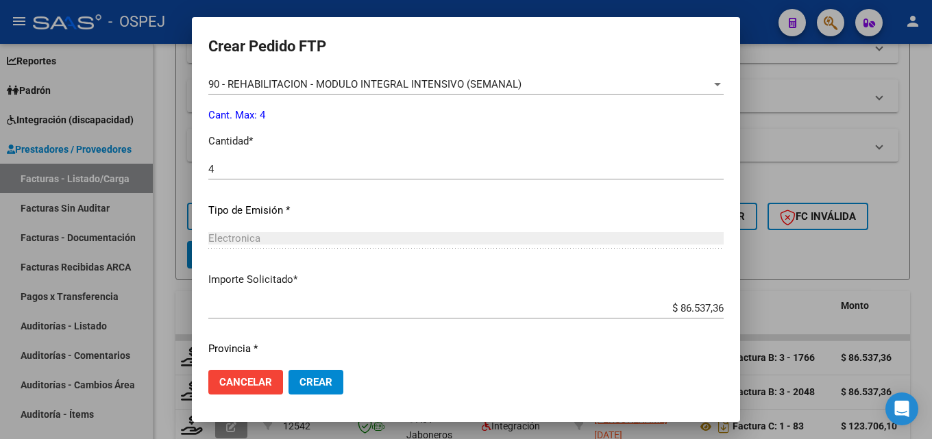
scroll to position [617, 0]
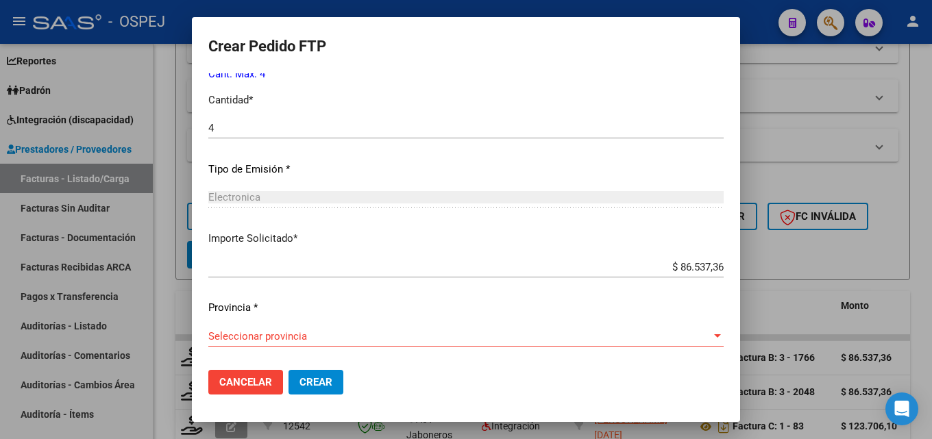
click at [415, 331] on span "Seleccionar provincia" at bounding box center [459, 336] width 503 height 12
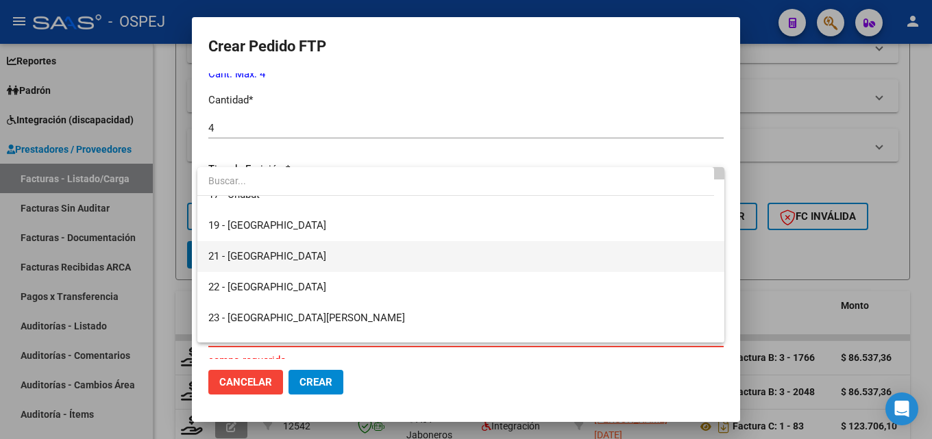
scroll to position [0, 0]
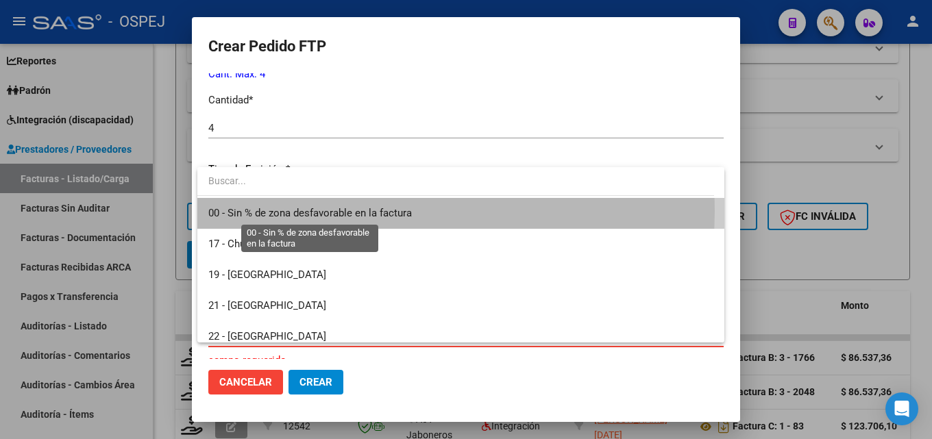
click at [340, 211] on span "00 - Sin % de zona desfavorable en la factura" at bounding box center [309, 213] width 203 height 12
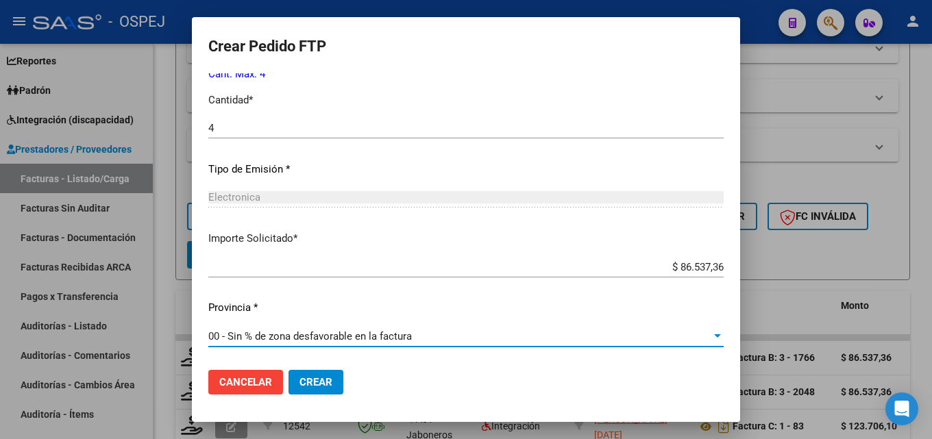
click at [312, 384] on span "Crear" at bounding box center [315, 382] width 33 height 12
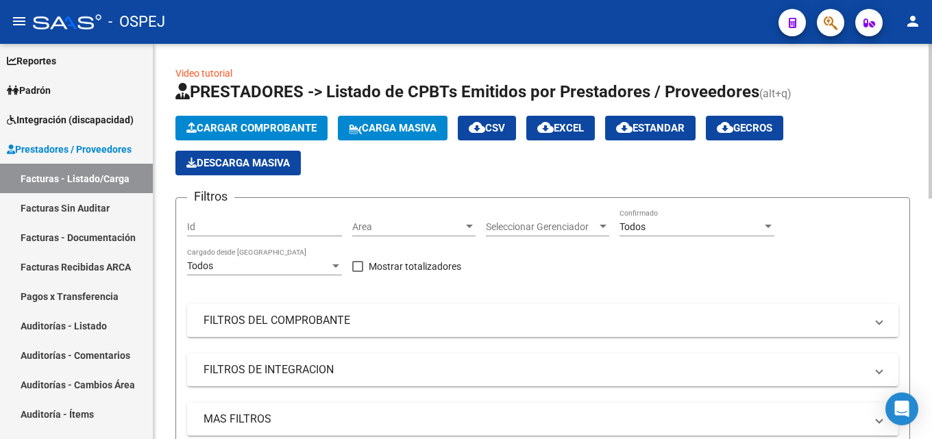
click at [285, 132] on span "Cargar Comprobante" at bounding box center [251, 128] width 130 height 12
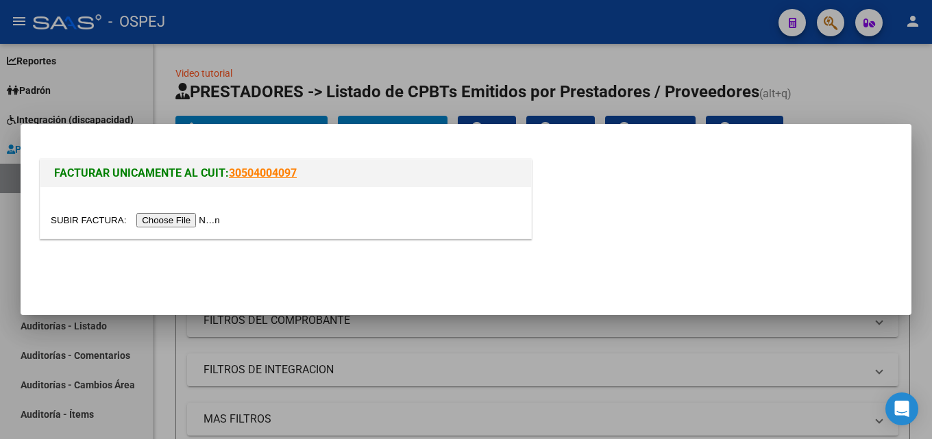
click at [166, 223] on input "file" at bounding box center [137, 220] width 173 height 14
click at [532, 47] on div at bounding box center [466, 219] width 932 height 439
